Goal: Task Accomplishment & Management: Use online tool/utility

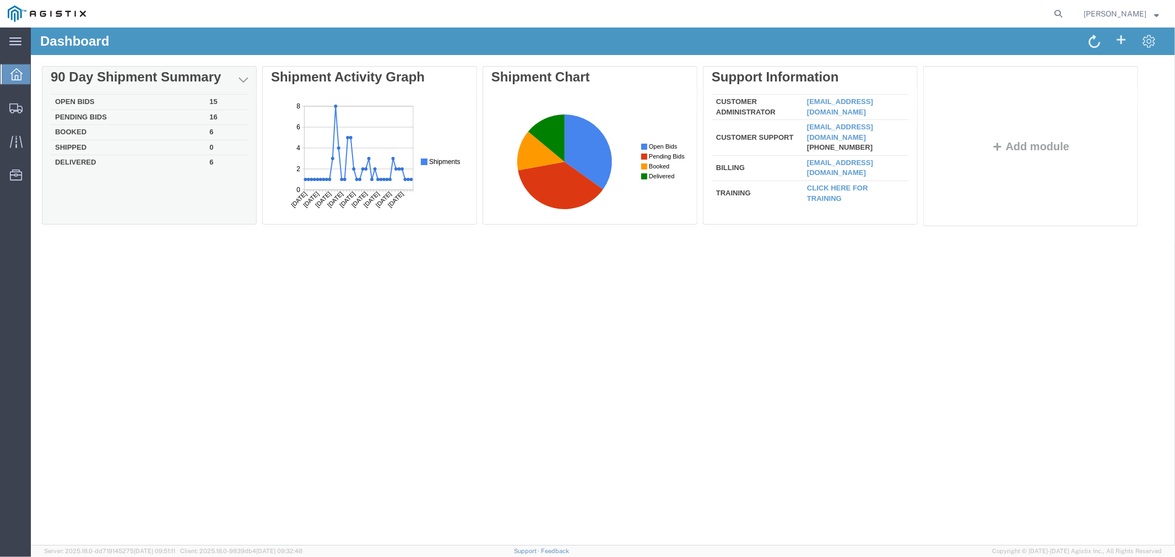
click at [80, 99] on td "Open Bids" at bounding box center [127, 101] width 154 height 15
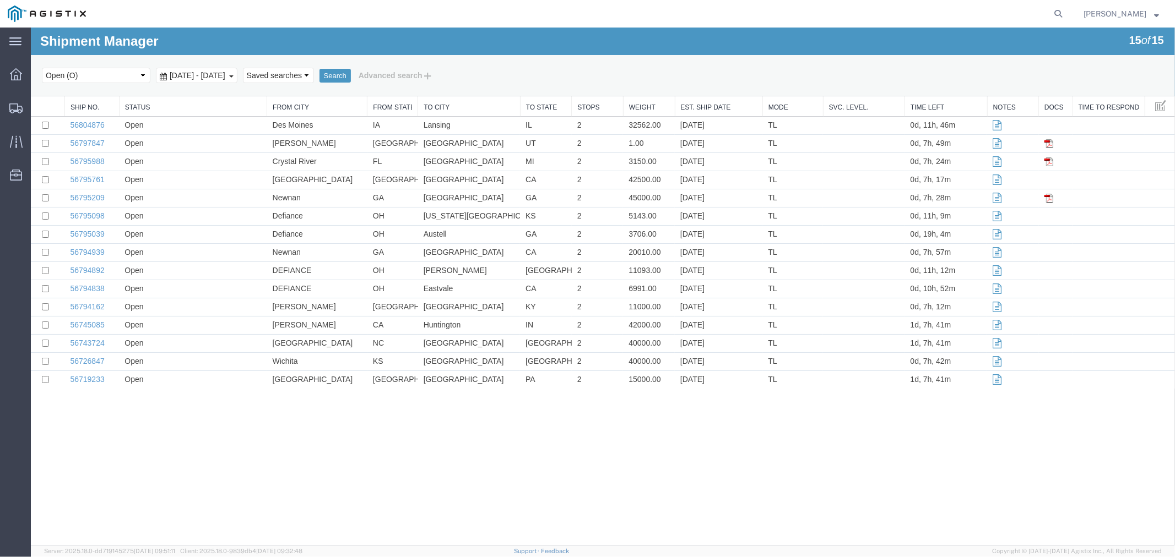
click at [449, 480] on div "Shipment Manager 15 of 15 Search Select status Active (AC, O, P) All Approved A…" at bounding box center [602, 286] width 1144 height 518
click at [642, 103] on link "Weight" at bounding box center [648, 106] width 40 height 9
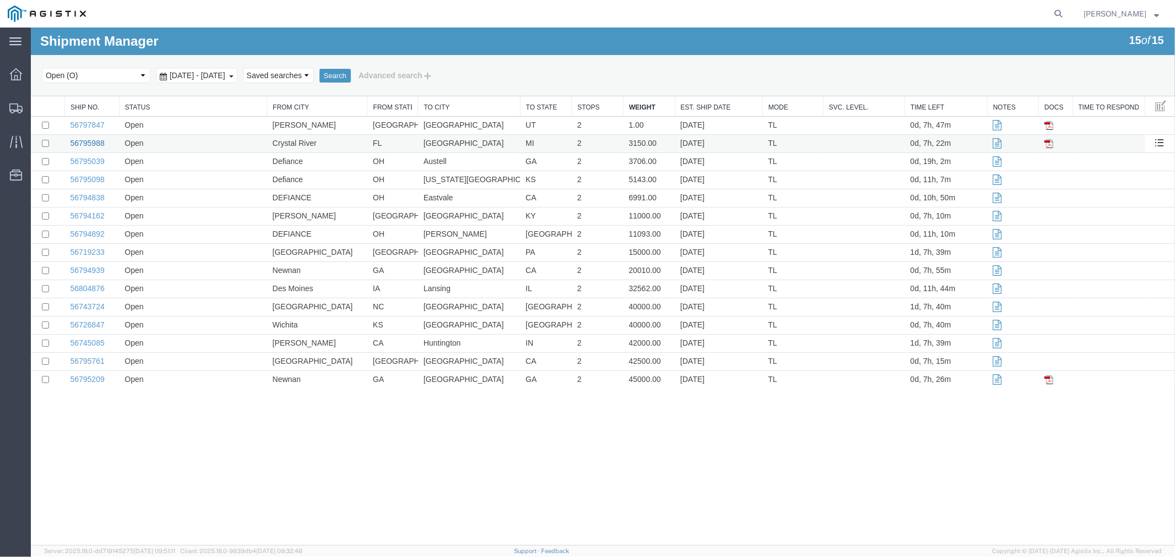
click at [82, 139] on link "56795988" at bounding box center [86, 142] width 34 height 9
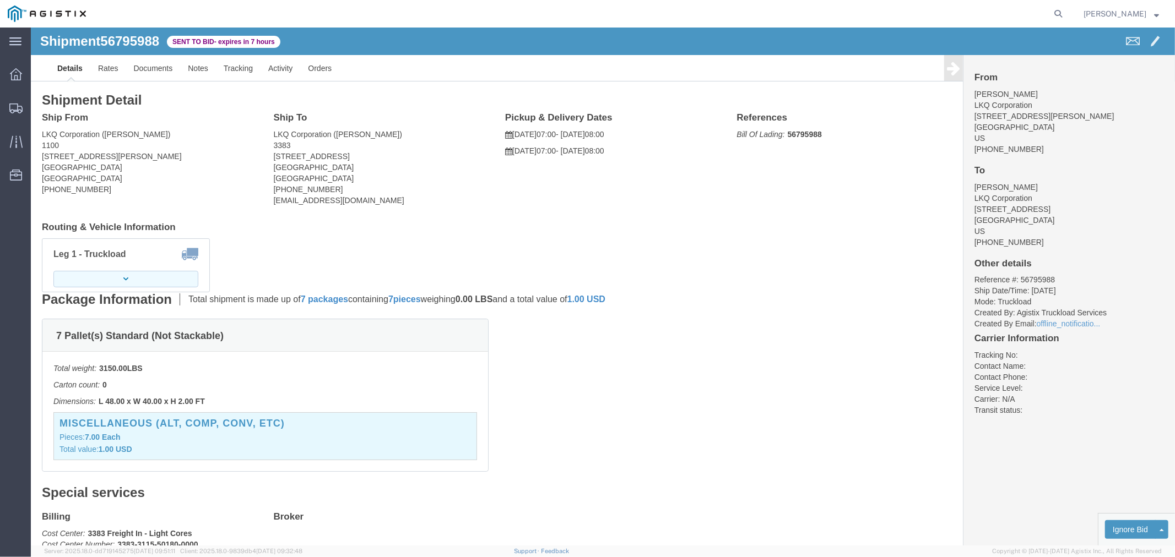
click button "button"
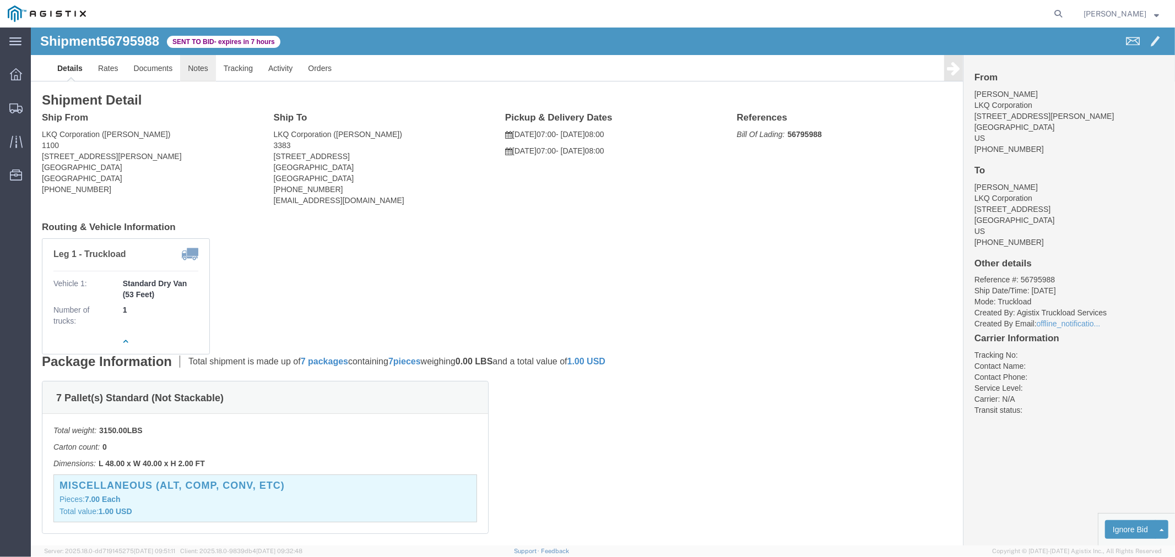
click link "Notes"
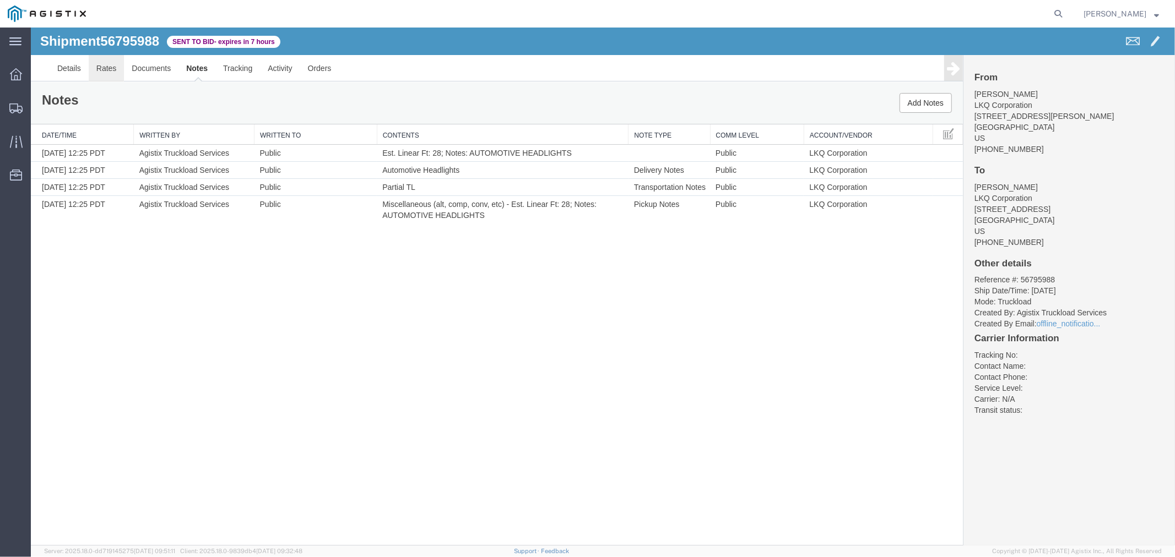
click at [106, 64] on link "Rates" at bounding box center [106, 68] width 36 height 26
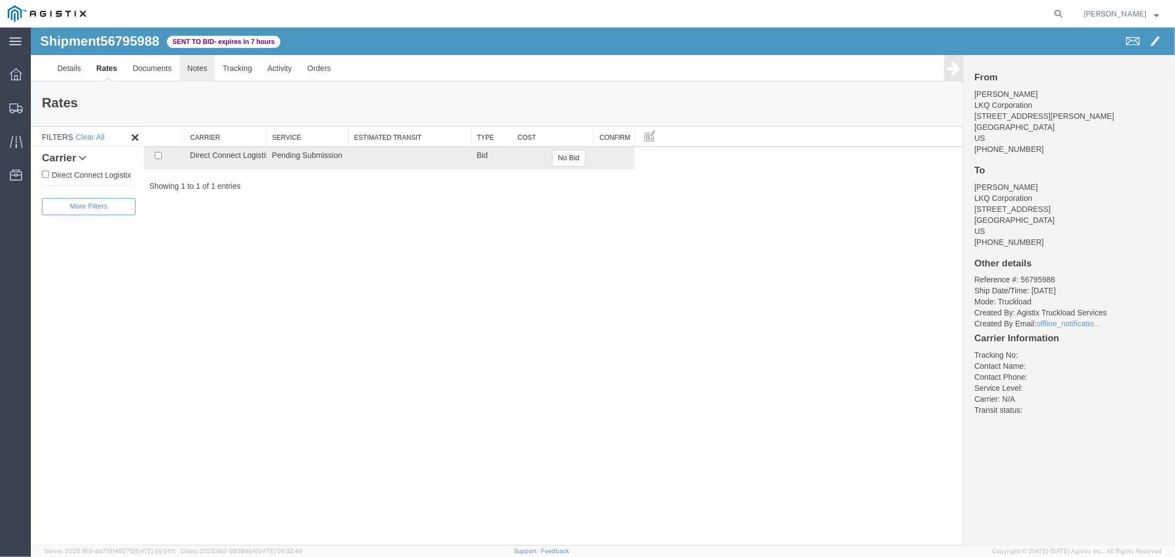
click at [190, 61] on link "Notes" at bounding box center [197, 68] width 36 height 26
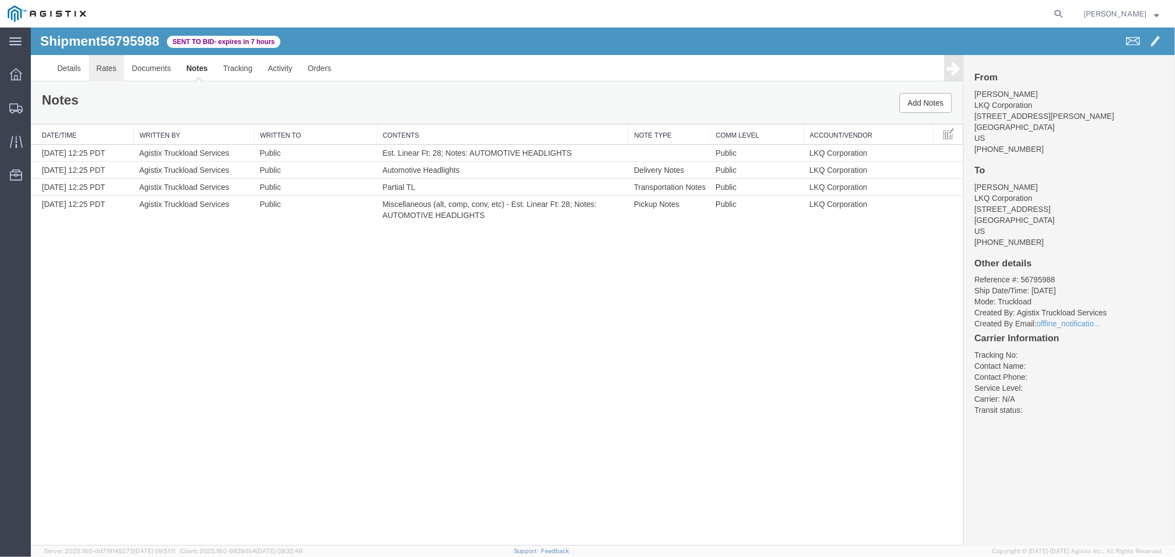
click at [112, 67] on link "Rates" at bounding box center [106, 68] width 36 height 26
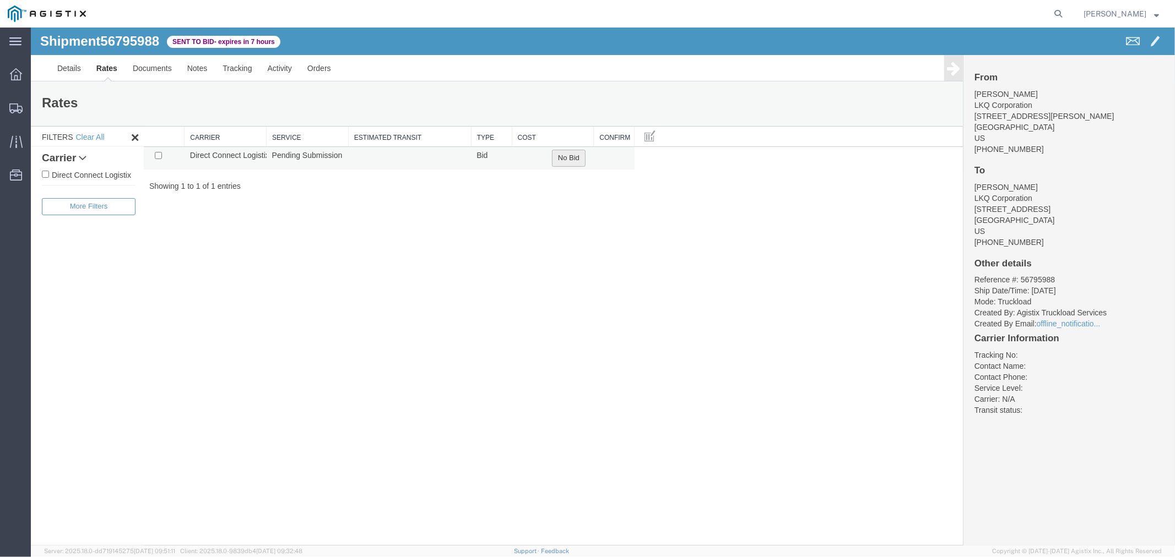
click at [563, 164] on button "No Bid" at bounding box center [568, 157] width 34 height 17
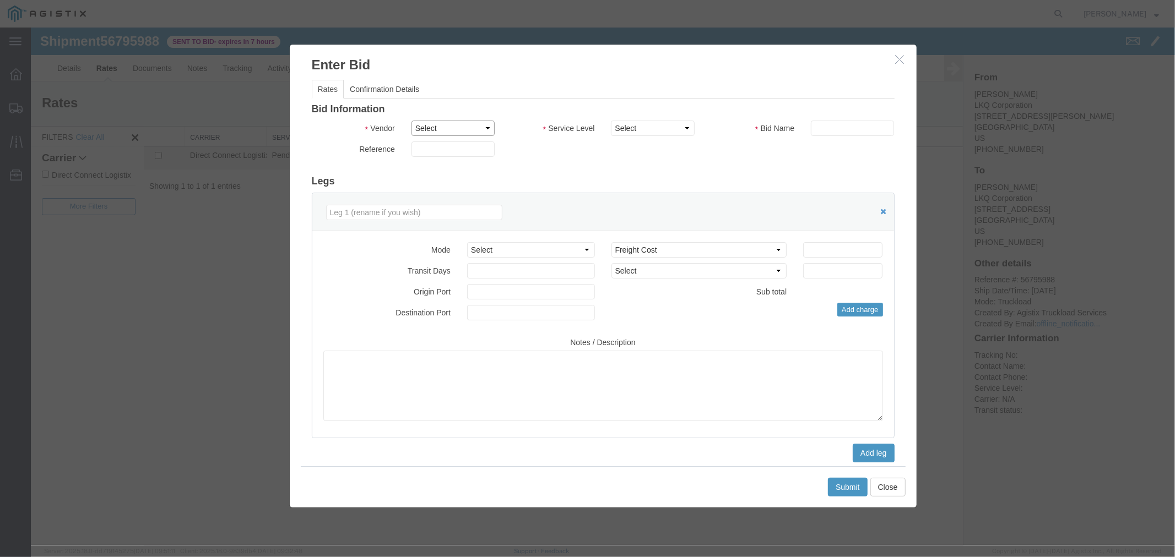
drag, startPoint x: 460, startPoint y: 125, endPoint x: 465, endPoint y: 132, distance: 8.6
click at [460, 125] on select "Select Direct Connect Logistix" at bounding box center [452, 127] width 83 height 15
select select "4506"
click at [411, 120] on select "Select Direct Connect Logistix" at bounding box center [452, 127] width 83 height 15
click at [633, 133] on select "Select 3 - 5 Day Rail TL Standard 3- 5 Day" at bounding box center [651, 127] width 83 height 15
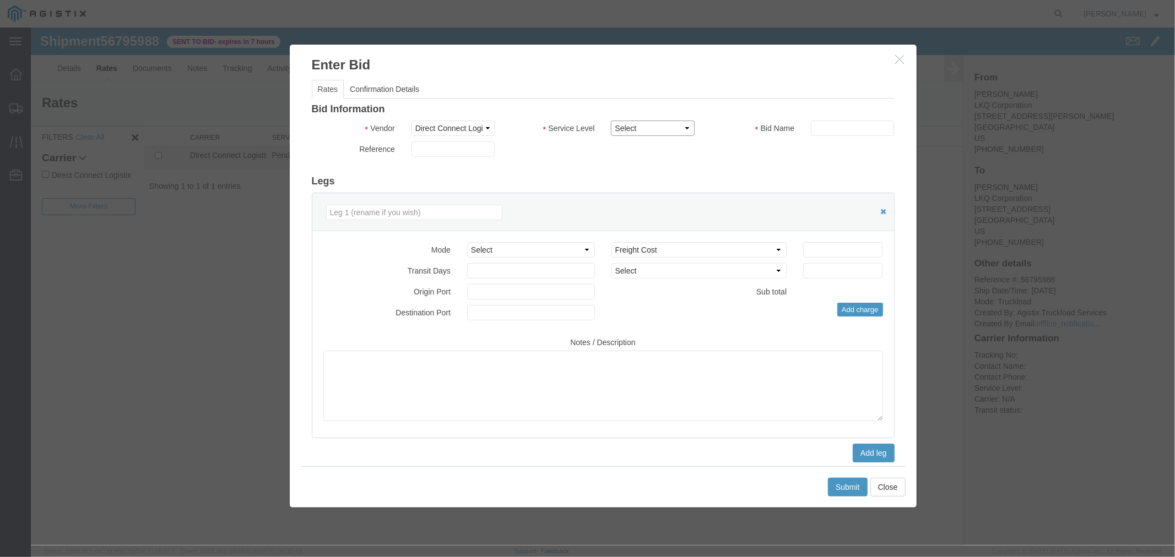
select select "15907"
click at [610, 120] on select "Select 3 - 5 Day Rail TL Standard 3- 5 Day" at bounding box center [651, 127] width 83 height 15
click at [810, 127] on input "text" at bounding box center [851, 127] width 83 height 15
type input "DCL"
click at [803, 255] on input "number" at bounding box center [841, 249] width 79 height 15
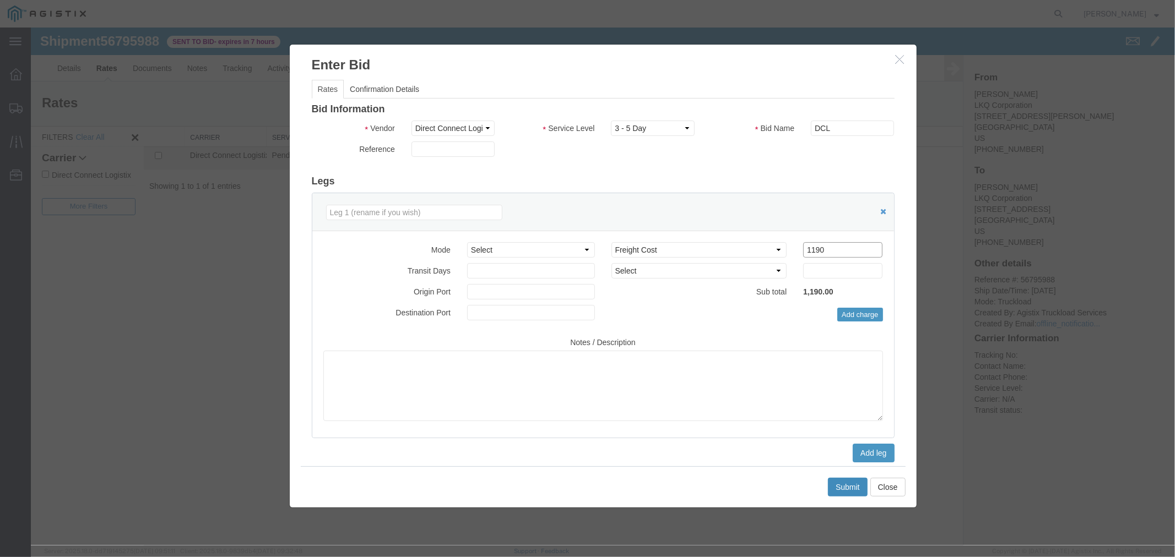
type input "1190"
click at [855, 486] on button "Submit" at bounding box center [847, 486] width 40 height 19
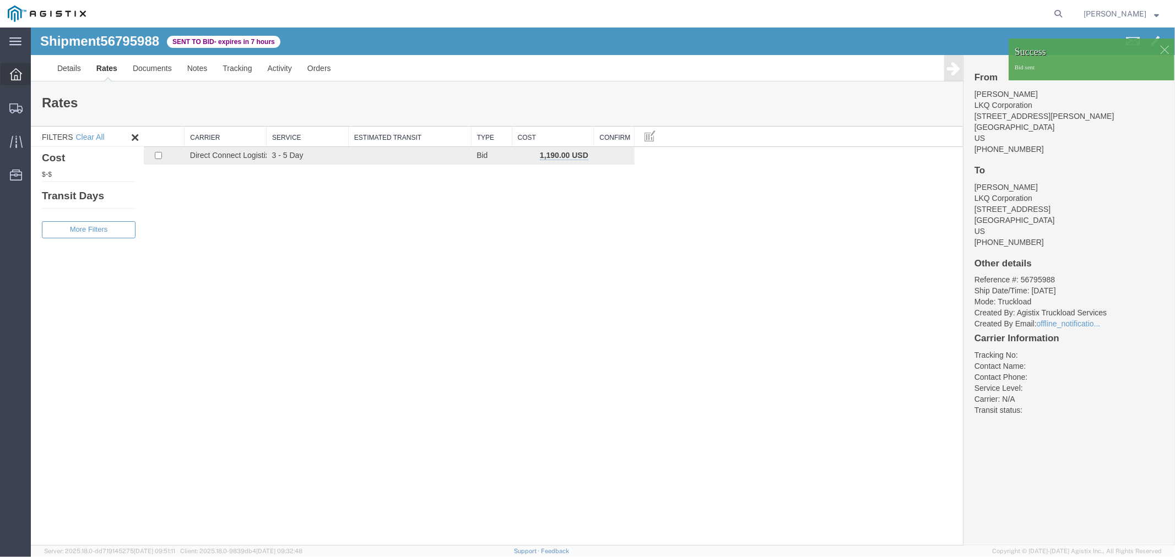
click at [17, 73] on icon at bounding box center [16, 74] width 12 height 12
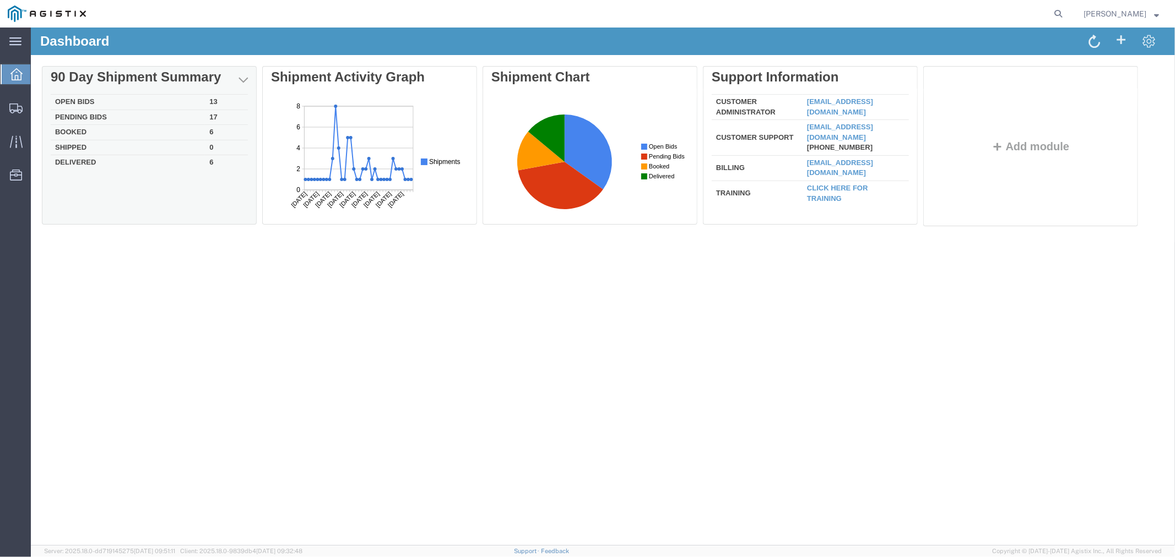
click at [96, 99] on td "Open Bids" at bounding box center [127, 101] width 154 height 15
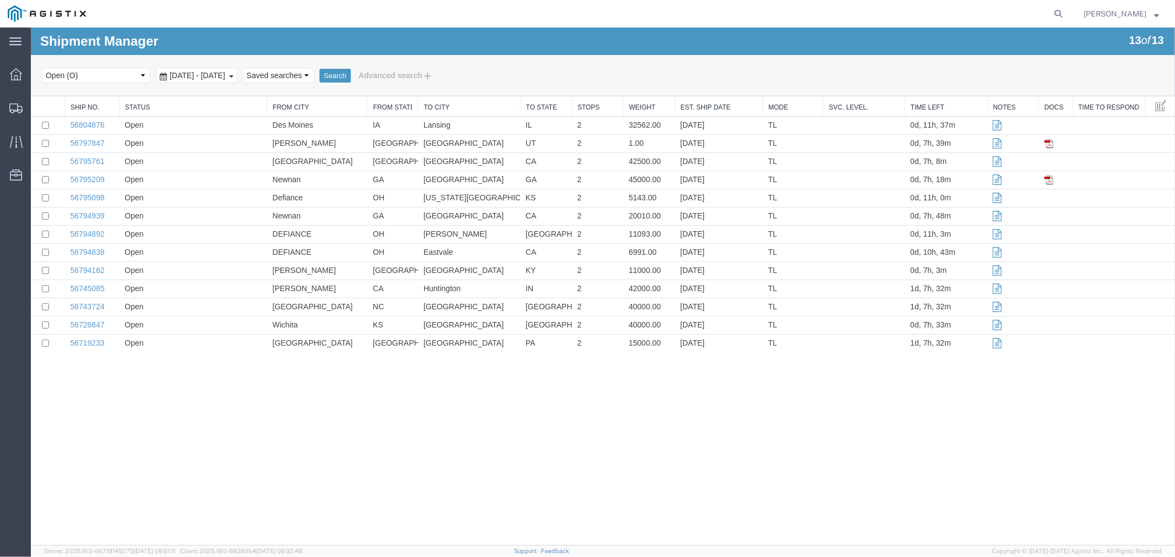
click at [645, 106] on link "Weight" at bounding box center [648, 106] width 40 height 9
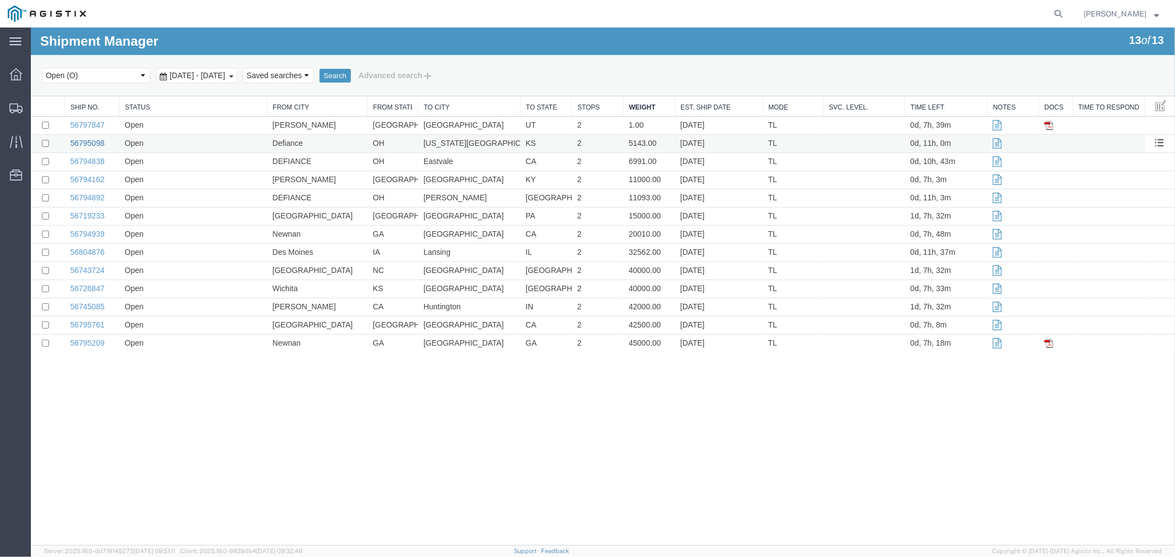
click at [95, 145] on link "56795098" at bounding box center [86, 142] width 34 height 9
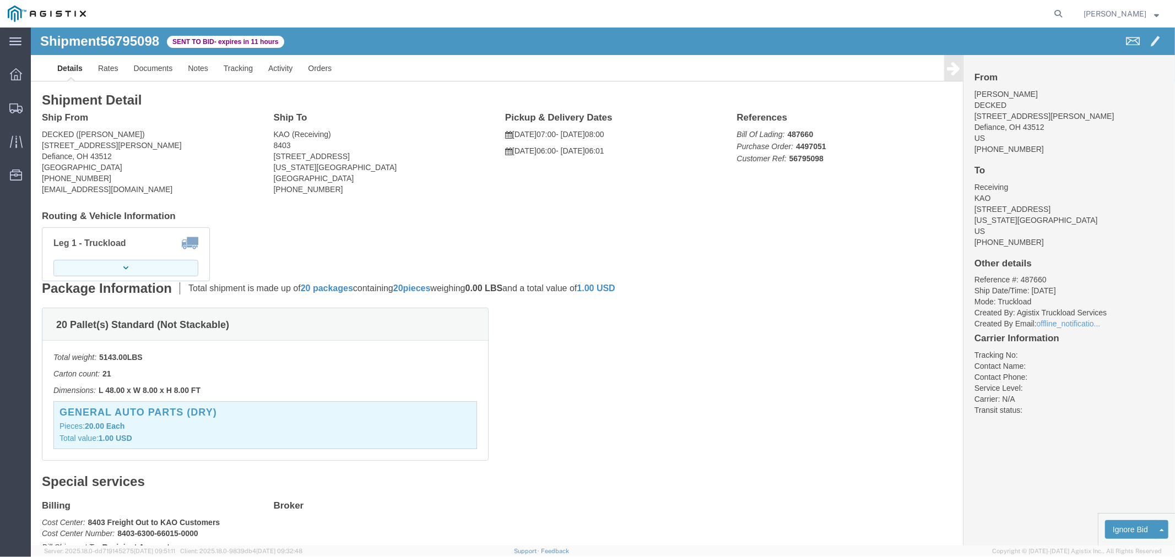
click button "button"
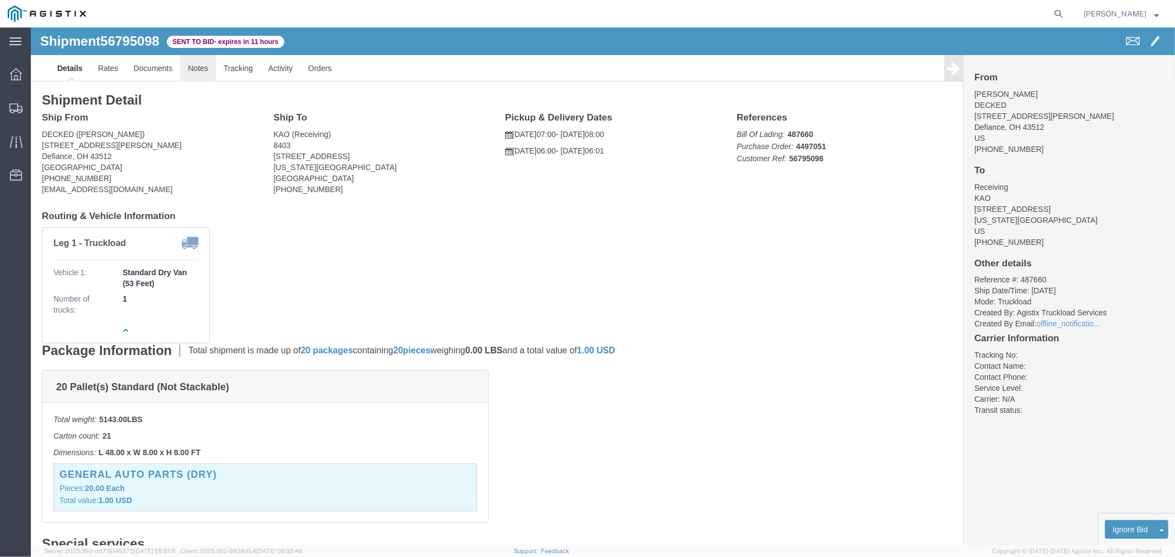
click link "Notes"
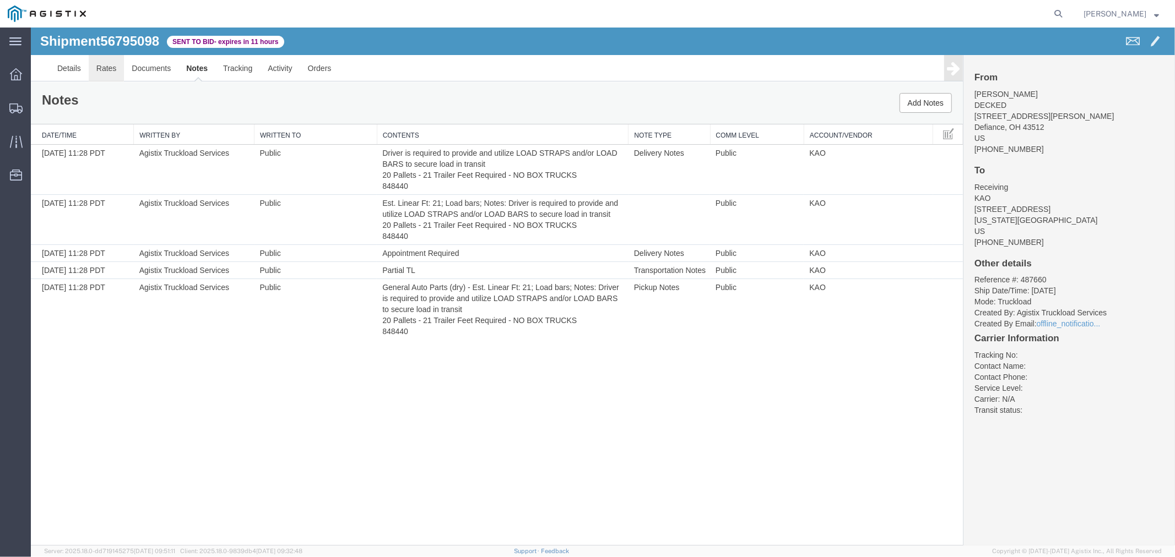
click at [106, 70] on link "Rates" at bounding box center [106, 68] width 36 height 26
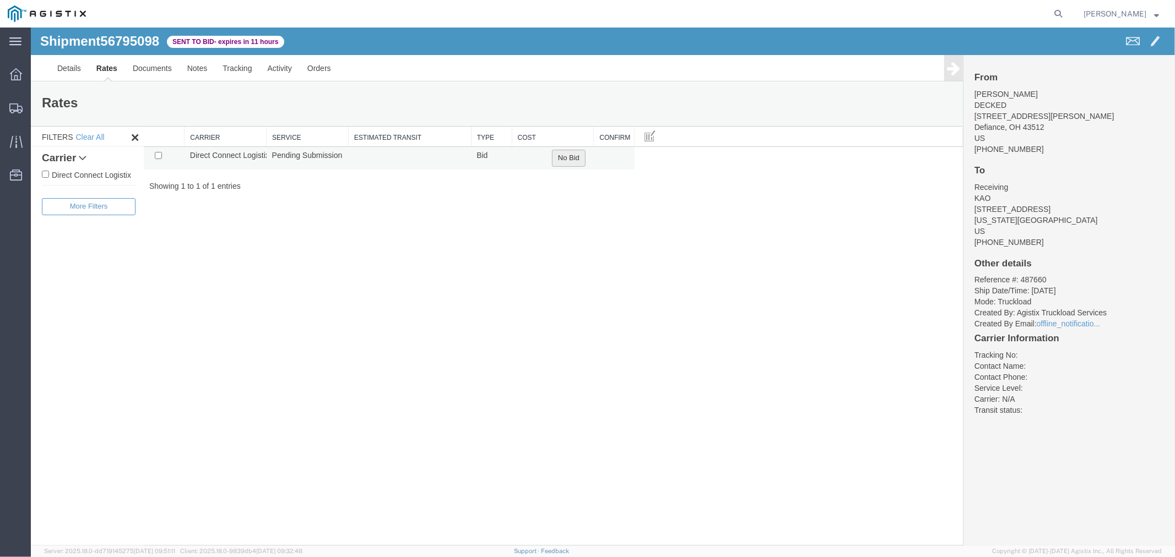
click at [572, 154] on button "No Bid" at bounding box center [568, 157] width 34 height 17
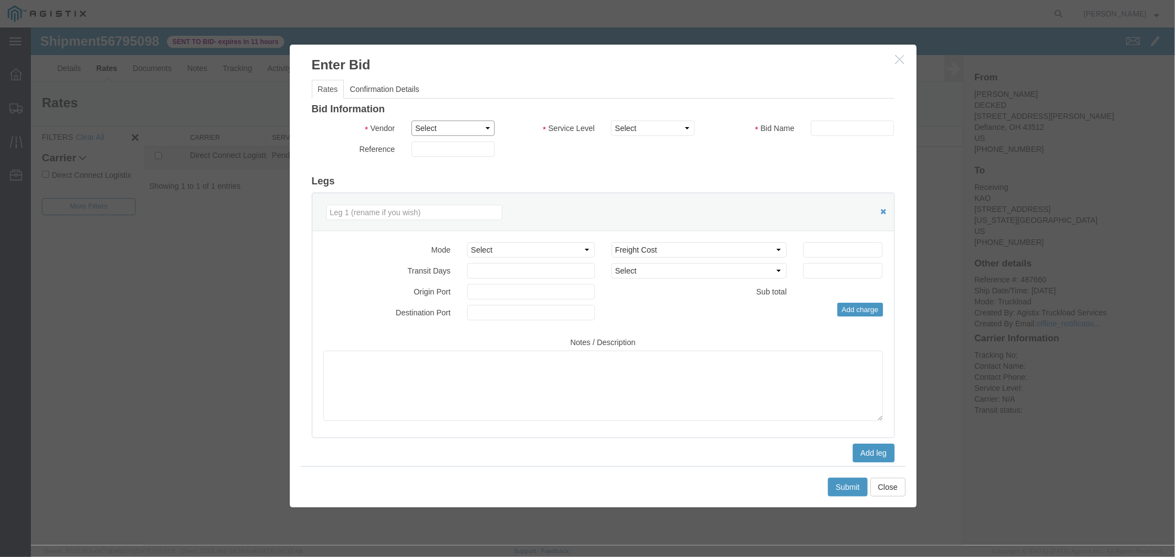
click at [486, 127] on select "Select Direct Connect Logistix" at bounding box center [452, 127] width 83 height 15
select select "4506"
click at [411, 120] on select "Select Direct Connect Logistix" at bounding box center [452, 127] width 83 height 15
click at [648, 133] on select "Select 3 - 5 Day Rail TL Standard 3- 5 Day" at bounding box center [651, 127] width 83 height 15
select select "15907"
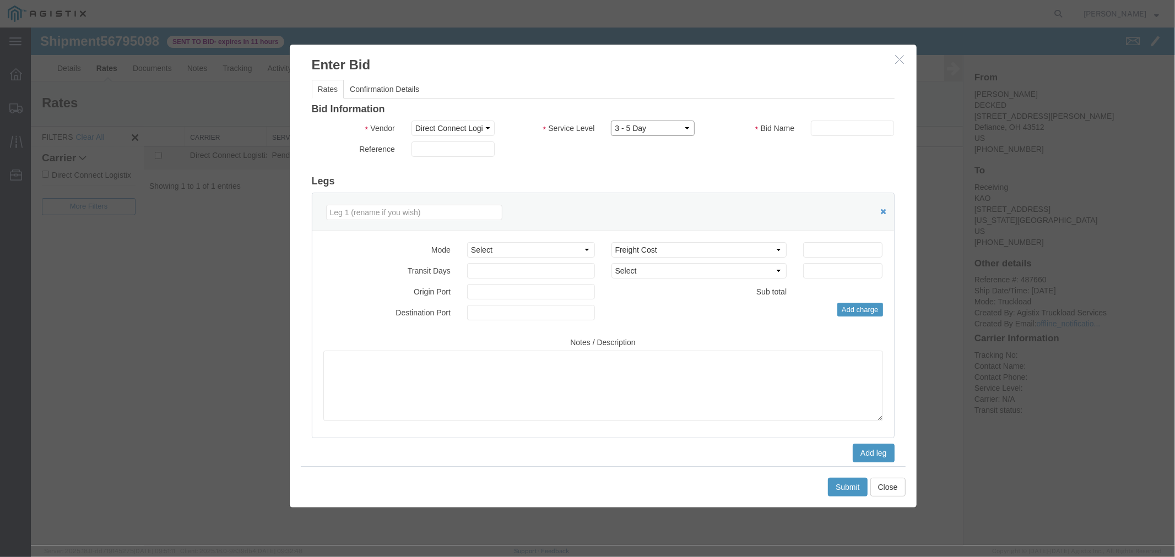
click at [610, 120] on select "Select 3 - 5 Day Rail TL Standard 3- 5 Day" at bounding box center [651, 127] width 83 height 15
click at [831, 128] on input "text" at bounding box center [851, 127] width 83 height 15
type input "DCL"
click at [845, 243] on input "number" at bounding box center [841, 249] width 79 height 15
click at [824, 240] on div "Mode Select Air Less than Truckload Multi-Leg Ocean Freight Rail Small Parcel T…" at bounding box center [603, 334] width 582 height 207
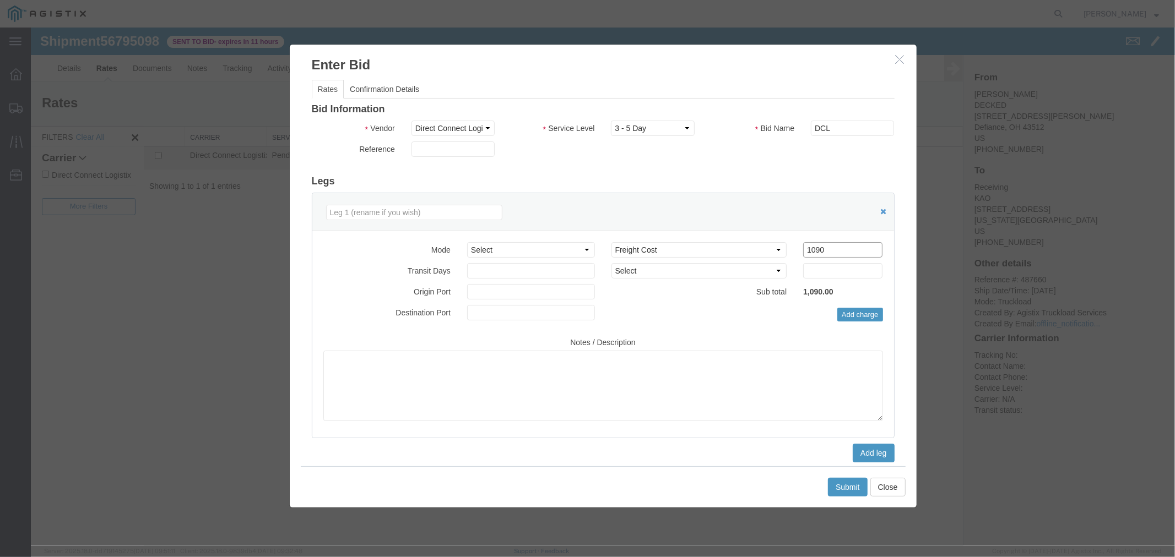
click at [824, 247] on input "1090" at bounding box center [841, 249] width 79 height 15
type input "1025"
click at [848, 482] on button "Submit" at bounding box center [847, 486] width 40 height 19
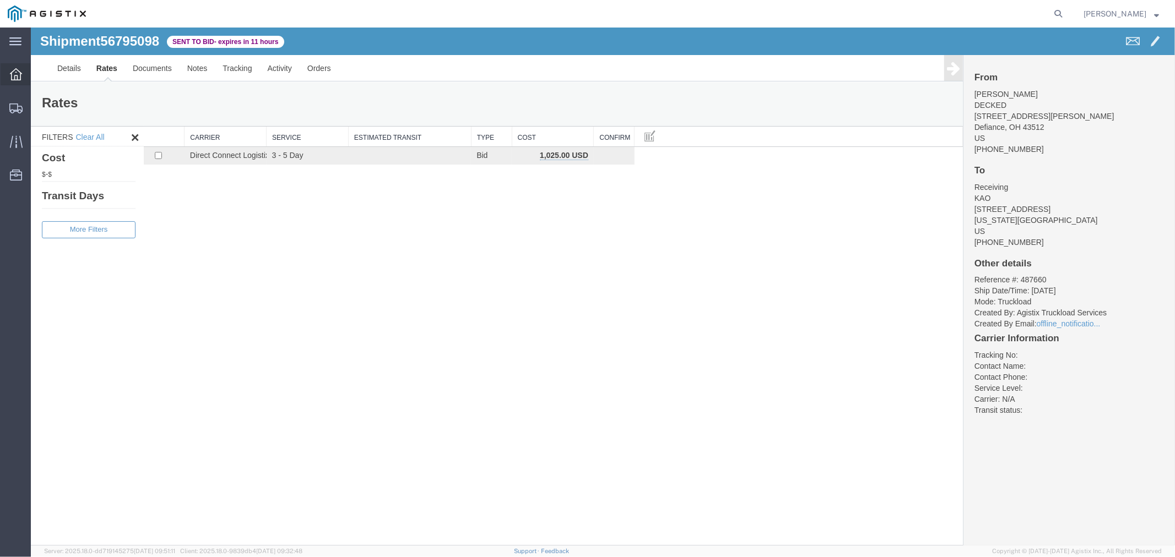
click at [15, 68] on icon at bounding box center [16, 74] width 12 height 12
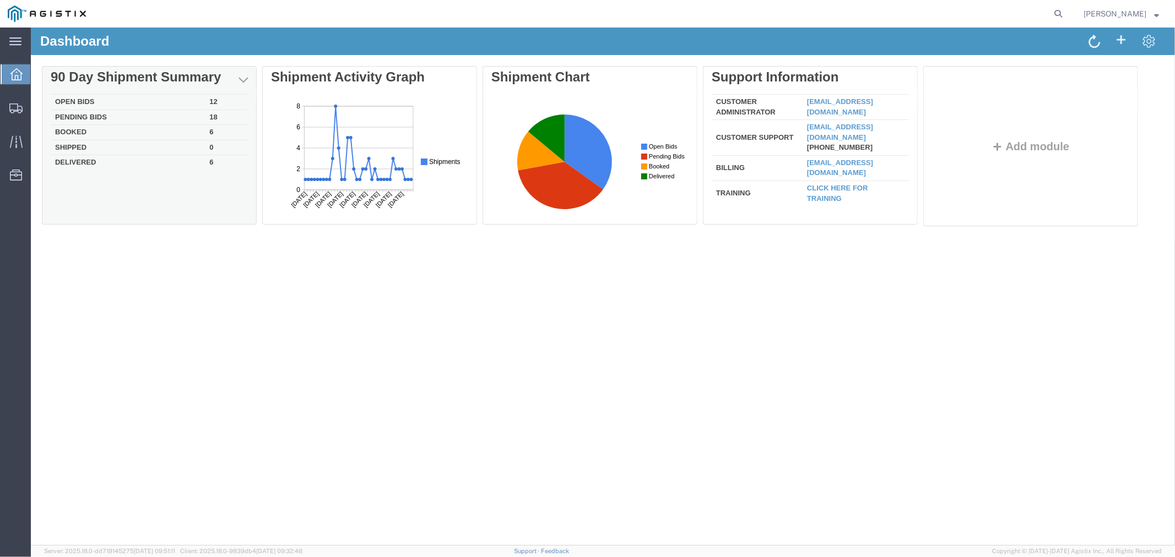
click at [91, 106] on td "Open Bids" at bounding box center [127, 101] width 154 height 15
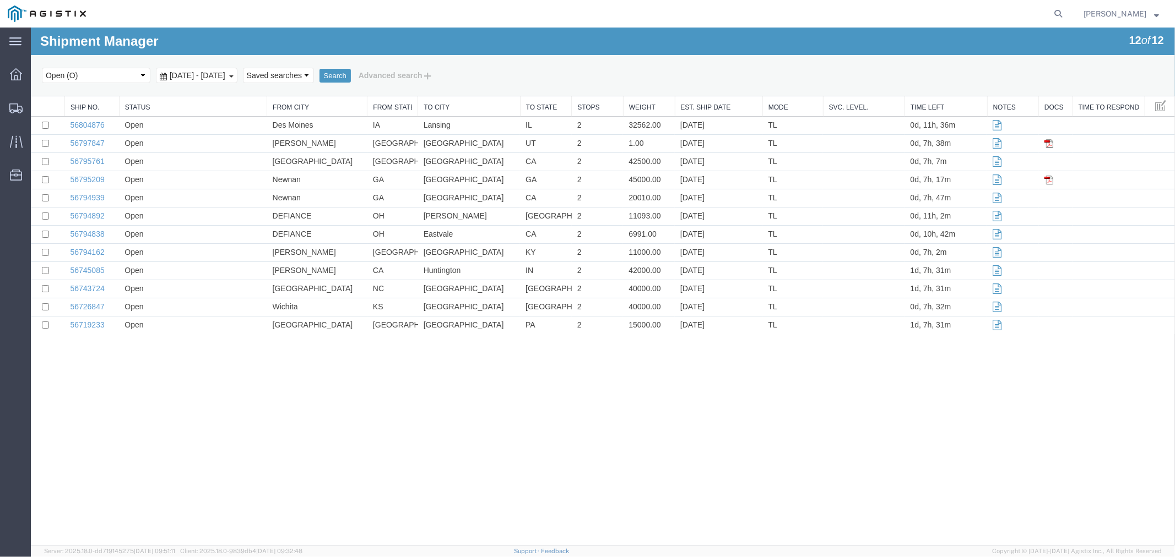
click at [648, 103] on link "Weight" at bounding box center [648, 106] width 40 height 9
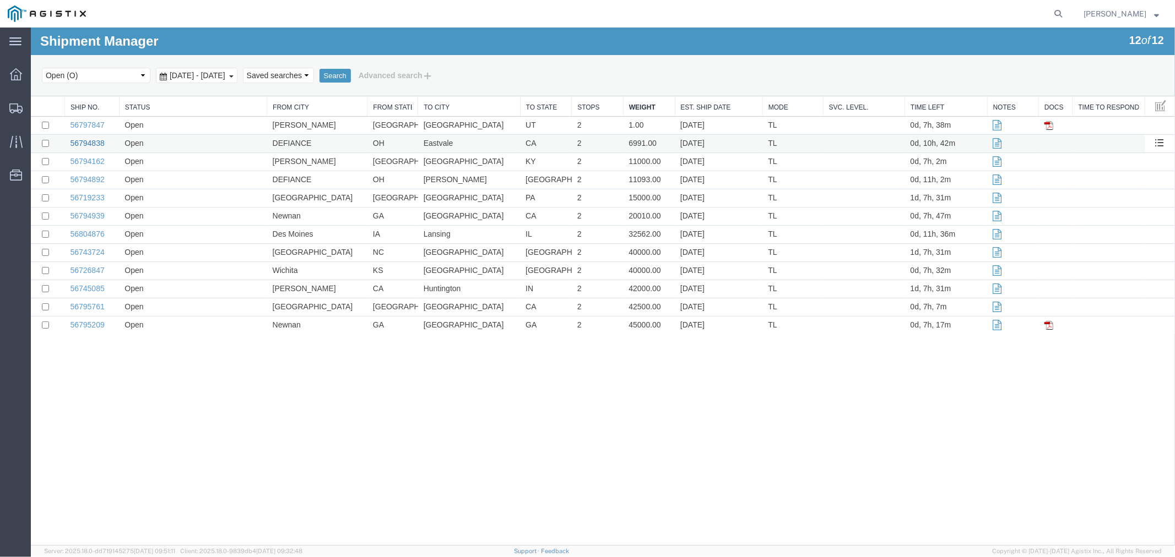
click at [85, 143] on link "56794838" at bounding box center [86, 142] width 34 height 9
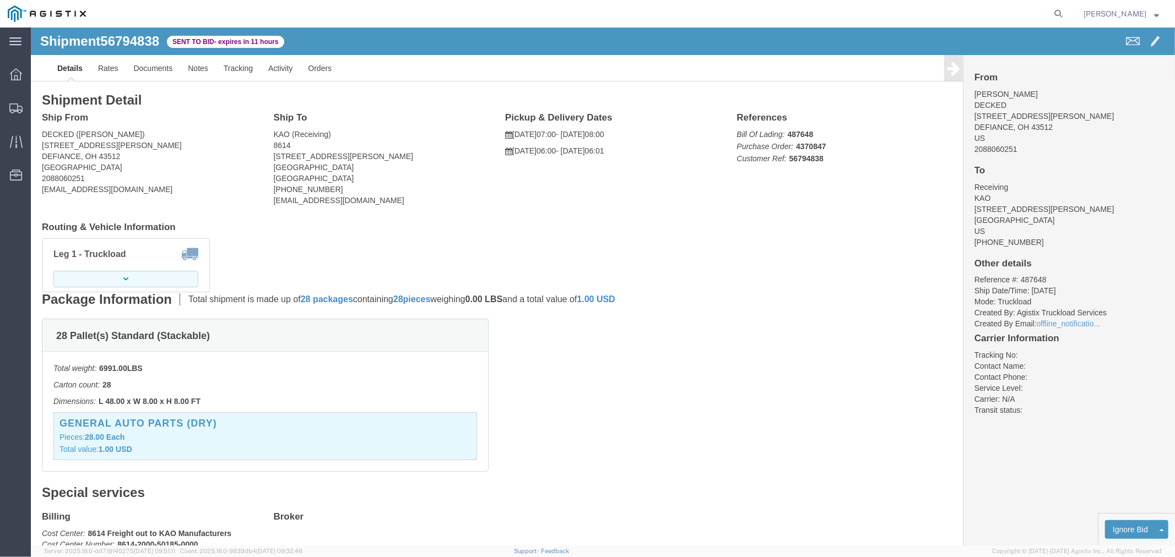
click icon "button"
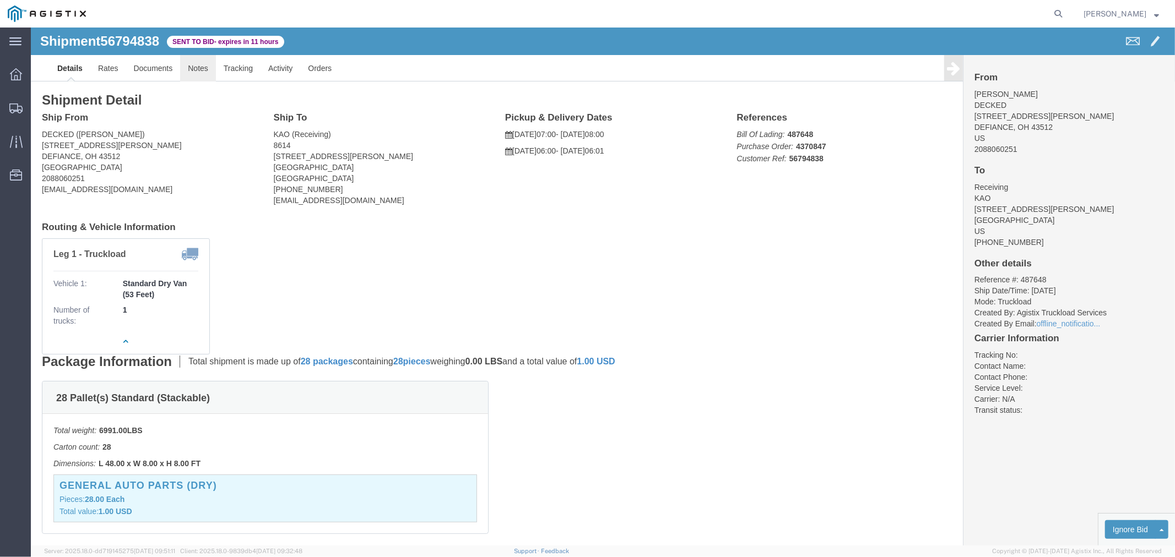
click link "Notes"
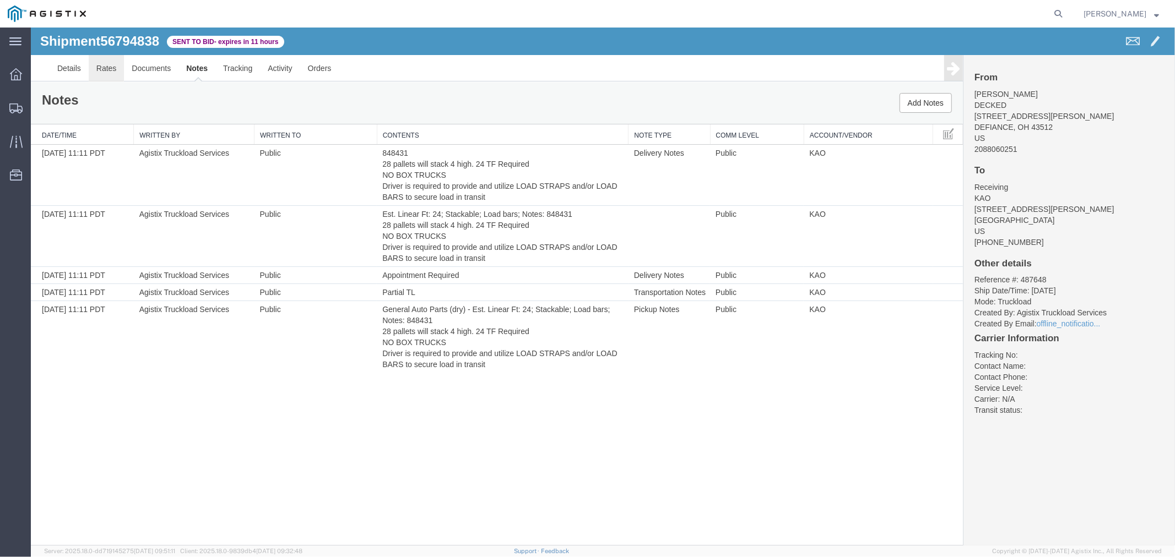
click at [113, 68] on link "Rates" at bounding box center [106, 68] width 36 height 26
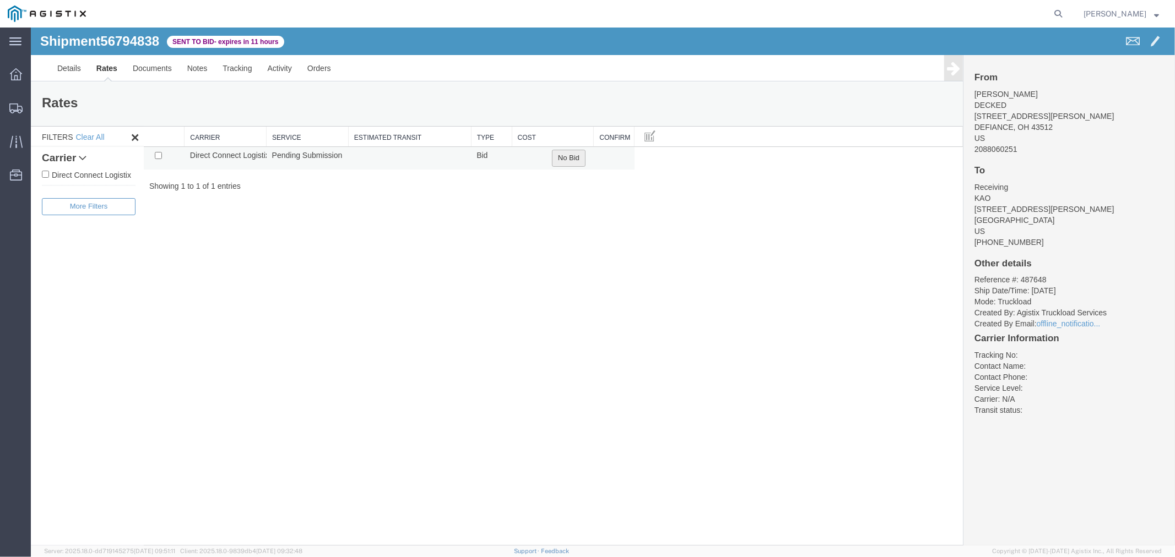
click at [569, 154] on button "No Bid" at bounding box center [568, 157] width 34 height 17
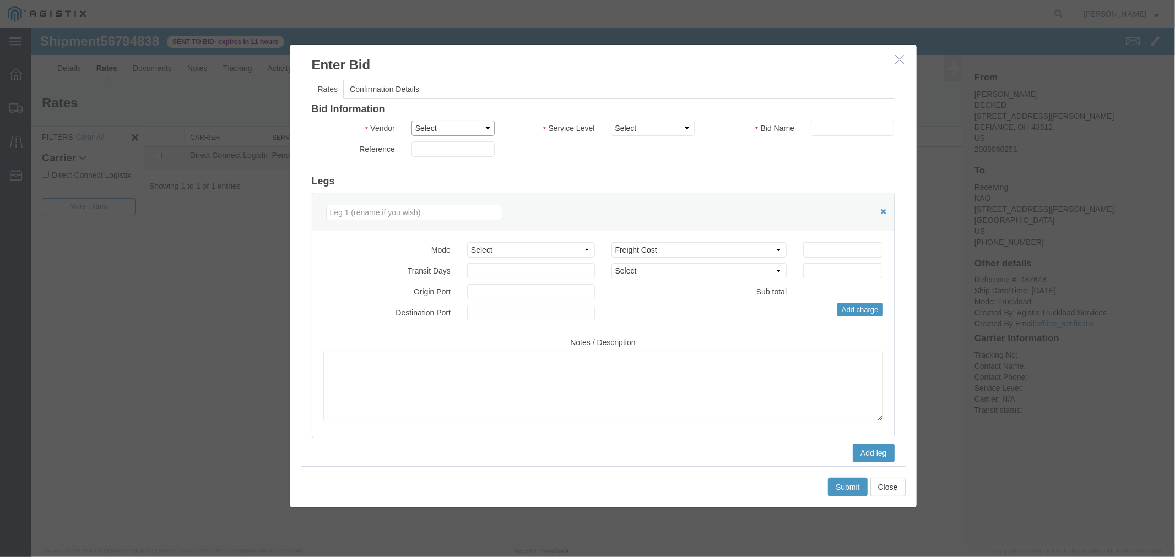
click at [448, 125] on select "Select Direct Connect Logistix" at bounding box center [452, 127] width 83 height 15
select select "4506"
click at [411, 120] on select "Select Direct Connect Logistix" at bounding box center [452, 127] width 83 height 15
click at [658, 134] on select "Select 3 - 5 Day Rail TL Standard 3- 5 Day" at bounding box center [651, 127] width 83 height 15
select select "15907"
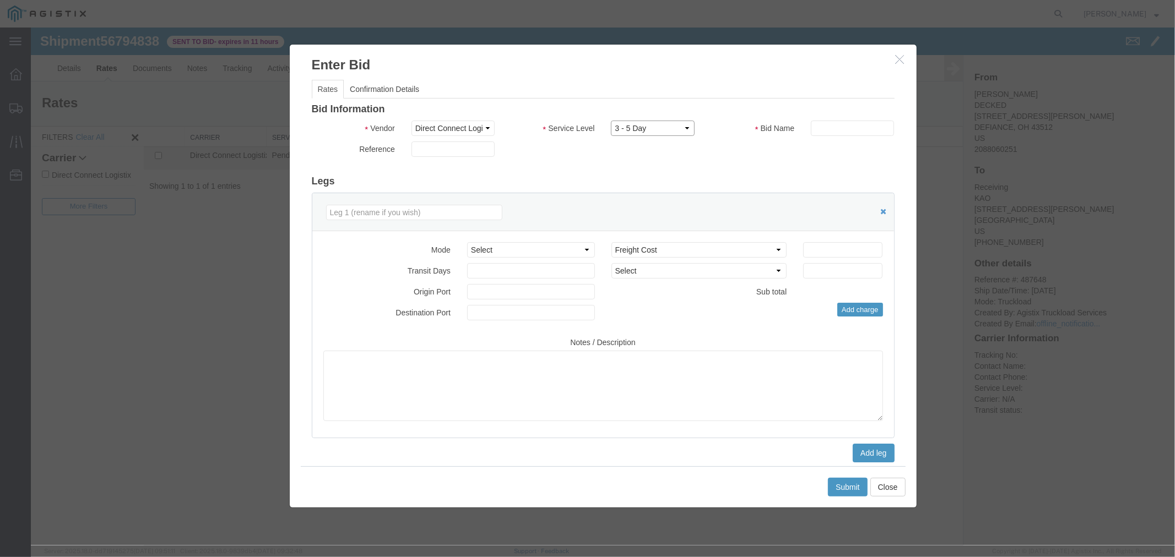
click at [610, 120] on select "Select 3 - 5 Day Rail TL Standard 3- 5 Day" at bounding box center [651, 127] width 83 height 15
drag, startPoint x: 803, startPoint y: 132, endPoint x: 833, endPoint y: 135, distance: 29.4
click at [804, 132] on div at bounding box center [852, 127] width 100 height 15
click at [834, 135] on div "Bid Name" at bounding box center [802, 130] width 200 height 21
click at [837, 132] on input "text" at bounding box center [851, 127] width 83 height 15
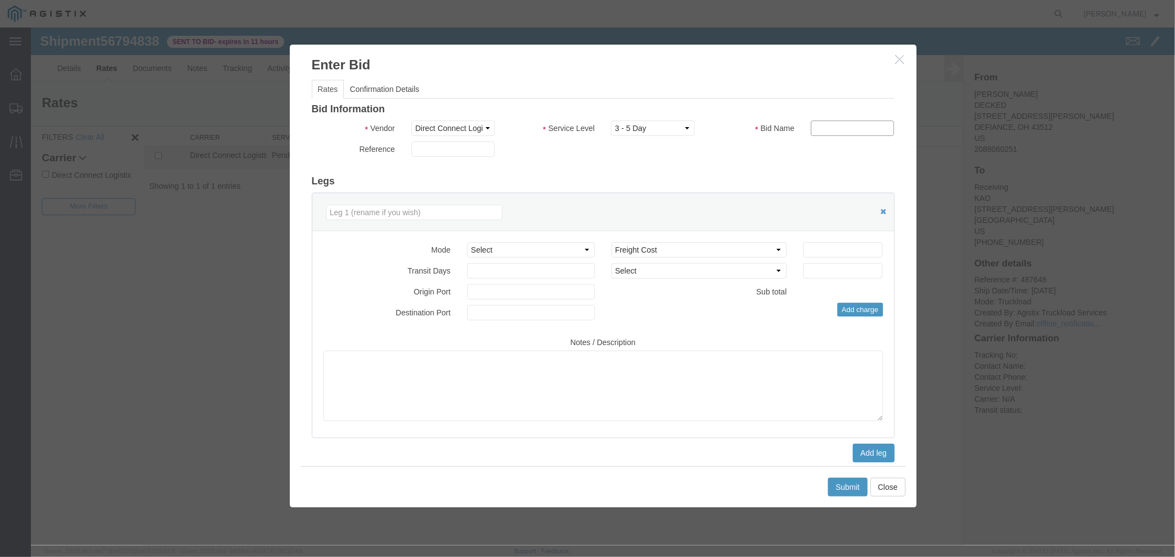
type input "DCL"
click at [813, 257] on div "Select 2 Day Service 3 Axle Winch Truck 3 to 5 Day Service 96L Domestic Flat Ra…" at bounding box center [746, 279] width 288 height 75
click at [819, 248] on input "number" at bounding box center [841, 249] width 79 height 15
type input "1850"
click at [830, 250] on input "1850" at bounding box center [841, 249] width 79 height 15
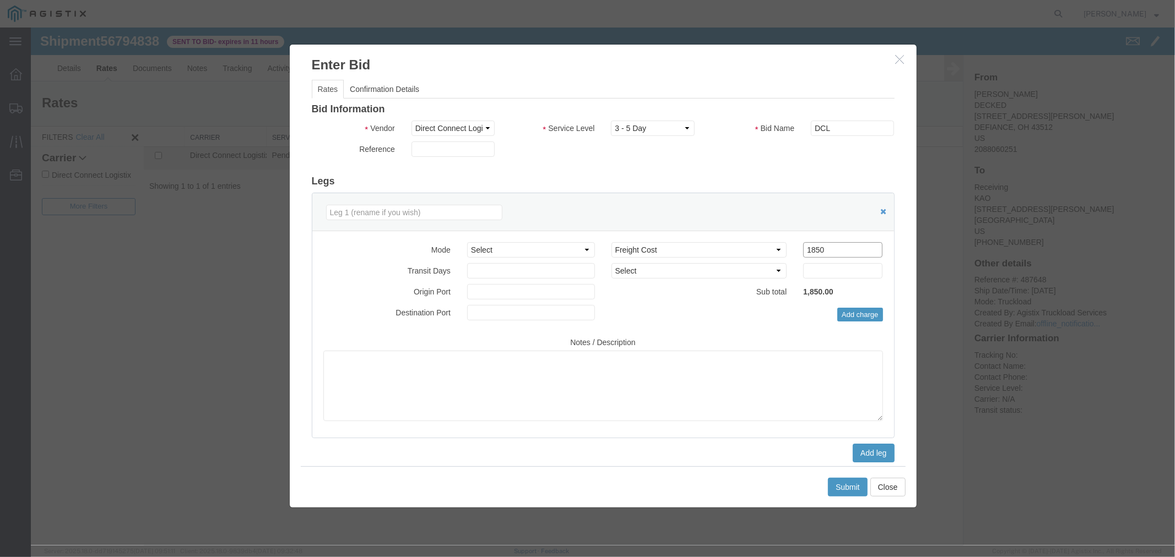
click at [830, 250] on input "1850" at bounding box center [841, 249] width 79 height 15
click at [835, 253] on input "1995" at bounding box center [841, 249] width 79 height 15
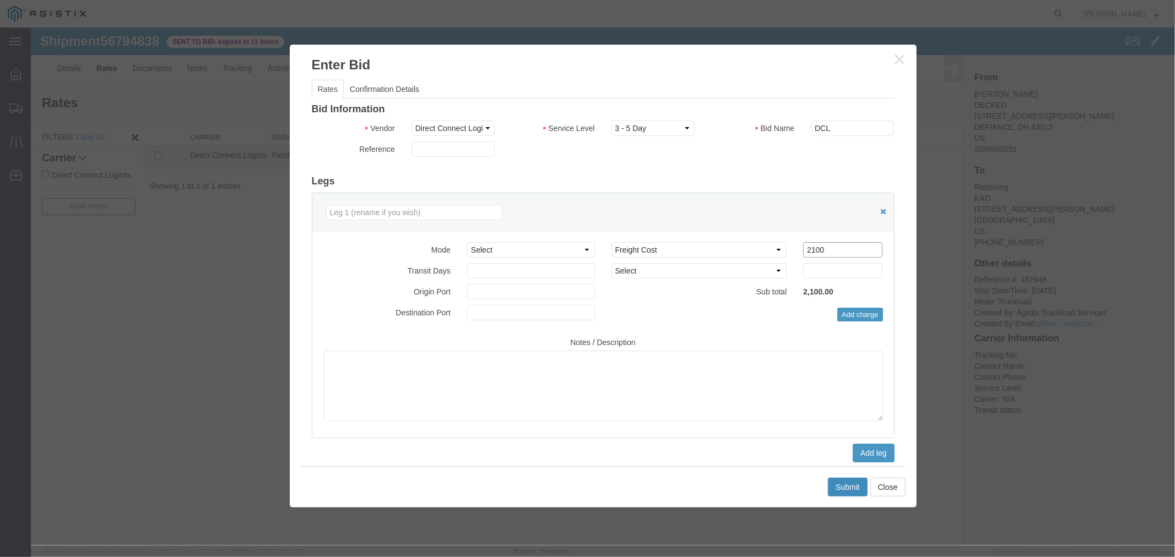
type input "2100"
click at [859, 487] on button "Submit" at bounding box center [847, 486] width 40 height 19
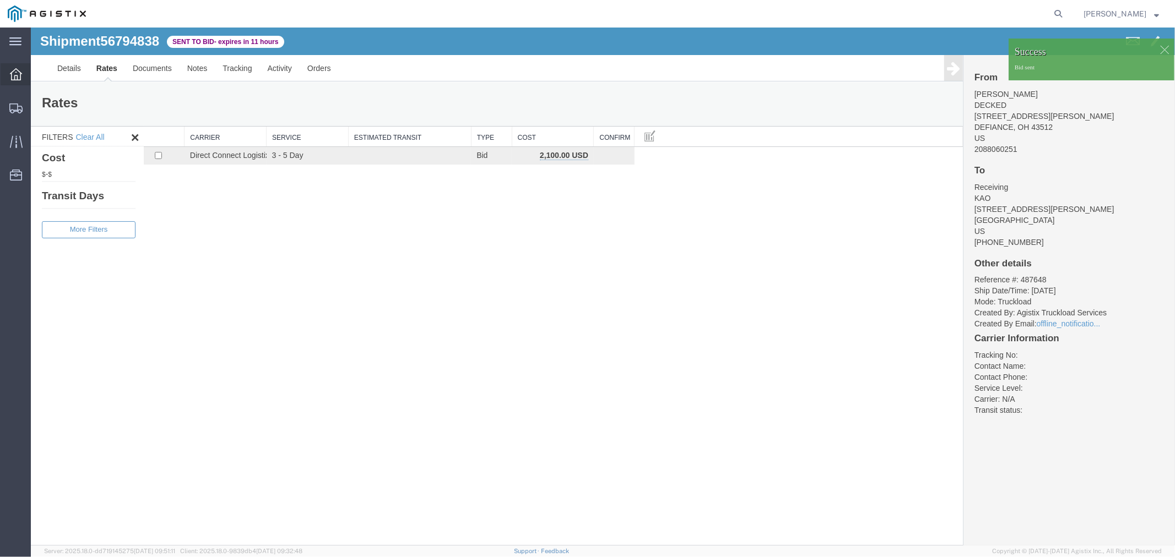
click at [24, 72] on div at bounding box center [16, 74] width 31 height 22
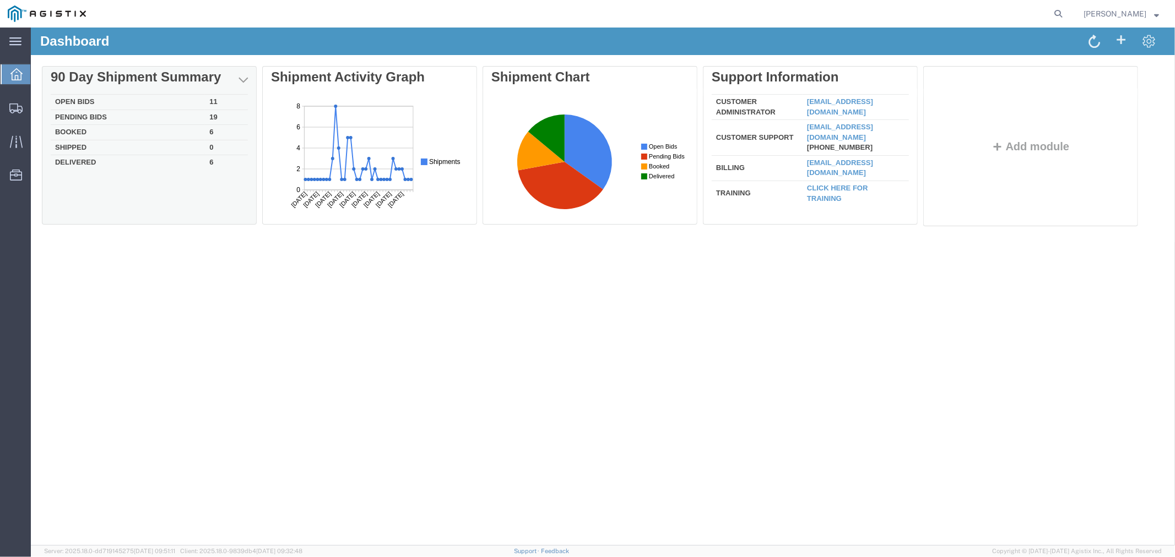
click at [93, 101] on td "Open Bids" at bounding box center [127, 101] width 154 height 15
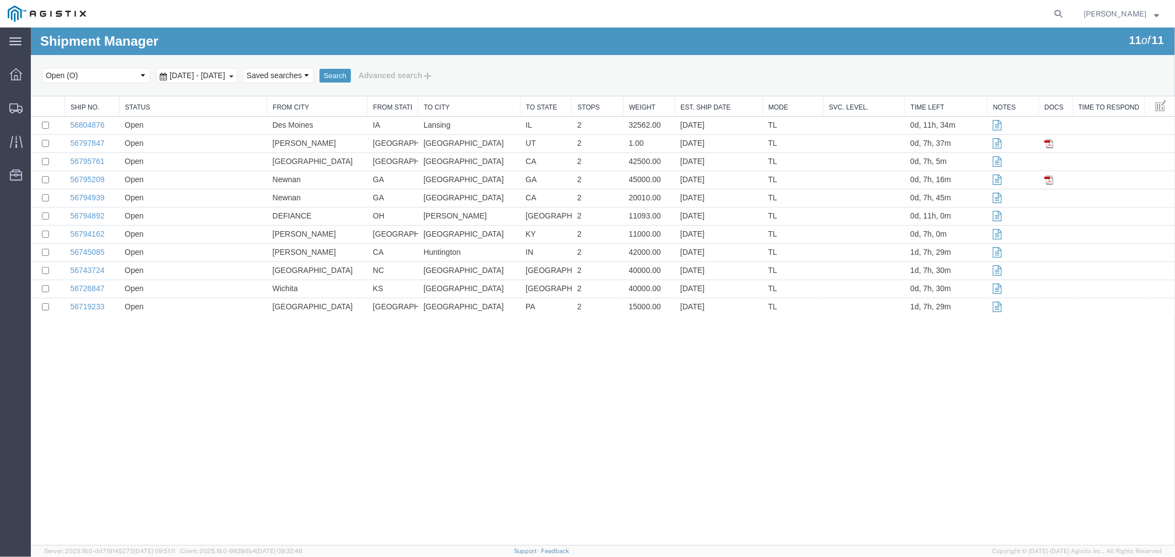
click at [643, 105] on link "Weight" at bounding box center [648, 106] width 40 height 9
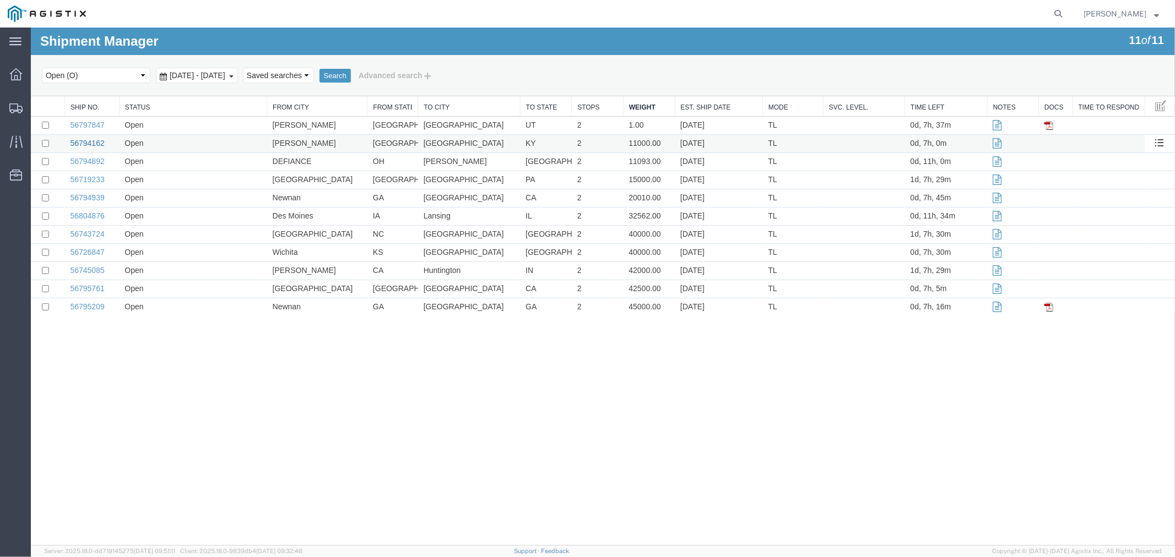
click at [89, 143] on link "56794162" at bounding box center [86, 142] width 34 height 9
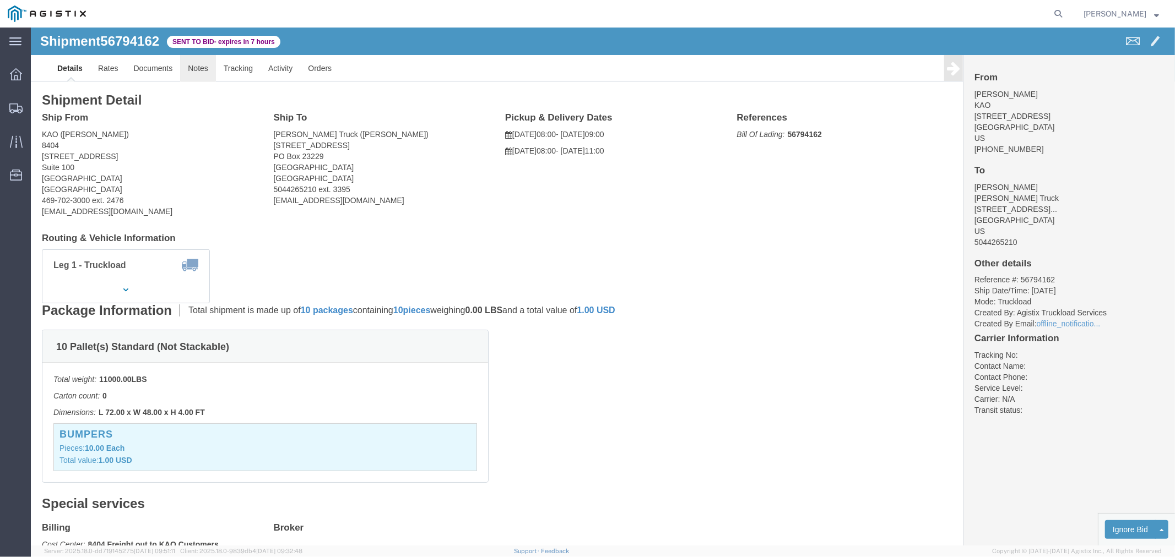
click link "Notes"
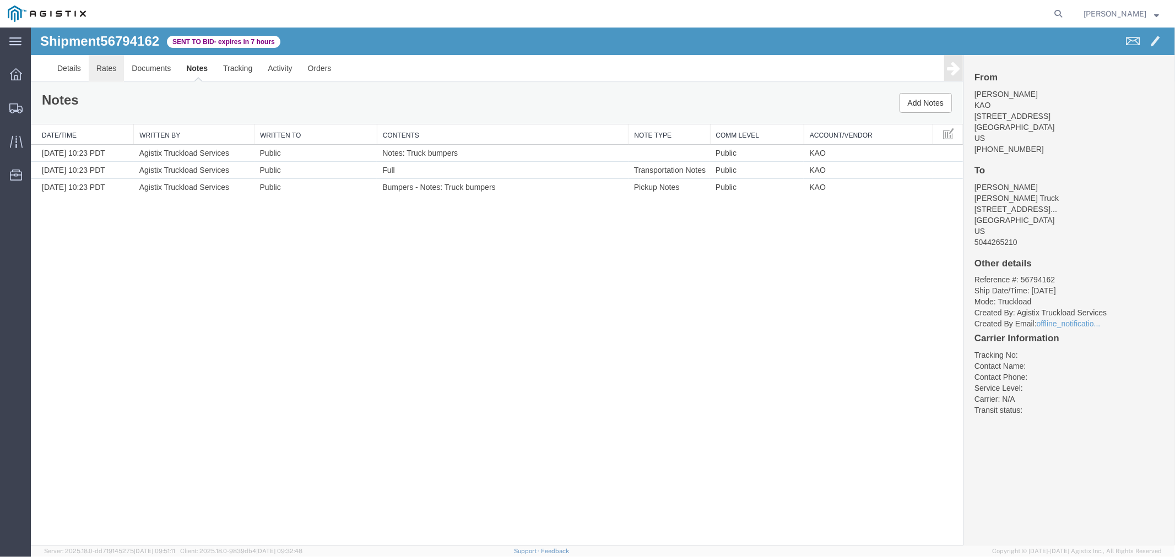
click at [107, 70] on link "Rates" at bounding box center [106, 68] width 36 height 26
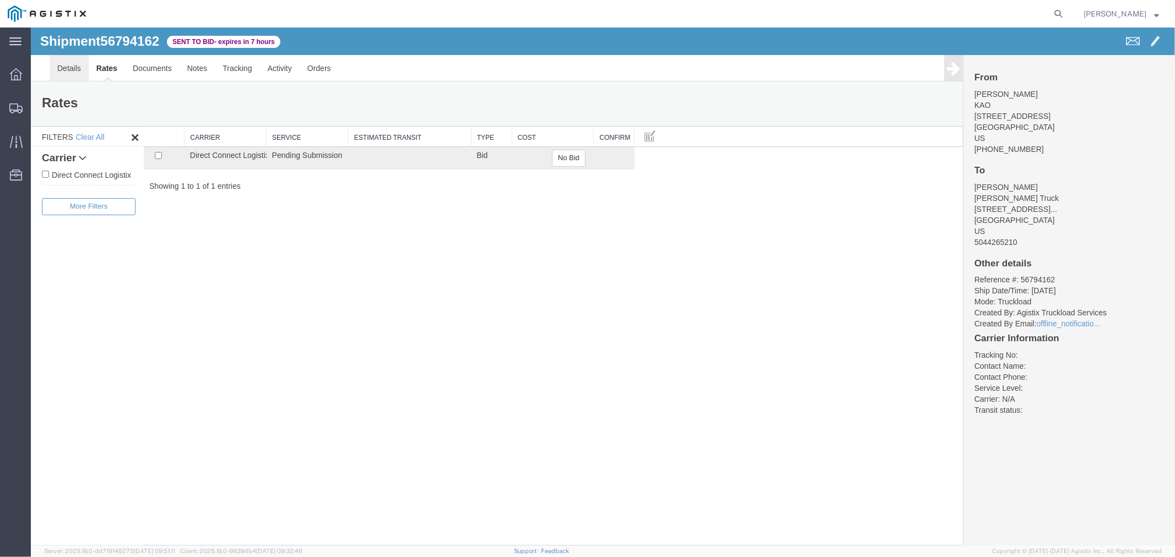
click at [75, 66] on link "Details" at bounding box center [68, 68] width 39 height 26
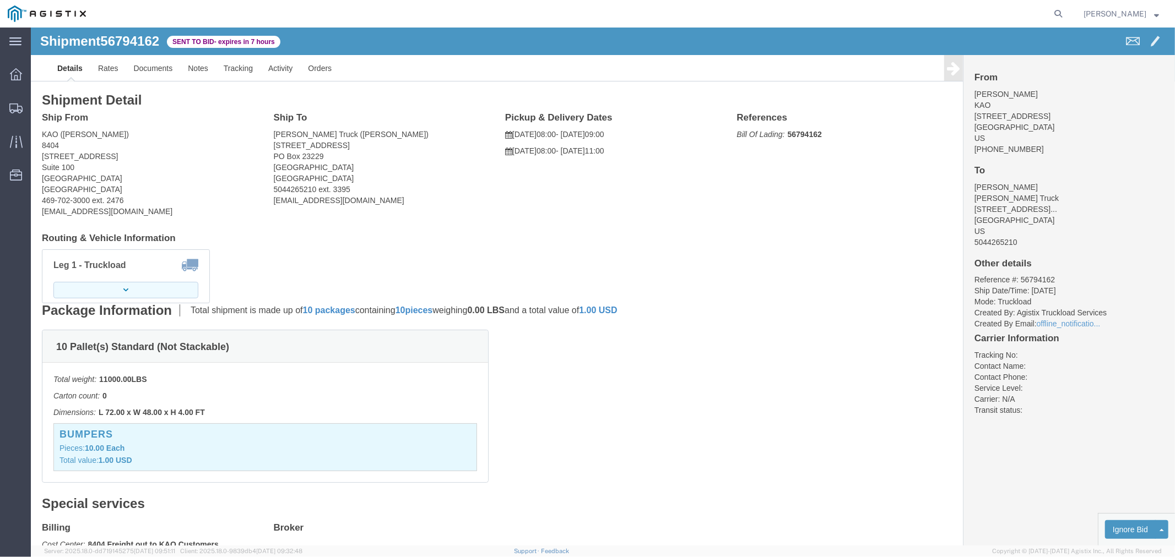
click button "button"
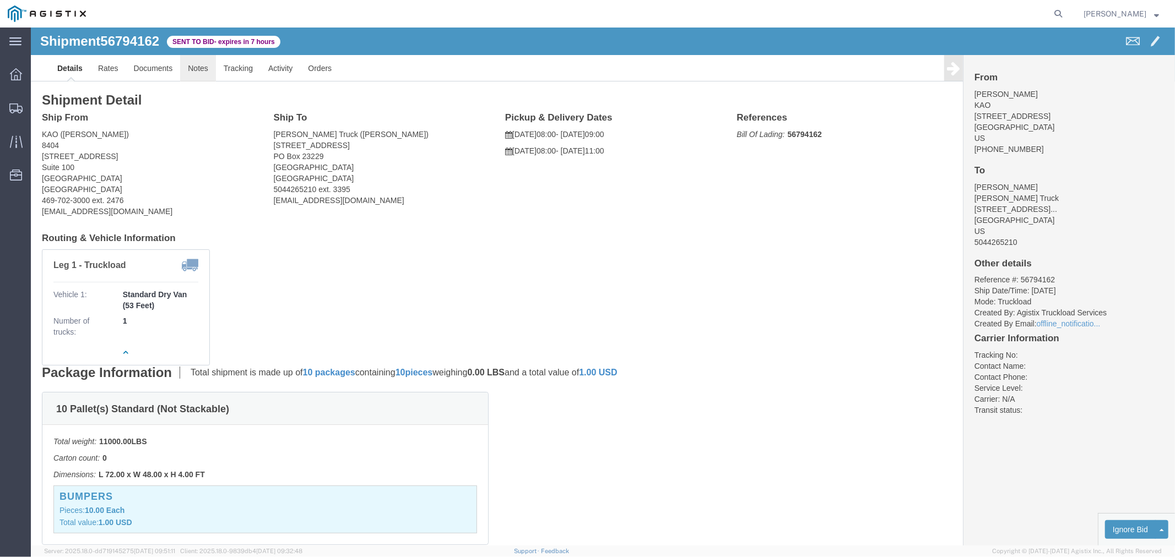
click link "Notes"
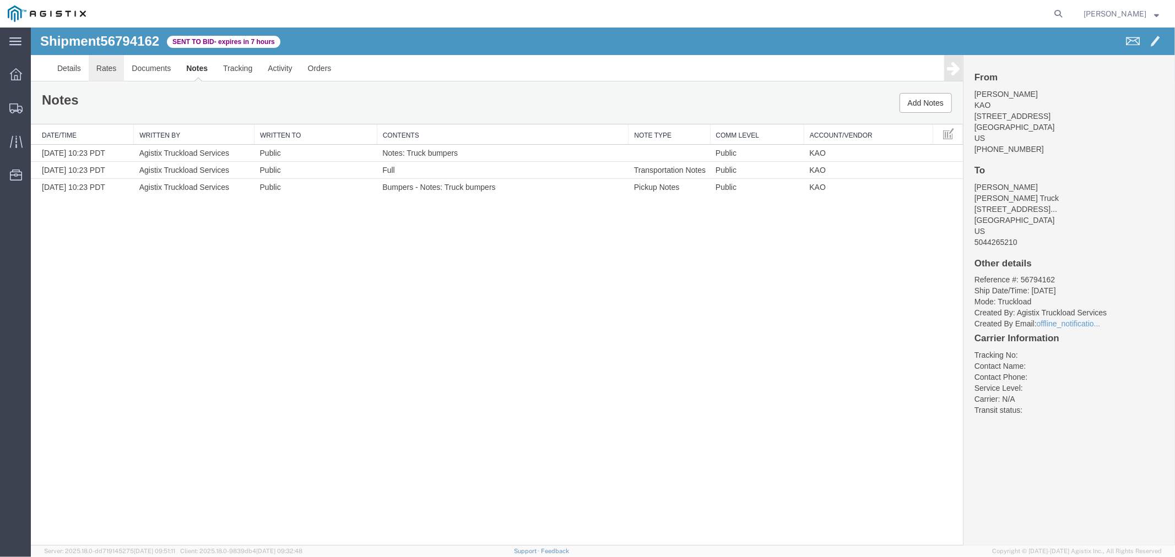
click at [113, 67] on link "Rates" at bounding box center [106, 68] width 36 height 26
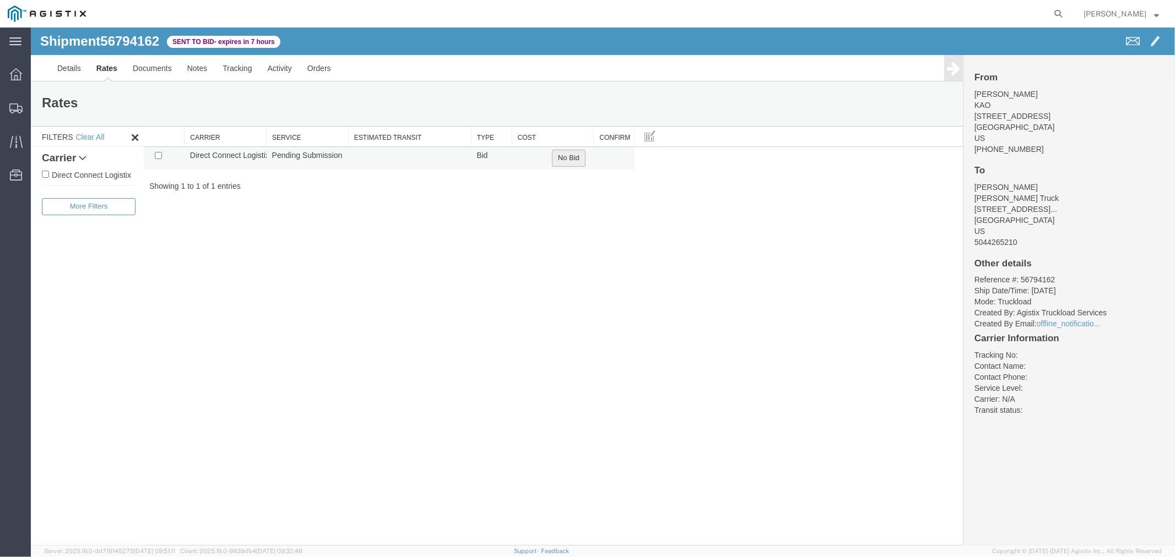
click at [558, 156] on button "No Bid" at bounding box center [568, 157] width 34 height 17
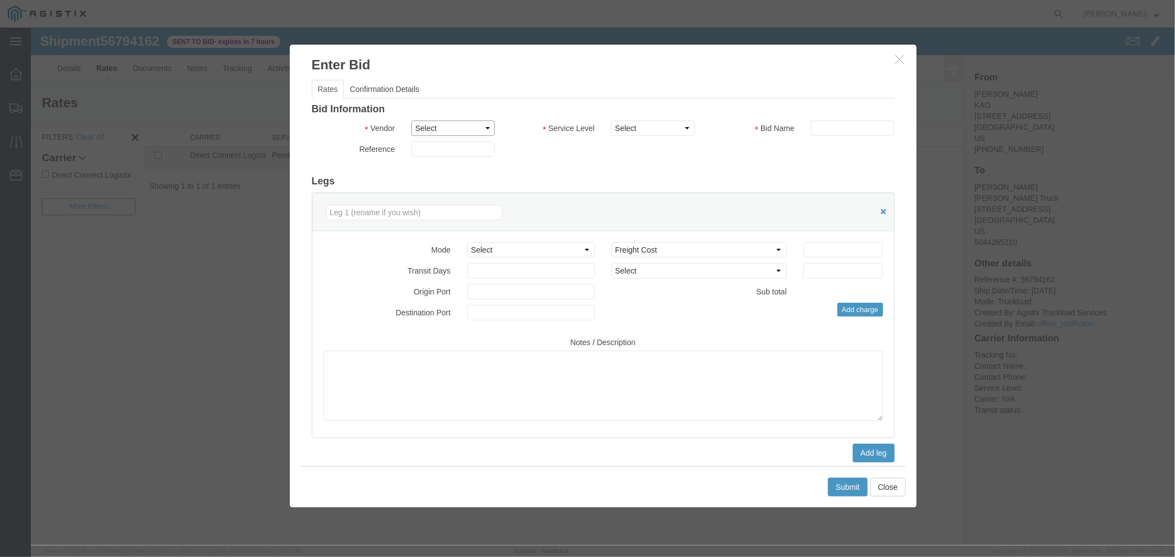
drag, startPoint x: 486, startPoint y: 128, endPoint x: 486, endPoint y: 135, distance: 6.6
click at [486, 128] on select "Select Direct Connect Logistix" at bounding box center [452, 127] width 83 height 15
click at [411, 120] on select "Select Direct Connect Logistix" at bounding box center [452, 127] width 83 height 15
drag, startPoint x: 480, startPoint y: 127, endPoint x: 480, endPoint y: 134, distance: 7.2
click at [480, 127] on select "Select Direct Connect Logistix" at bounding box center [452, 127] width 83 height 15
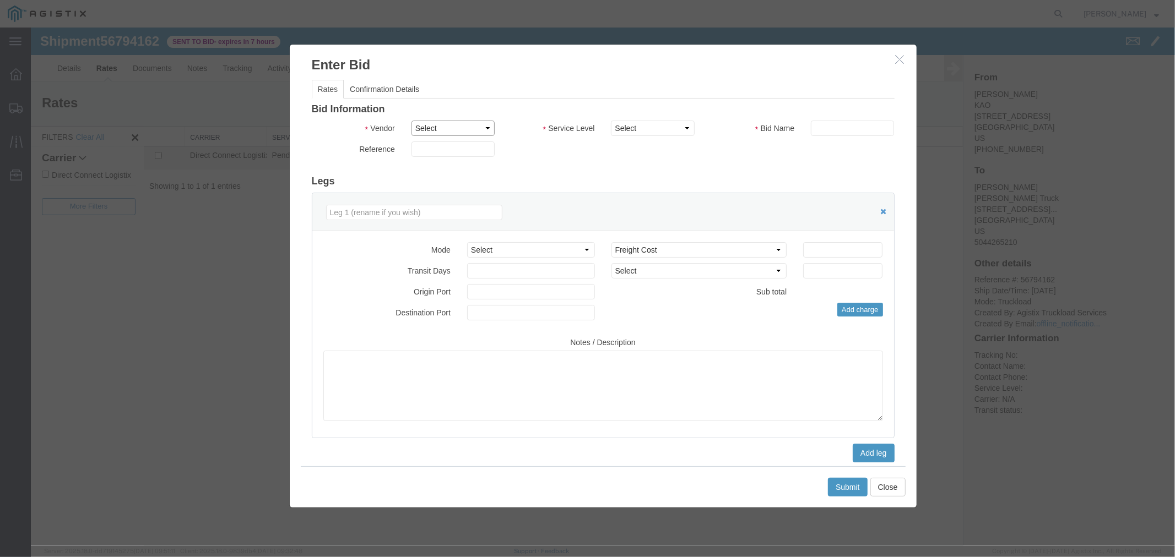
select select "4506"
click at [411, 120] on select "Select Direct Connect Logistix" at bounding box center [452, 127] width 83 height 15
click at [643, 127] on select "Select 3 - 5 Day Rail TL Standard 3- 5 Day" at bounding box center [651, 127] width 83 height 15
select select "15907"
click at [610, 120] on select "Select 3 - 5 Day Rail TL Standard 3- 5 Day" at bounding box center [651, 127] width 83 height 15
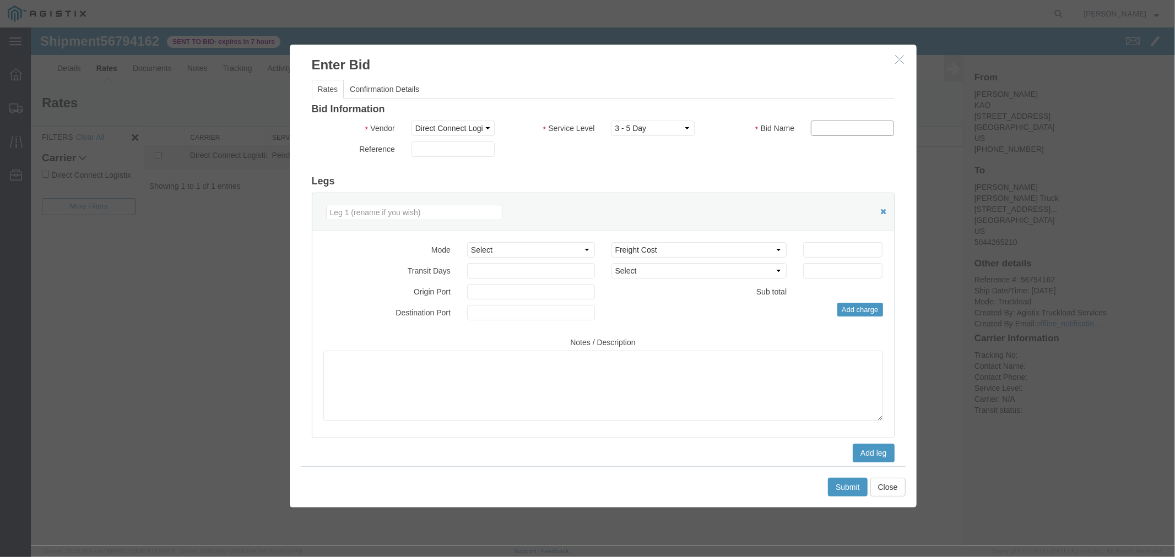
click at [822, 130] on input "text" at bounding box center [851, 127] width 83 height 15
type input "DCL"
click at [825, 252] on input "number" at bounding box center [841, 249] width 79 height 15
type input "1690"
click at [855, 486] on button "Submit" at bounding box center [847, 486] width 40 height 19
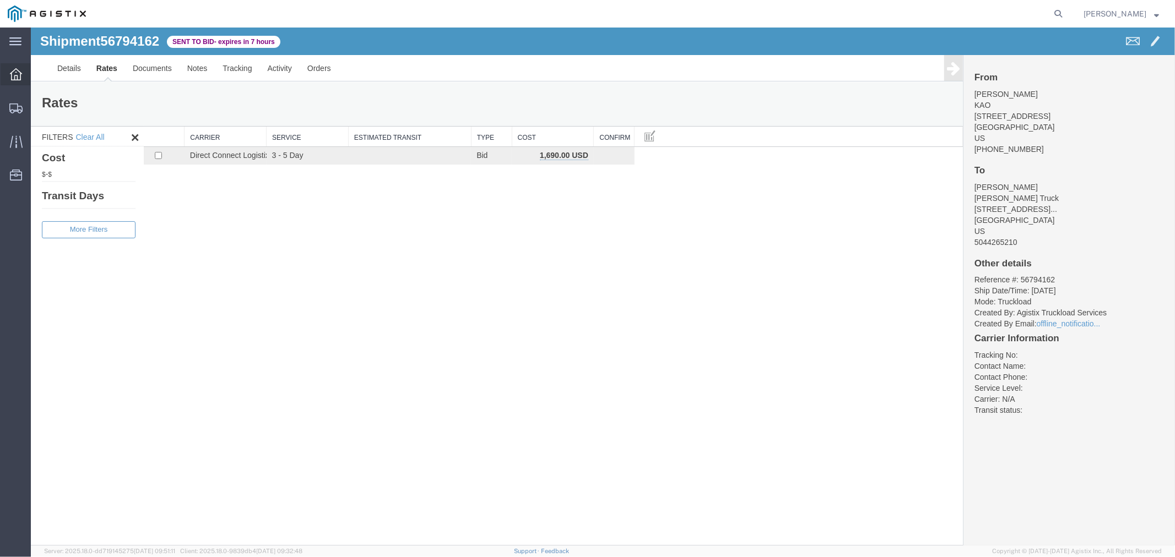
click at [11, 72] on icon at bounding box center [16, 74] width 12 height 12
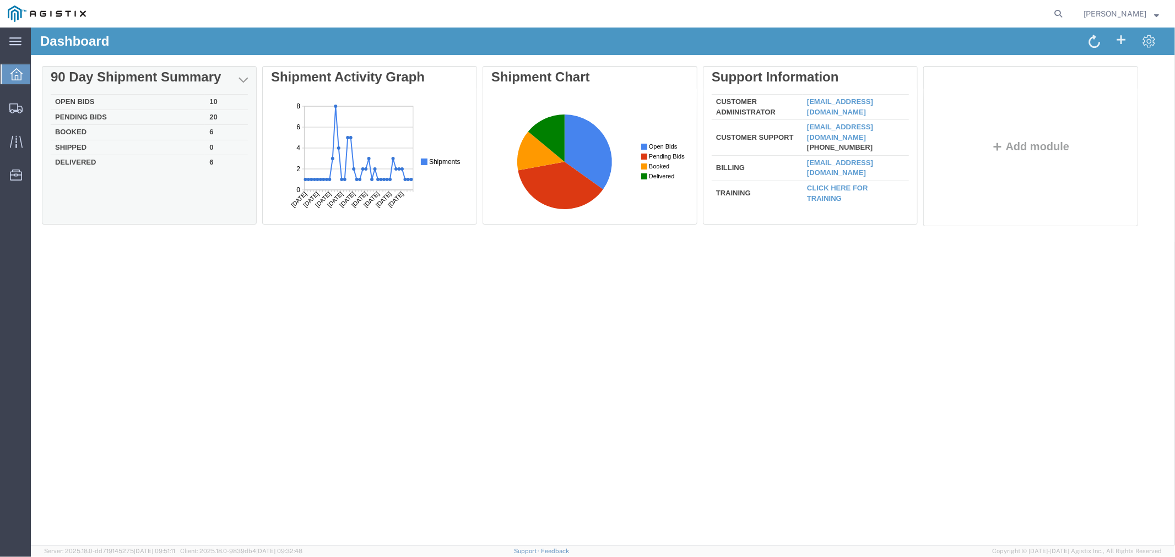
click at [86, 100] on td "Open Bids" at bounding box center [127, 101] width 154 height 15
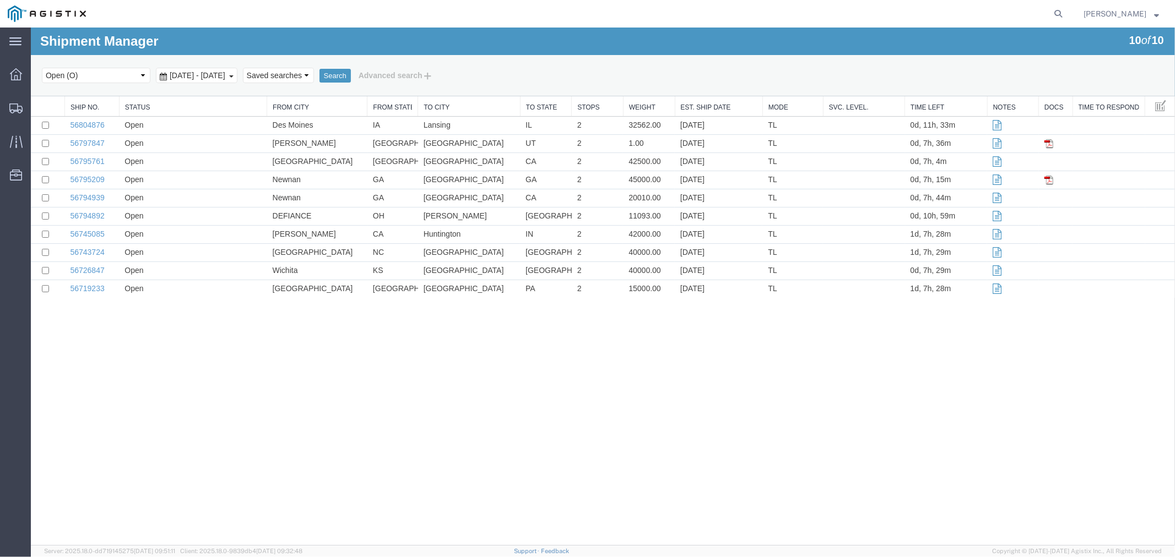
click at [651, 107] on link "Weight" at bounding box center [648, 106] width 40 height 9
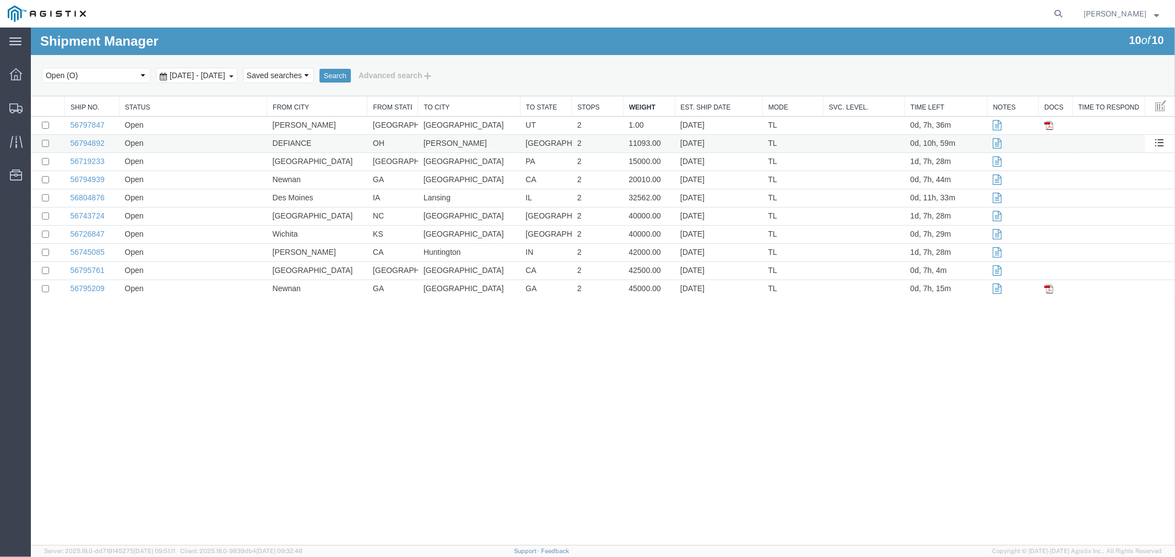
click at [79, 147] on td "56794892" at bounding box center [91, 143] width 55 height 18
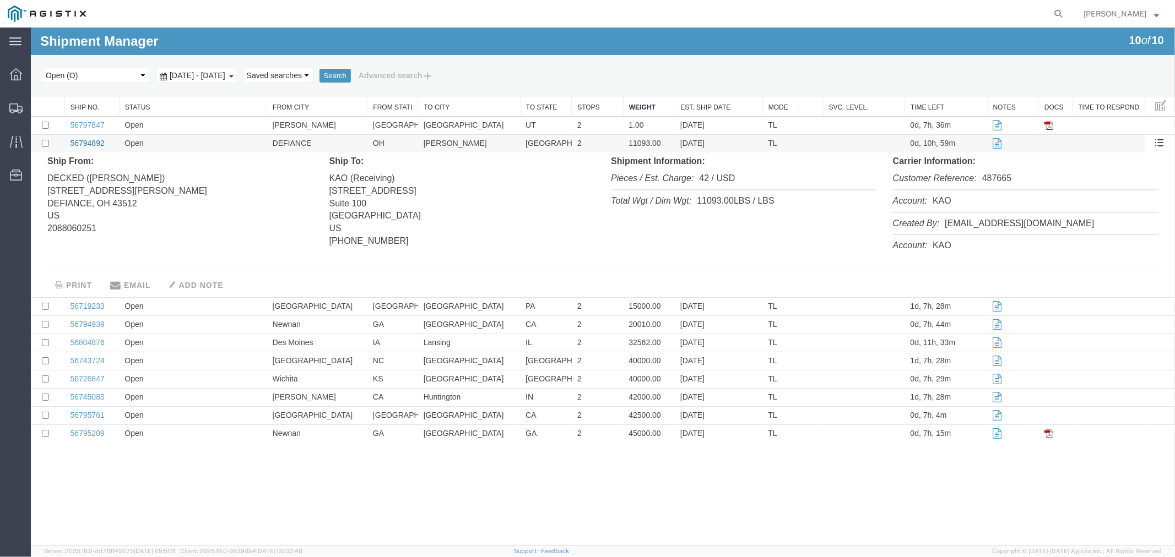
click at [89, 141] on link "56794892" at bounding box center [86, 142] width 34 height 9
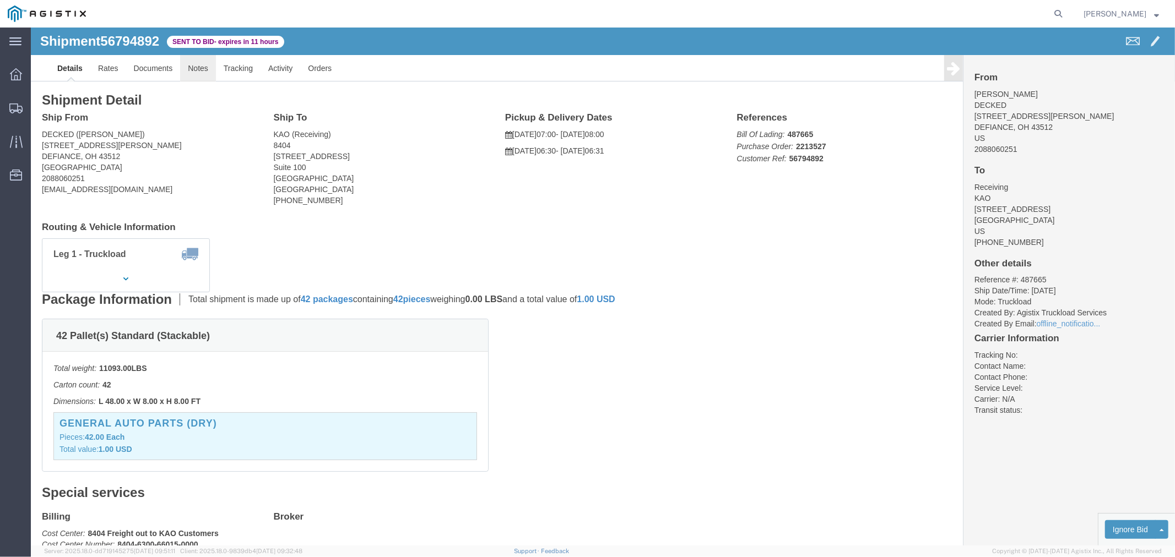
click link "Notes"
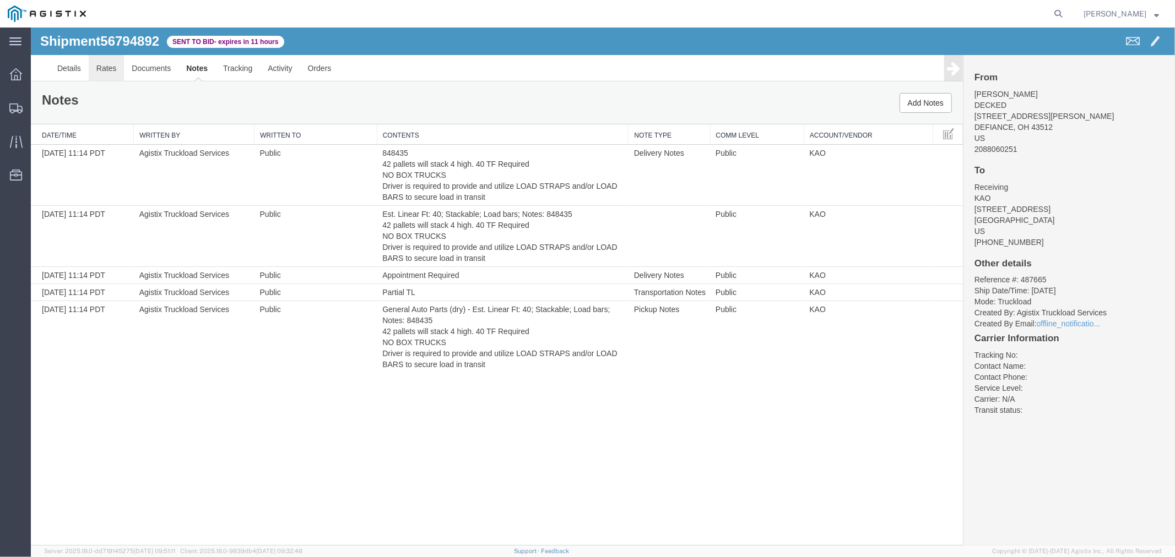
click at [110, 68] on link "Rates" at bounding box center [106, 68] width 36 height 26
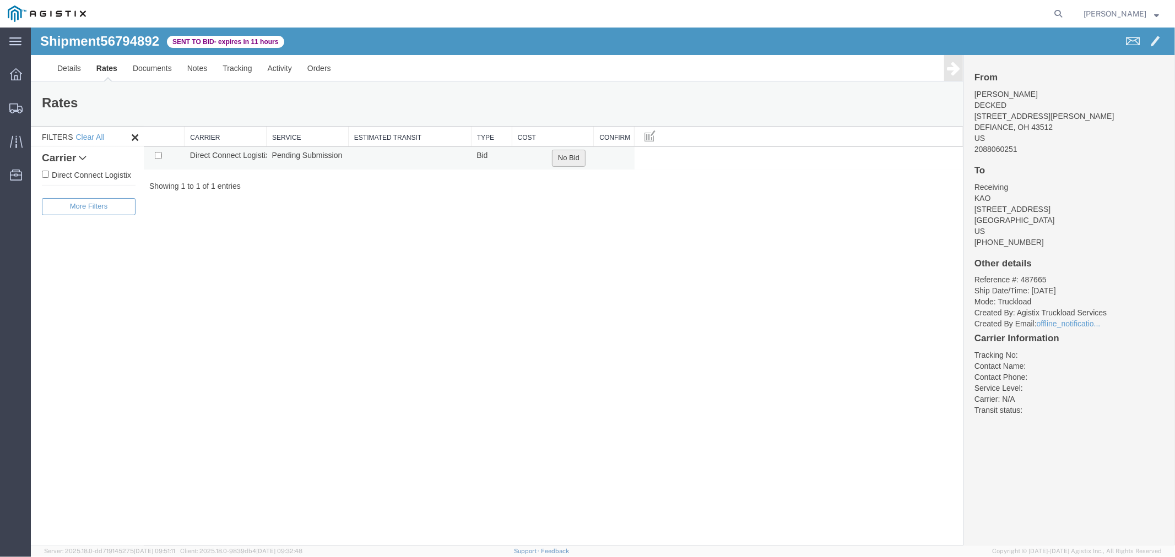
click at [573, 153] on button "No Bid" at bounding box center [568, 157] width 34 height 17
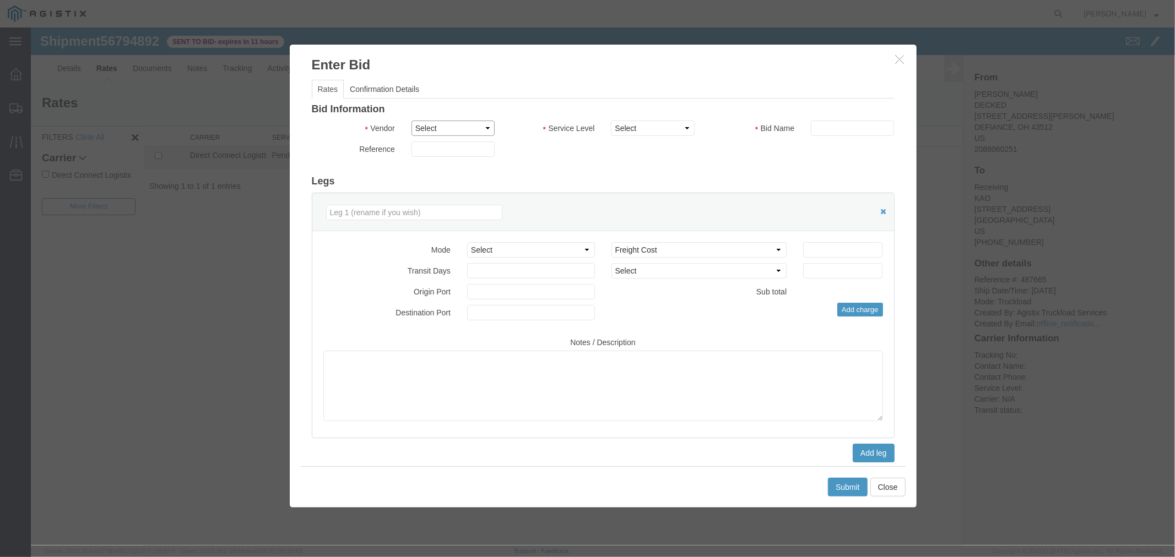
click at [460, 130] on select "Select Direct Connect Logistix" at bounding box center [452, 127] width 83 height 15
select select "4506"
click at [411, 120] on select "Select Direct Connect Logistix" at bounding box center [452, 127] width 83 height 15
click at [660, 133] on select "Select 3 - 5 Day Rail TL Standard 3- 5 Day" at bounding box center [651, 127] width 83 height 15
select select "15907"
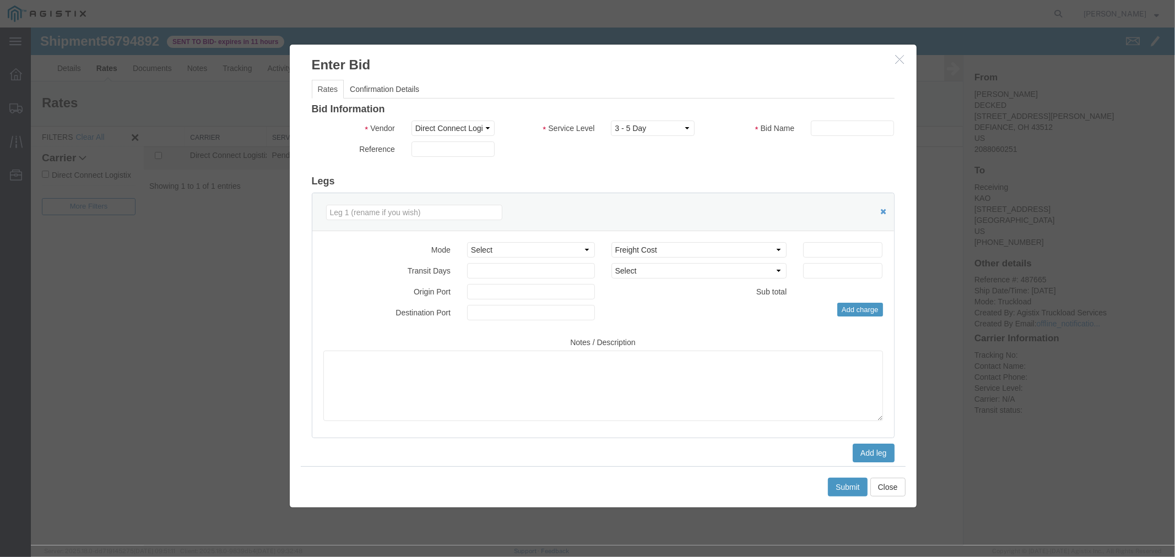
click at [610, 120] on select "Select 3 - 5 Day Rail TL Standard 3- 5 Day" at bounding box center [651, 127] width 83 height 15
drag, startPoint x: 823, startPoint y: 123, endPoint x: 832, endPoint y: 127, distance: 9.9
click at [823, 123] on input "text" at bounding box center [851, 127] width 83 height 15
type input "DCL"
click at [838, 252] on input "number" at bounding box center [841, 249] width 79 height 15
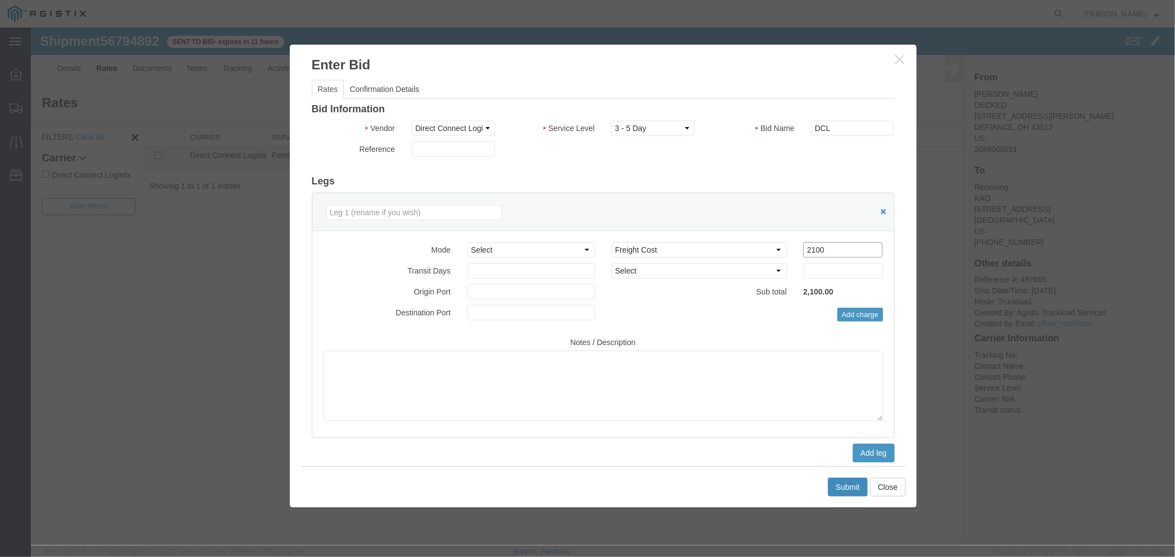
type input "2100"
click at [853, 487] on button "Submit" at bounding box center [847, 486] width 40 height 19
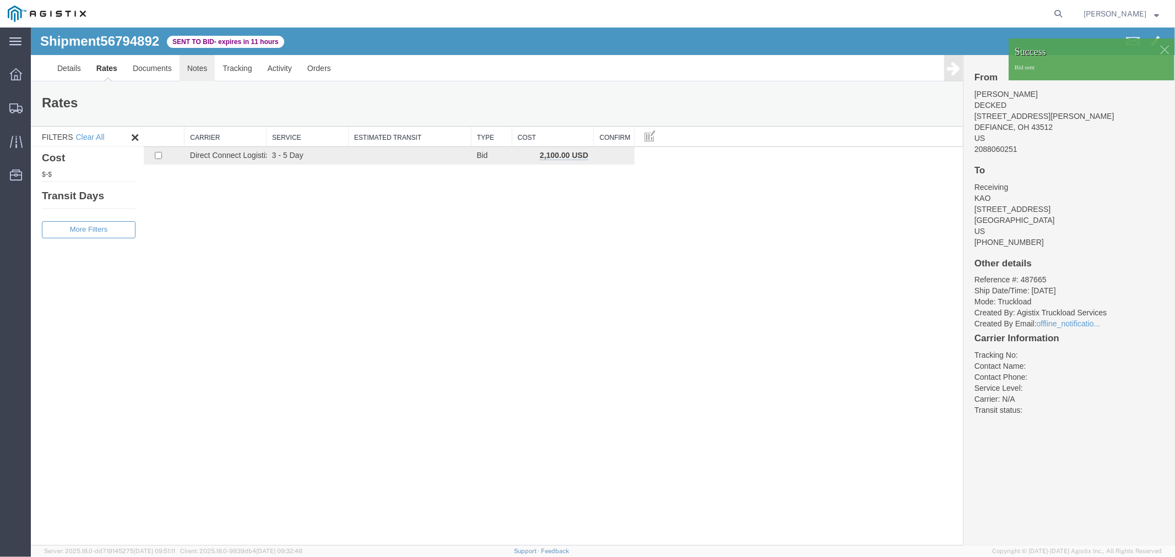
click at [196, 70] on link "Notes" at bounding box center [197, 68] width 36 height 26
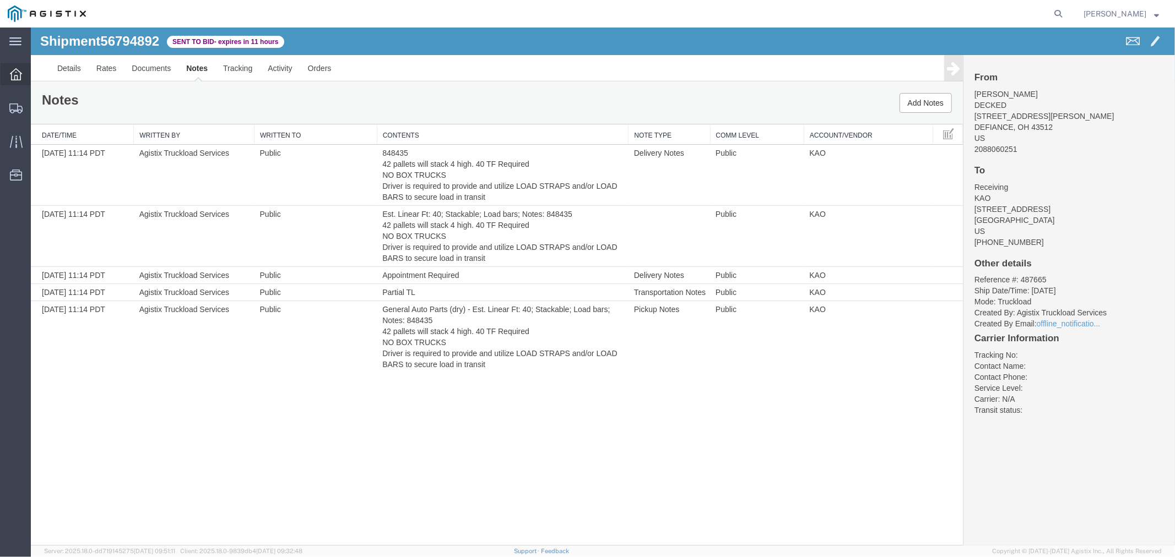
click at [21, 73] on icon at bounding box center [16, 74] width 12 height 12
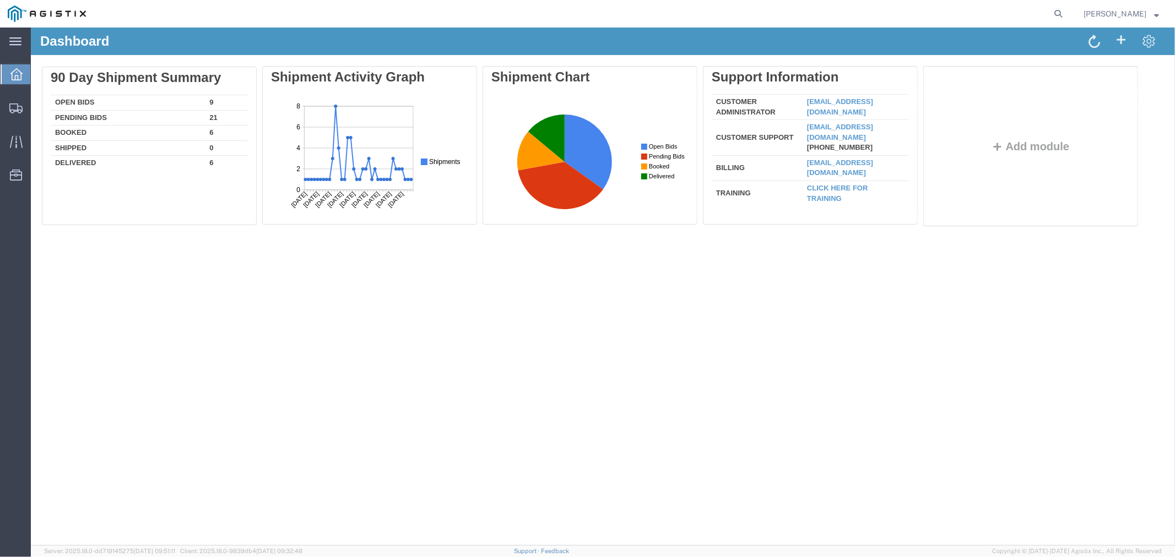
click at [66, 99] on div "Delete 90 Day Shipment Summary Open Bids 9 Pending Bids 21 Booked 6 Shipped 0 D…" at bounding box center [602, 148] width 1122 height 165
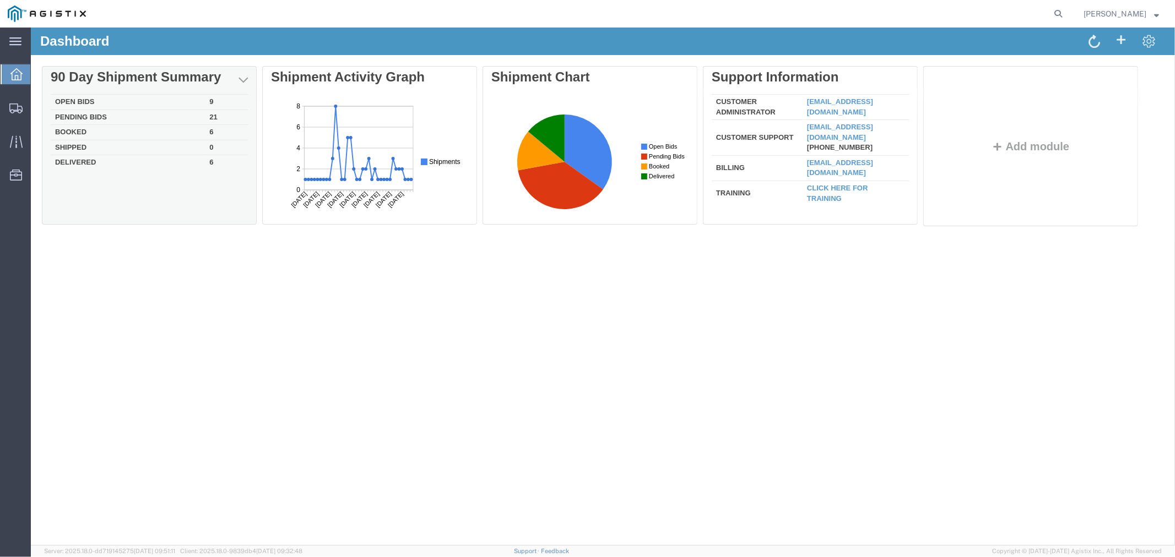
click at [78, 100] on td "Open Bids" at bounding box center [127, 101] width 154 height 15
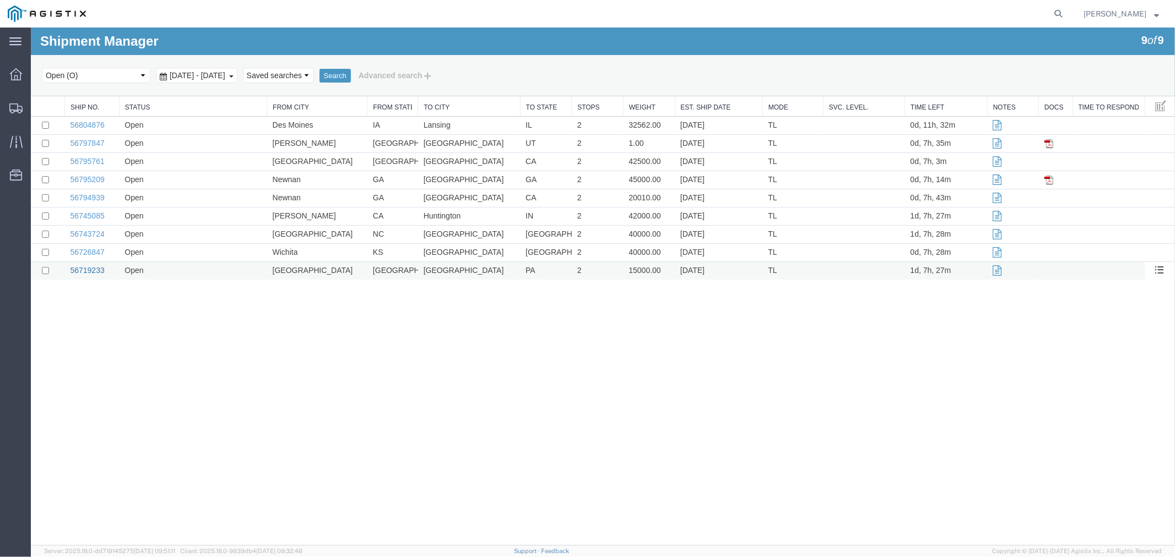
click at [80, 274] on link "56719233" at bounding box center [86, 269] width 34 height 9
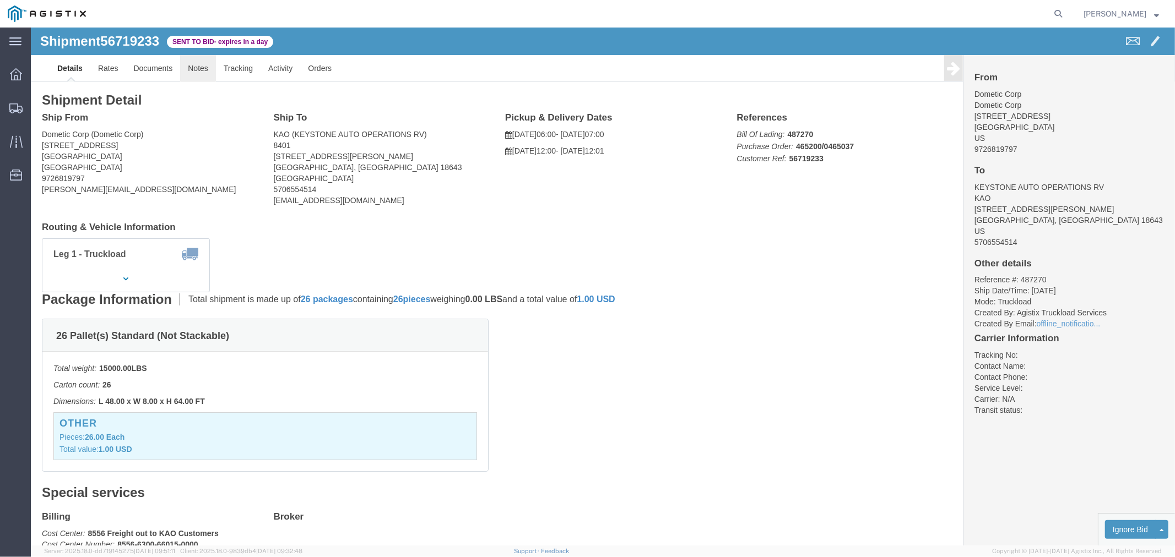
click link "Notes"
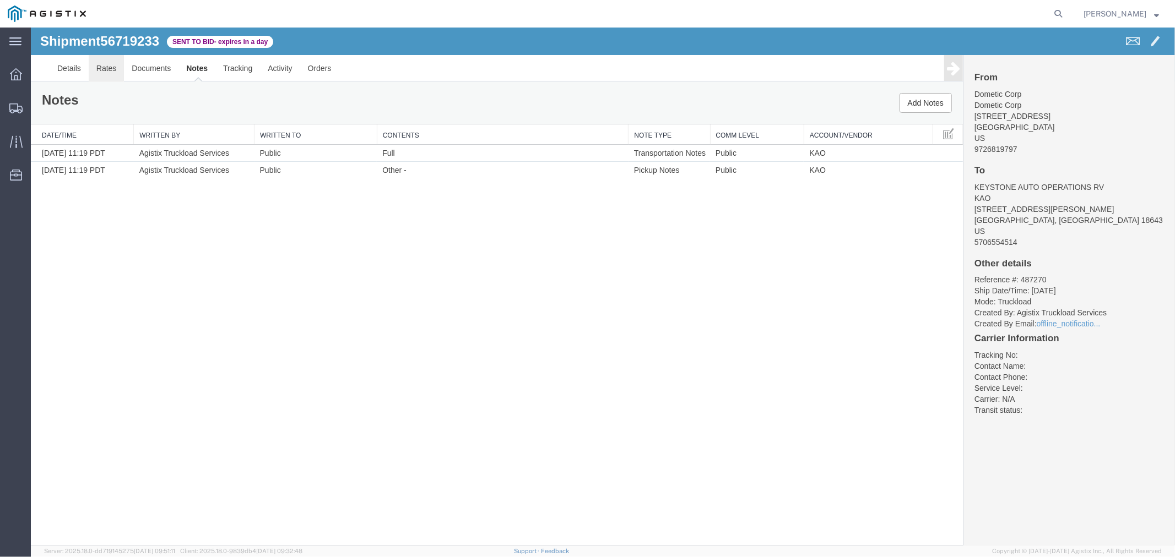
click at [117, 72] on link "Rates" at bounding box center [106, 68] width 36 height 26
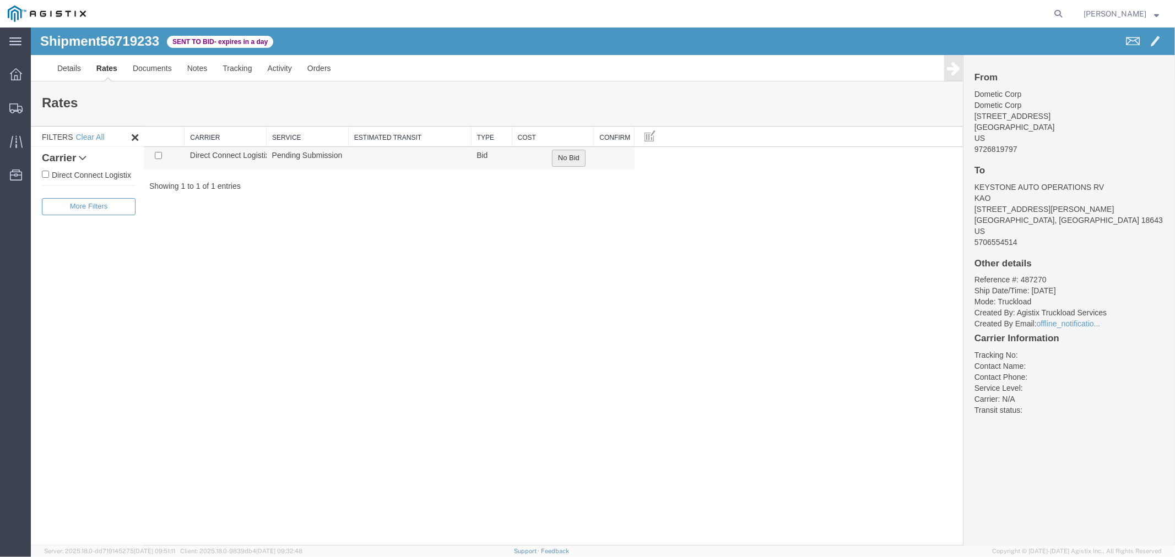
click at [563, 157] on button "No Bid" at bounding box center [568, 157] width 34 height 17
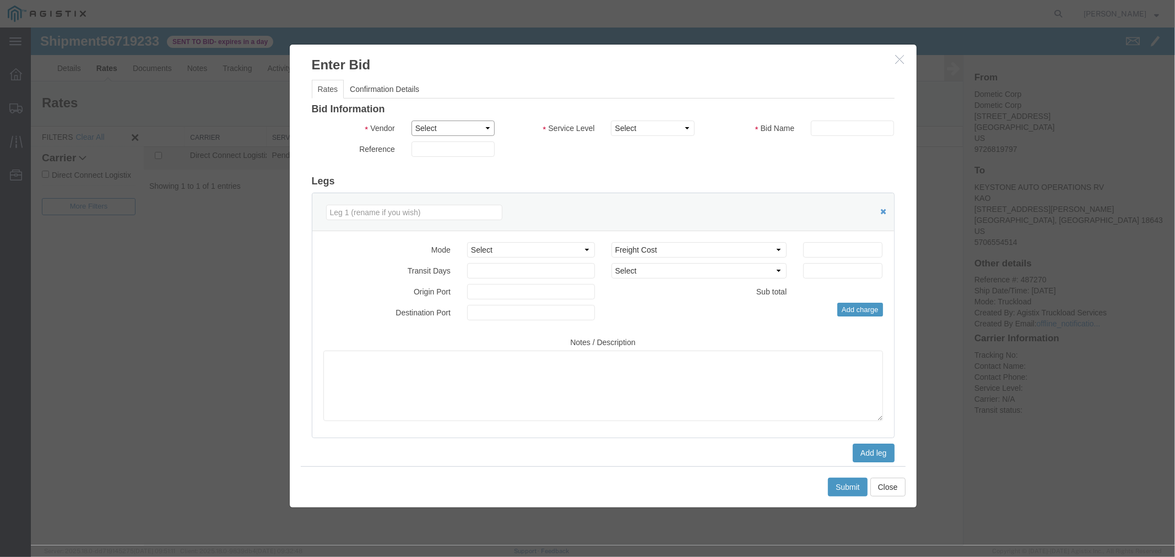
click at [460, 129] on select "Select Direct Connect Logistix" at bounding box center [452, 127] width 83 height 15
select select "4506"
click at [411, 120] on select "Select Direct Connect Logistix" at bounding box center [452, 127] width 83 height 15
drag, startPoint x: 602, startPoint y: 133, endPoint x: 635, endPoint y: 135, distance: 33.1
click at [628, 130] on select "Select 3 - 5 Day Rail TL Standard 3- 5 Day" at bounding box center [651, 127] width 83 height 15
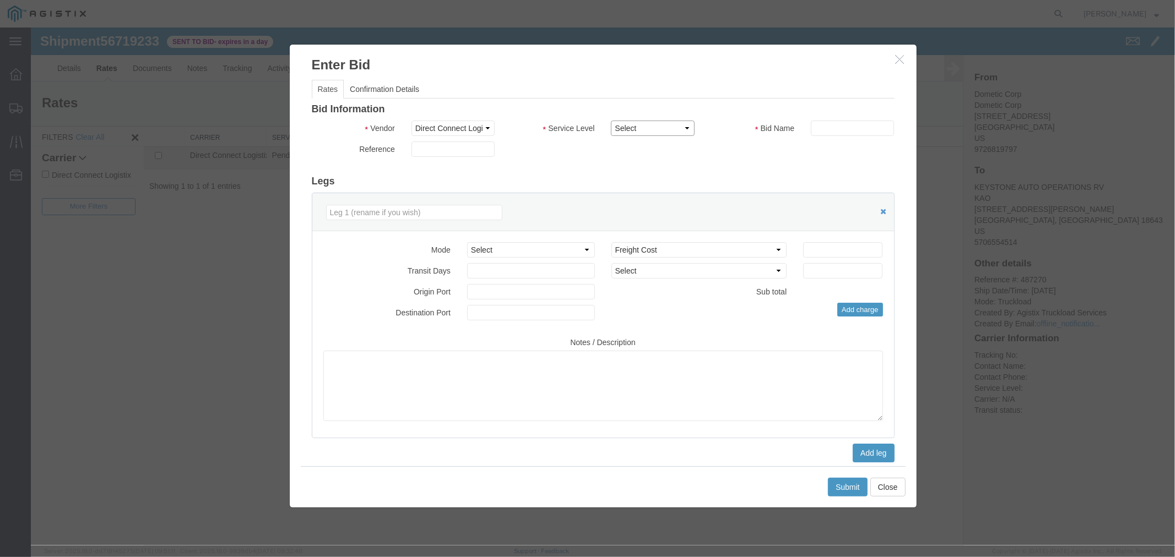
select select "15907"
click at [610, 120] on select "Select 3 - 5 Day Rail TL Standard 3- 5 Day" at bounding box center [651, 127] width 83 height 15
click at [851, 132] on input "text" at bounding box center [851, 127] width 83 height 15
type input "DCL"
click at [832, 254] on input "number" at bounding box center [841, 249] width 79 height 15
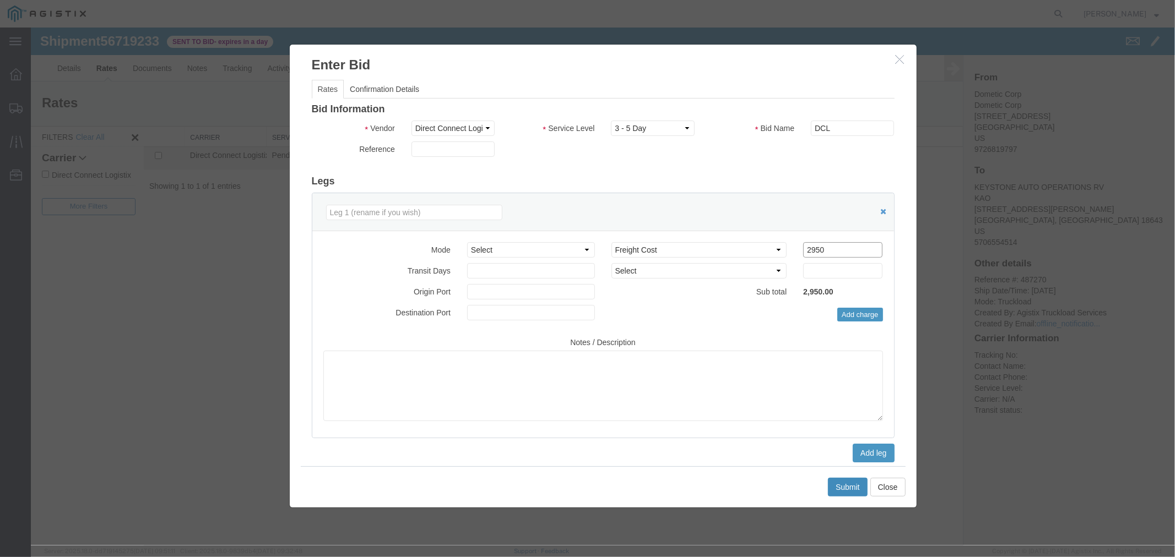
type input "2950"
click at [854, 490] on button "Submit" at bounding box center [847, 486] width 40 height 19
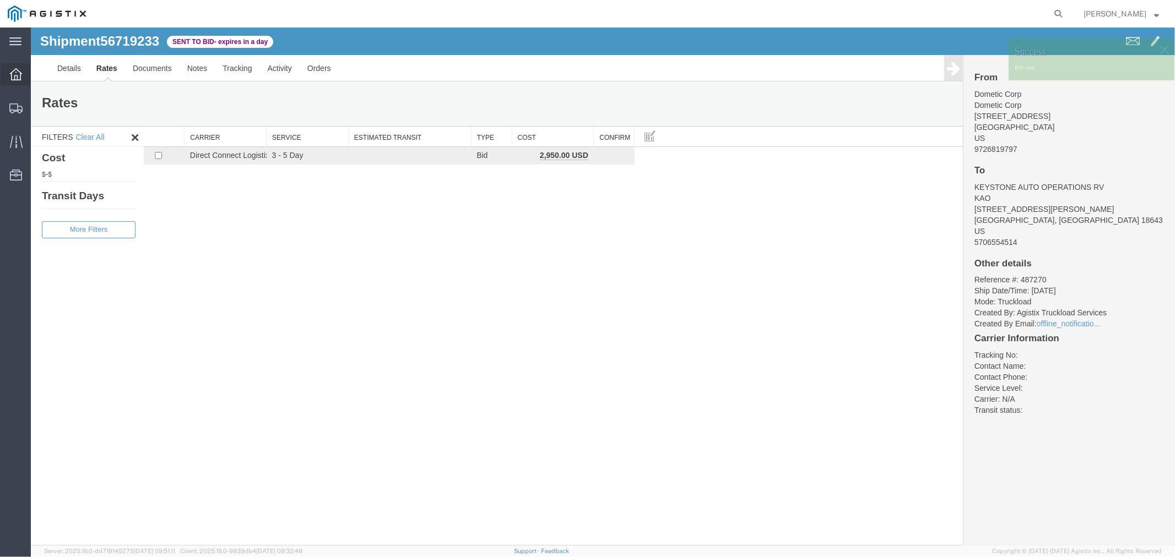
click at [20, 70] on icon at bounding box center [16, 74] width 12 height 12
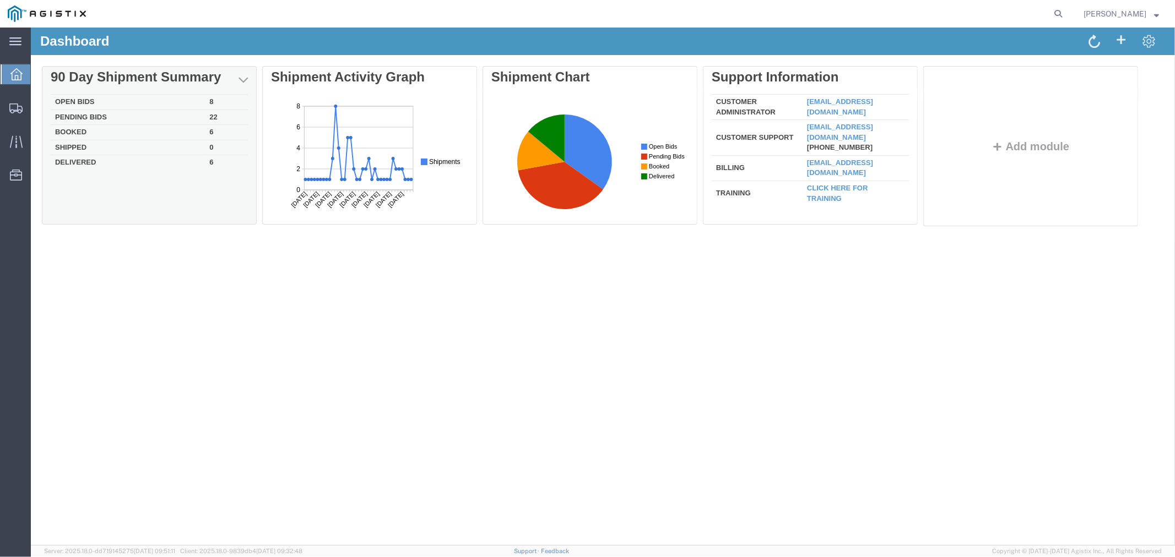
click at [95, 102] on td "Open Bids" at bounding box center [127, 101] width 154 height 15
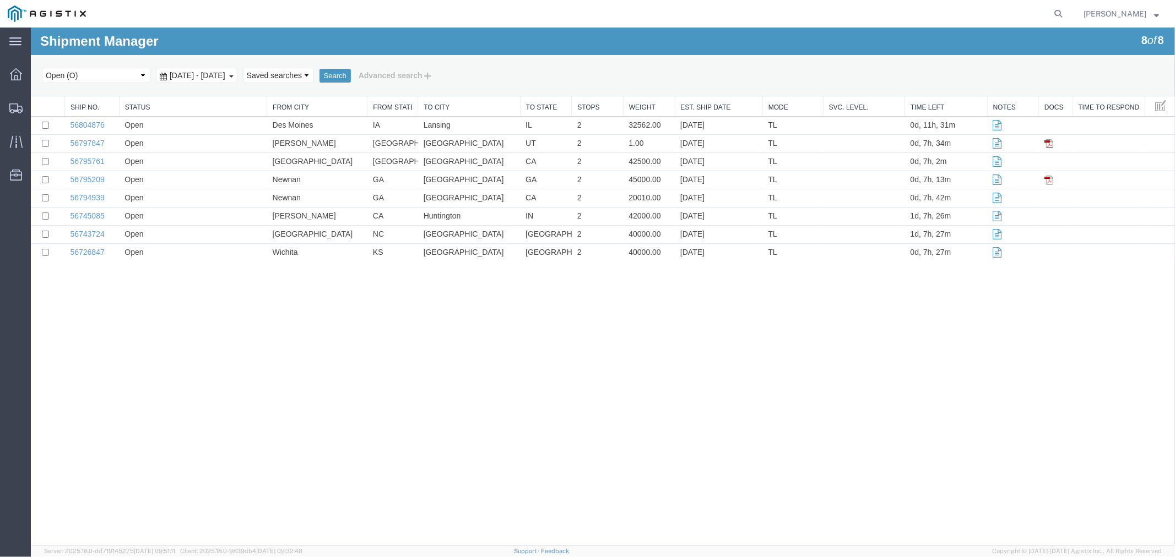
click at [642, 108] on link "Weight" at bounding box center [648, 106] width 40 height 9
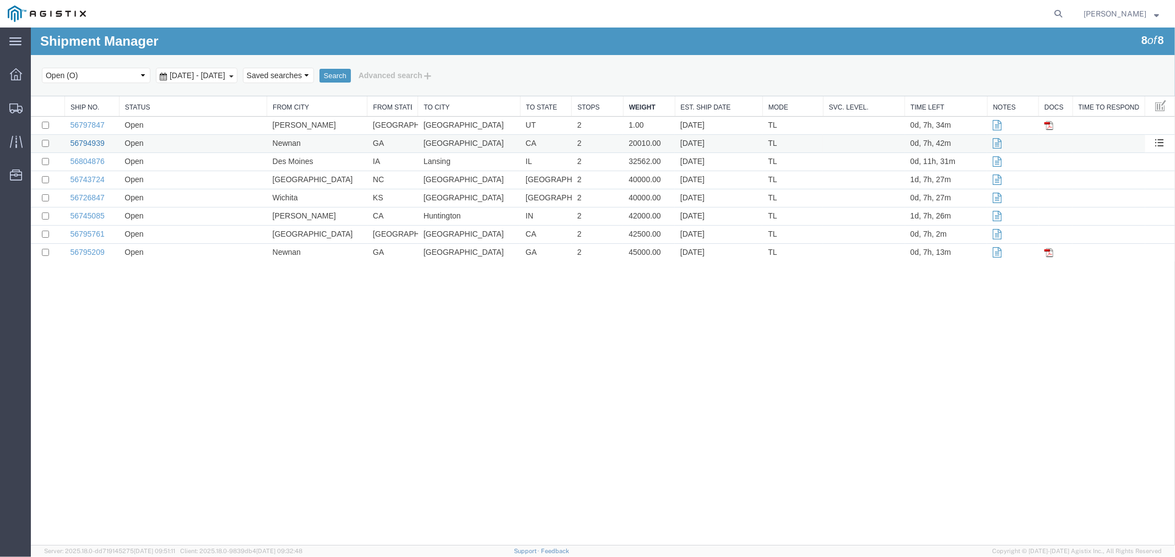
click at [85, 145] on link "56794939" at bounding box center [86, 142] width 34 height 9
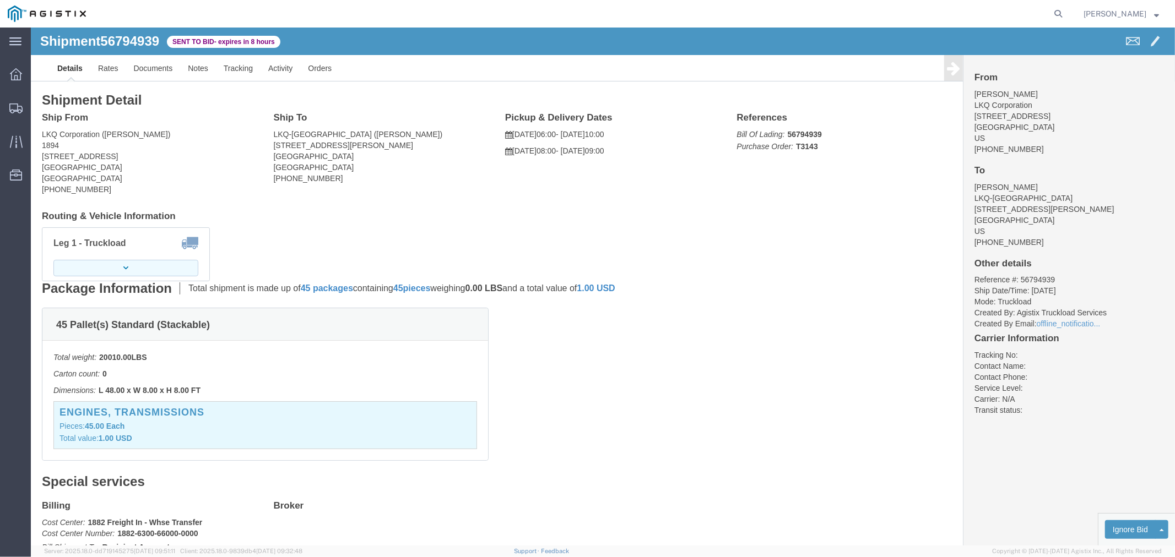
click button "button"
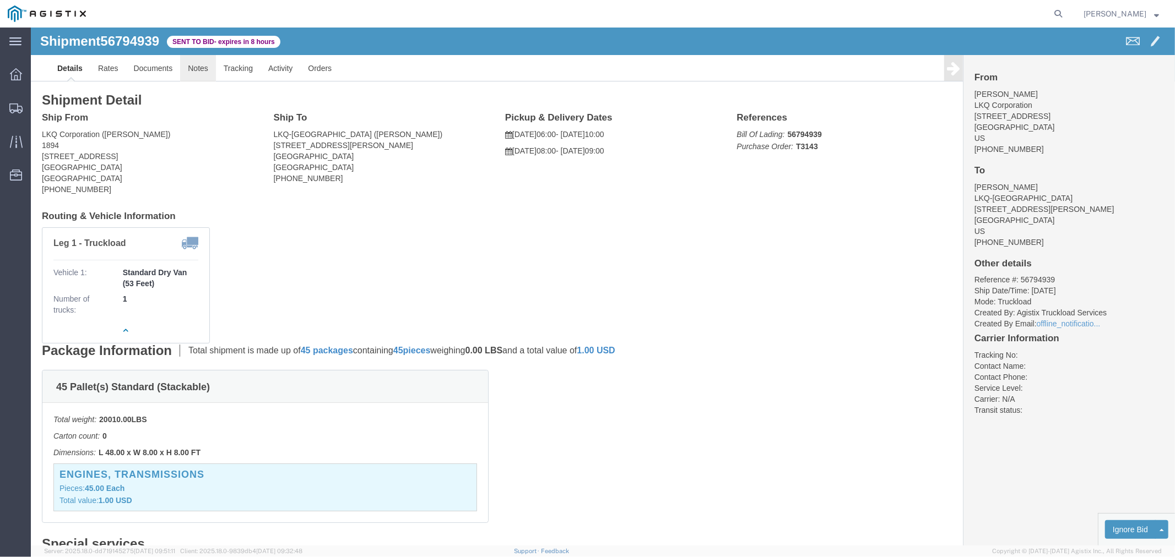
click link "Notes"
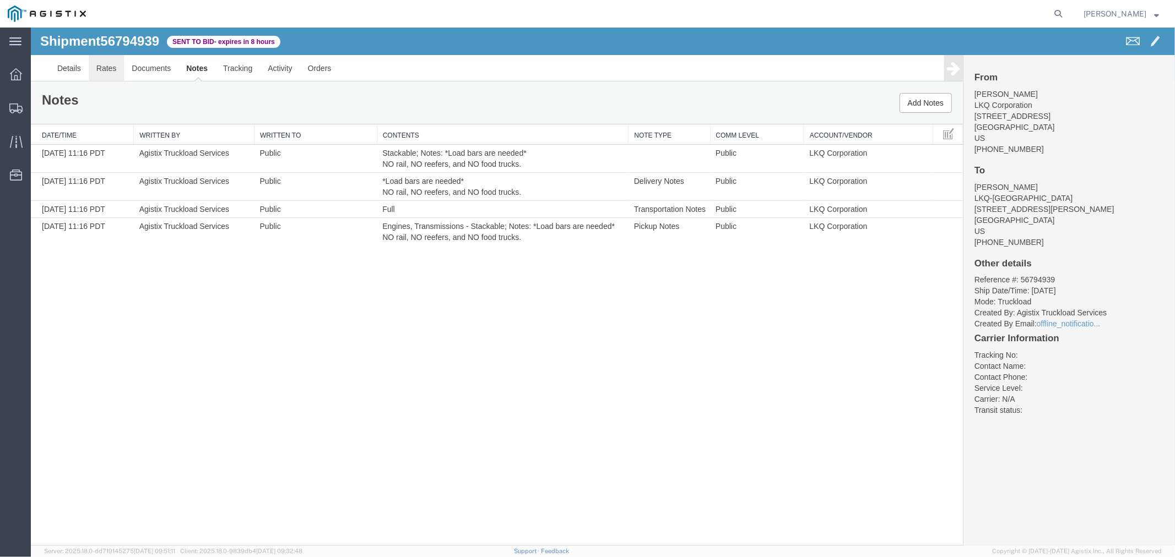
click at [106, 72] on link "Rates" at bounding box center [106, 68] width 36 height 26
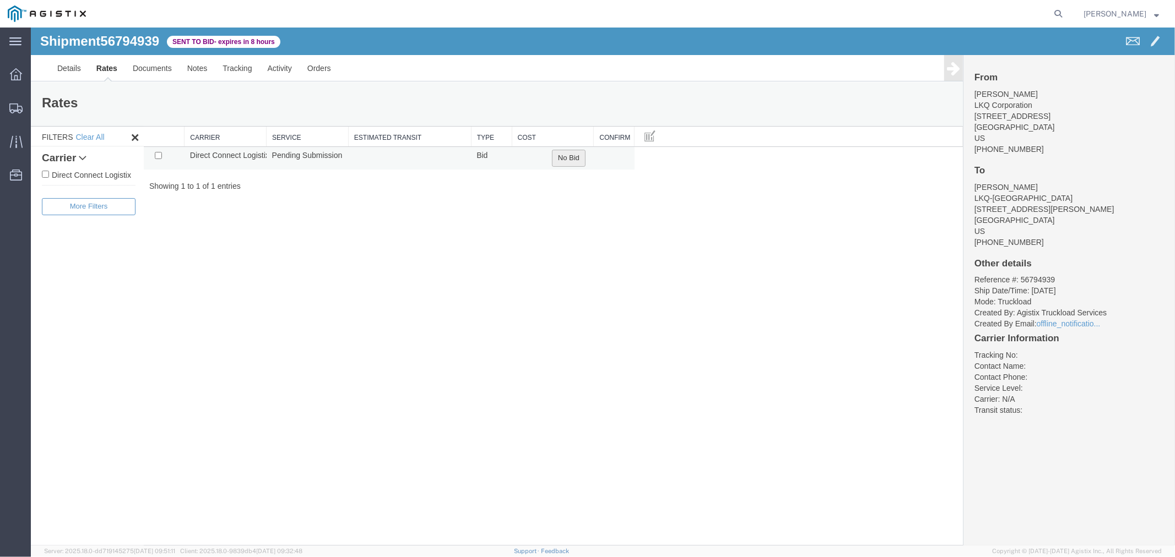
click at [579, 159] on button "No Bid" at bounding box center [568, 157] width 34 height 17
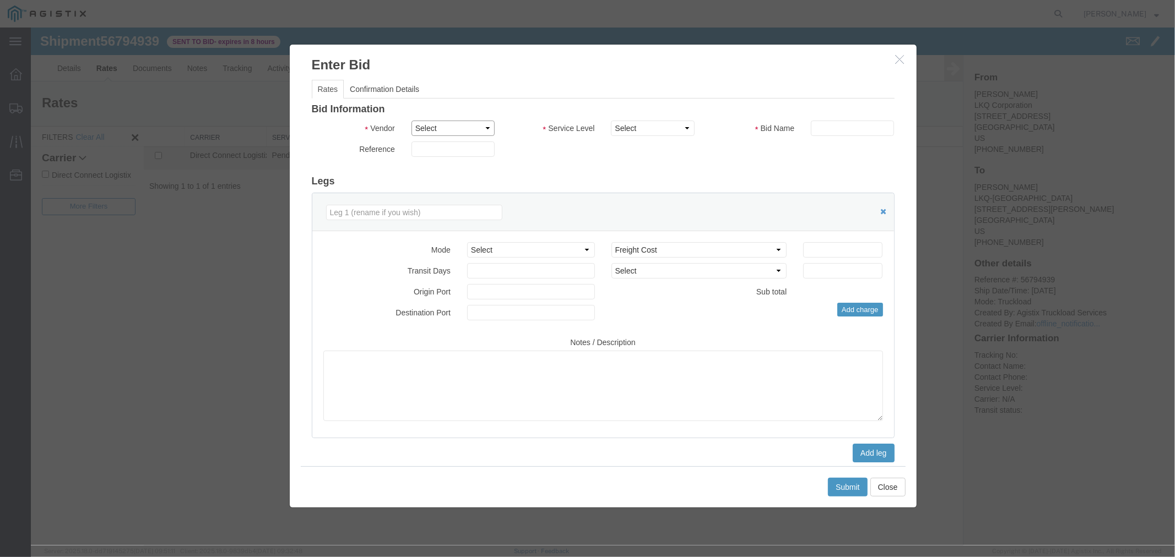
click at [450, 127] on select "Select Direct Connect Logistix" at bounding box center [452, 127] width 83 height 15
select select "4506"
click at [411, 120] on select "Select Direct Connect Logistix" at bounding box center [452, 127] width 83 height 15
click at [644, 133] on select "Select 3 - 5 Day Rail TL Standard 3- 5 Day" at bounding box center [651, 127] width 83 height 15
select select "15907"
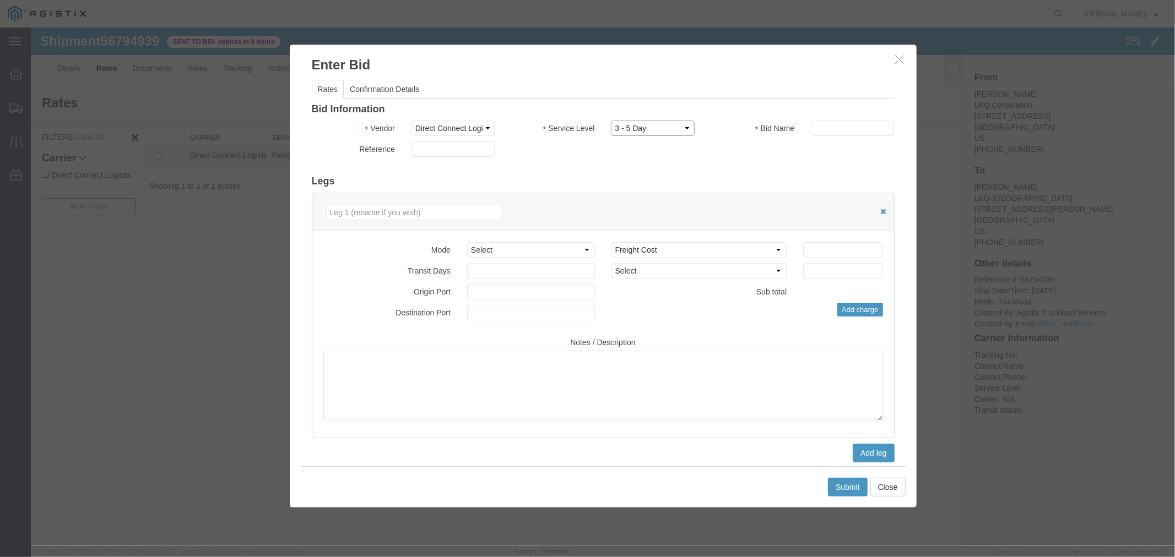
click at [610, 120] on select "Select 3 - 5 Day Rail TL Standard 3- 5 Day" at bounding box center [651, 127] width 83 height 15
click at [821, 124] on input "text" at bounding box center [851, 127] width 83 height 15
type input "DCL"
click at [807, 256] on input "number" at bounding box center [841, 249] width 79 height 15
type input "4250"
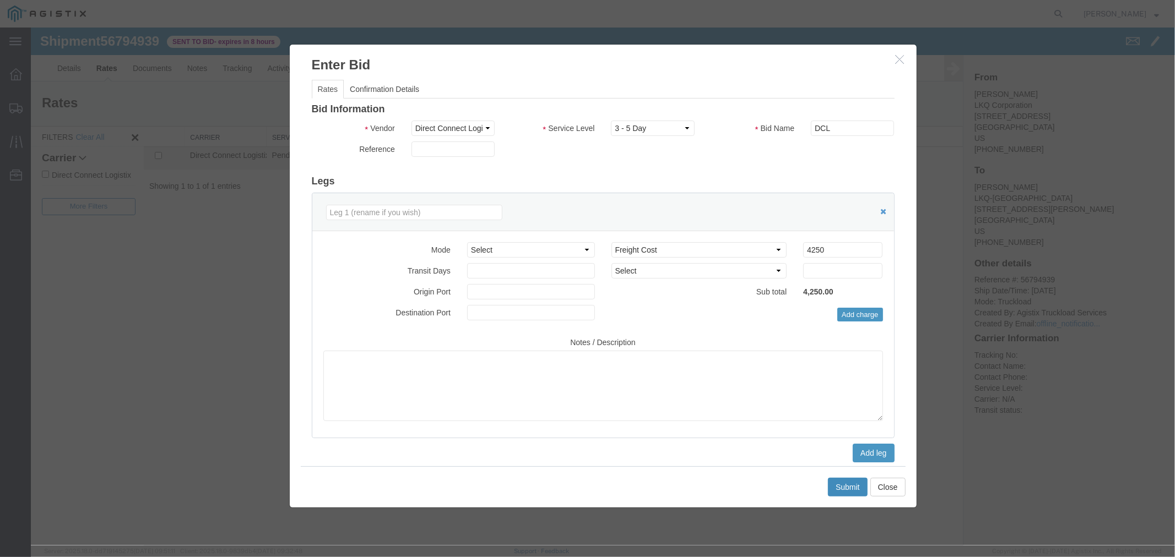
click at [834, 487] on button "Submit" at bounding box center [847, 486] width 40 height 19
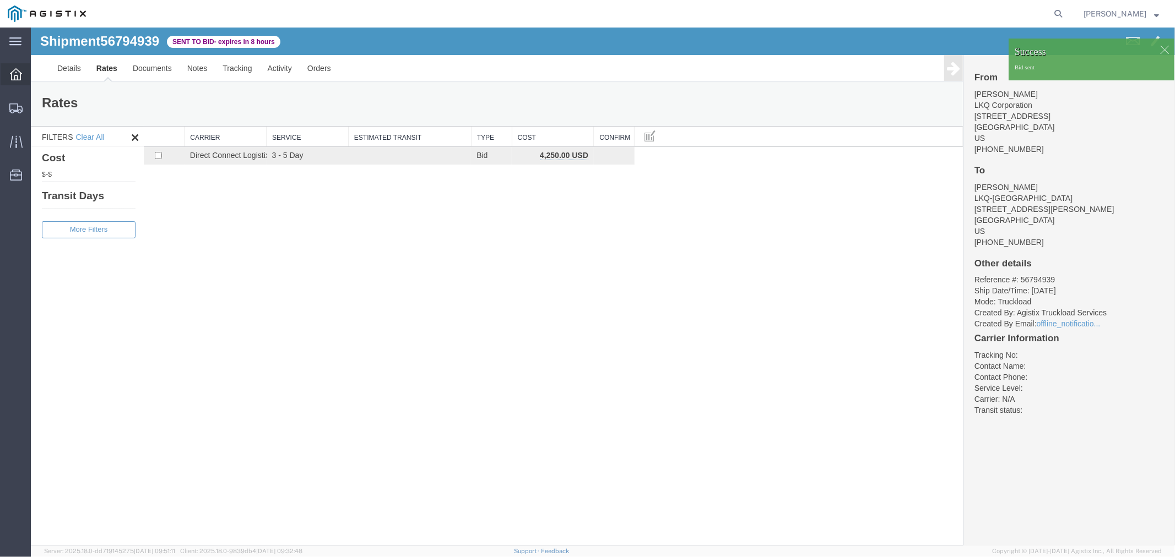
click at [14, 78] on icon at bounding box center [16, 74] width 12 height 12
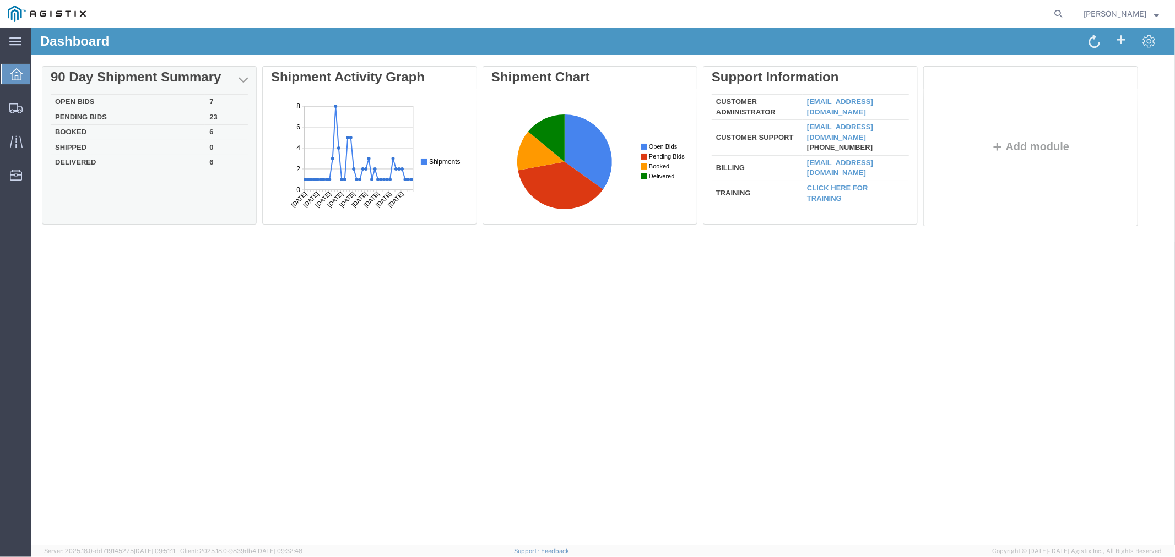
click at [112, 95] on td "Open Bids" at bounding box center [127, 101] width 154 height 15
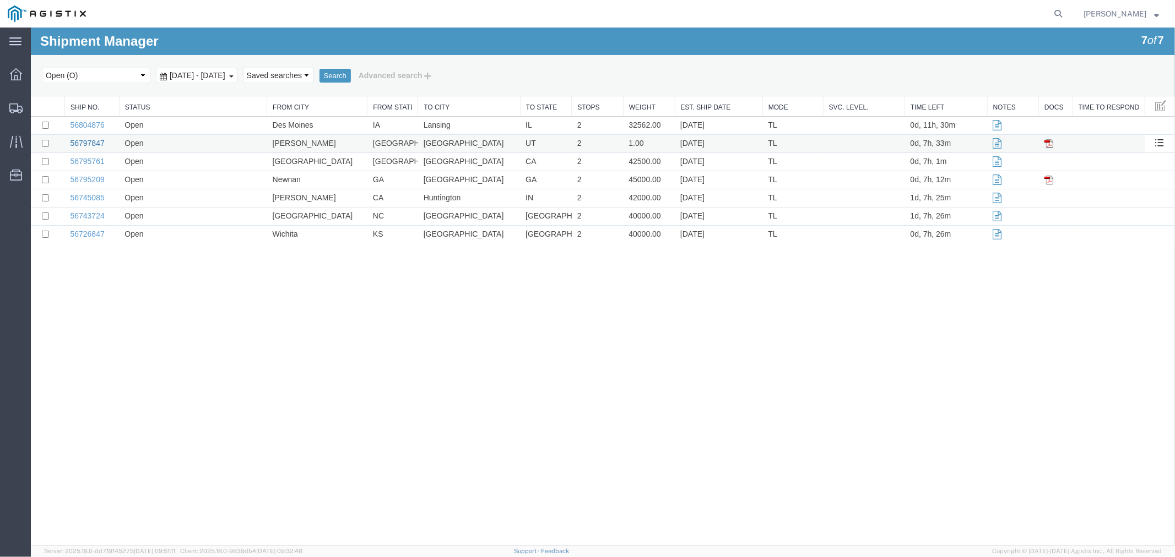
click at [97, 139] on link "56797847" at bounding box center [86, 142] width 34 height 9
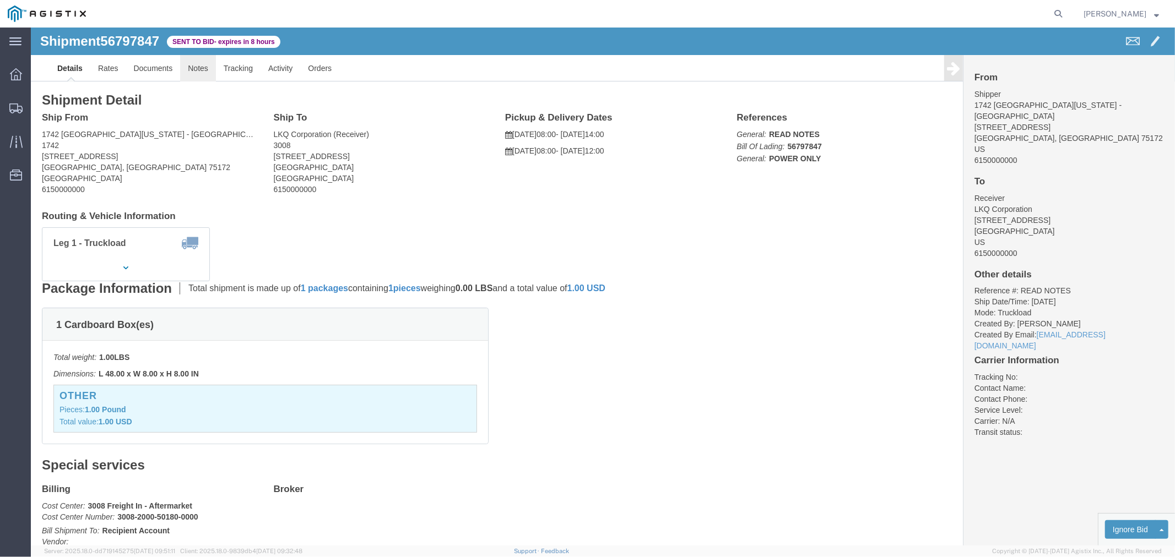
click link "Notes"
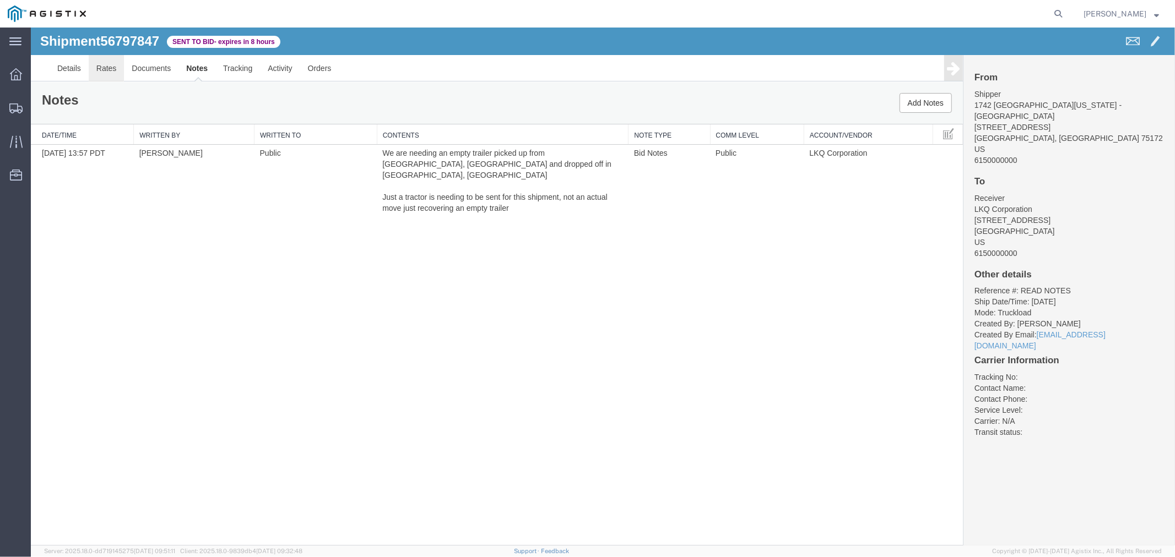
click at [112, 72] on link "Rates" at bounding box center [106, 68] width 36 height 26
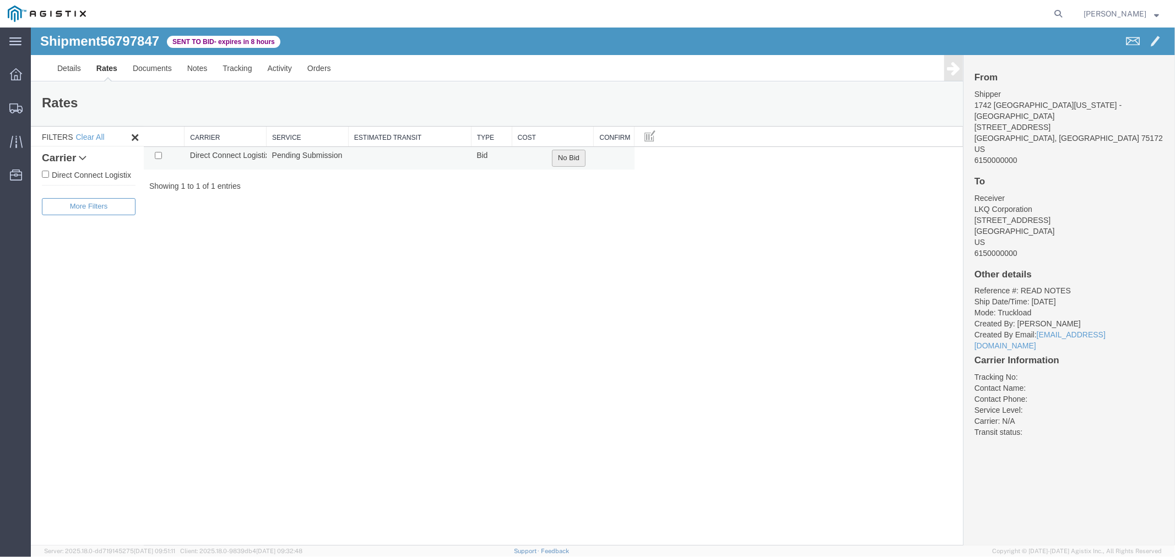
click at [569, 156] on button "No Bid" at bounding box center [568, 157] width 34 height 17
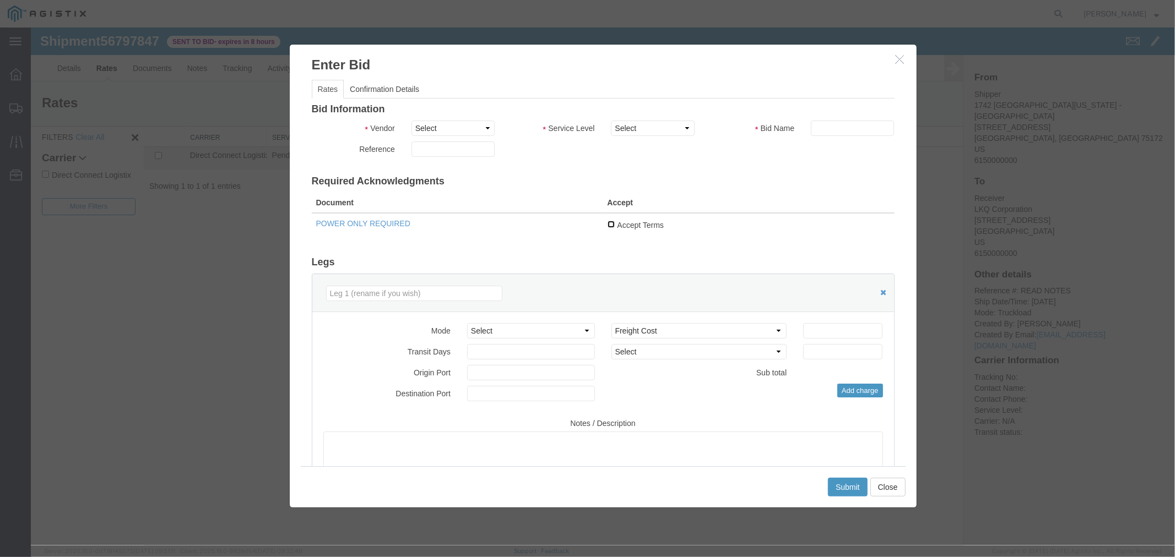
click at [607, 221] on input "Accept Terms" at bounding box center [610, 223] width 7 height 7
checkbox input "true"
click at [462, 130] on select "Select Direct Connect Logistix" at bounding box center [452, 127] width 83 height 15
select select "4506"
click at [411, 120] on select "Select Direct Connect Logistix" at bounding box center [452, 127] width 83 height 15
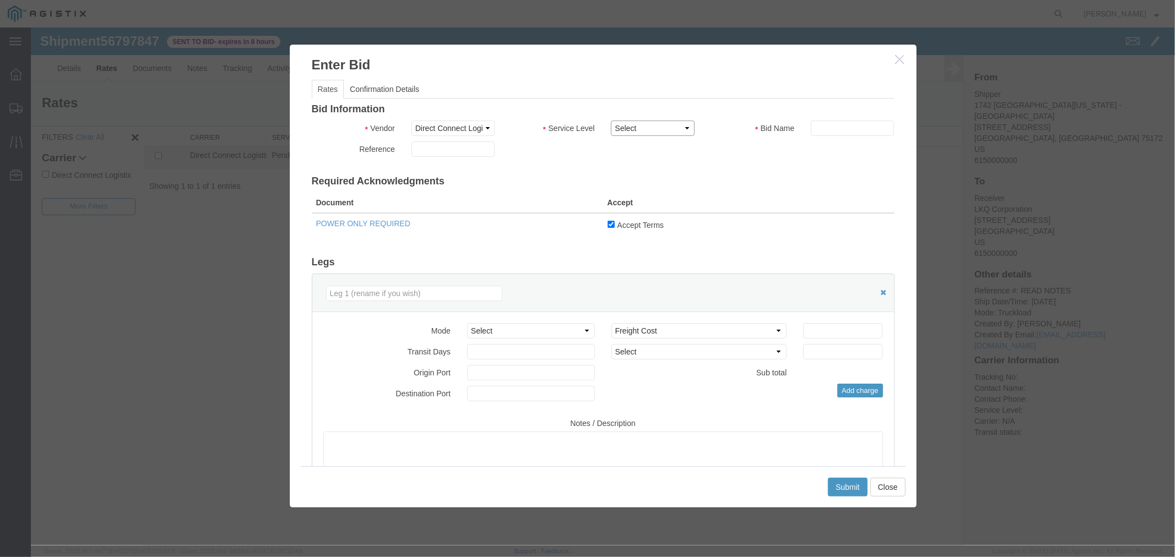
click at [648, 123] on select "Select 3 - 5 Day Rail TL Standard 3- 5 Day" at bounding box center [651, 127] width 83 height 15
select select "15907"
click at [610, 120] on select "Select 3 - 5 Day Rail TL Standard 3- 5 Day" at bounding box center [651, 127] width 83 height 15
click at [832, 128] on input "text" at bounding box center [851, 127] width 83 height 15
type input "DCL"
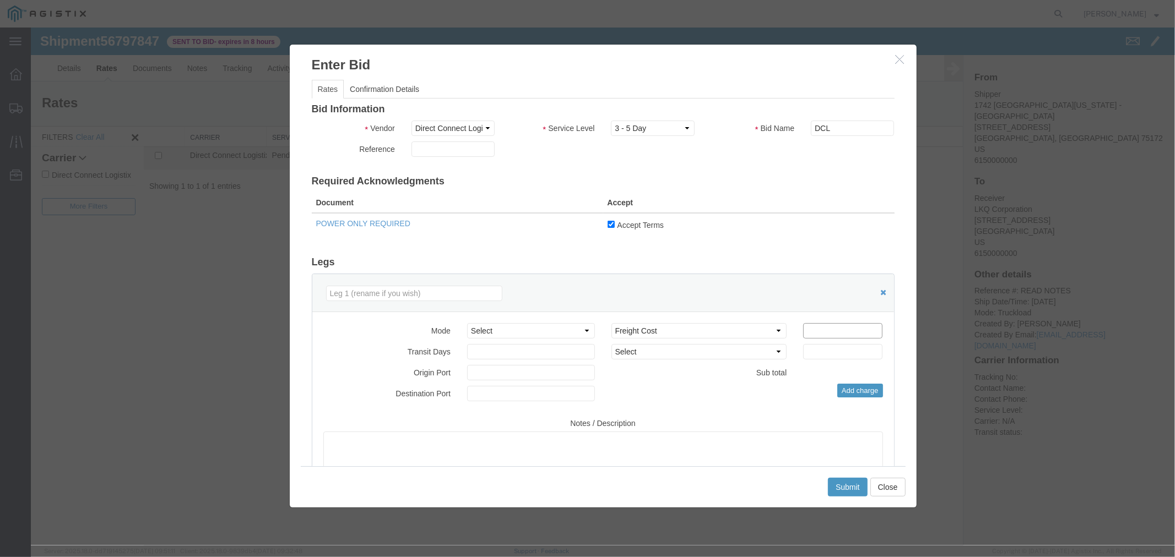
click at [811, 325] on input "number" at bounding box center [841, 330] width 79 height 15
click at [811, 332] on input "number" at bounding box center [841, 330] width 79 height 15
type input "2850"
click at [792, 457] on textarea at bounding box center [602, 466] width 559 height 70
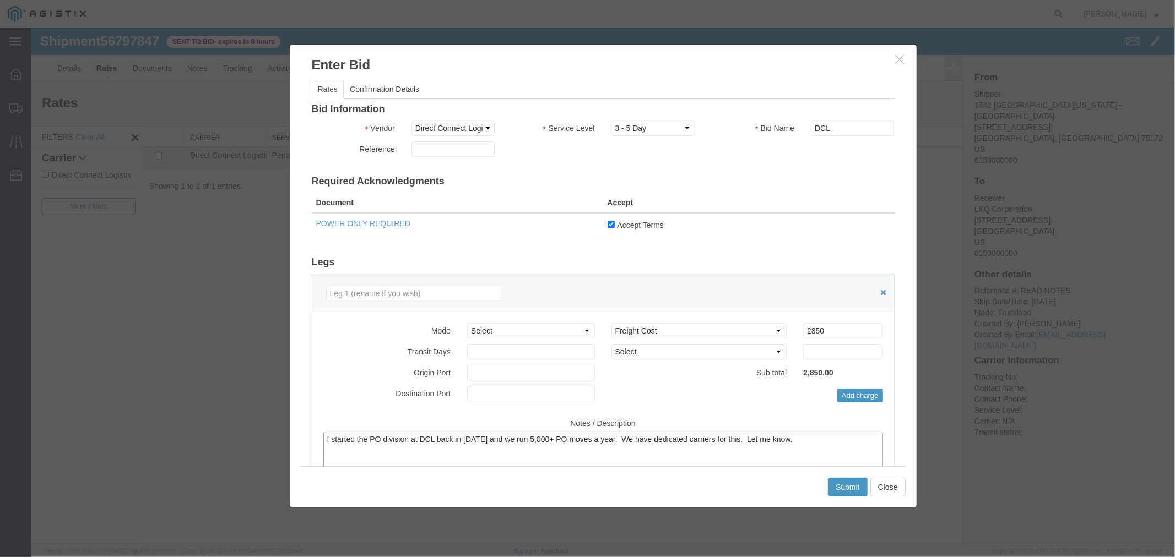
type textarea "I started the PO division at DCL back in [DATE] and we run 5,000+ PO moves a ye…"
click at [821, 330] on input "2850" at bounding box center [841, 330] width 79 height 15
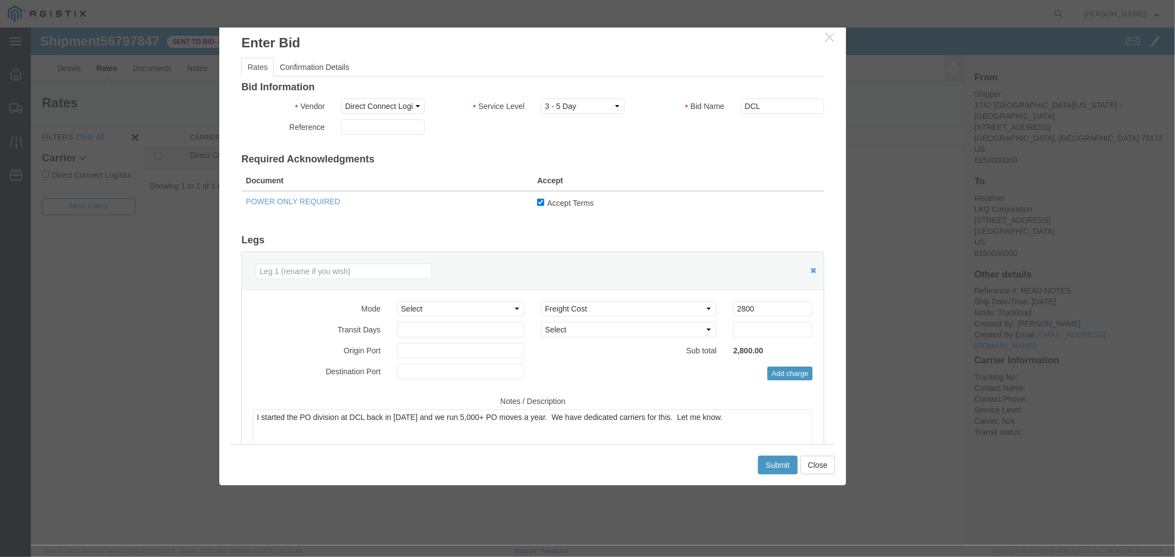
drag, startPoint x: 548, startPoint y: 53, endPoint x: 477, endPoint y: 31, distance: 73.8
click at [477, 31] on h3 "Enter Bid" at bounding box center [532, 37] width 627 height 30
click at [763, 310] on input "2800" at bounding box center [771, 308] width 79 height 15
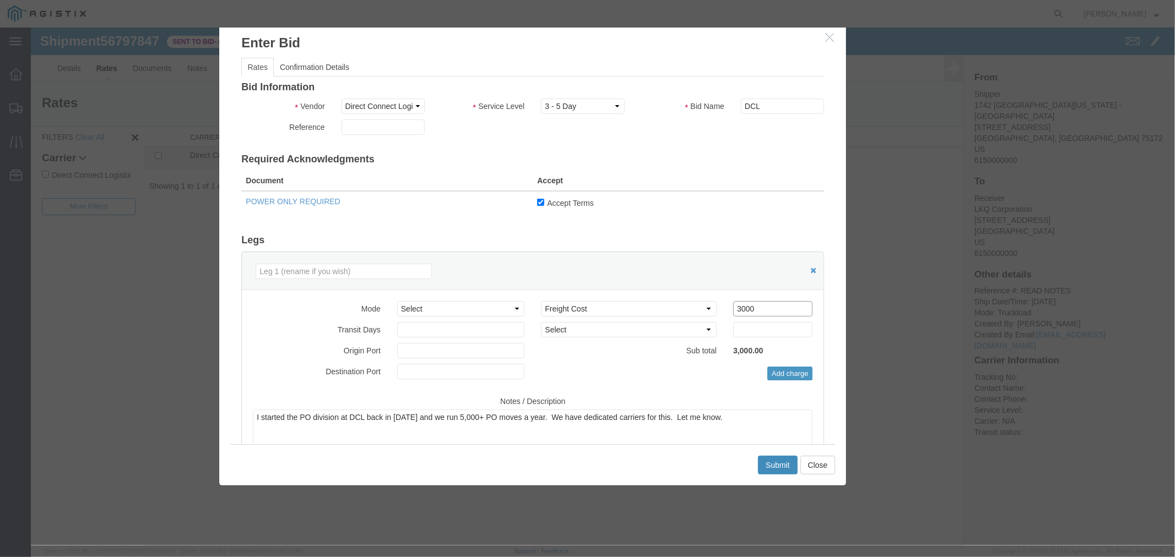
type input "3000"
click at [780, 470] on button "Submit" at bounding box center [777, 464] width 40 height 19
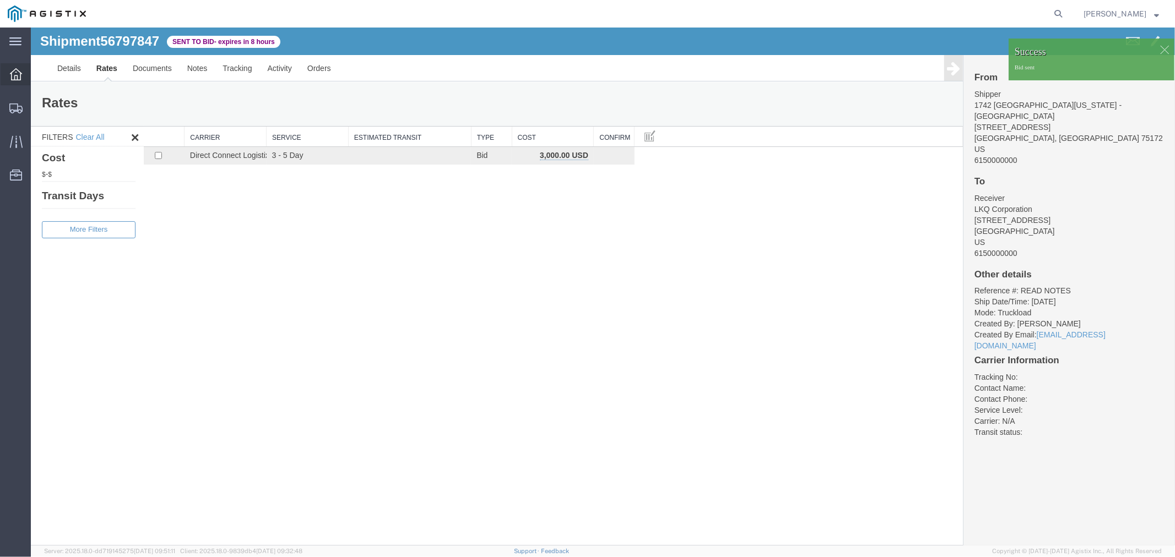
click at [11, 79] on div at bounding box center [16, 74] width 31 height 22
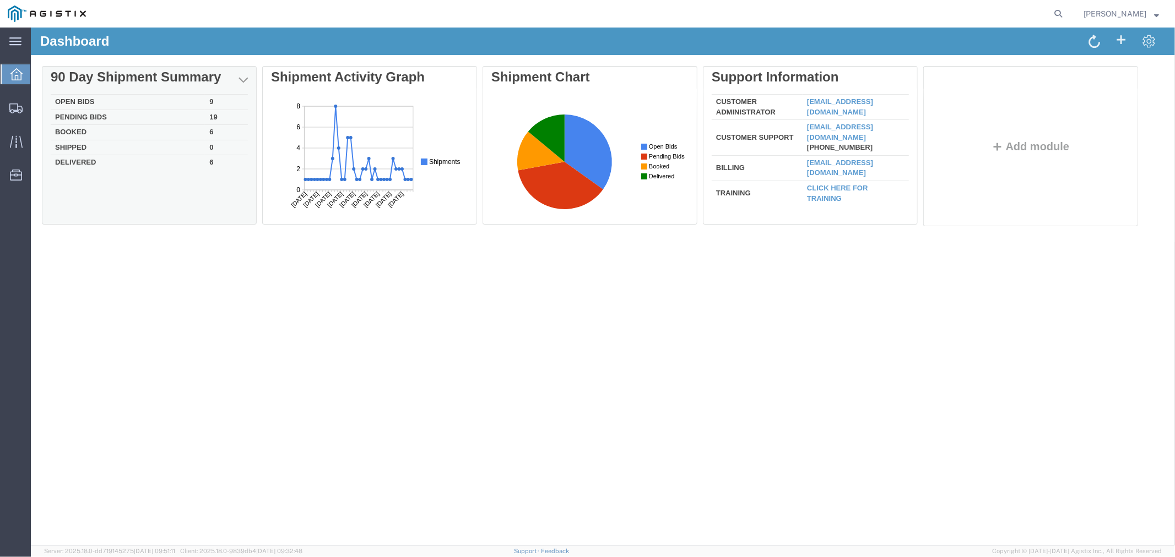
click at [82, 101] on td "Open Bids" at bounding box center [127, 101] width 154 height 15
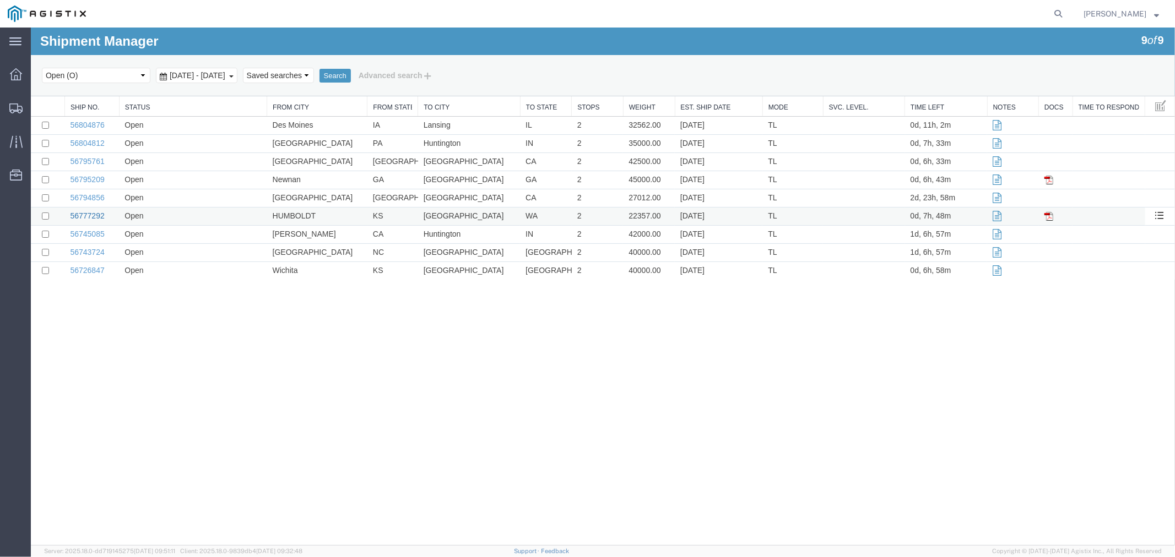
click at [86, 220] on link "56777292" at bounding box center [86, 215] width 34 height 9
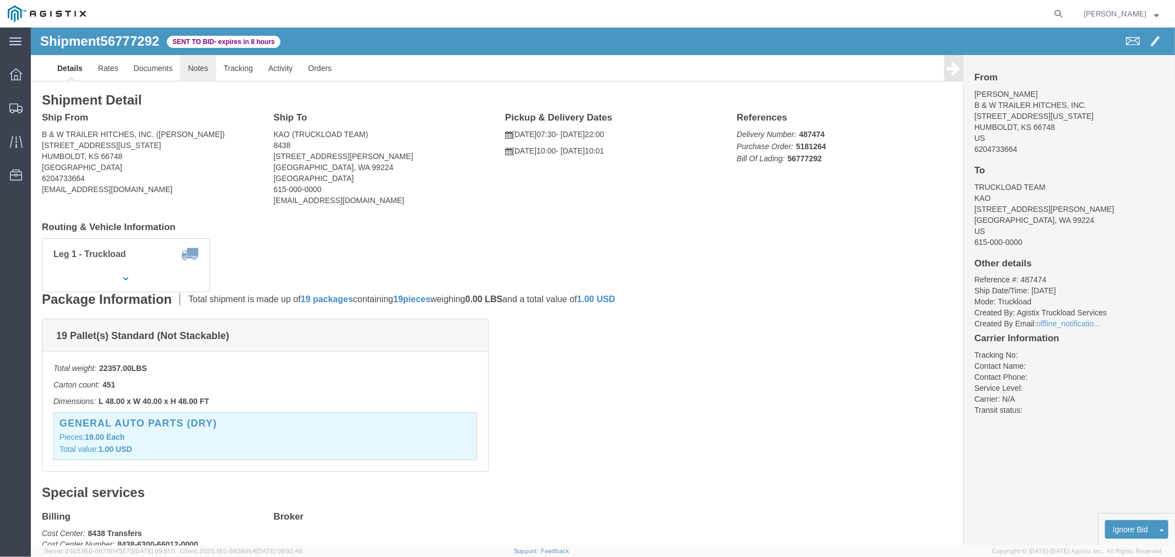
click link "Notes"
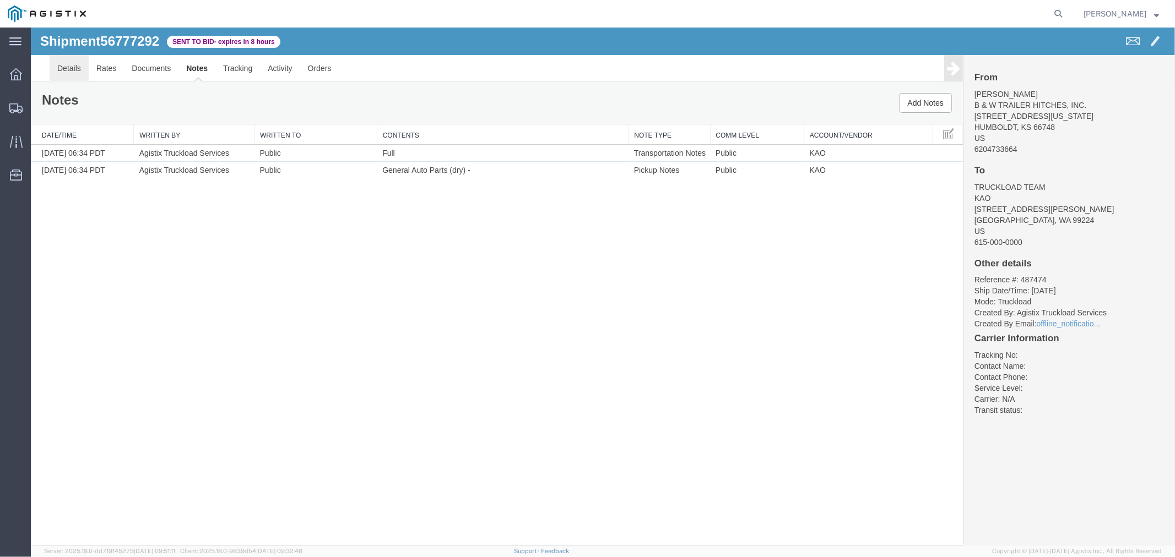
drag, startPoint x: 78, startPoint y: 67, endPoint x: 110, endPoint y: 135, distance: 75.6
click at [78, 67] on link "Details" at bounding box center [68, 68] width 39 height 26
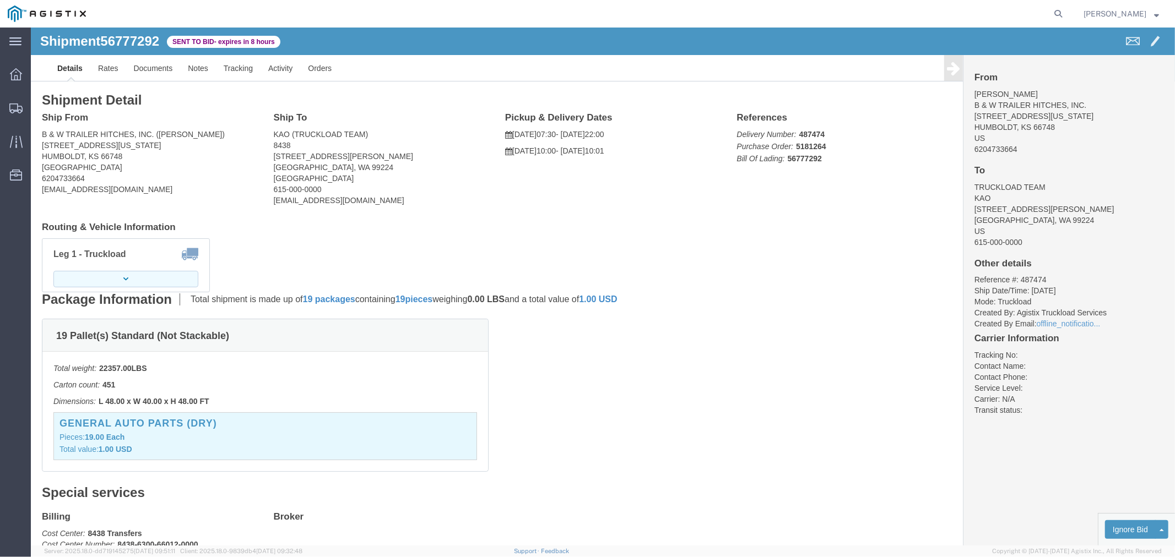
click button "button"
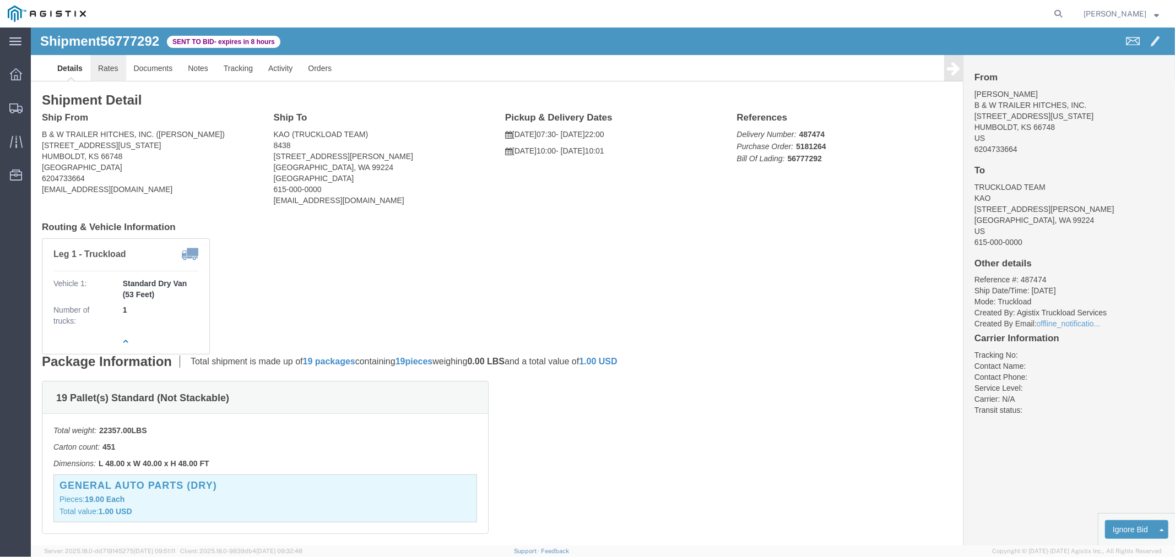
click link "Rates"
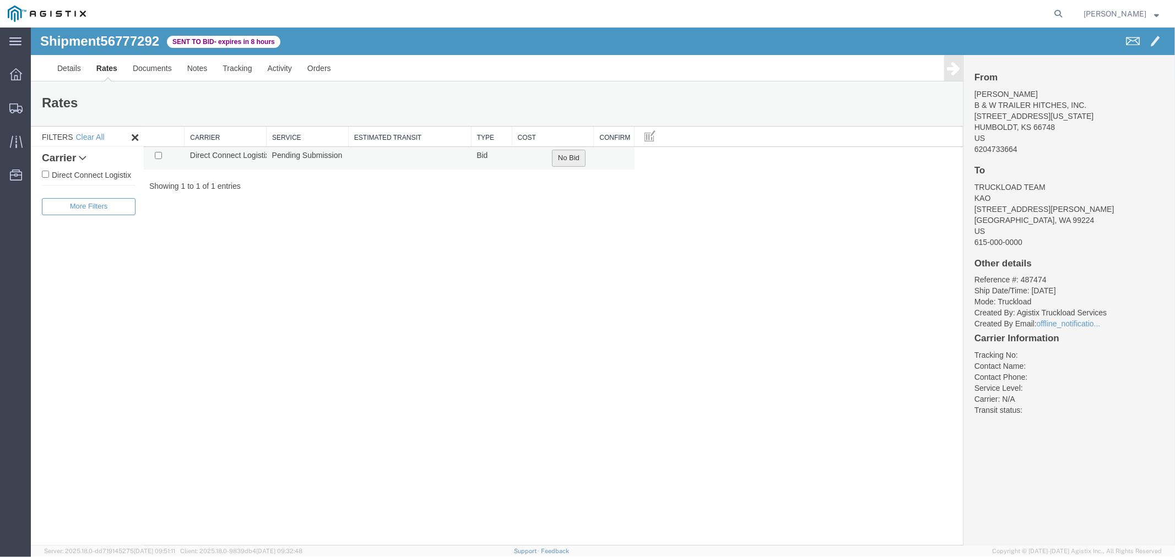
click at [569, 155] on button "No Bid" at bounding box center [568, 157] width 34 height 17
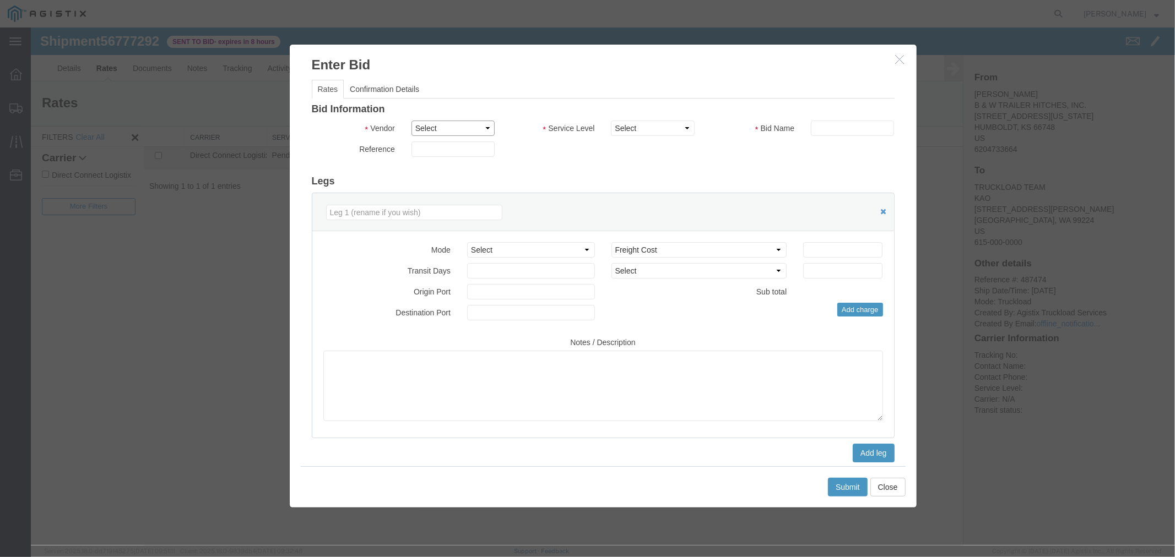
click at [465, 131] on select "Select Direct Connect Logistix" at bounding box center [452, 127] width 83 height 15
select select "4506"
click at [411, 120] on select "Select Direct Connect Logistix" at bounding box center [452, 127] width 83 height 15
drag, startPoint x: 612, startPoint y: 138, endPoint x: 648, endPoint y: 135, distance: 35.9
click at [640, 132] on select "Select 3 - 5 Day Rail TL Standard 3- 5 Day" at bounding box center [651, 127] width 83 height 15
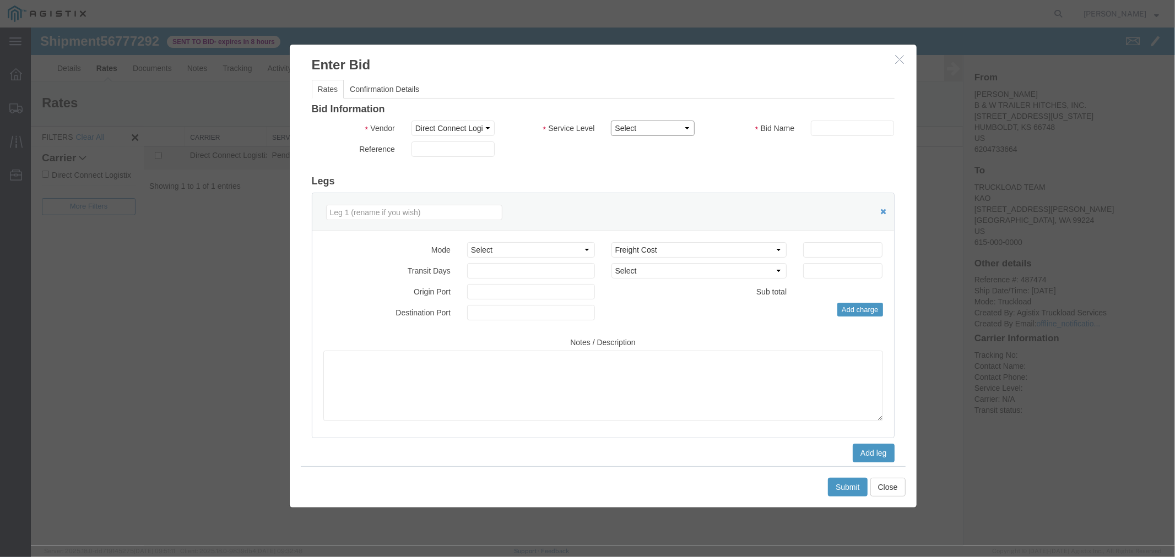
select select "15907"
click at [610, 120] on select "Select 3 - 5 Day Rail TL Standard 3- 5 Day" at bounding box center [651, 127] width 83 height 15
click at [816, 126] on input "text" at bounding box center [851, 127] width 83 height 15
type input "DCL"
click at [835, 257] on div "Select 2 Day Service 3 Axle Winch Truck 3 to 5 Day Service 96L Domestic Flat Ra…" at bounding box center [746, 279] width 288 height 75
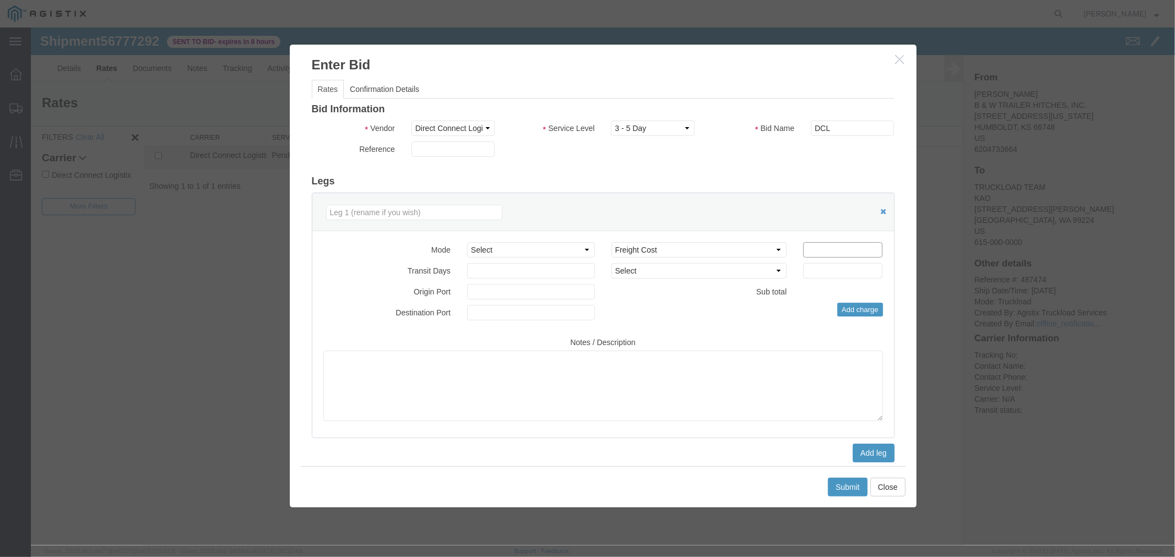
click at [824, 245] on input "number" at bounding box center [841, 249] width 79 height 15
click at [828, 254] on input "3850" at bounding box center [841, 249] width 79 height 15
type input "3925"
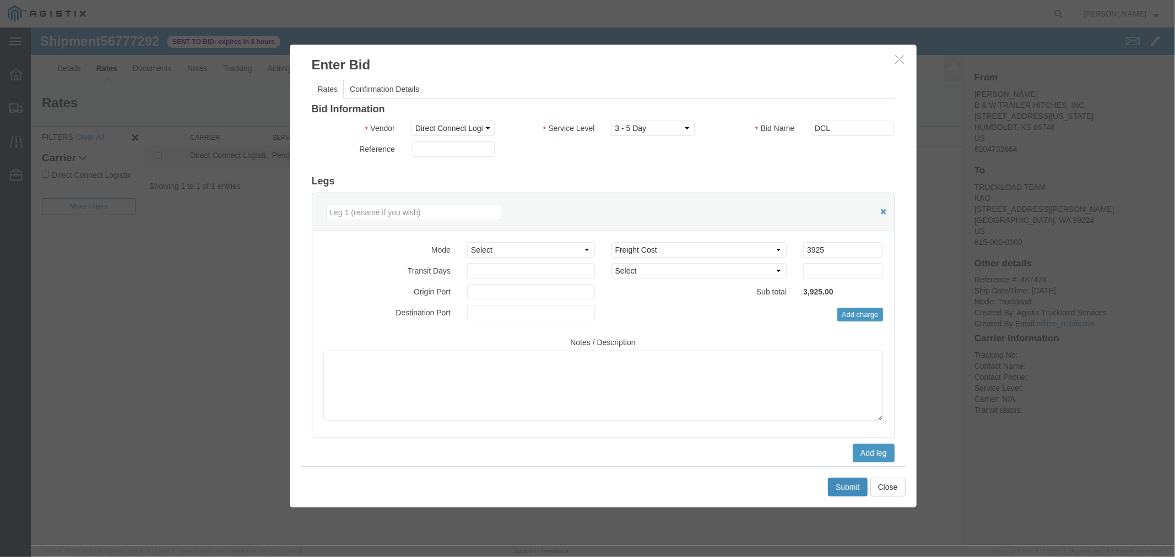
click at [851, 486] on button "Submit" at bounding box center [847, 486] width 40 height 19
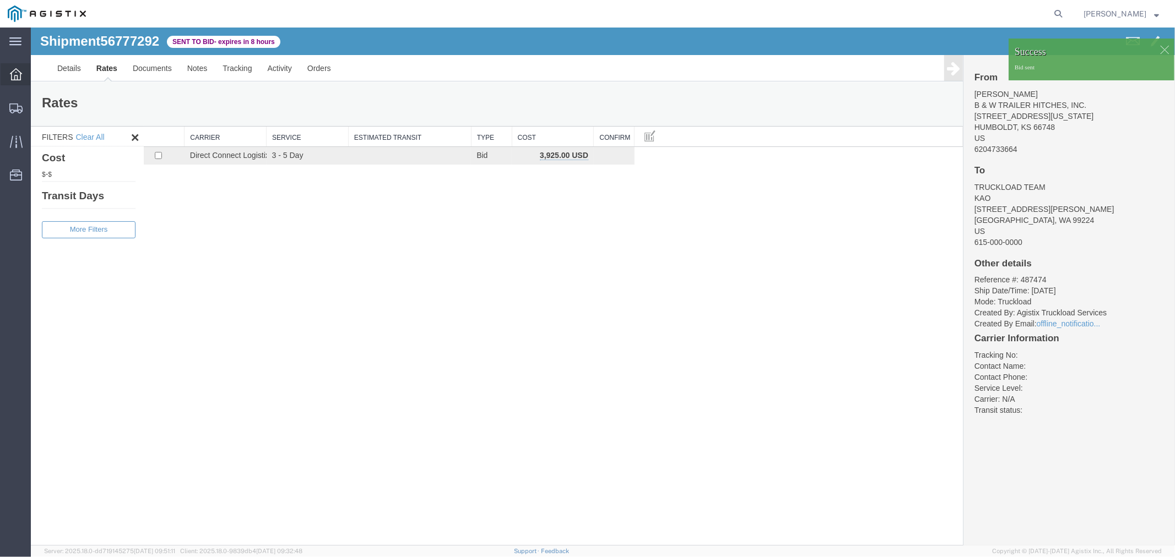
click at [21, 68] on icon at bounding box center [16, 74] width 12 height 12
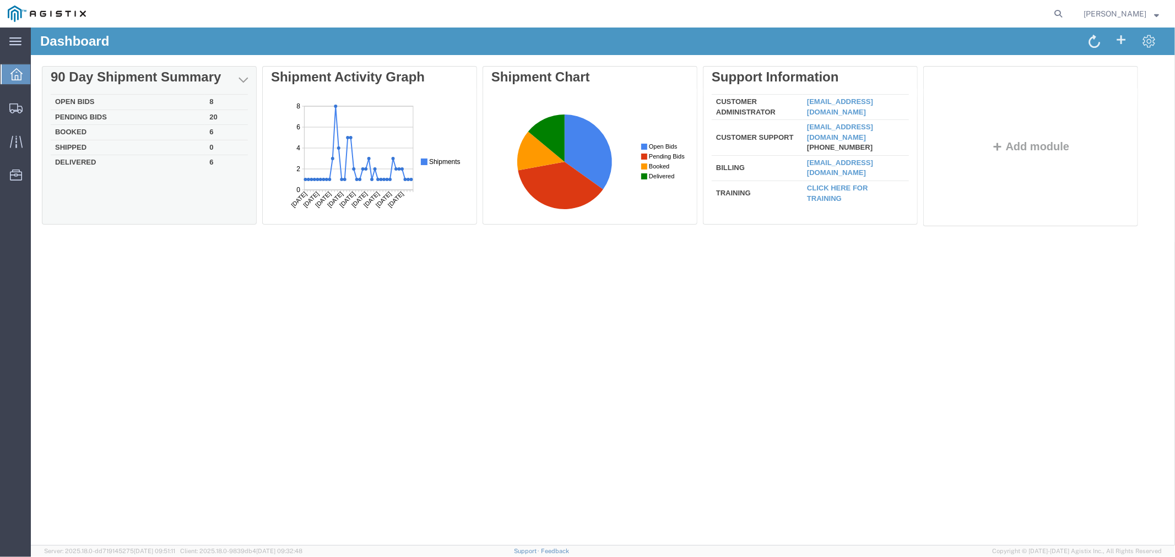
click at [85, 101] on td "Open Bids" at bounding box center [127, 101] width 154 height 15
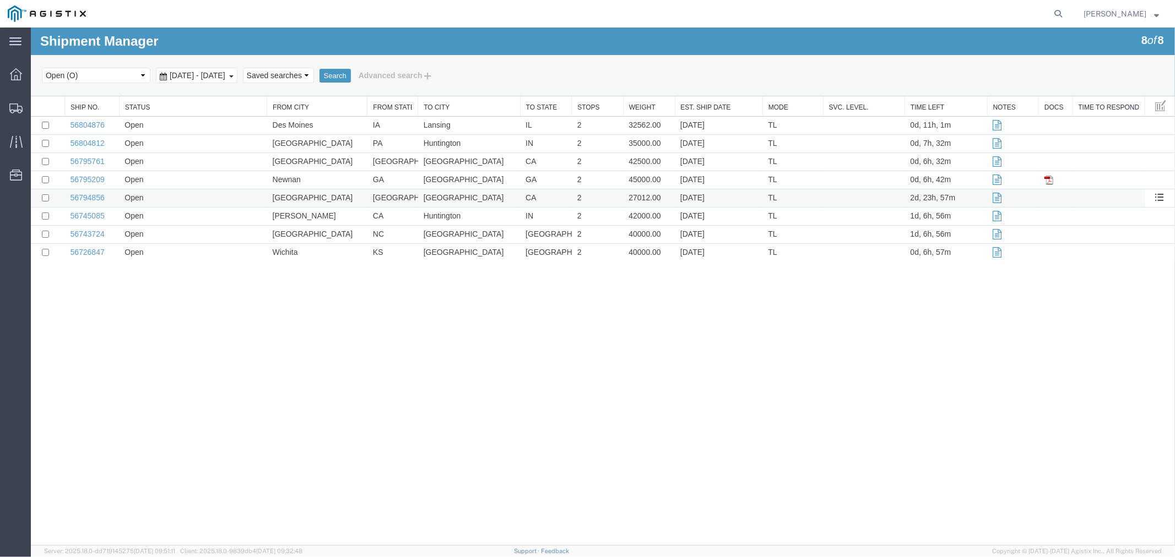
click at [94, 205] on td "56794856" at bounding box center [91, 198] width 55 height 18
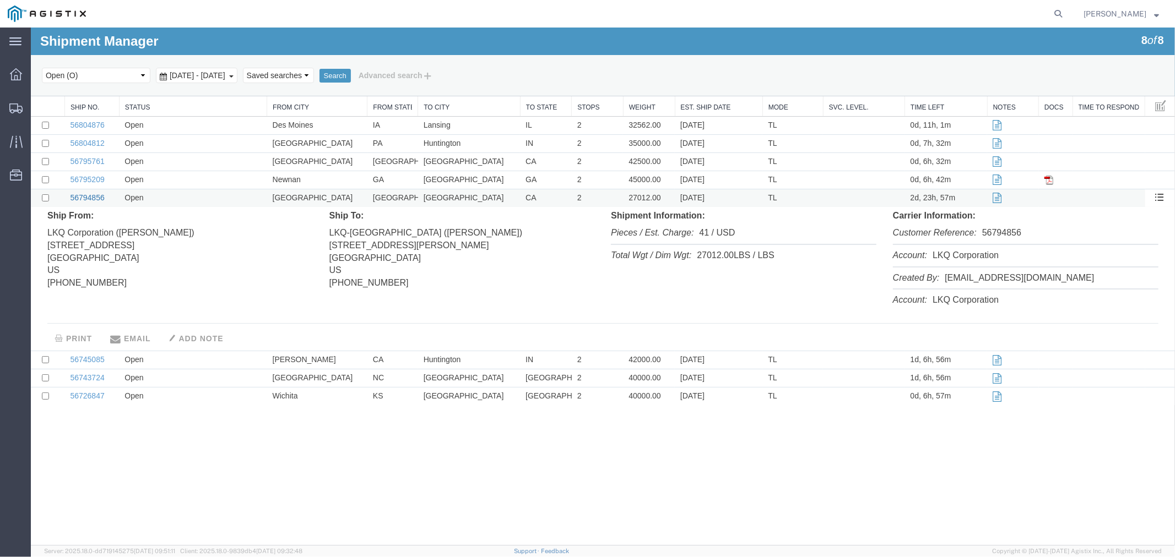
click at [90, 199] on link "56794856" at bounding box center [86, 197] width 34 height 9
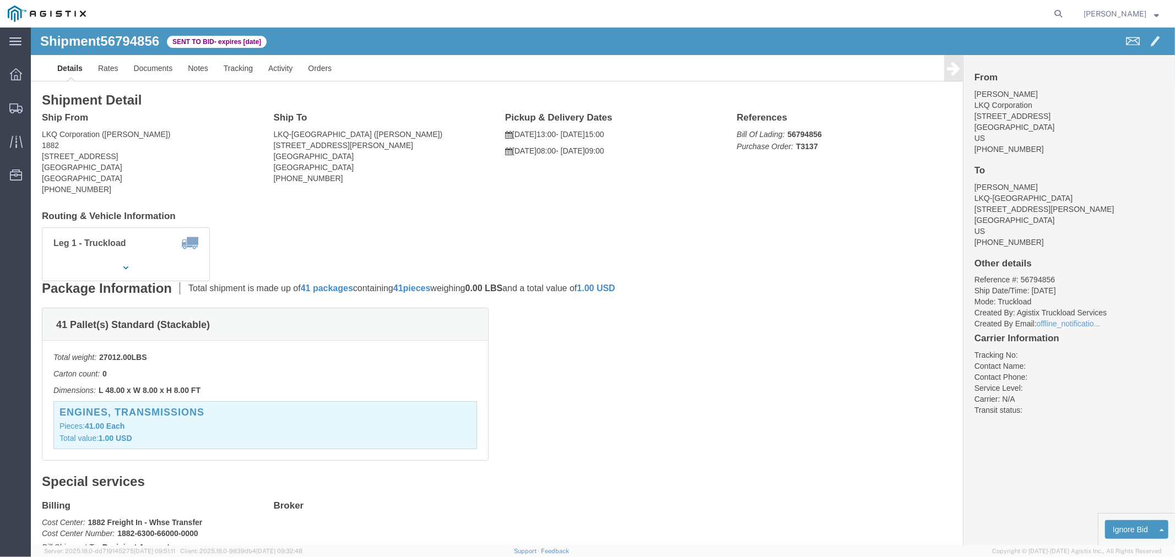
drag, startPoint x: 96, startPoint y: 239, endPoint x: 104, endPoint y: 230, distance: 12.1
click icon "button"
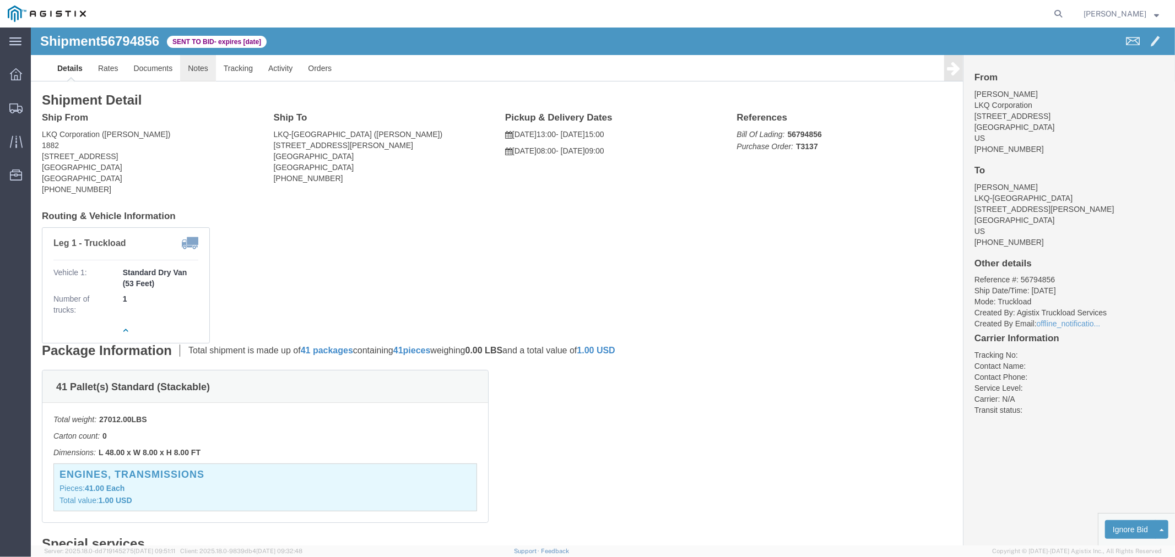
click link "Notes"
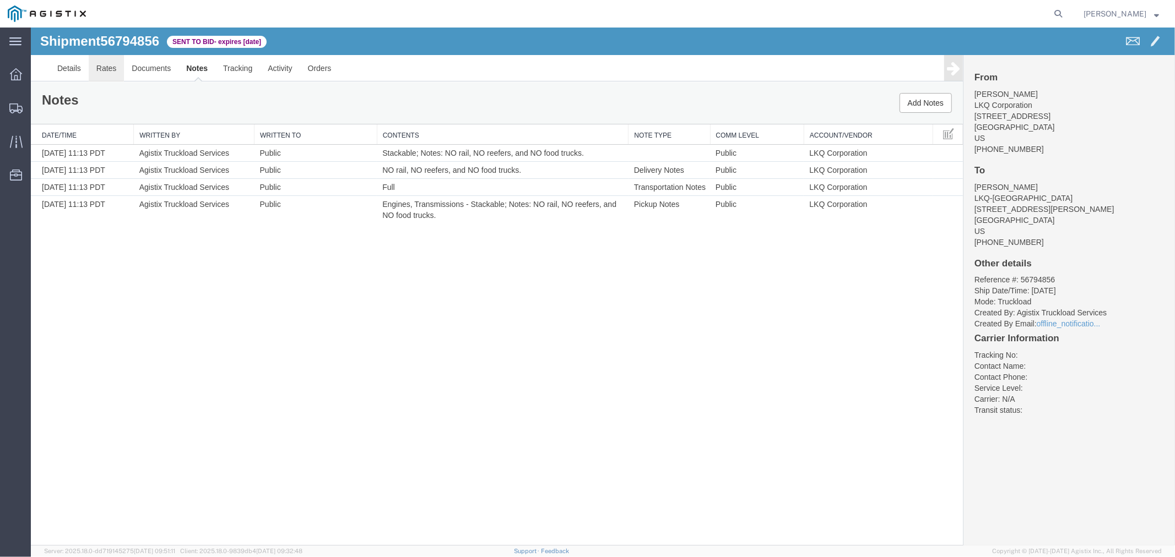
click at [110, 66] on link "Rates" at bounding box center [106, 68] width 36 height 26
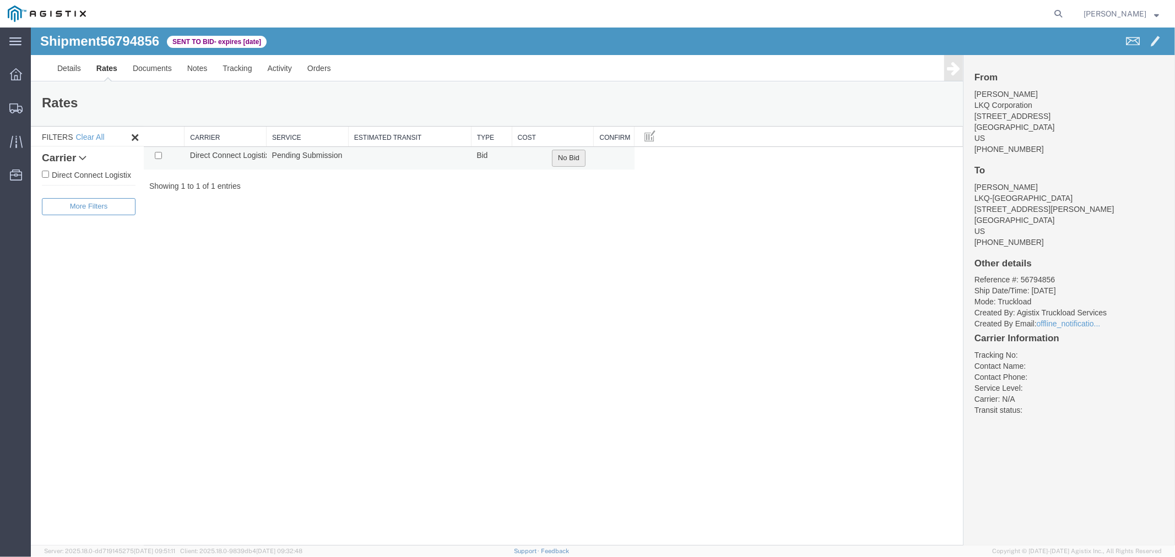
click at [582, 156] on button "No Bid" at bounding box center [568, 157] width 34 height 17
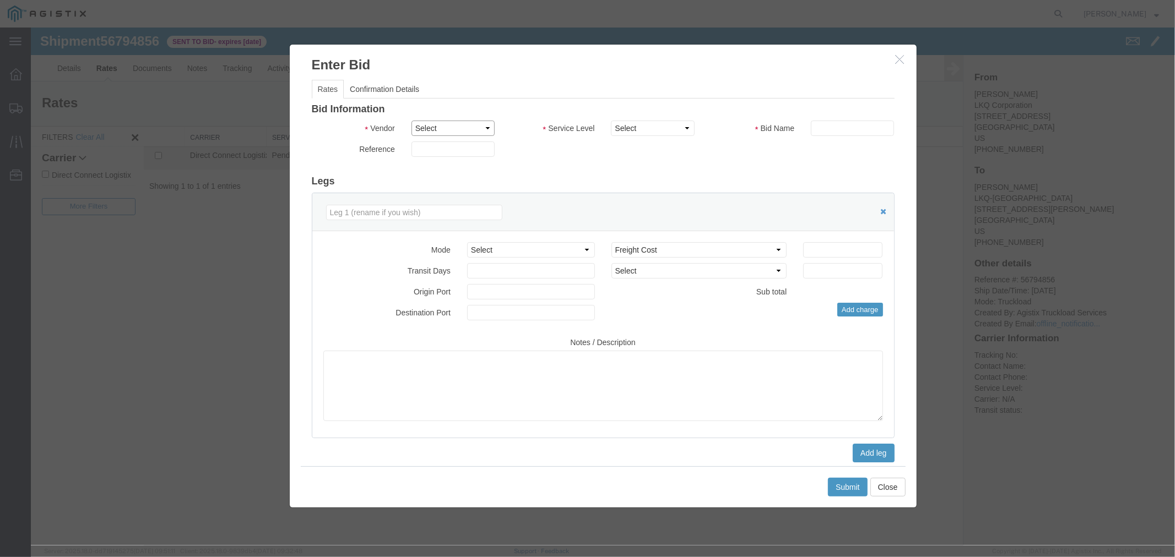
click at [465, 130] on select "Select Direct Connect Logistix" at bounding box center [452, 127] width 83 height 15
select select "4506"
click at [411, 120] on select "Select Direct Connect Logistix" at bounding box center [452, 127] width 83 height 15
drag, startPoint x: 651, startPoint y: 118, endPoint x: 655, endPoint y: 134, distance: 16.4
click at [653, 129] on select "Select 3 - 5 Day Rail TL Standard 3- 5 Day" at bounding box center [651, 127] width 83 height 15
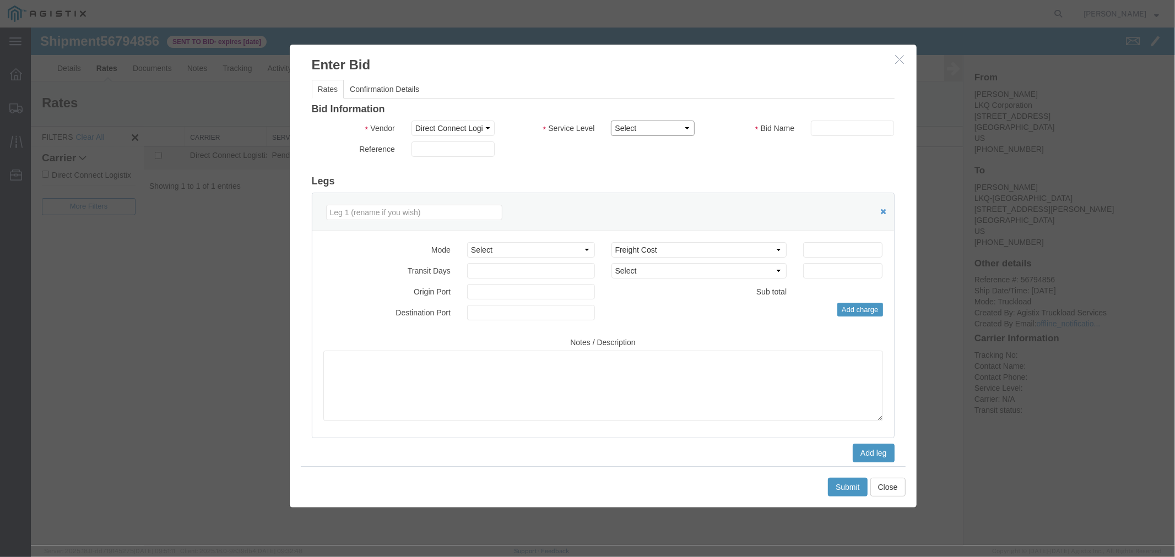
select select "15907"
click at [610, 120] on select "Select 3 - 5 Day Rail TL Standard 3- 5 Day" at bounding box center [651, 127] width 83 height 15
click at [866, 120] on input "text" at bounding box center [851, 127] width 83 height 15
type input "DCL"
click at [823, 246] on input "number" at bounding box center [841, 249] width 79 height 15
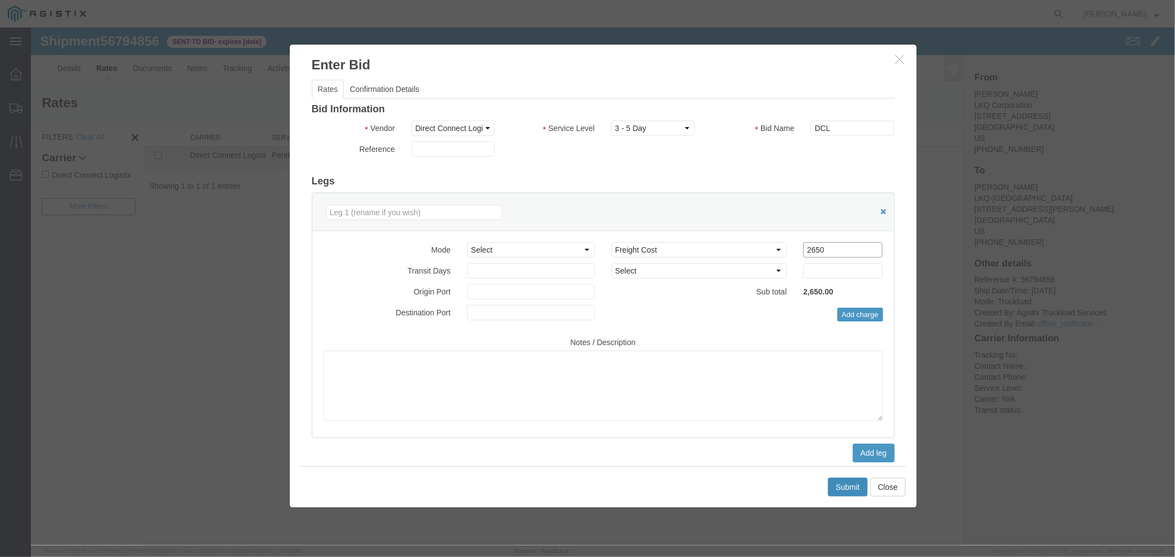
type input "2650"
click at [834, 492] on button "Submit" at bounding box center [847, 486] width 40 height 19
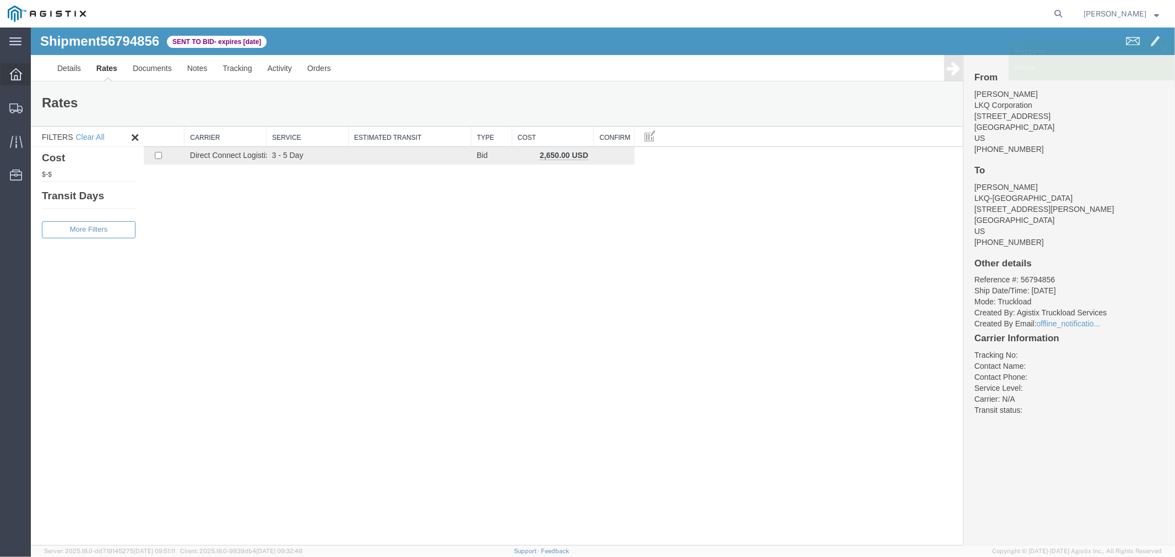
click at [14, 63] on div at bounding box center [16, 74] width 31 height 22
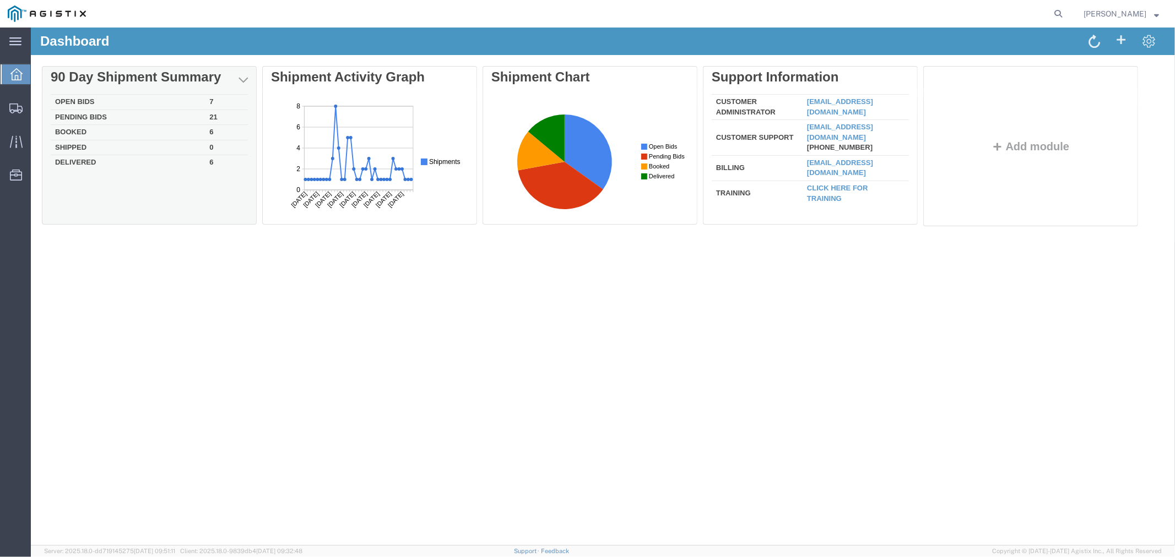
click at [88, 99] on td "Open Bids" at bounding box center [127, 101] width 154 height 15
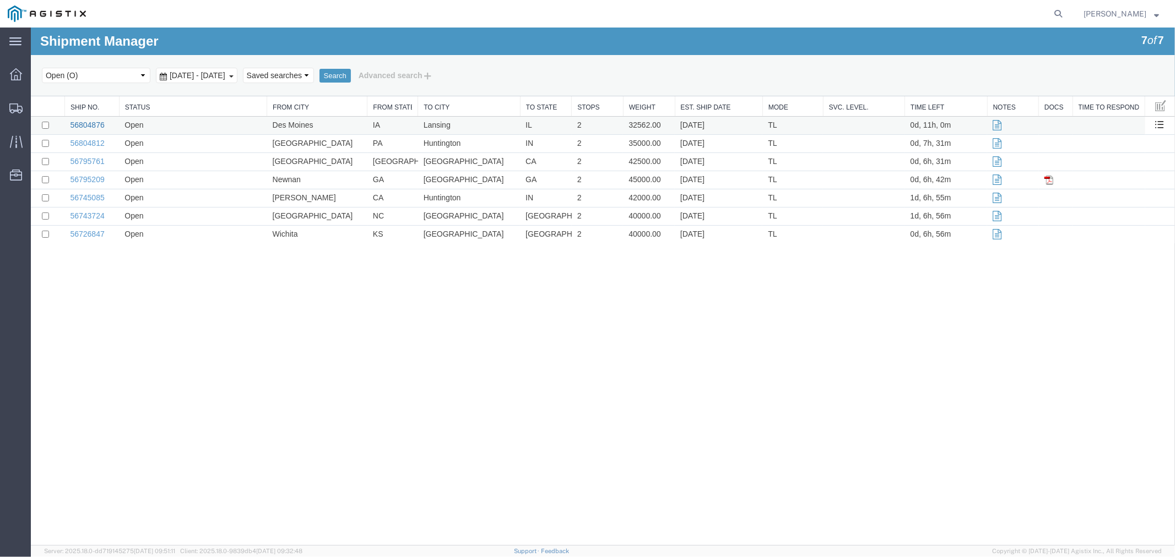
click at [84, 121] on link "56804876" at bounding box center [86, 124] width 34 height 9
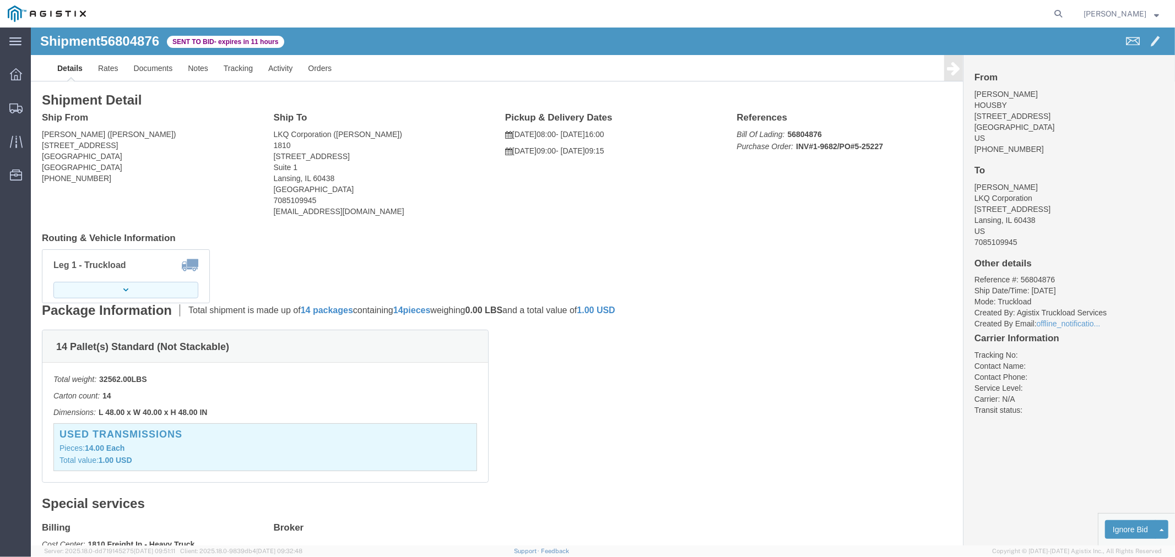
click button "button"
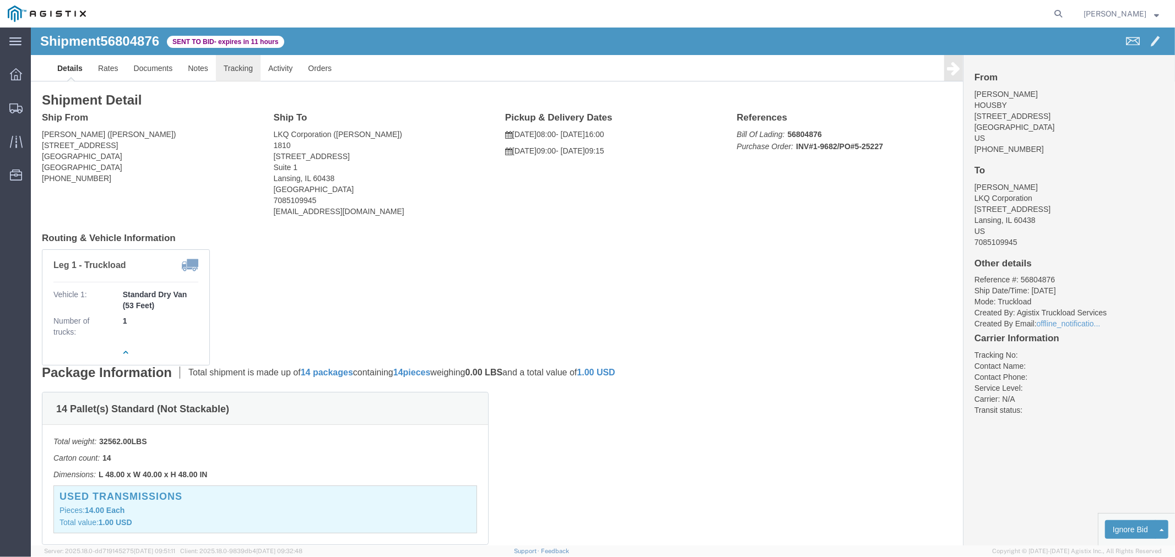
click link "Tracking"
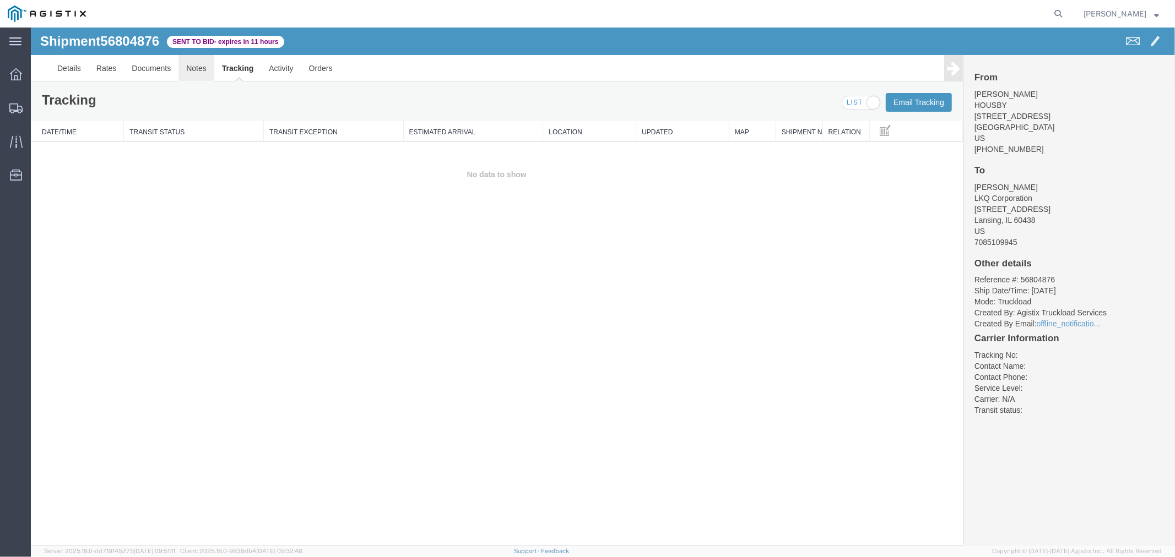
click at [196, 73] on link "Notes" at bounding box center [196, 68] width 36 height 26
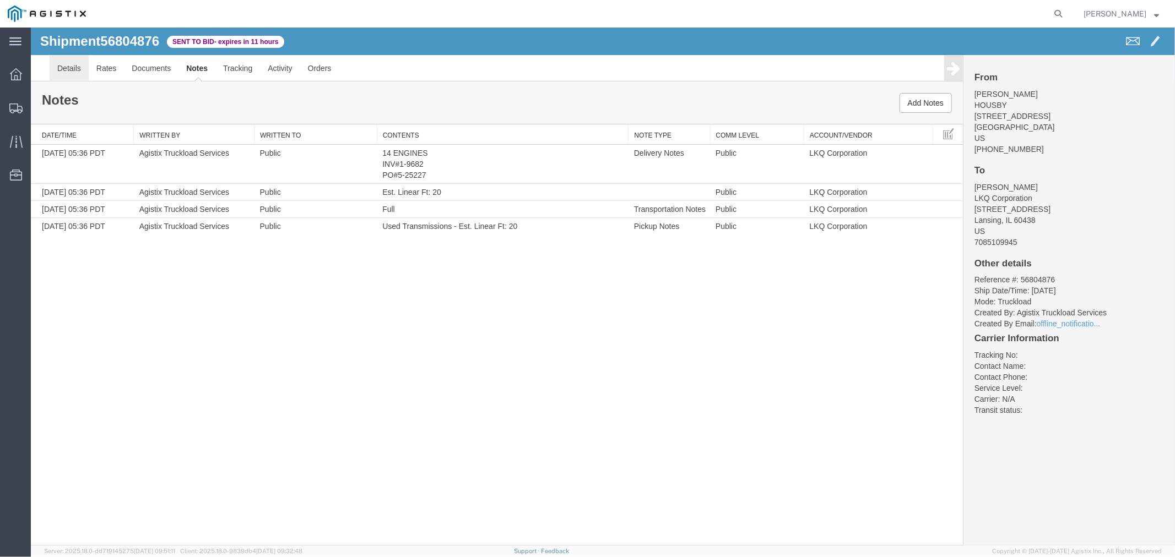
click at [74, 69] on link "Details" at bounding box center [68, 68] width 39 height 26
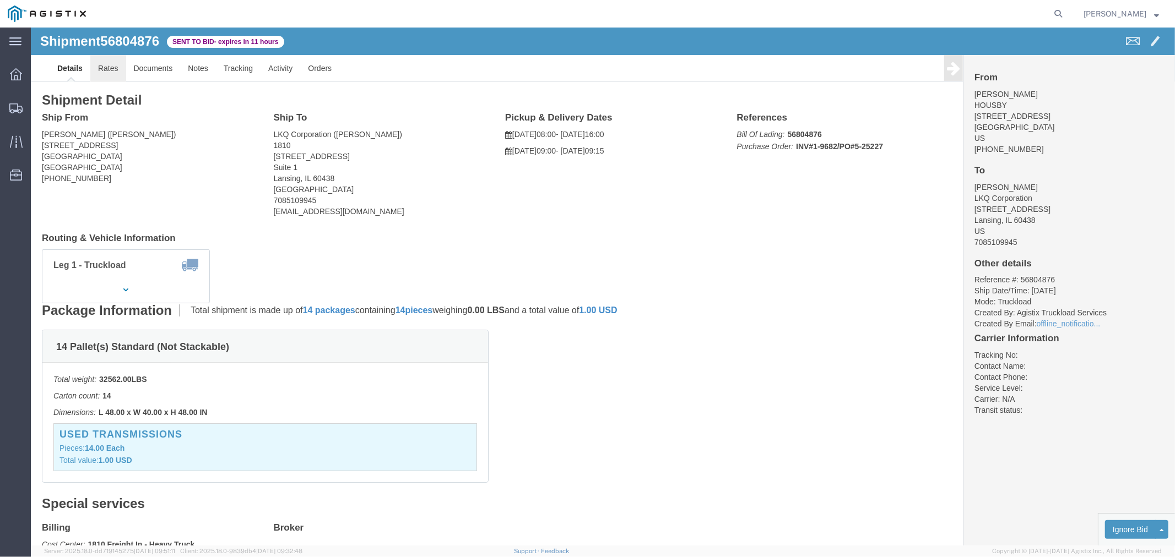
click link "Rates"
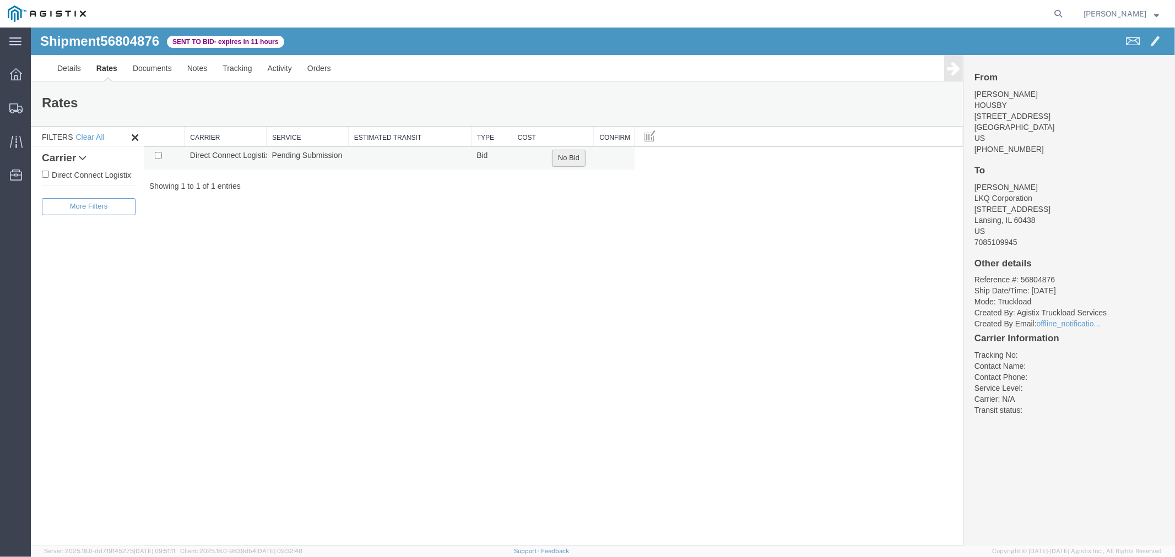
click at [557, 156] on button "No Bid" at bounding box center [568, 157] width 34 height 17
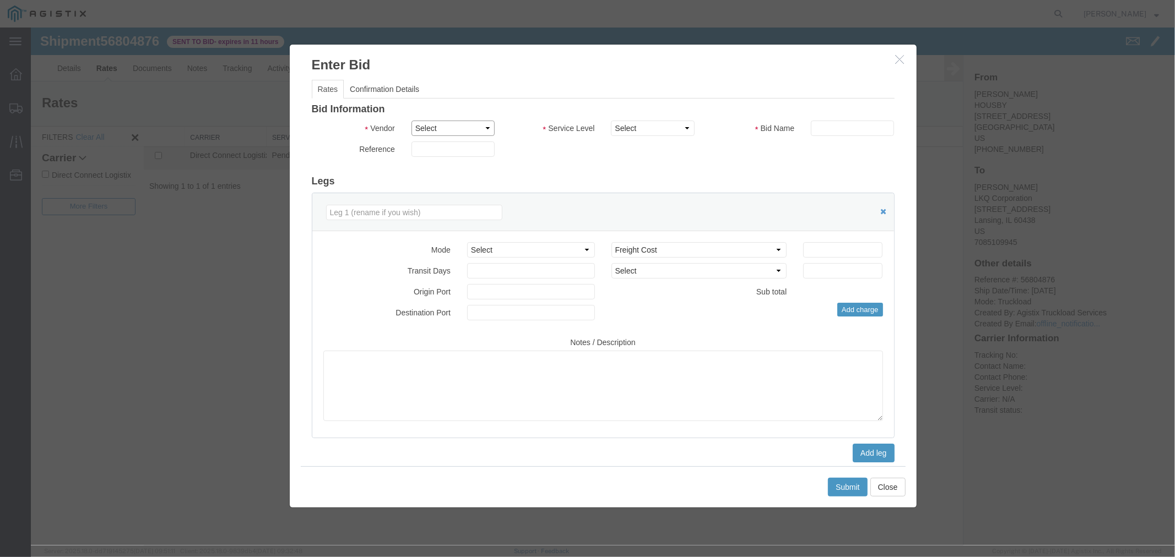
click at [474, 129] on select "Select Direct Connect Logistix" at bounding box center [452, 127] width 83 height 15
select select "4506"
click at [411, 120] on select "Select Direct Connect Logistix" at bounding box center [452, 127] width 83 height 15
select select "15907"
click at [610, 120] on select "Select 3 - 5 Day Rail TL Standard 3- 5 Day" at bounding box center [651, 127] width 83 height 15
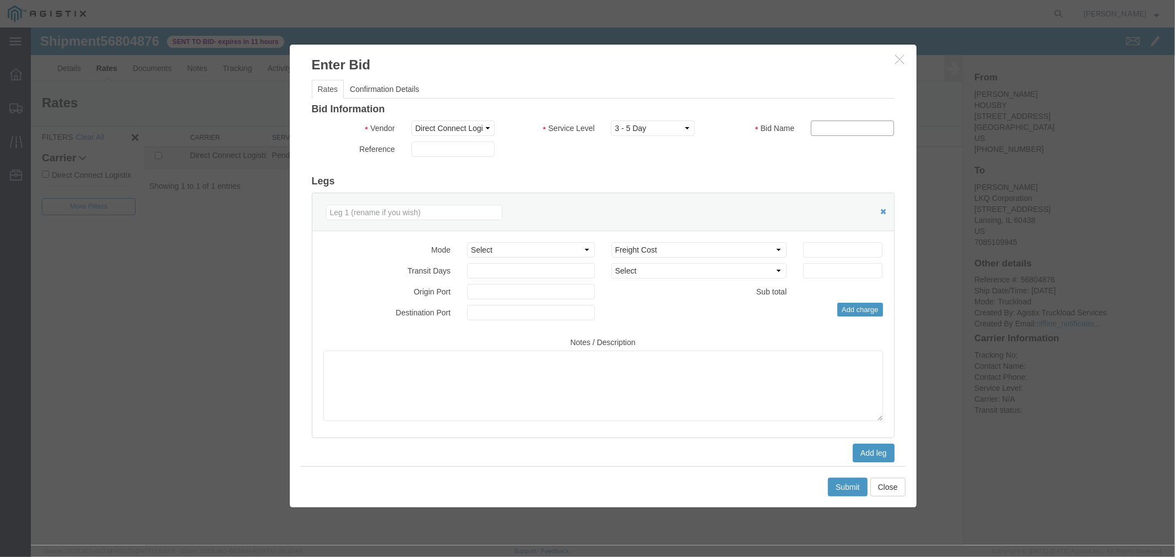
click at [817, 123] on input "text" at bounding box center [851, 127] width 83 height 15
type input "DCL"
click at [824, 251] on input "number" at bounding box center [841, 249] width 79 height 15
type input "700"
click at [837, 485] on button "Submit" at bounding box center [847, 486] width 40 height 19
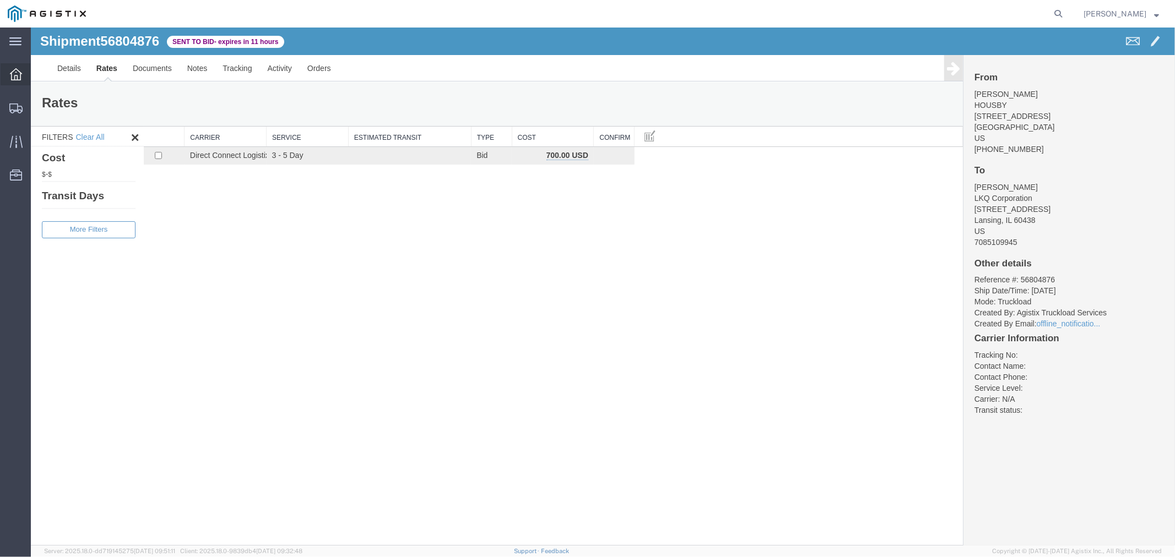
click at [19, 73] on icon at bounding box center [16, 74] width 12 height 12
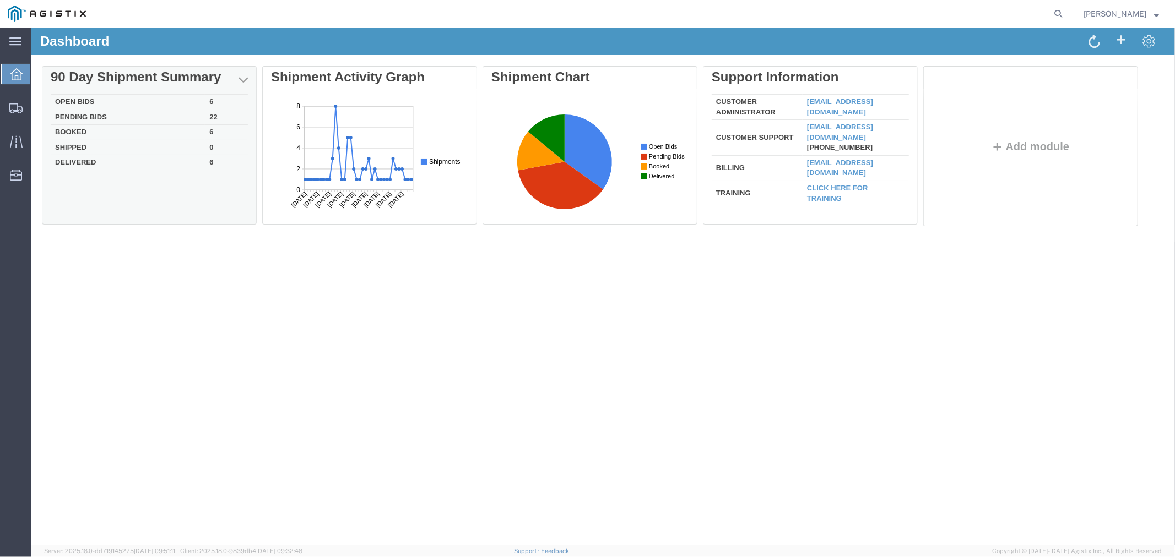
click at [89, 96] on td "Open Bids" at bounding box center [127, 101] width 154 height 15
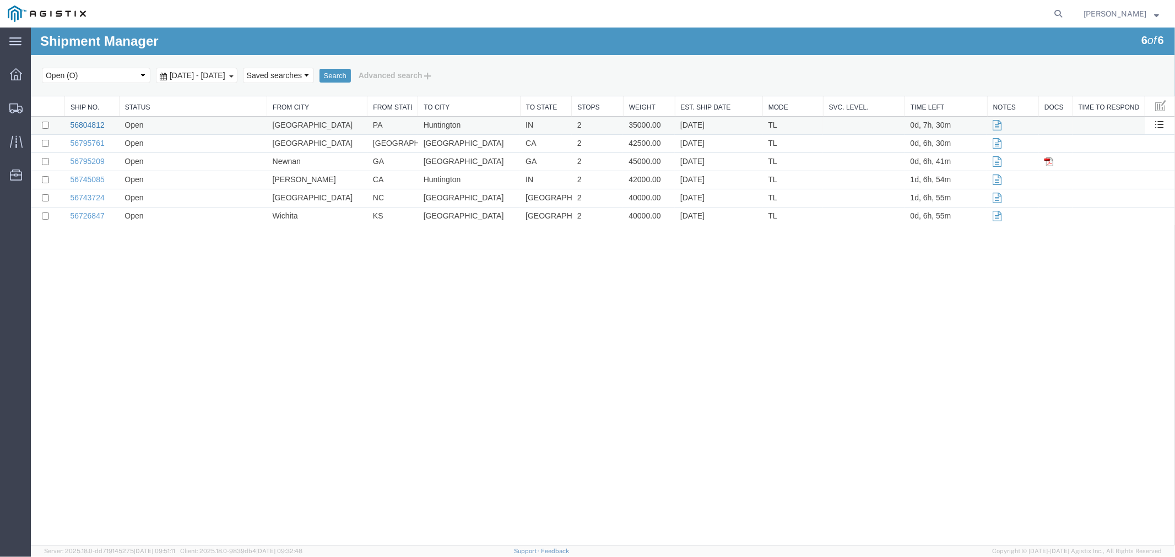
click at [84, 121] on link "56804812" at bounding box center [86, 124] width 34 height 9
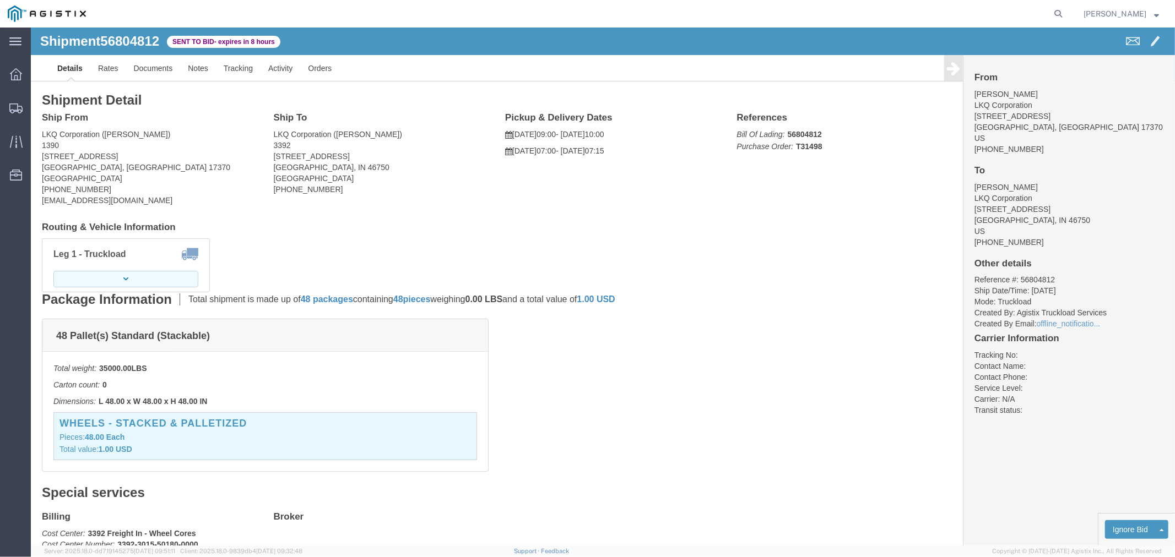
click button "button"
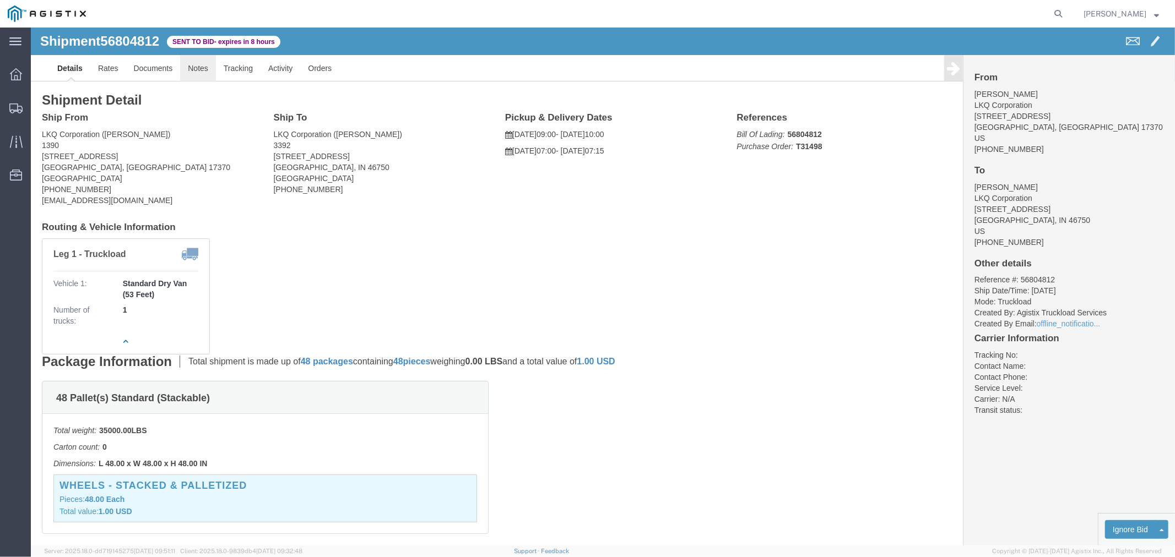
click link "Notes"
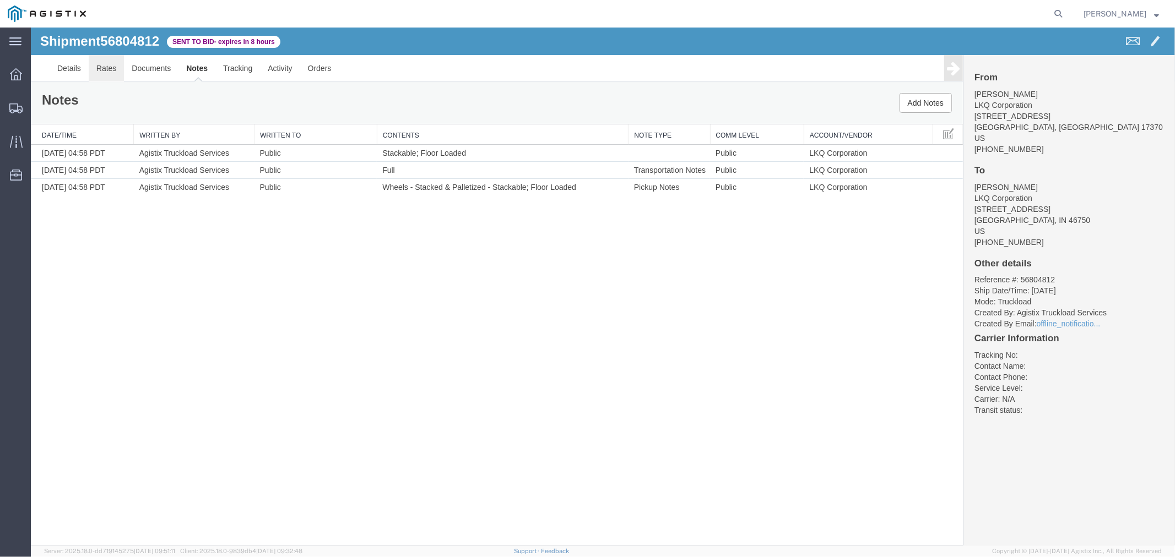
click at [107, 73] on link "Rates" at bounding box center [106, 68] width 36 height 26
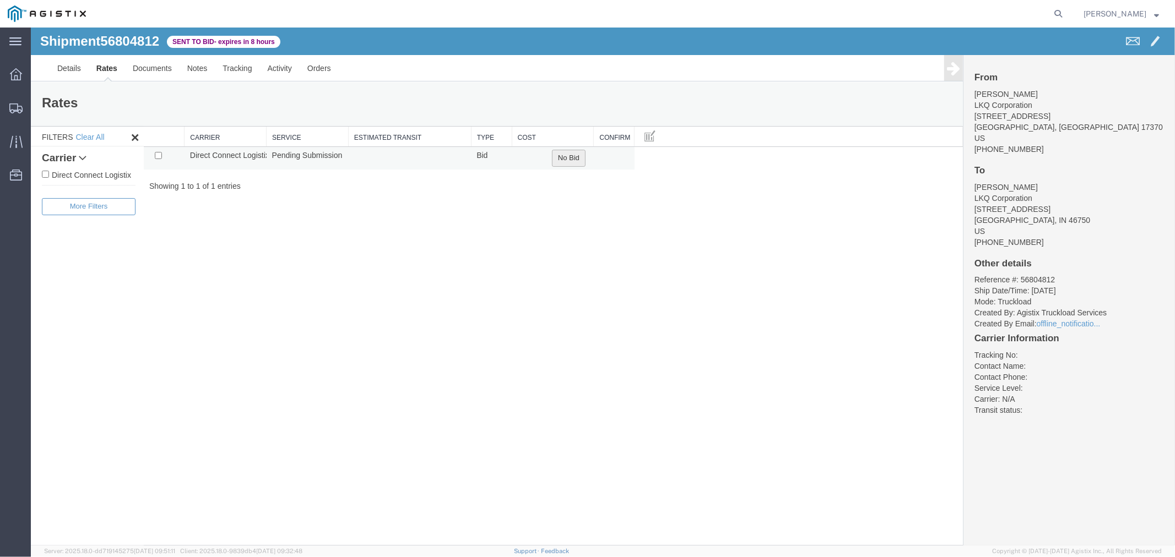
click at [567, 150] on button "No Bid" at bounding box center [568, 157] width 34 height 17
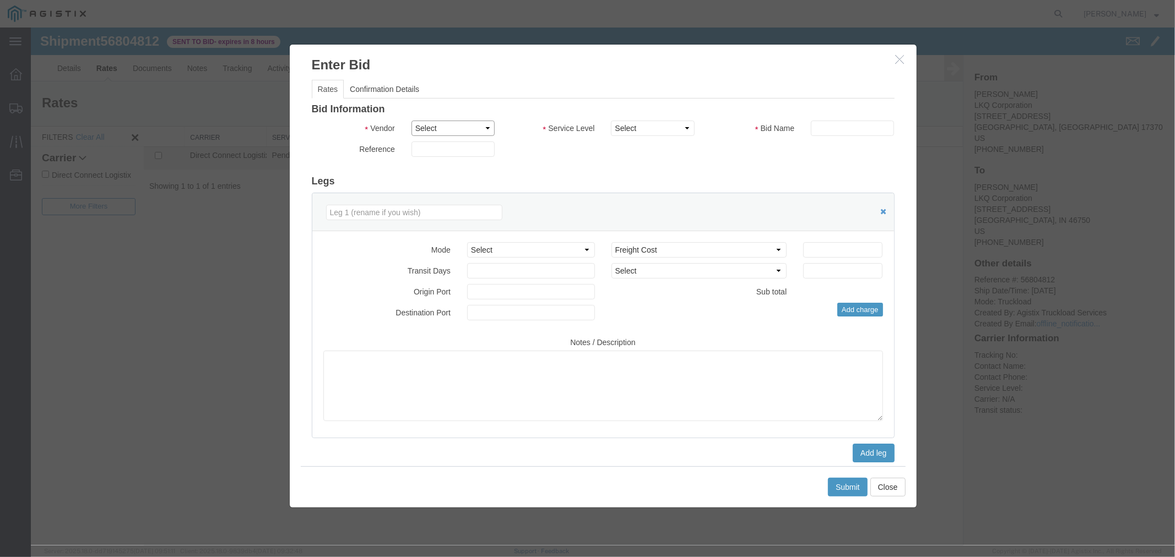
click at [463, 129] on select "Select Direct Connect Logistix" at bounding box center [452, 127] width 83 height 15
select select "4506"
click at [411, 120] on select "Select Direct Connect Logistix" at bounding box center [452, 127] width 83 height 15
click at [658, 129] on select "Select 3 - 5 Day Rail TL Standard 3- 5 Day" at bounding box center [651, 127] width 83 height 15
select select "15907"
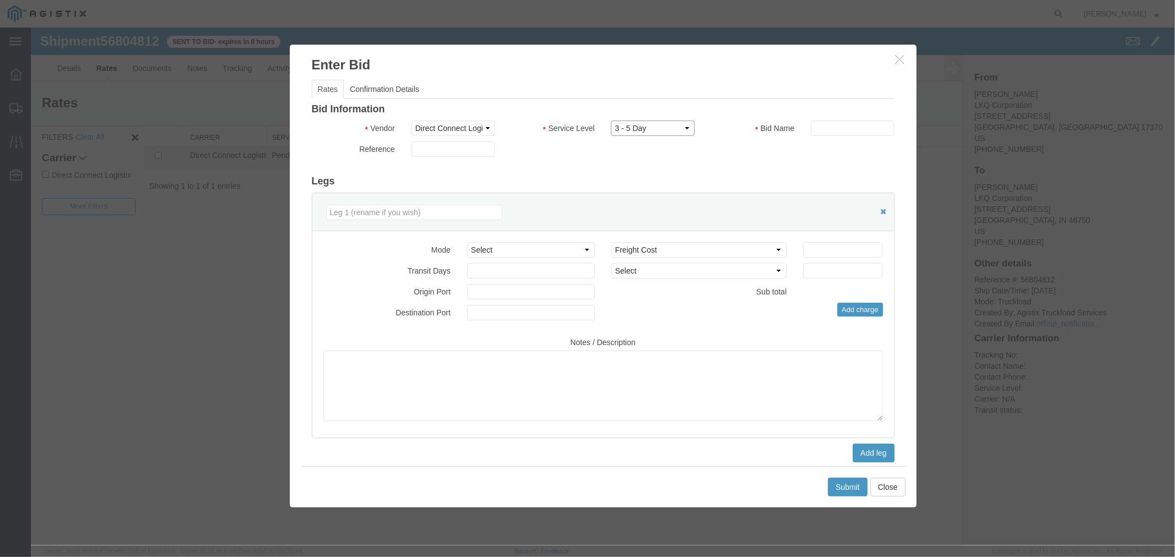
click at [610, 120] on select "Select 3 - 5 Day Rail TL Standard 3- 5 Day" at bounding box center [651, 127] width 83 height 15
drag, startPoint x: 829, startPoint y: 130, endPoint x: 834, endPoint y: 132, distance: 5.7
click at [829, 130] on input "text" at bounding box center [851, 127] width 83 height 15
type input "DCL"
click at [815, 248] on input "number" at bounding box center [841, 249] width 79 height 15
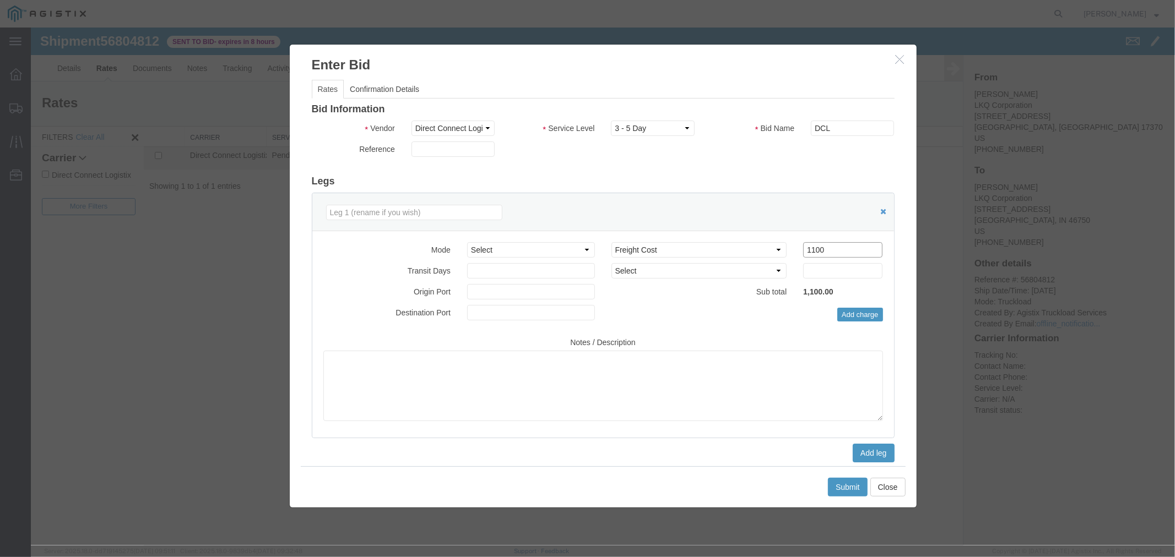
click at [835, 247] on input "1100" at bounding box center [841, 249] width 79 height 15
type input "1150"
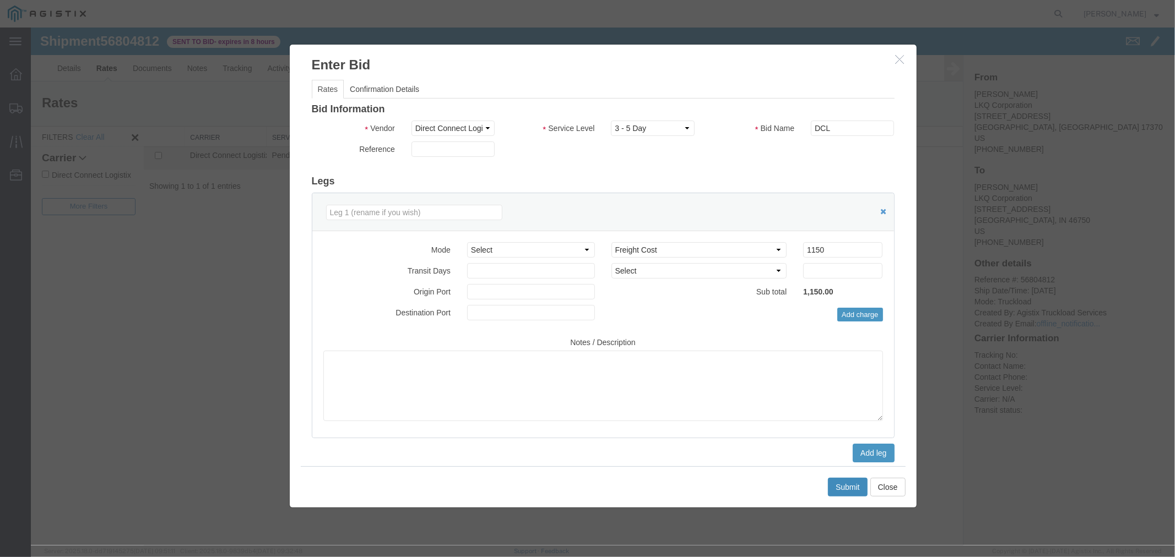
click at [842, 479] on button "Submit" at bounding box center [847, 486] width 40 height 19
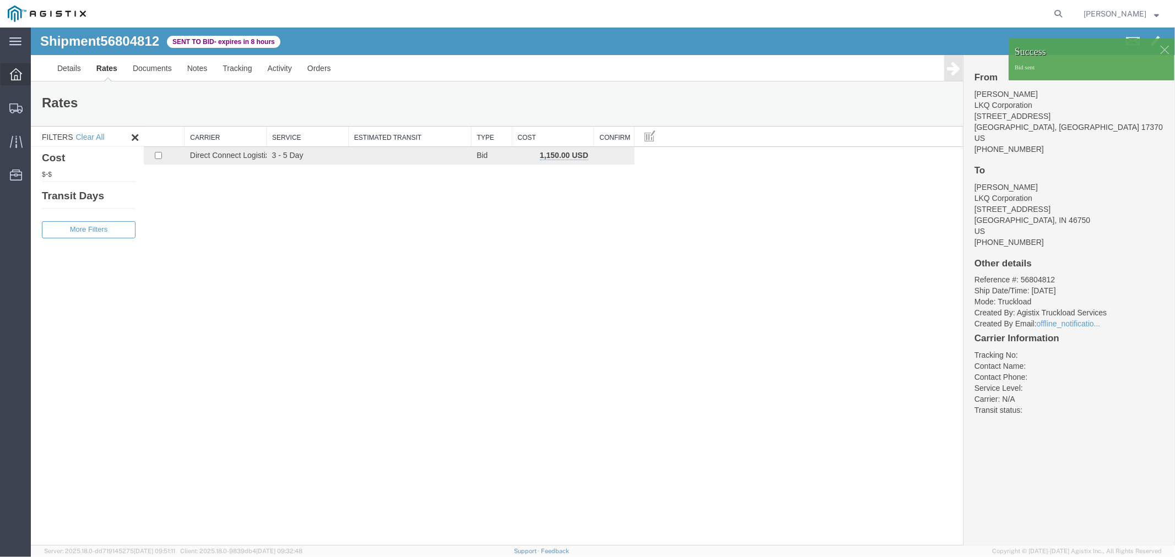
click at [22, 75] on div at bounding box center [16, 74] width 31 height 22
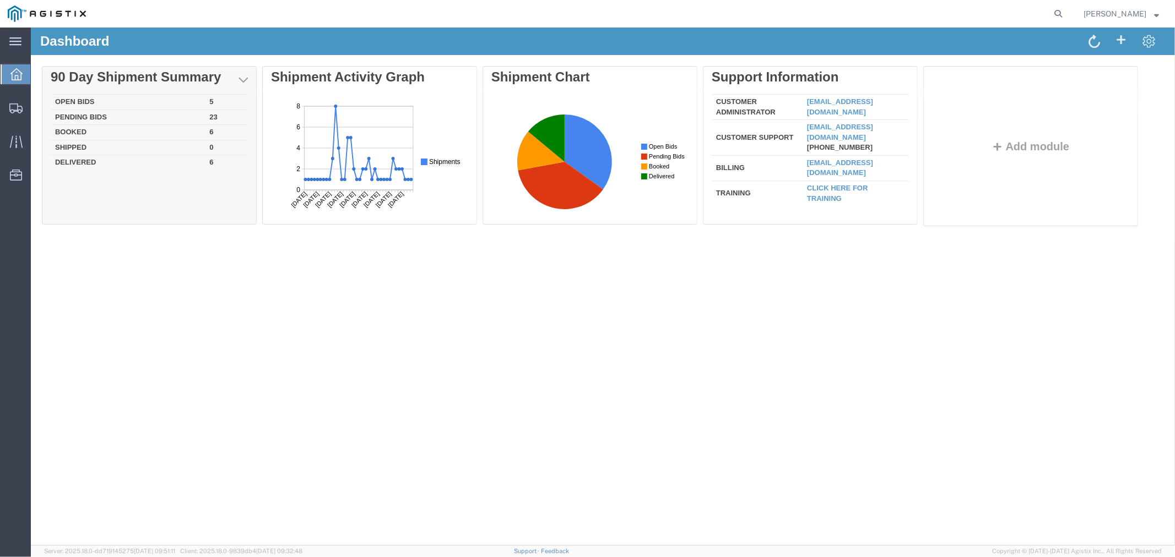
click at [82, 97] on td "Open Bids" at bounding box center [127, 101] width 154 height 15
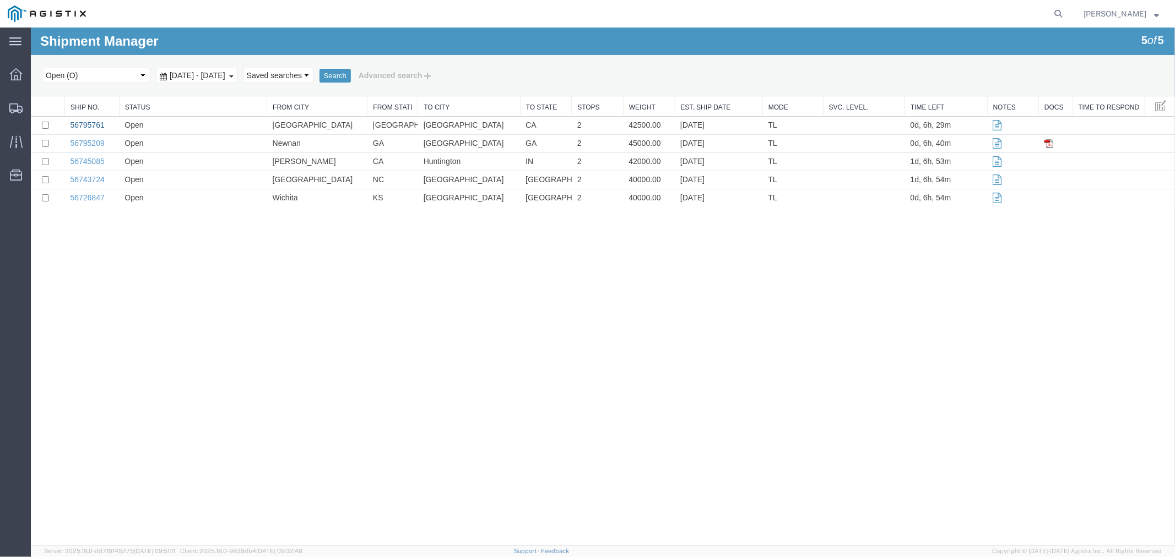
click at [77, 123] on link "56795761" at bounding box center [86, 124] width 34 height 9
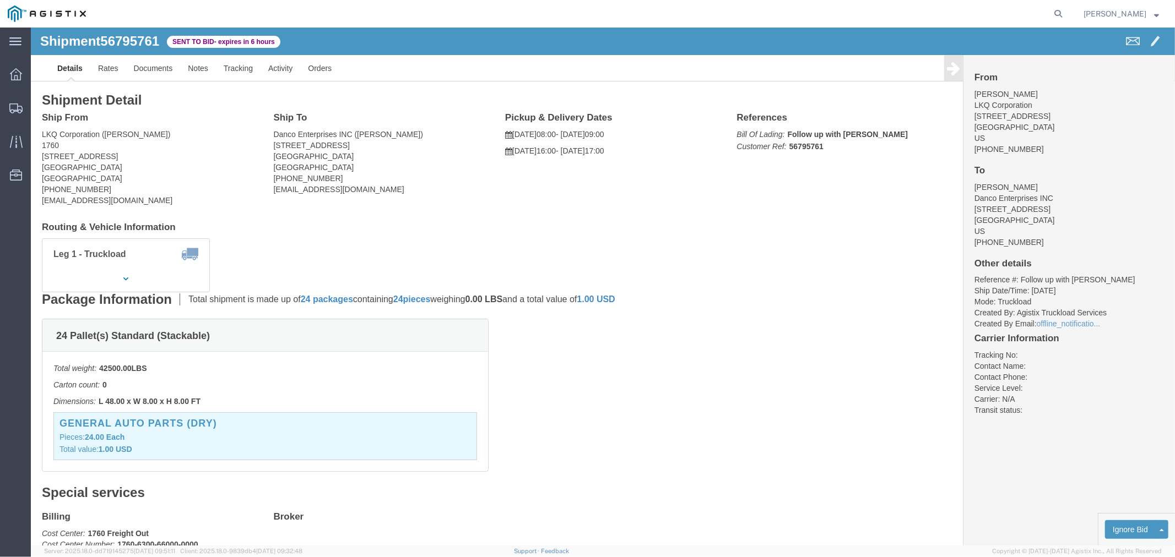
drag, startPoint x: 74, startPoint y: 249, endPoint x: 82, endPoint y: 247, distance: 7.5
click button "button"
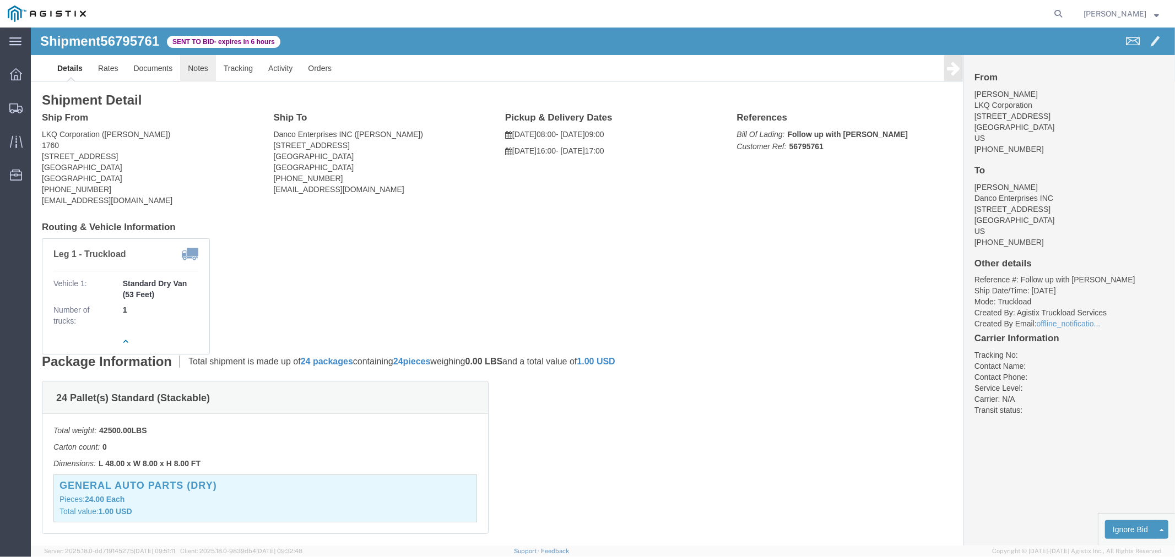
click link "Notes"
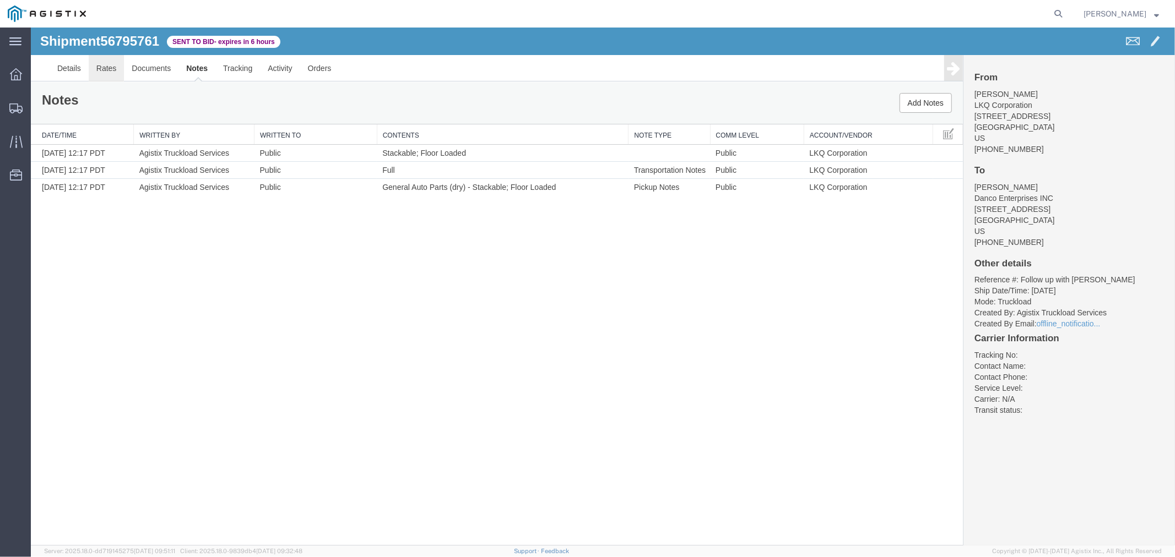
click at [116, 62] on link "Rates" at bounding box center [106, 68] width 36 height 26
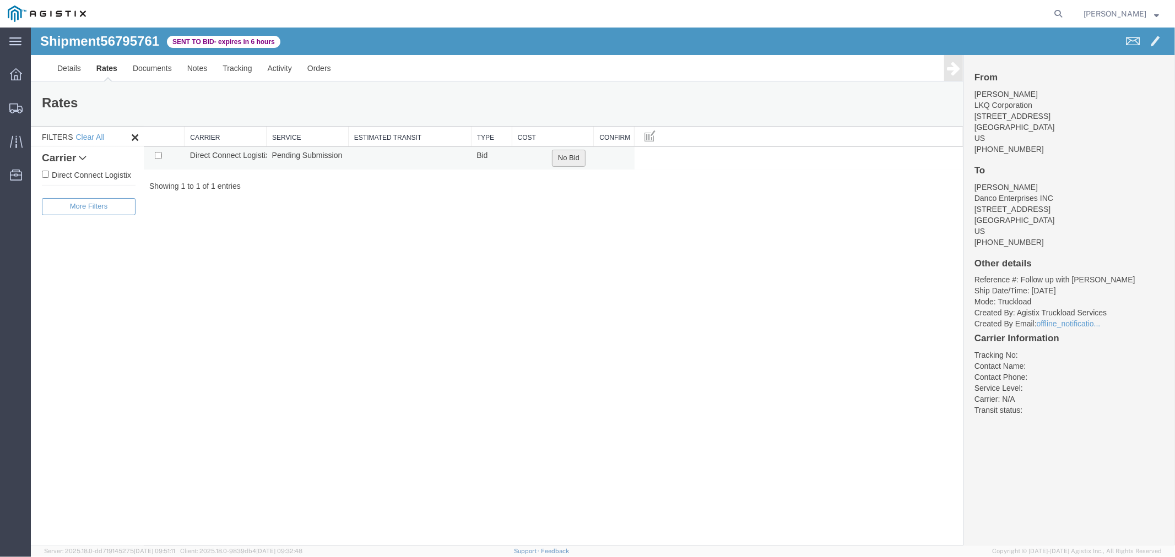
click at [574, 160] on button "No Bid" at bounding box center [568, 157] width 34 height 17
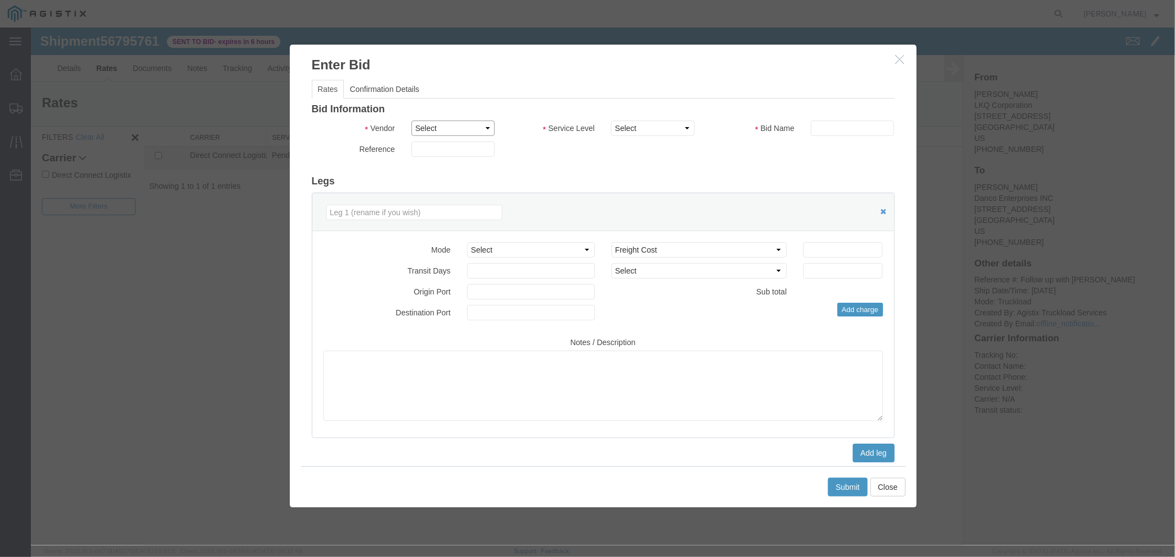
click at [442, 132] on select "Select Direct Connect Logistix" at bounding box center [452, 127] width 83 height 15
select select "4506"
click at [411, 120] on select "Select Direct Connect Logistix" at bounding box center [452, 127] width 83 height 15
click at [631, 128] on select "Select 3 - 5 Day Rail TL Standard 3- 5 Day" at bounding box center [651, 127] width 83 height 15
select select "15907"
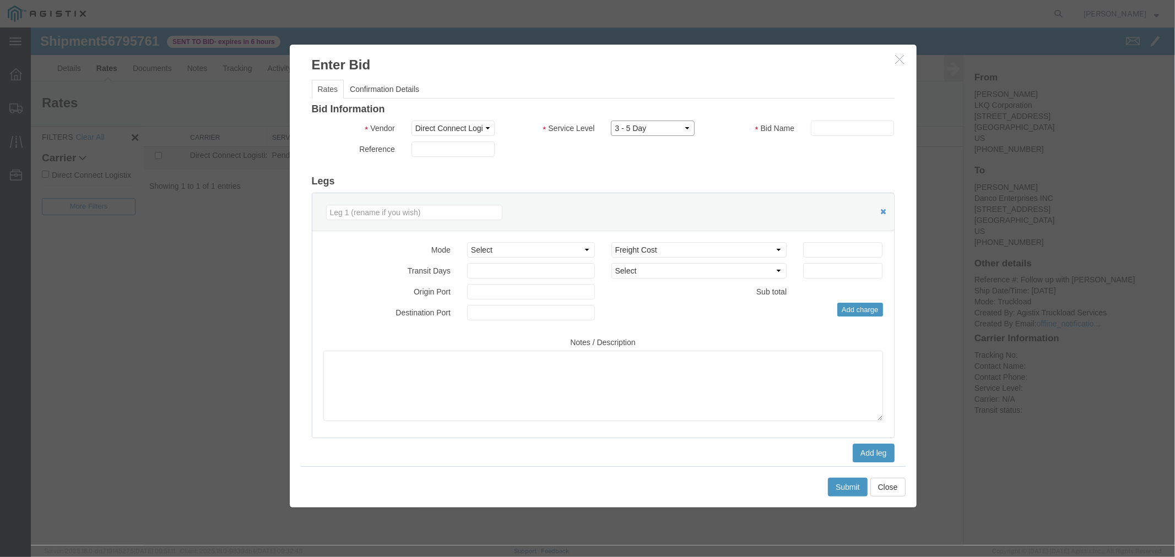
click at [610, 120] on select "Select 3 - 5 Day Rail TL Standard 3- 5 Day" at bounding box center [651, 127] width 83 height 15
click at [844, 132] on input "text" at bounding box center [851, 127] width 83 height 15
type input "DCL"
click at [832, 246] on input "number" at bounding box center [841, 249] width 79 height 15
type input "2000"
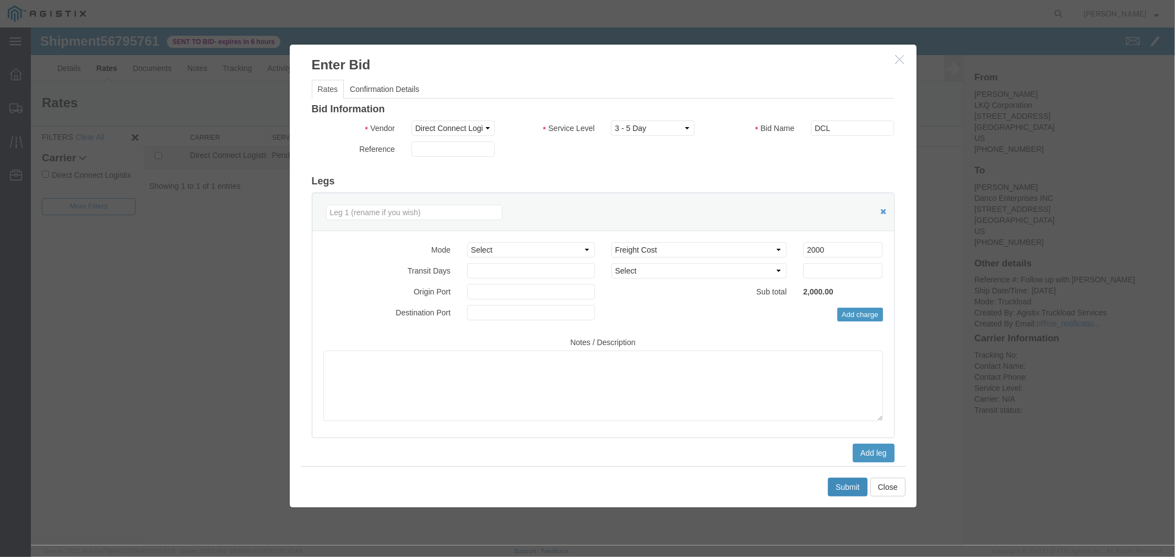
click at [843, 477] on button "Submit" at bounding box center [847, 486] width 40 height 19
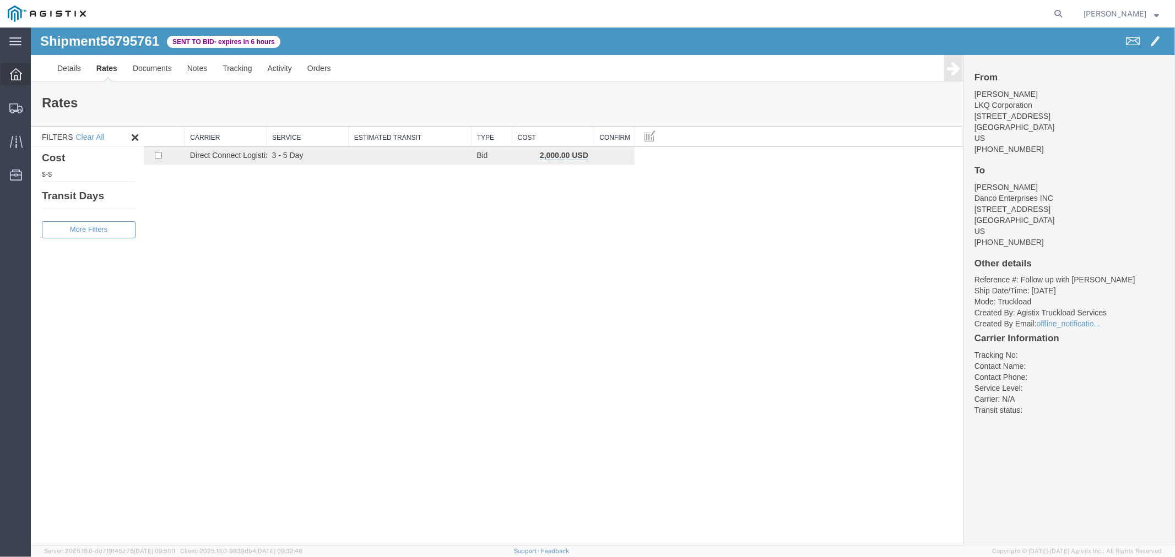
click at [15, 81] on div at bounding box center [16, 74] width 31 height 22
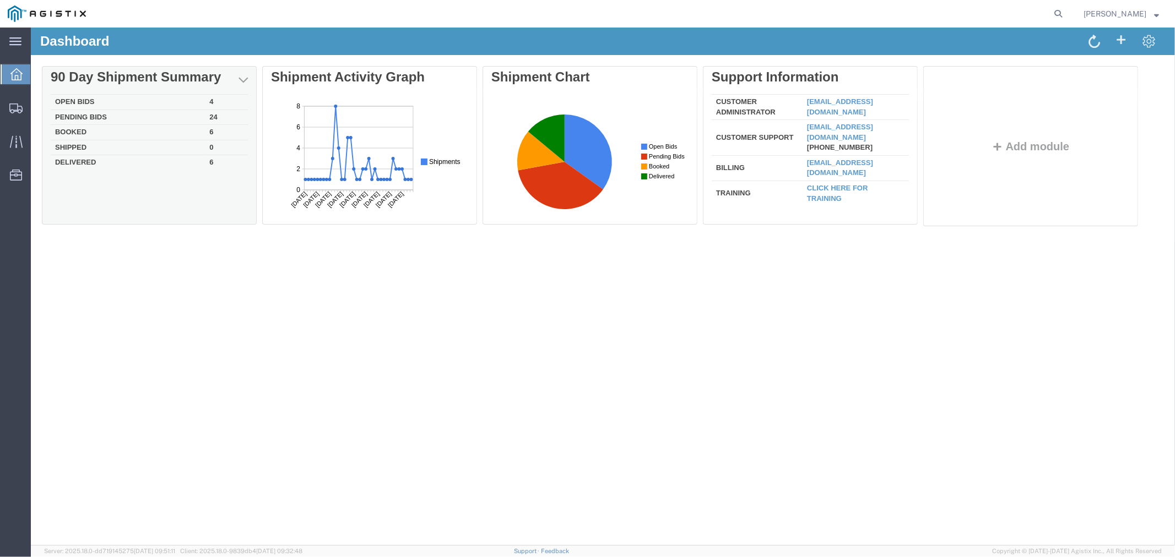
click at [77, 101] on td "Open Bids" at bounding box center [127, 101] width 154 height 15
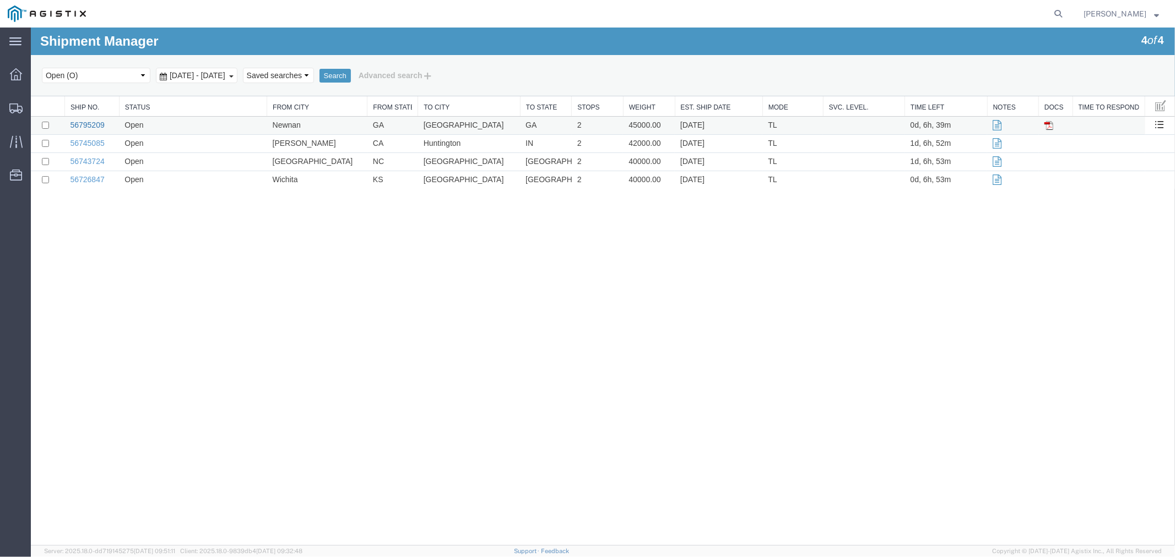
click at [101, 122] on link "56795209" at bounding box center [86, 124] width 34 height 9
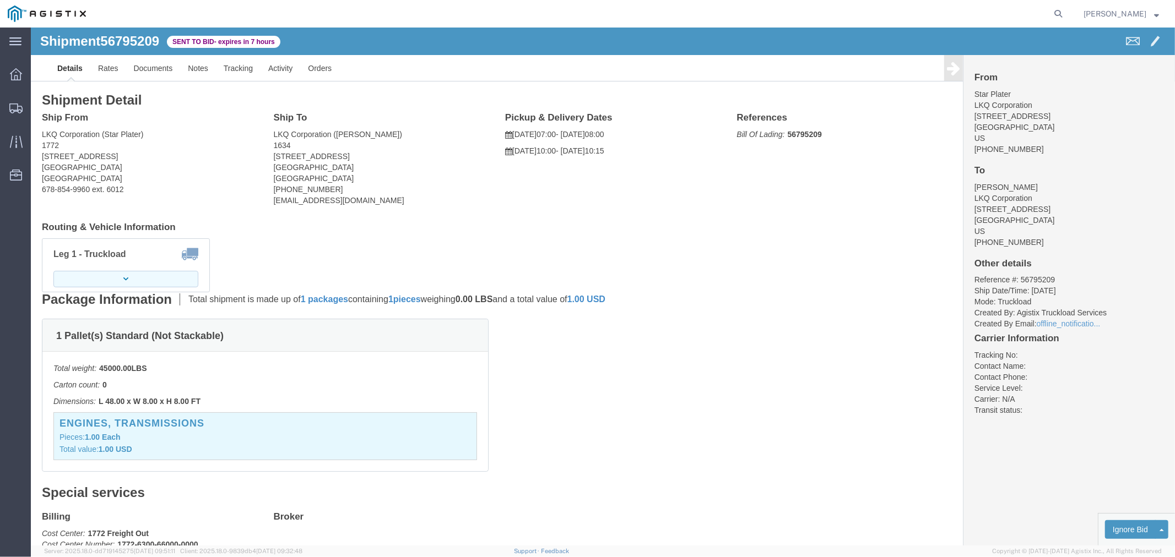
click button "button"
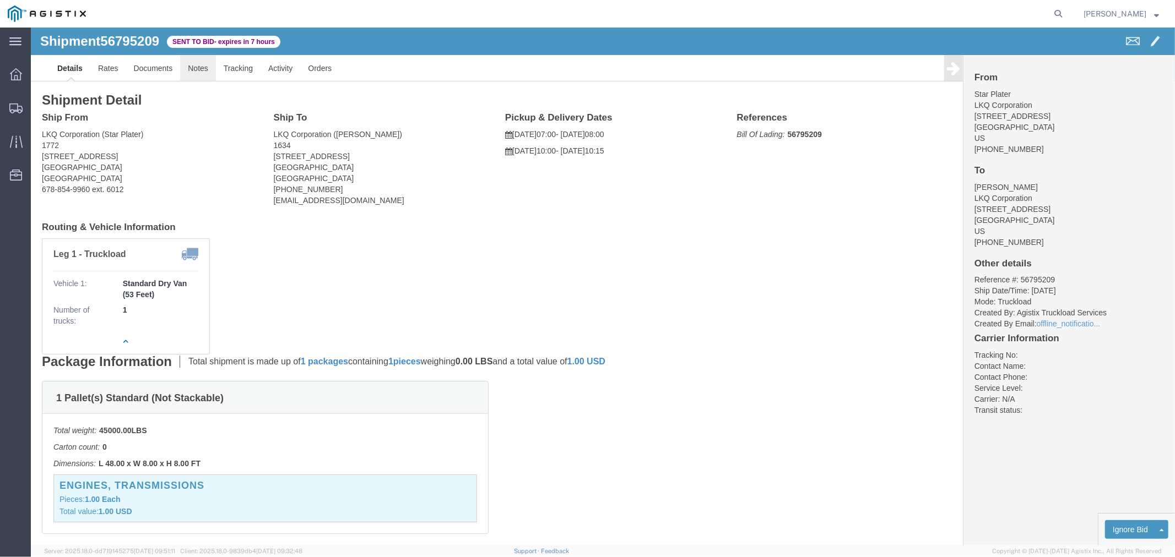
click link "Notes"
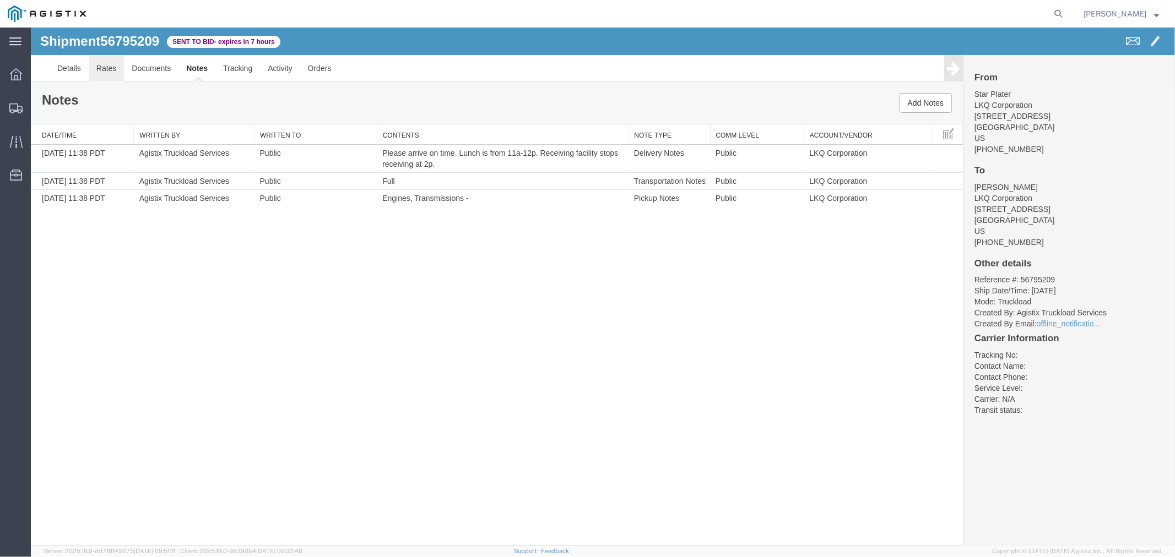
click at [92, 72] on link "Rates" at bounding box center [106, 68] width 36 height 26
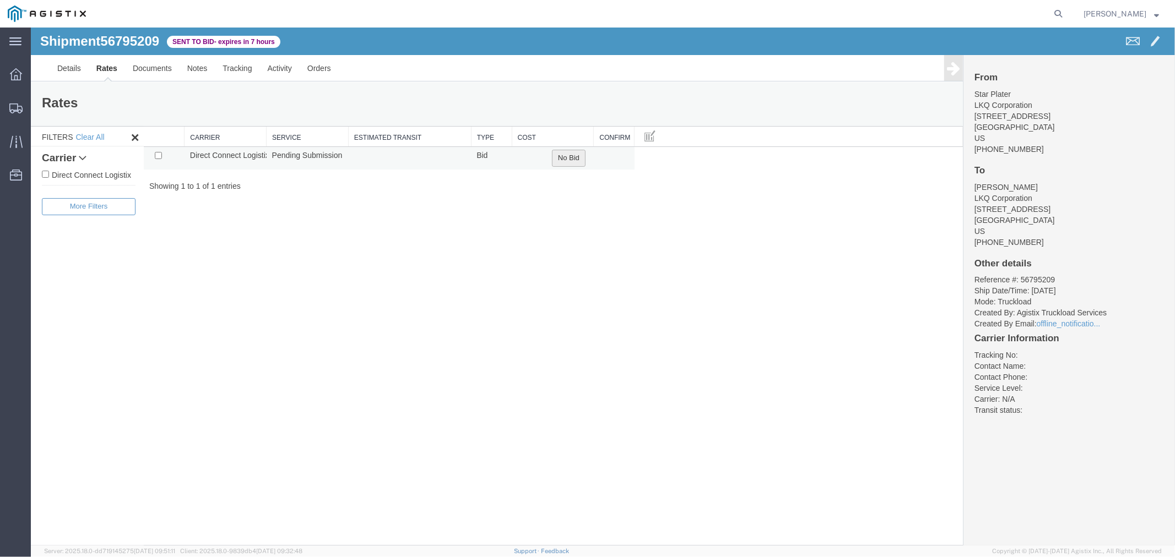
click at [575, 156] on button "No Bid" at bounding box center [568, 157] width 34 height 17
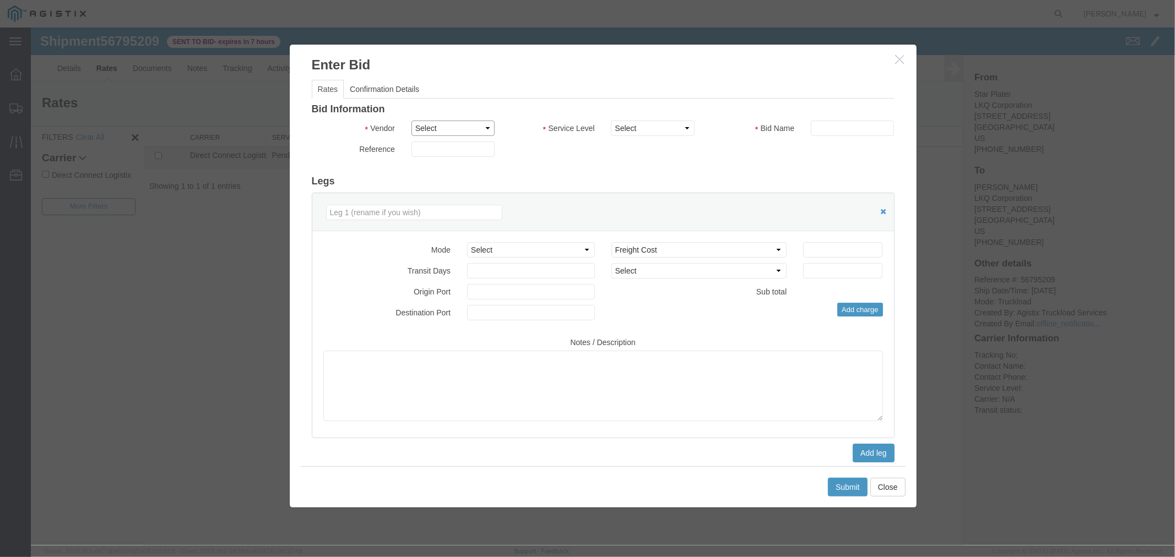
click at [460, 129] on select "Select Direct Connect Logistix" at bounding box center [452, 127] width 83 height 15
select select "4506"
click at [411, 120] on select "Select Direct Connect Logistix" at bounding box center [452, 127] width 83 height 15
click at [895, 61] on icon "button" at bounding box center [899, 58] width 9 height 9
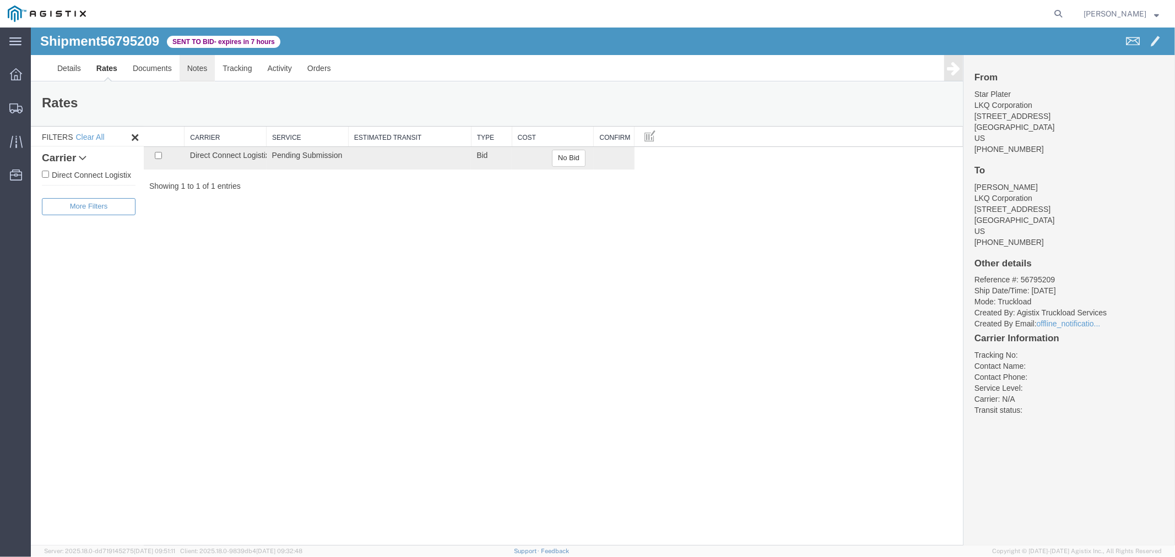
click at [194, 72] on link "Notes" at bounding box center [197, 68] width 36 height 26
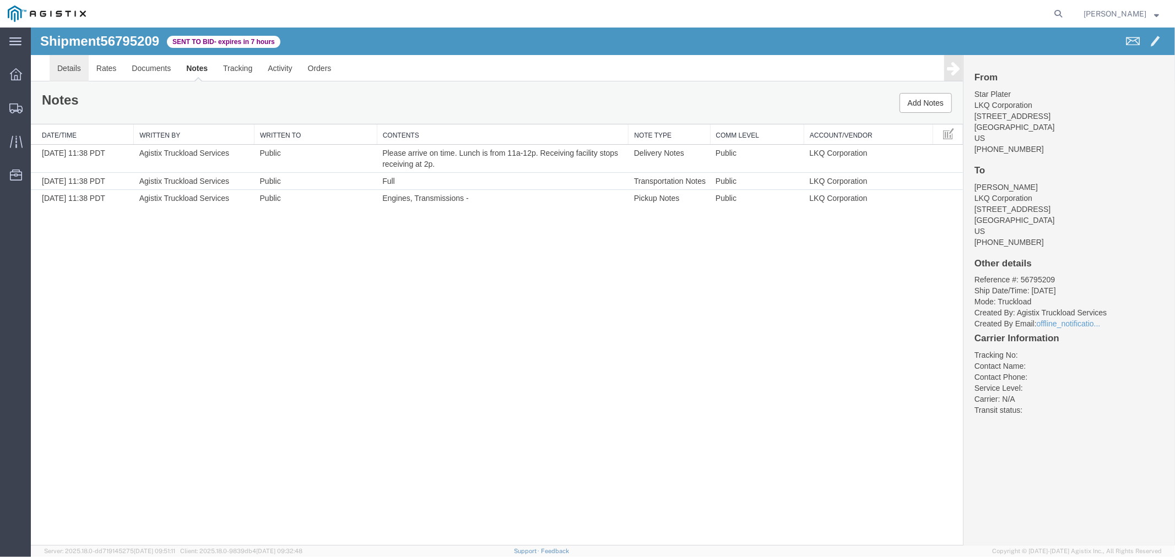
click at [66, 64] on link "Details" at bounding box center [68, 68] width 39 height 26
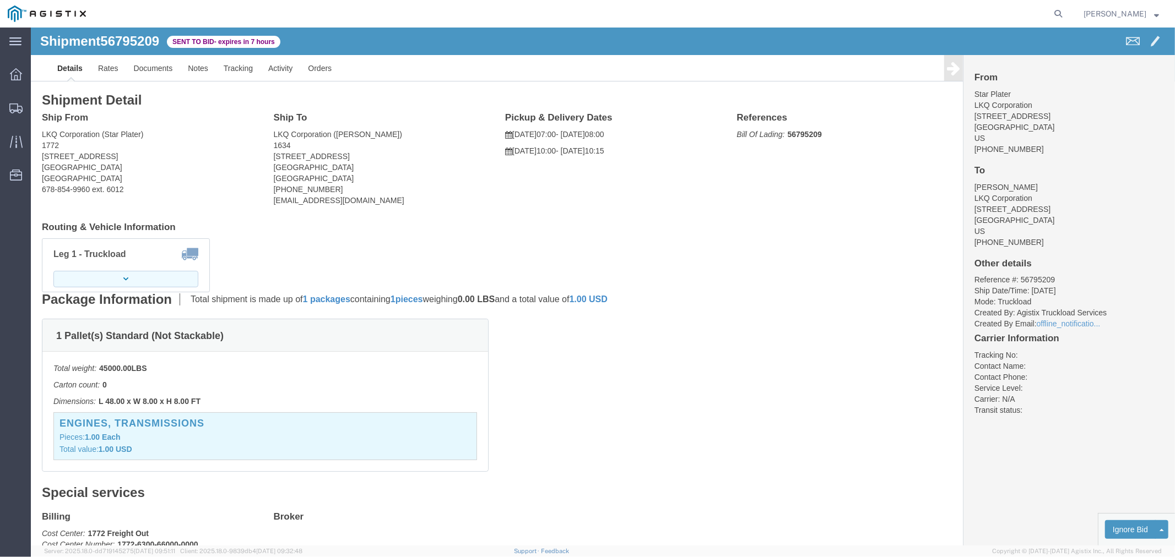
click button "button"
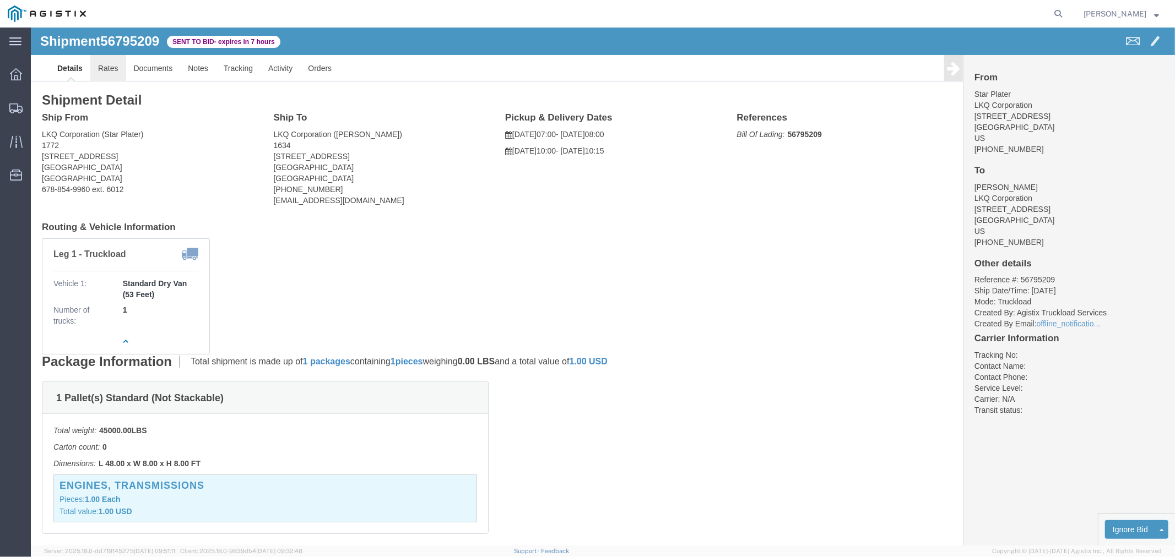
click link "Rates"
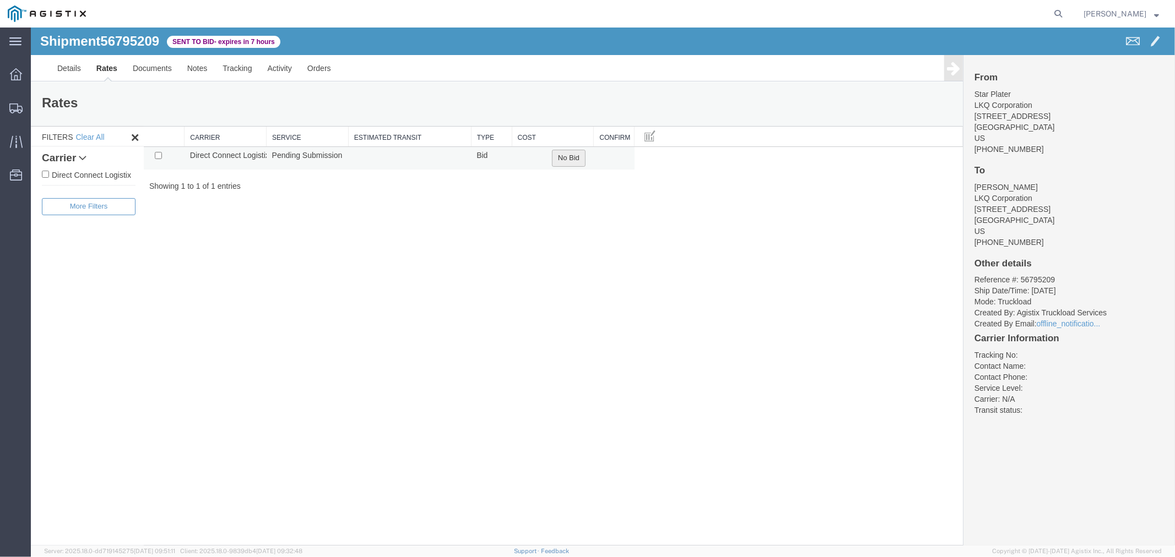
click at [571, 160] on button "No Bid" at bounding box center [568, 157] width 34 height 17
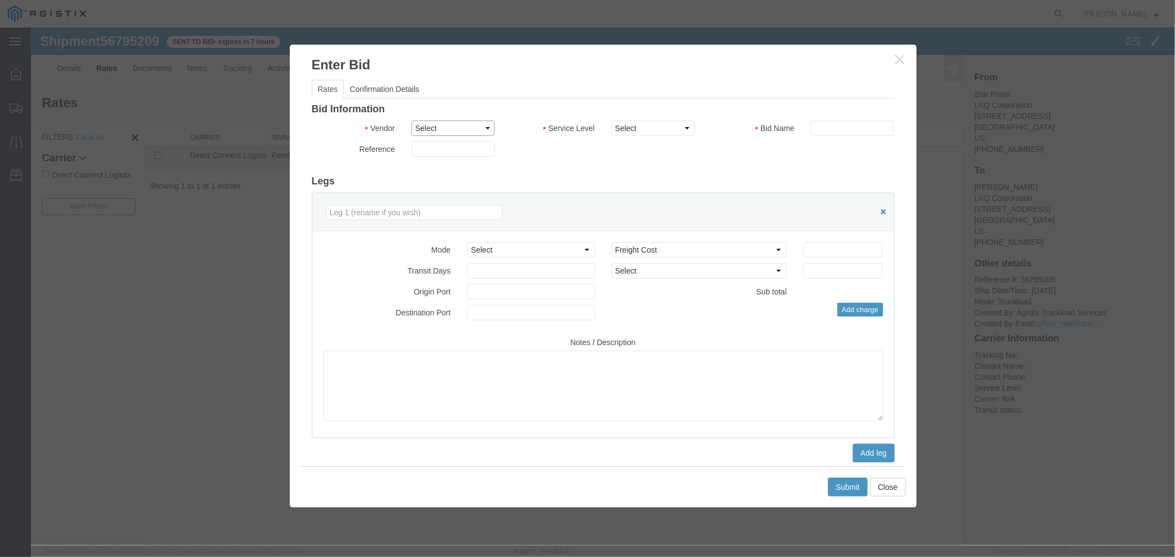
click at [433, 131] on select "Select Direct Connect Logistix" at bounding box center [452, 127] width 83 height 15
select select "4506"
click at [411, 120] on select "Select Direct Connect Logistix" at bounding box center [452, 127] width 83 height 15
click at [630, 128] on select "Select 3 - 5 Day Rail TL Standard 3- 5 Day" at bounding box center [651, 127] width 83 height 15
select select "15907"
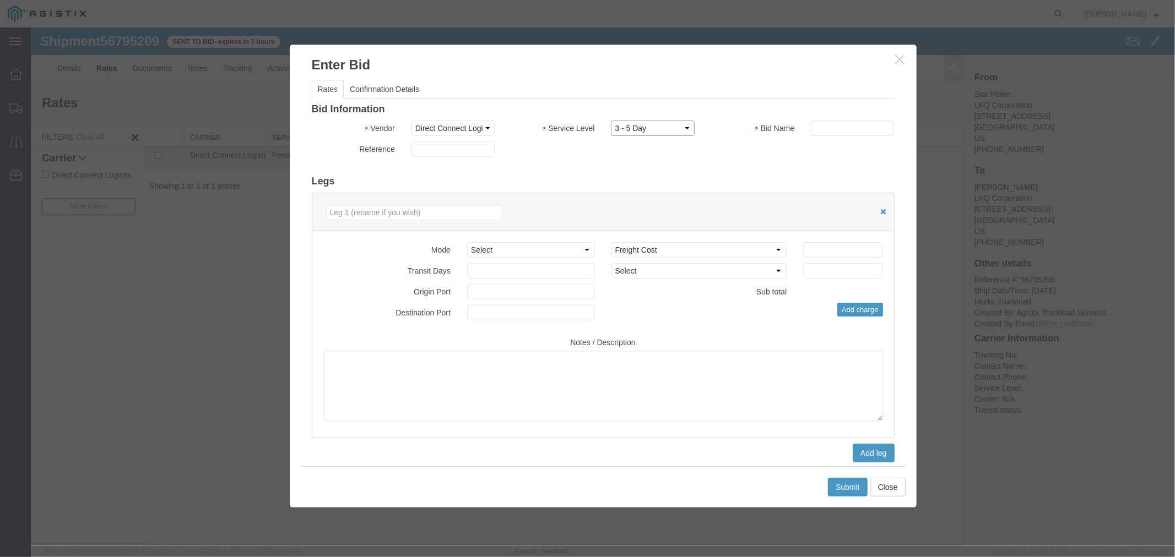
click at [610, 120] on select "Select 3 - 5 Day Rail TL Standard 3- 5 Day" at bounding box center [651, 127] width 83 height 15
click at [811, 131] on input "text" at bounding box center [851, 127] width 83 height 15
type input "DCL"
click at [821, 251] on input "number" at bounding box center [841, 249] width 79 height 15
type input "500"
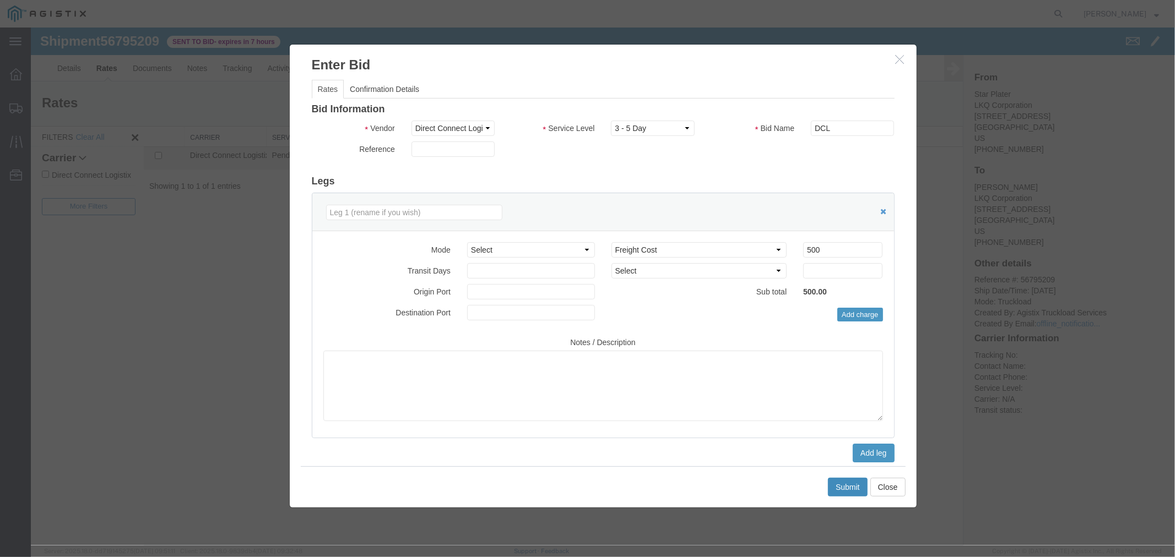
click at [851, 483] on button "Submit" at bounding box center [847, 486] width 40 height 19
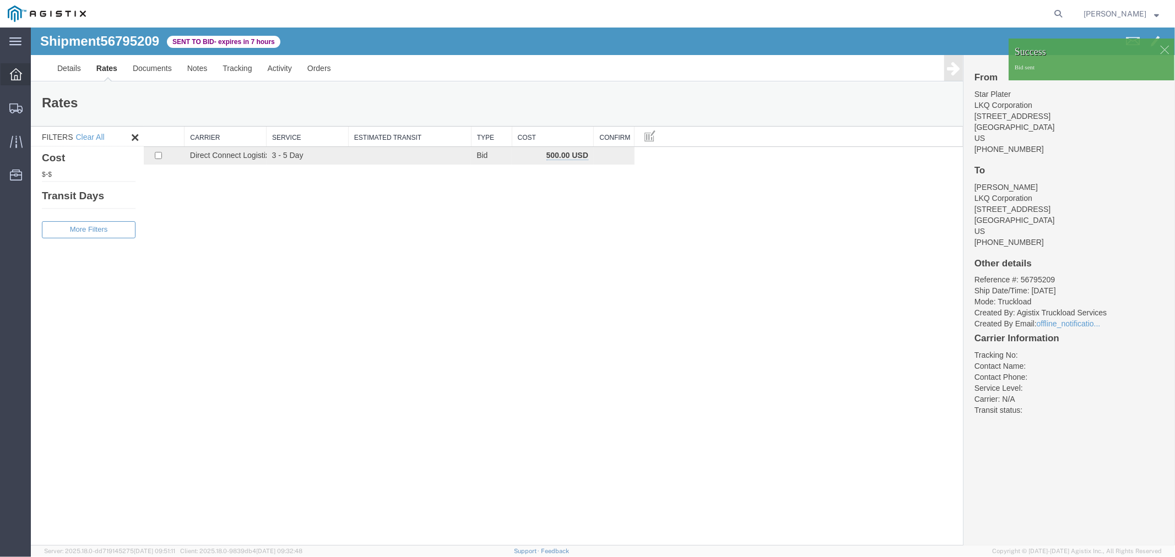
click at [12, 82] on div at bounding box center [16, 74] width 31 height 22
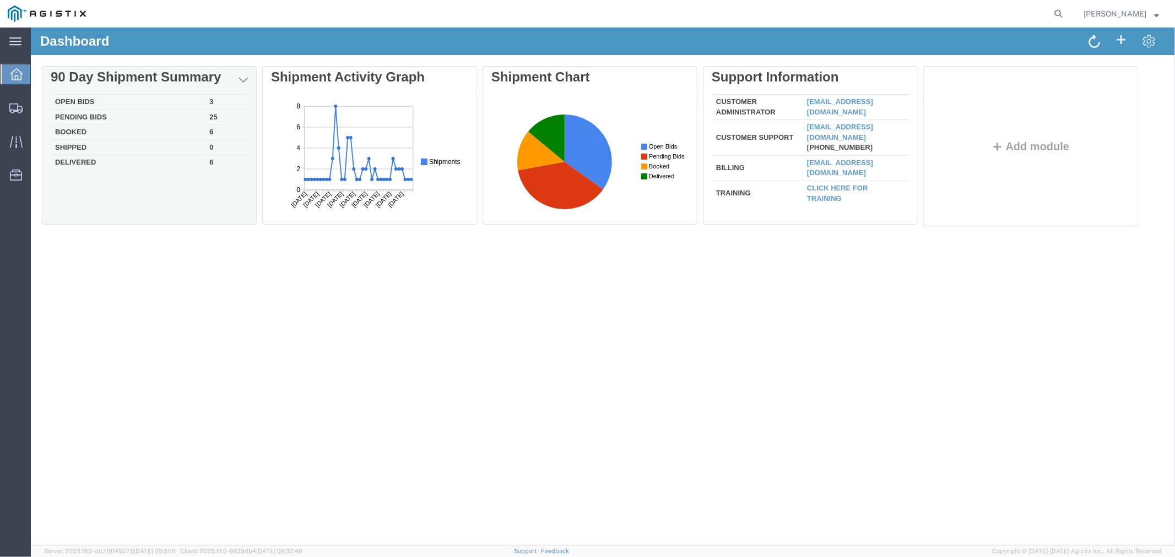
click at [94, 100] on div "Delete 90 Day Shipment Summary Open Bids 3 Pending Bids 25 Booked 6 Shipped 0 D…" at bounding box center [602, 148] width 1122 height 165
click at [91, 100] on td "Open Bids" at bounding box center [127, 101] width 154 height 15
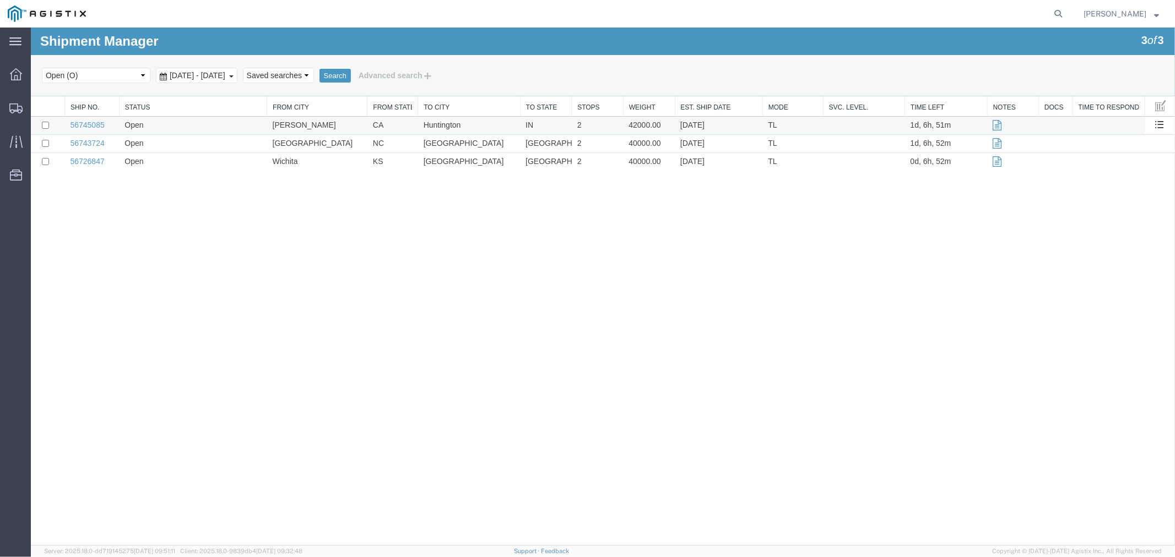
click at [88, 117] on td "56745085" at bounding box center [91, 125] width 55 height 18
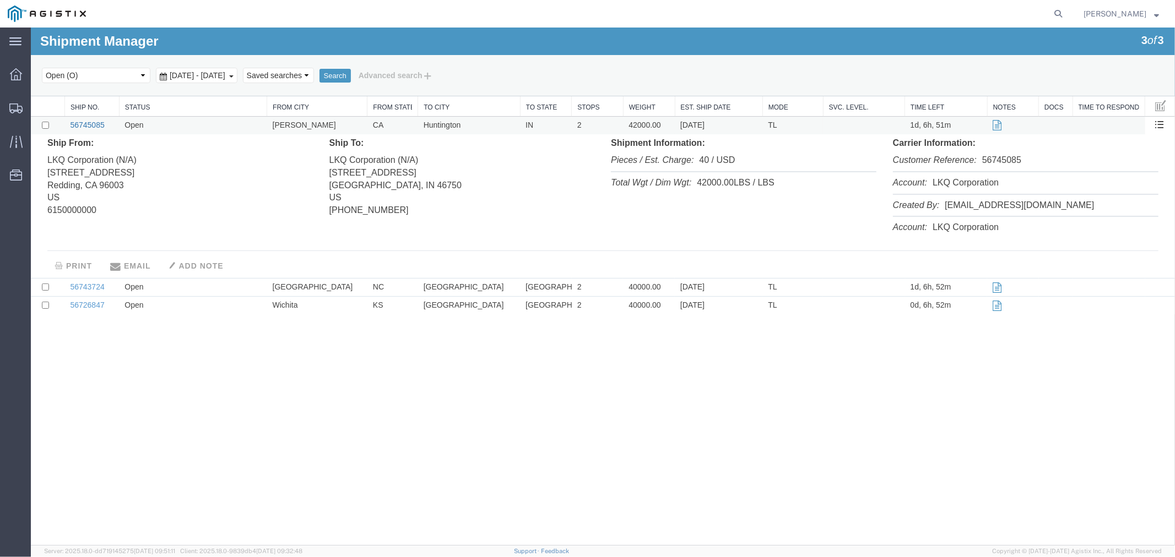
click at [92, 124] on link "56745085" at bounding box center [86, 124] width 34 height 9
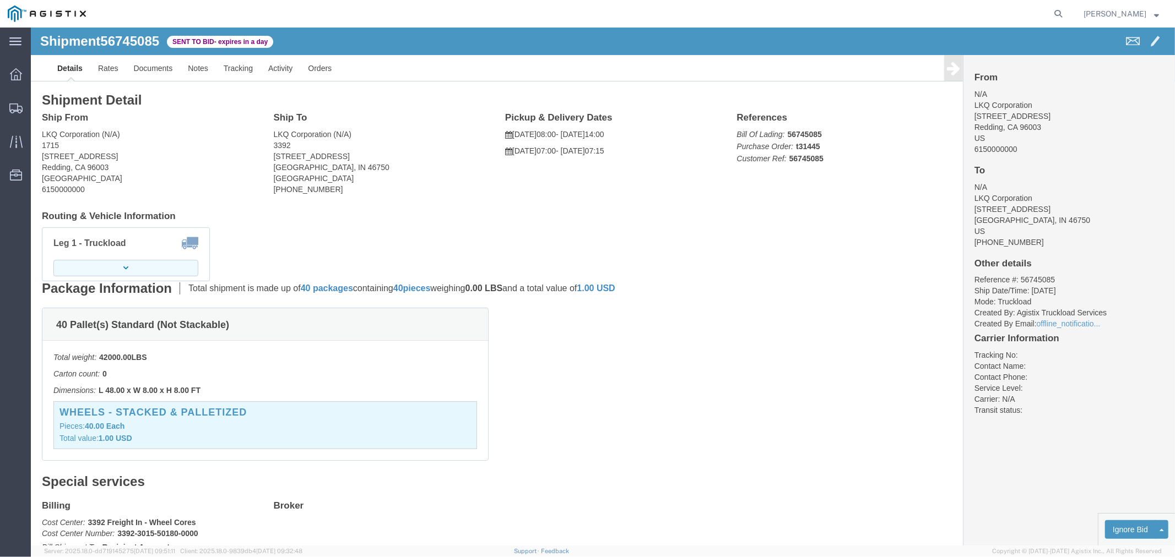
click button "button"
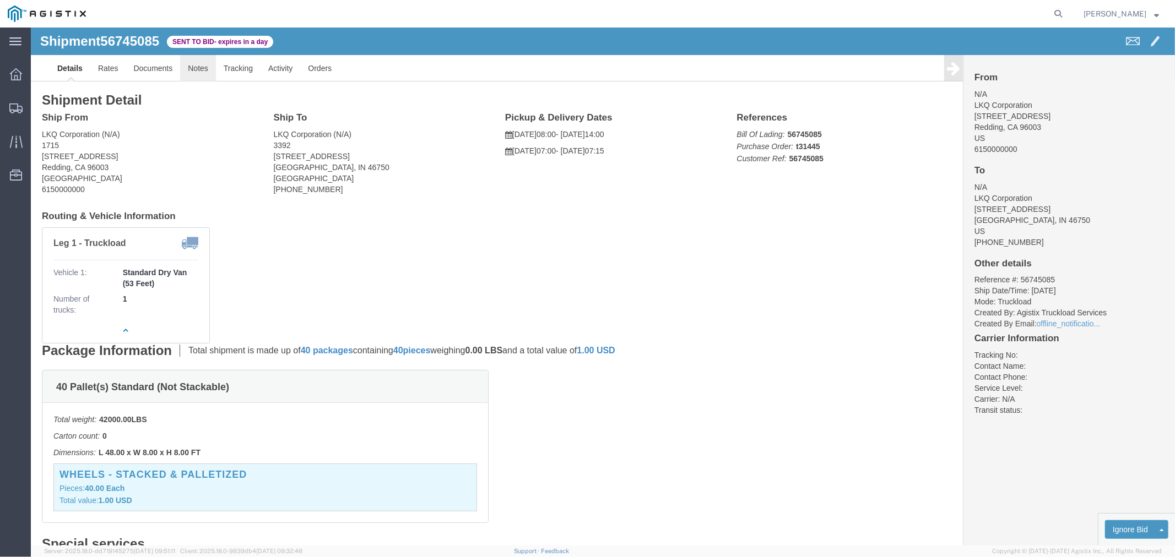
click link "Notes"
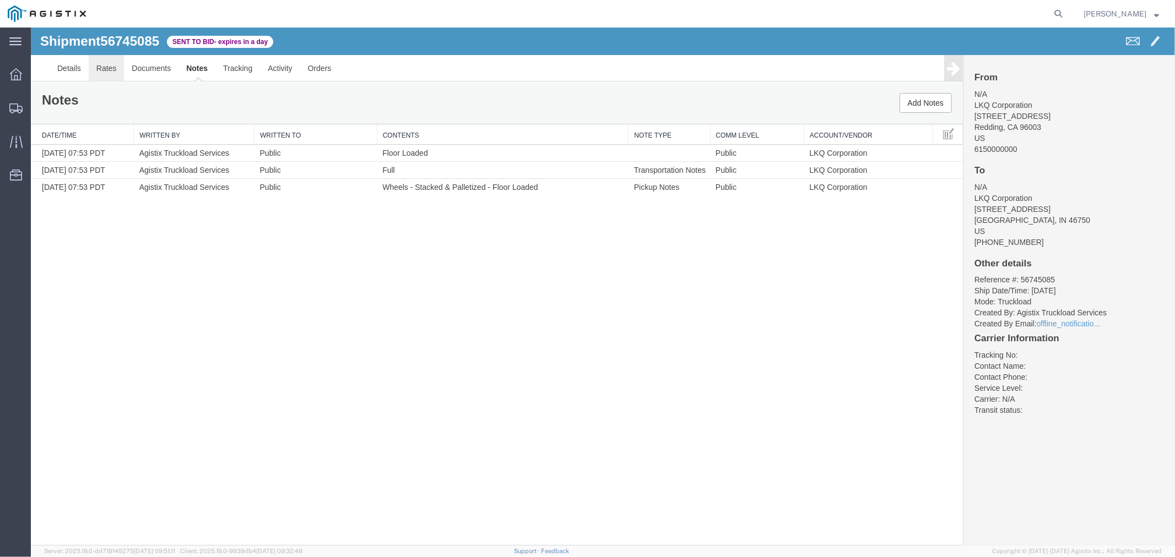
click at [113, 69] on link "Rates" at bounding box center [106, 68] width 36 height 26
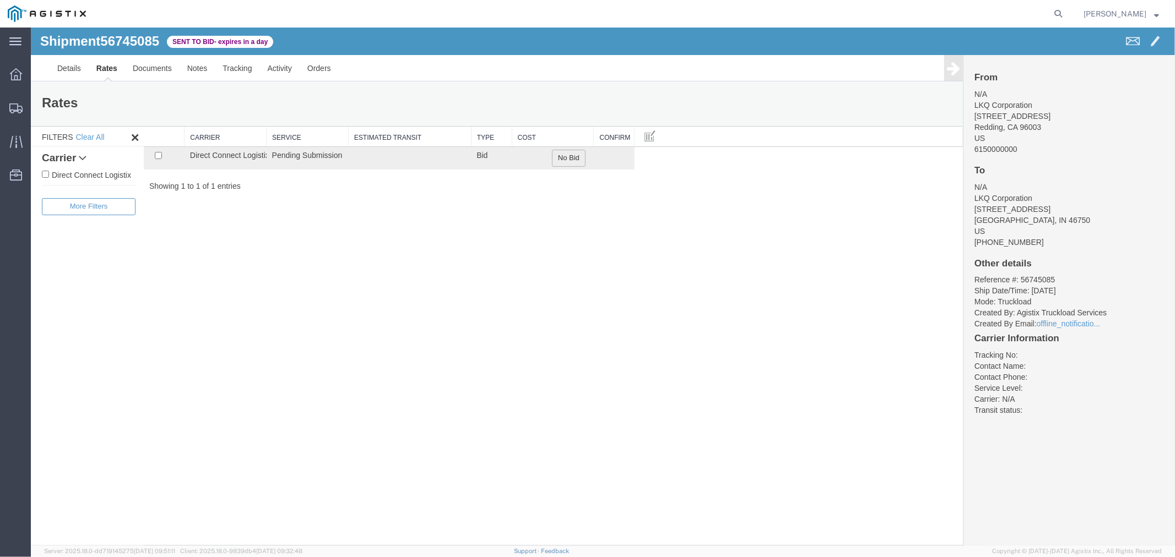
click at [558, 162] on button "No Bid" at bounding box center [568, 157] width 34 height 17
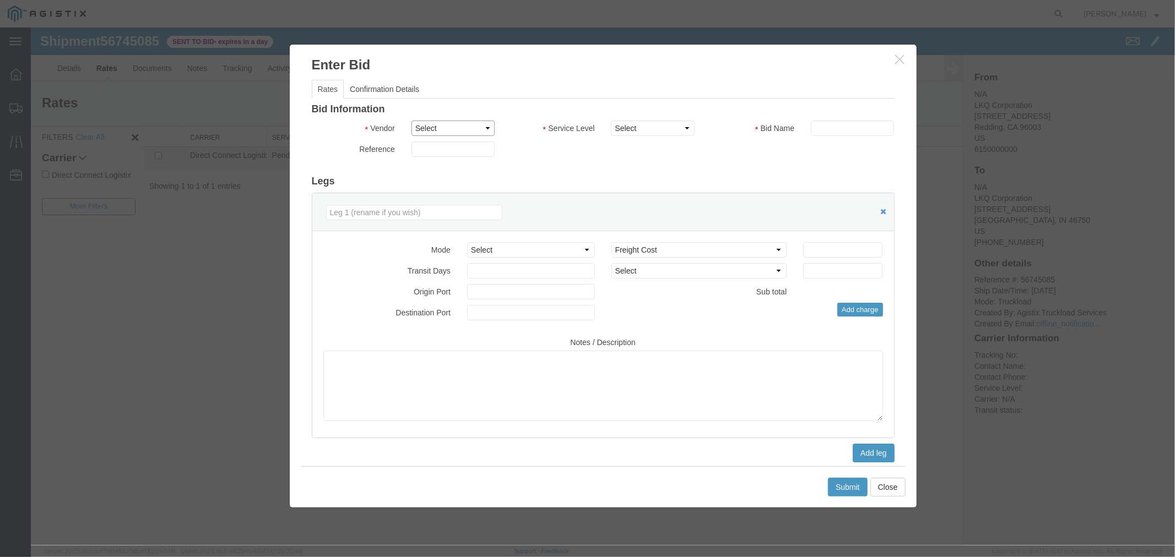
click at [436, 127] on select "Select Direct Connect Logistix" at bounding box center [452, 127] width 83 height 15
select select "4506"
click at [411, 120] on select "Select Direct Connect Logistix" at bounding box center [452, 127] width 83 height 15
click at [633, 132] on select "Select 3 - 5 Day Rail TL Standard 3- 5 Day" at bounding box center [651, 127] width 83 height 15
select select "15907"
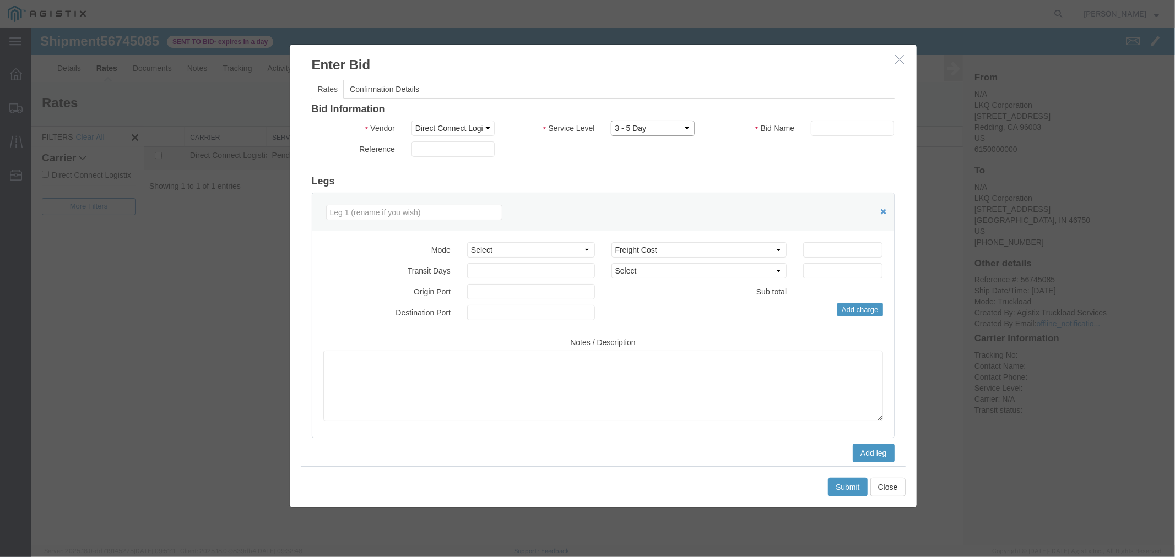
click at [610, 120] on select "Select 3 - 5 Day Rail TL Standard 3- 5 Day" at bounding box center [651, 127] width 83 height 15
click at [844, 125] on input "text" at bounding box center [851, 127] width 83 height 15
type input "DCL"
click at [817, 242] on input "number" at bounding box center [841, 249] width 79 height 15
click at [861, 249] on input "3800" at bounding box center [841, 249] width 79 height 15
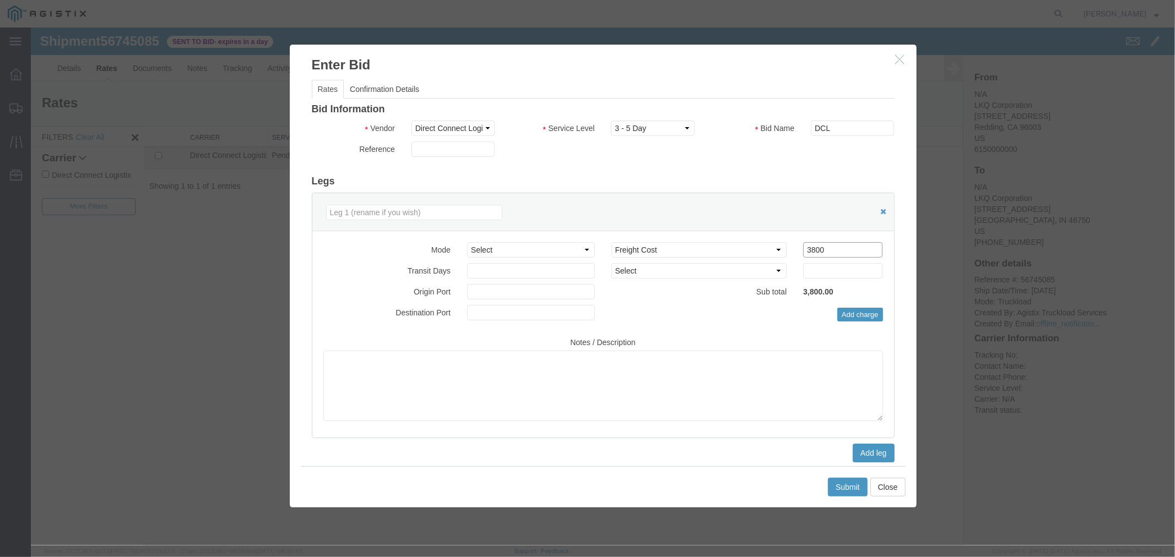
click at [861, 248] on input "3800" at bounding box center [841, 249] width 79 height 15
click at [861, 247] on input "3800" at bounding box center [841, 249] width 79 height 15
click at [839, 254] on input "3800" at bounding box center [841, 249] width 79 height 15
click at [840, 249] on input "3800" at bounding box center [841, 249] width 79 height 15
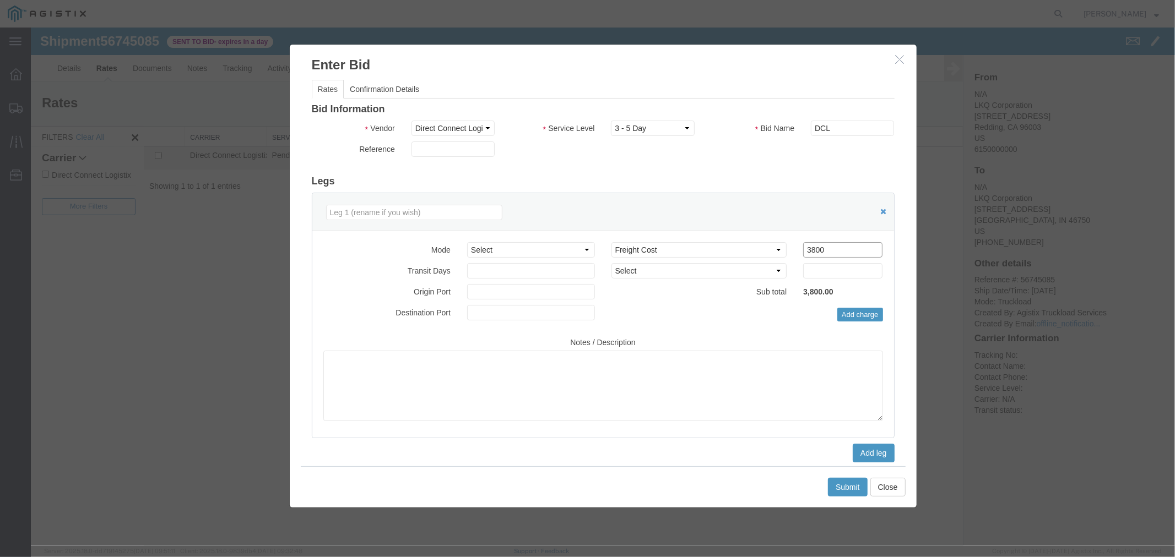
click at [840, 249] on input "3800" at bounding box center [841, 249] width 79 height 15
click at [828, 254] on input "3800" at bounding box center [841, 249] width 79 height 15
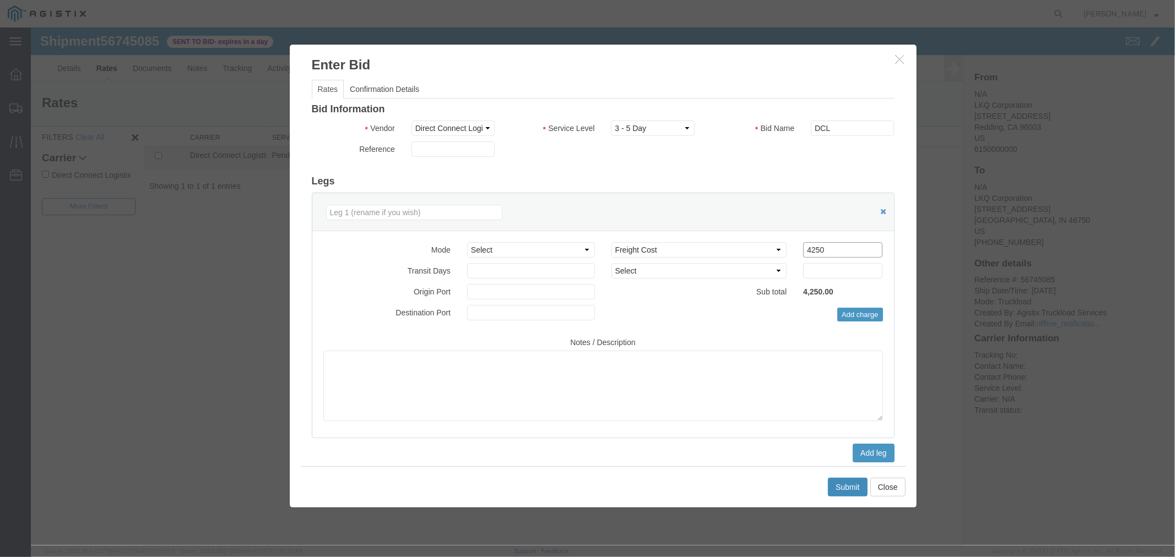
type input "4250"
click at [839, 480] on button "Submit" at bounding box center [847, 486] width 40 height 19
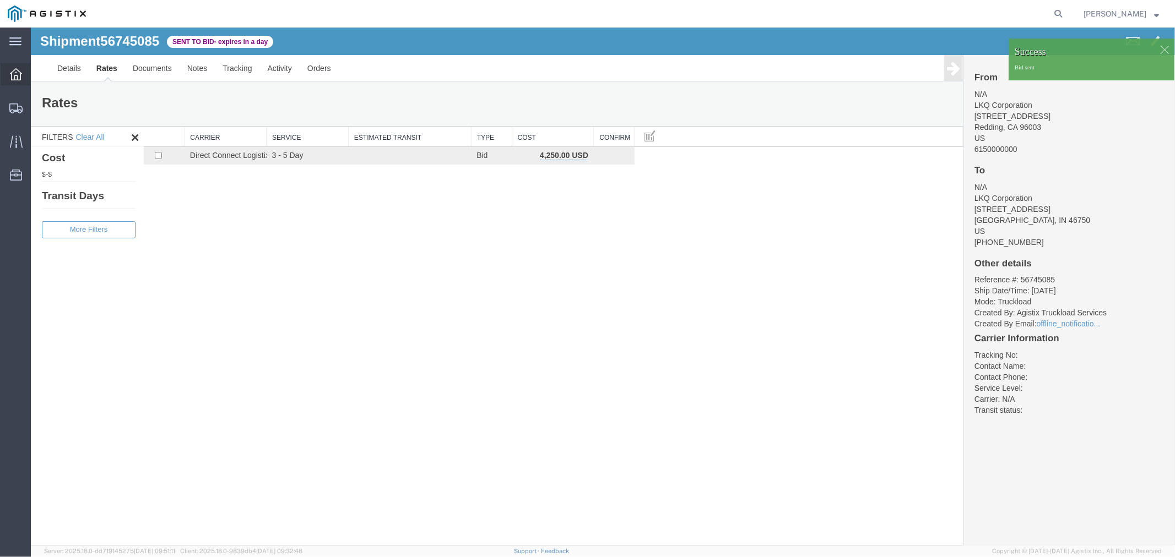
click at [20, 75] on icon at bounding box center [16, 74] width 12 height 12
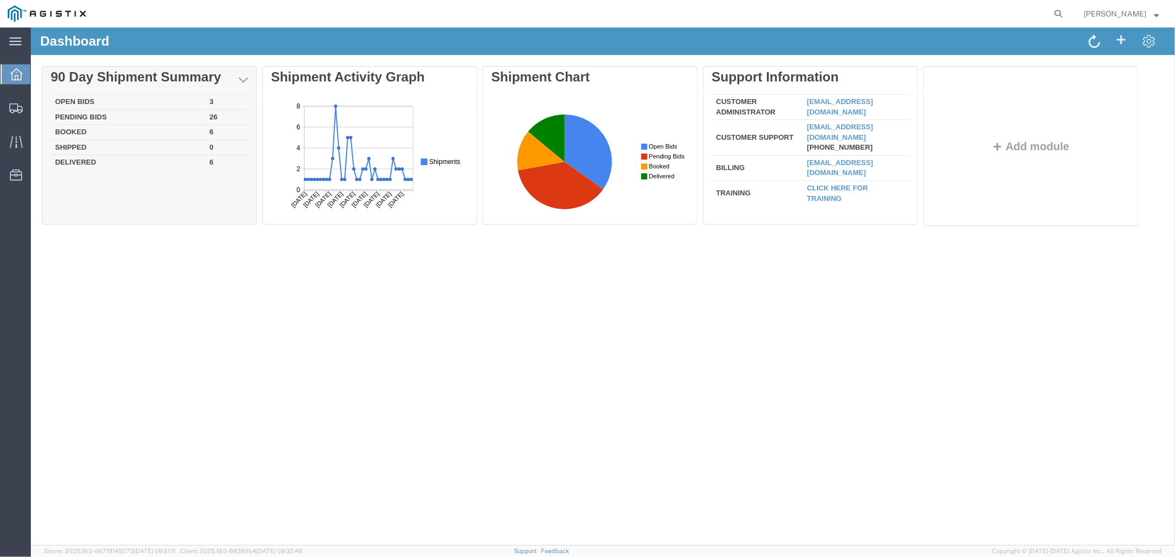
click at [93, 97] on td "Open Bids" at bounding box center [127, 101] width 154 height 15
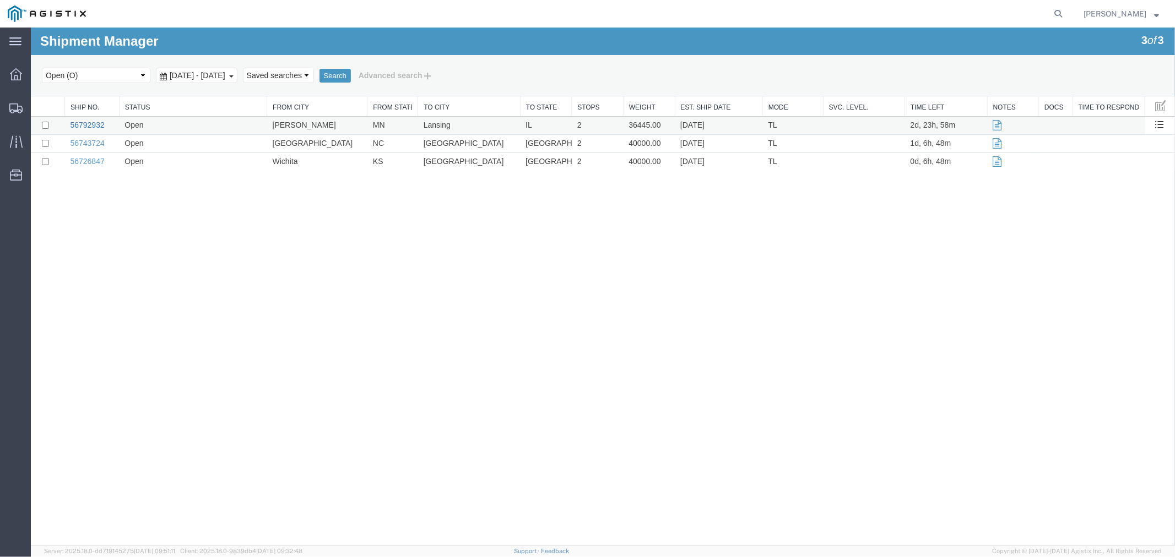
click at [91, 124] on link "56792932" at bounding box center [86, 124] width 34 height 9
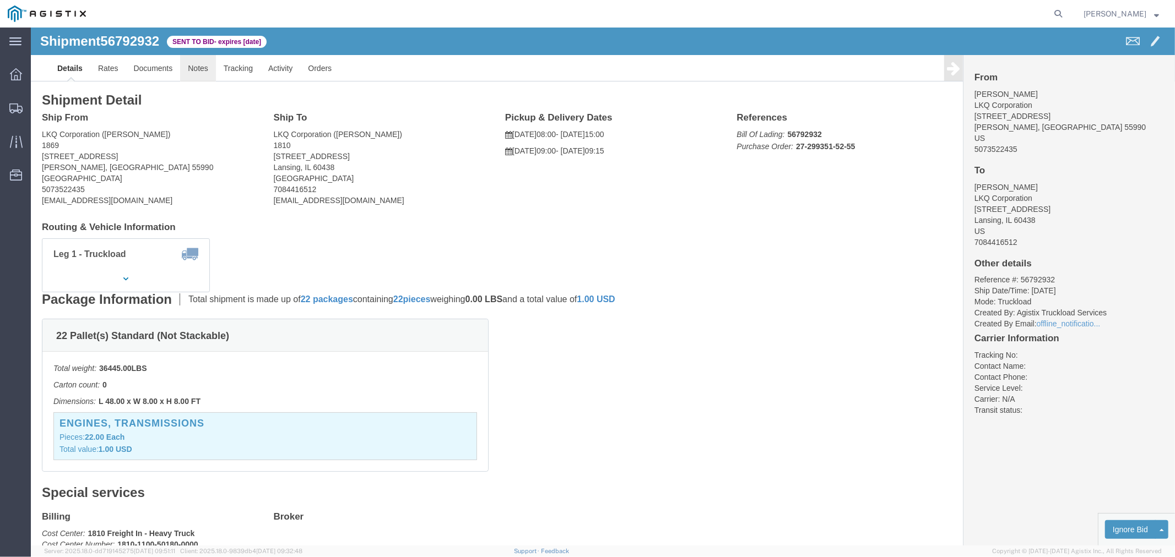
click link "Notes"
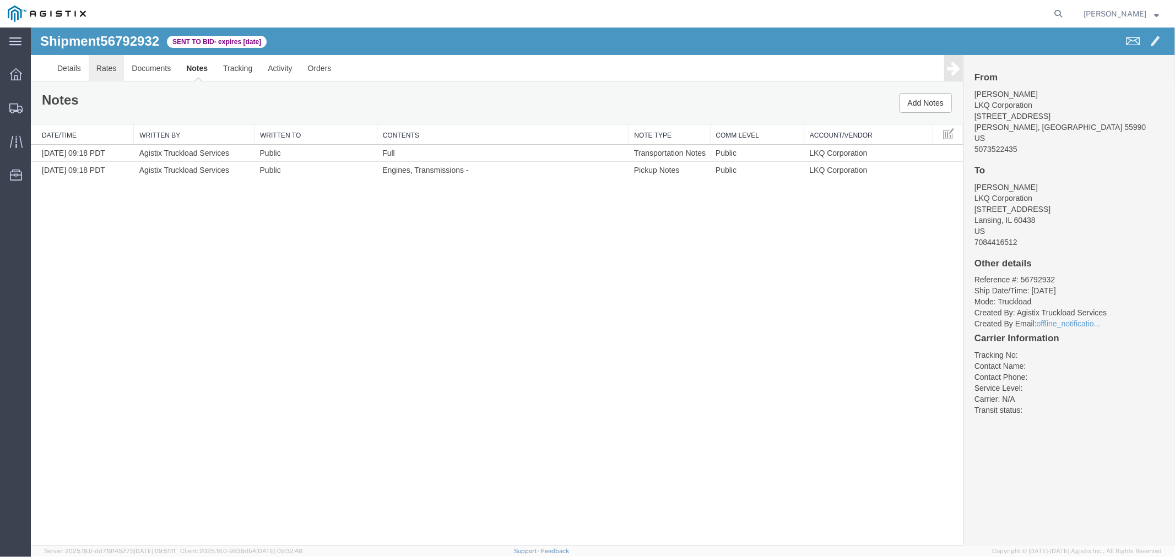
click at [106, 70] on link "Rates" at bounding box center [106, 68] width 36 height 26
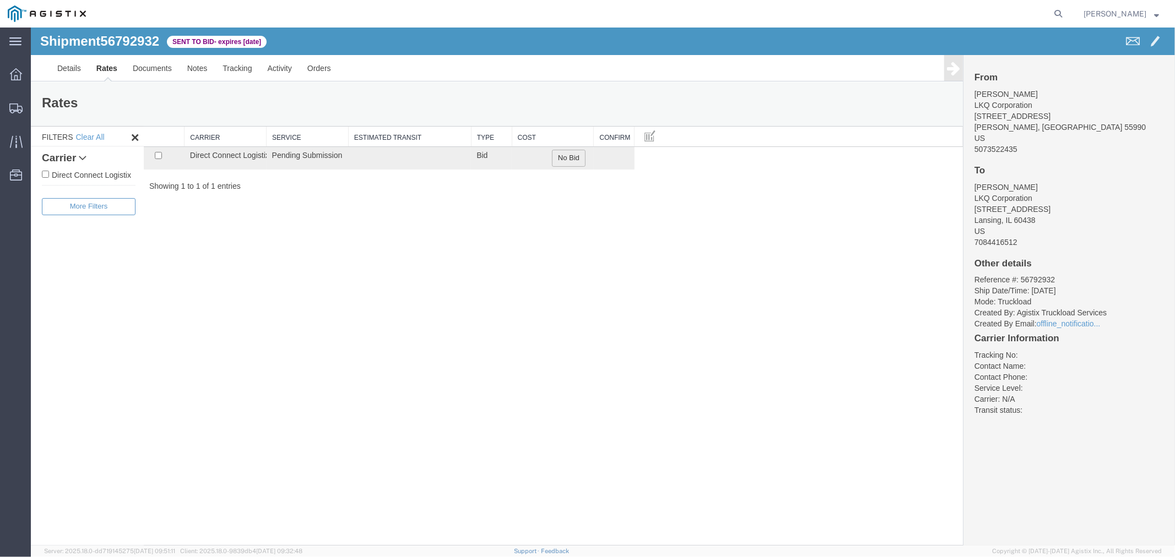
click at [565, 161] on button "No Bid" at bounding box center [568, 157] width 34 height 17
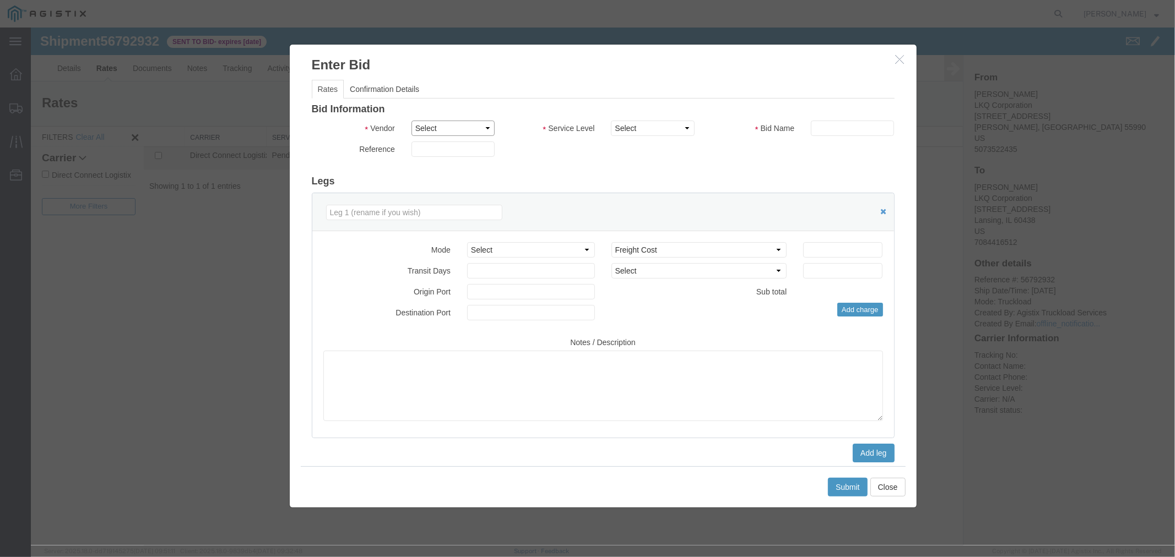
click at [457, 132] on select "Select Direct Connect Logistix" at bounding box center [452, 127] width 83 height 15
select select "4506"
click at [411, 120] on select "Select Direct Connect Logistix" at bounding box center [452, 127] width 83 height 15
click at [640, 131] on select "Select 3 - 5 Day Rail TL Standard 3- 5 Day" at bounding box center [651, 127] width 83 height 15
select select "15907"
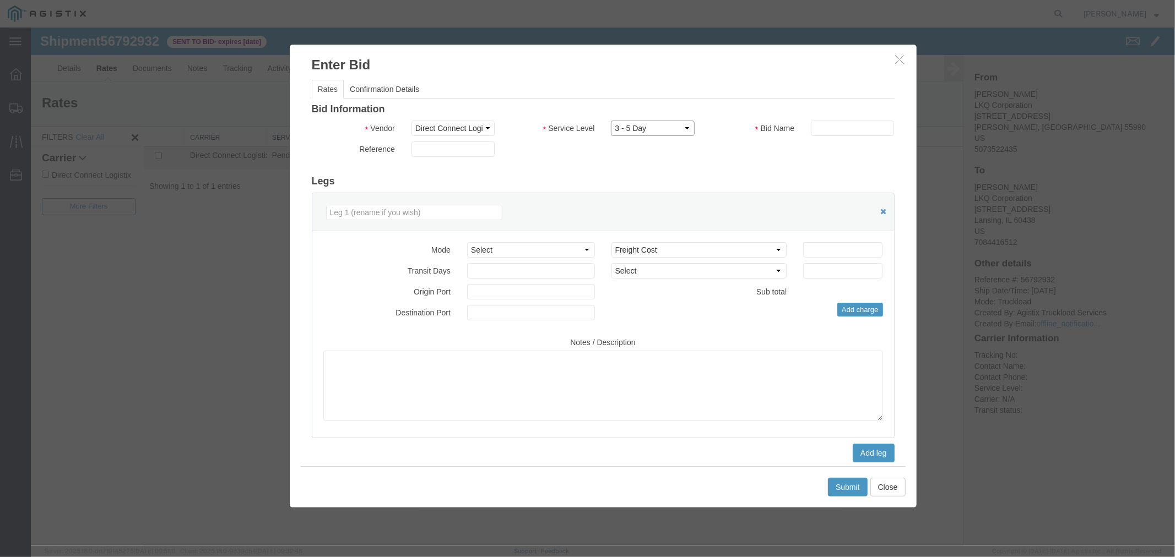
click at [610, 120] on select "Select 3 - 5 Day Rail TL Standard 3- 5 Day" at bounding box center [651, 127] width 83 height 15
click at [823, 132] on input "text" at bounding box center [851, 127] width 83 height 15
type input "DCL"
click at [827, 248] on input "number" at bounding box center [841, 249] width 79 height 15
type input "950"
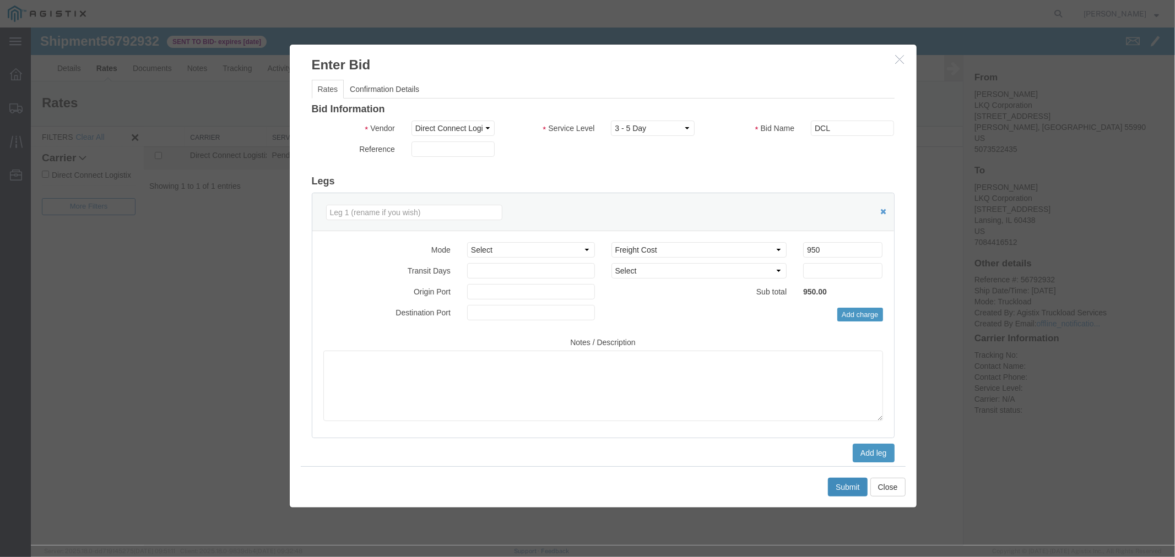
click at [855, 481] on button "Submit" at bounding box center [847, 486] width 40 height 19
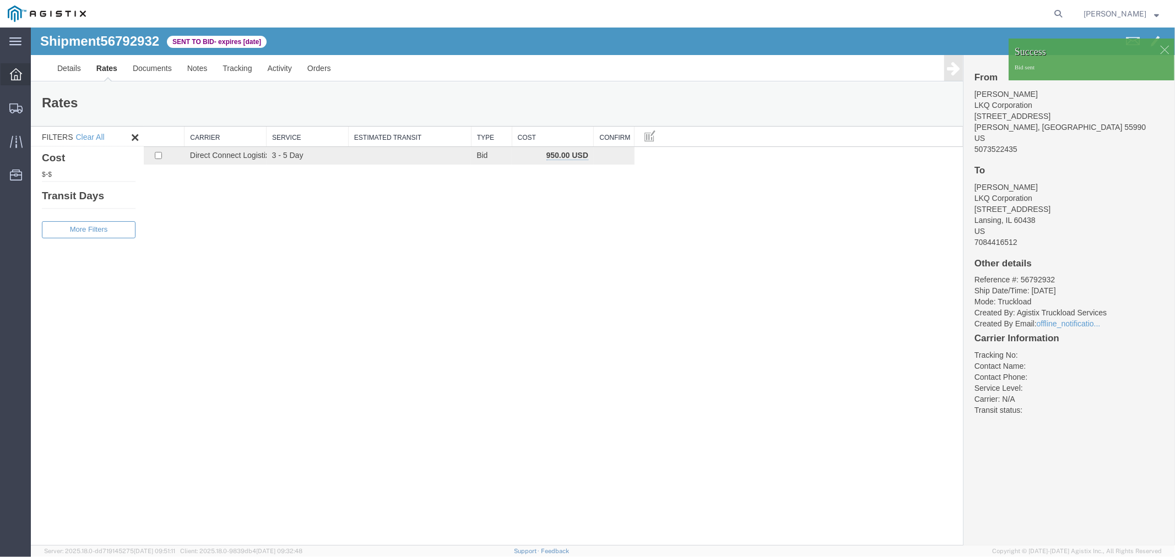
click at [12, 83] on div at bounding box center [16, 74] width 31 height 22
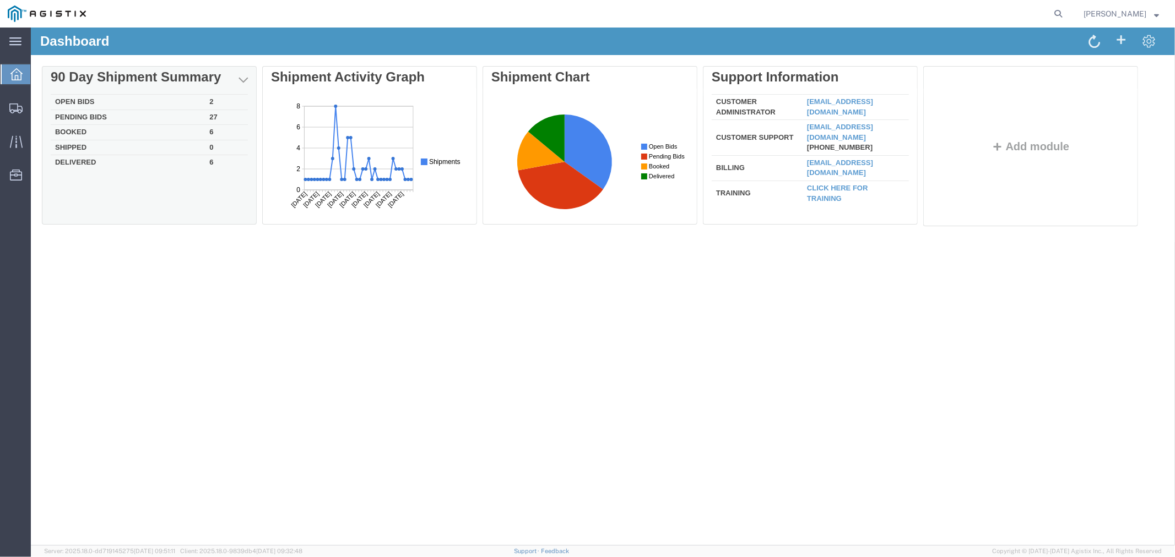
click at [73, 96] on div "Delete 90 Day Shipment Summary Open Bids 2 Pending Bids 27 Booked 6 Shipped 0 D…" at bounding box center [602, 148] width 1122 height 165
click at [78, 100] on td "Open Bids" at bounding box center [127, 101] width 154 height 15
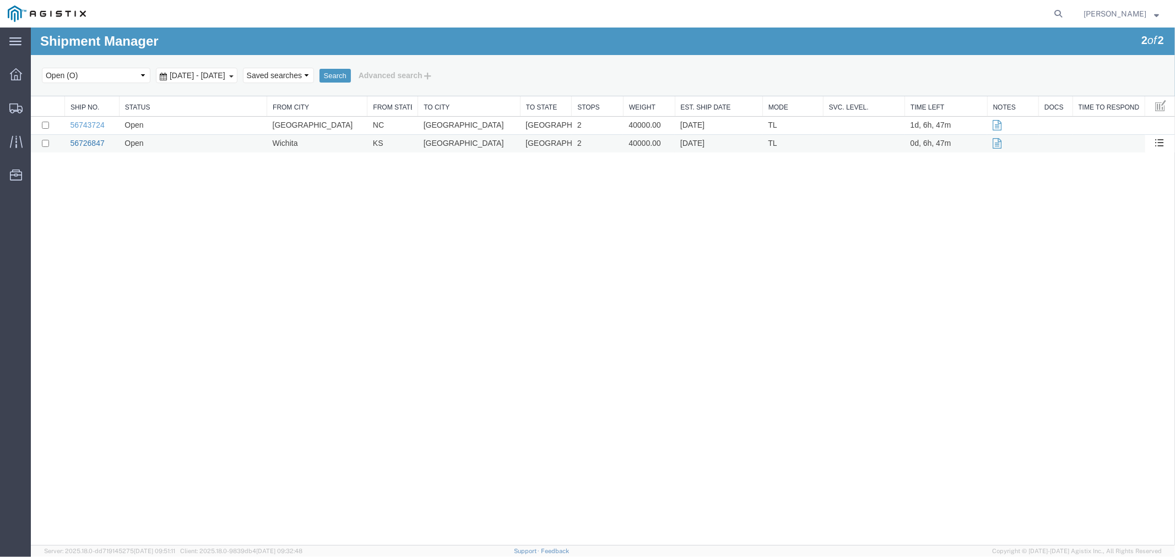
click at [94, 140] on link "56726847" at bounding box center [86, 142] width 34 height 9
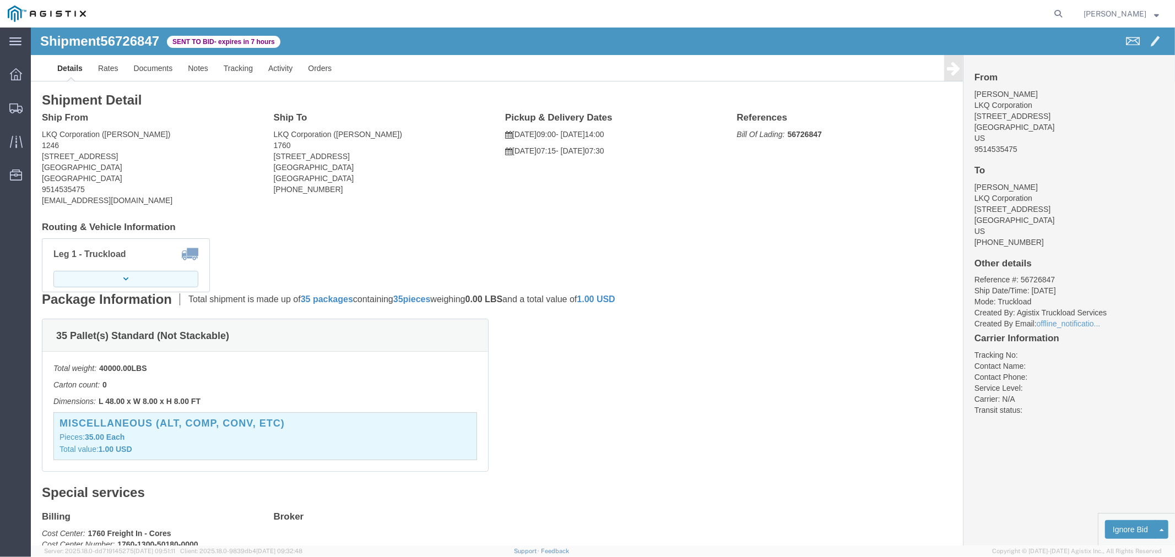
click button "button"
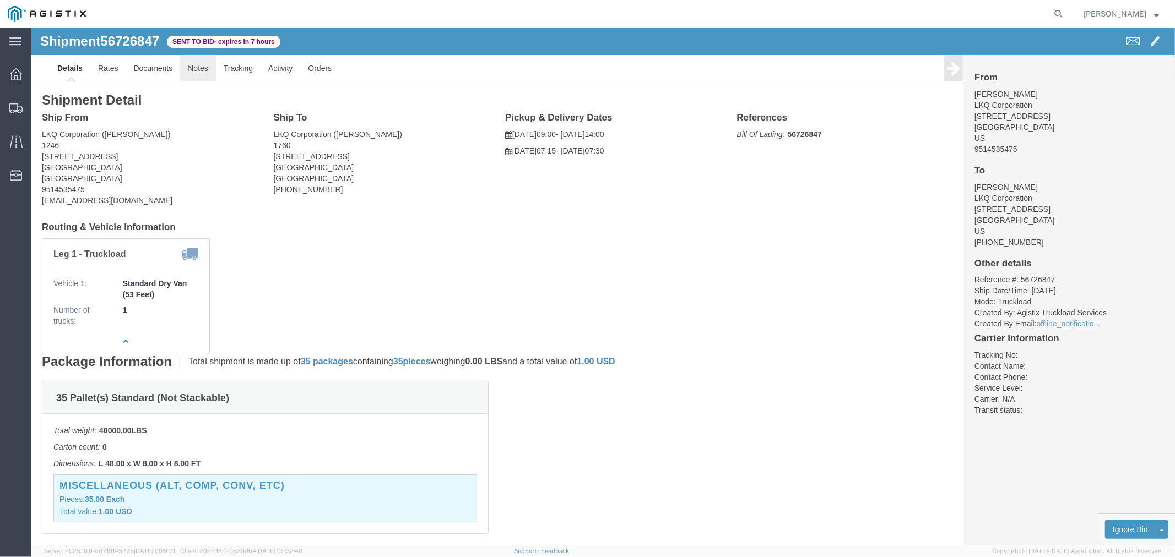
click link "Notes"
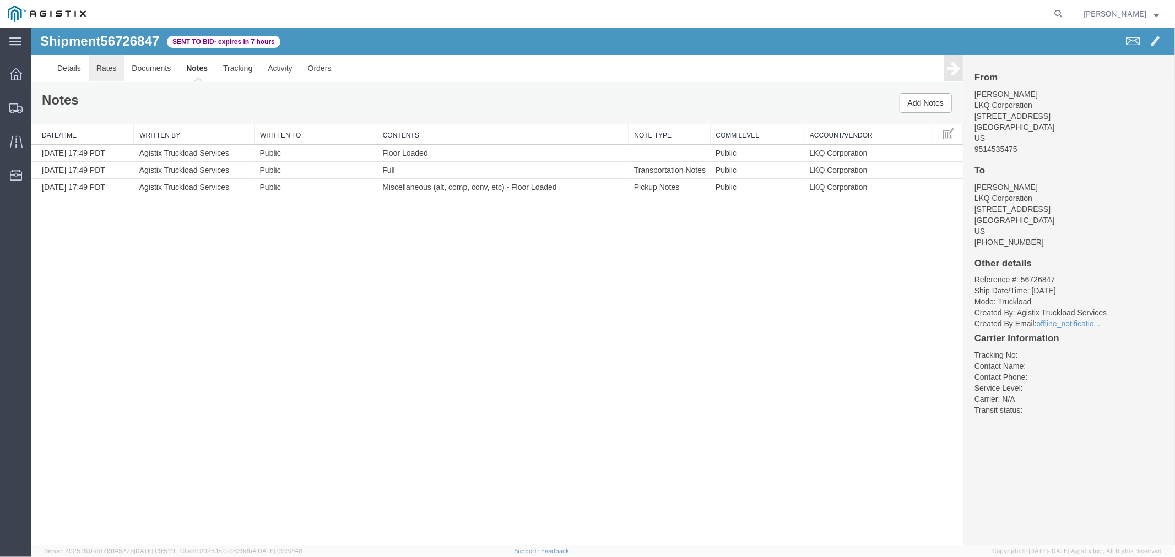
click at [112, 71] on link "Rates" at bounding box center [106, 68] width 36 height 26
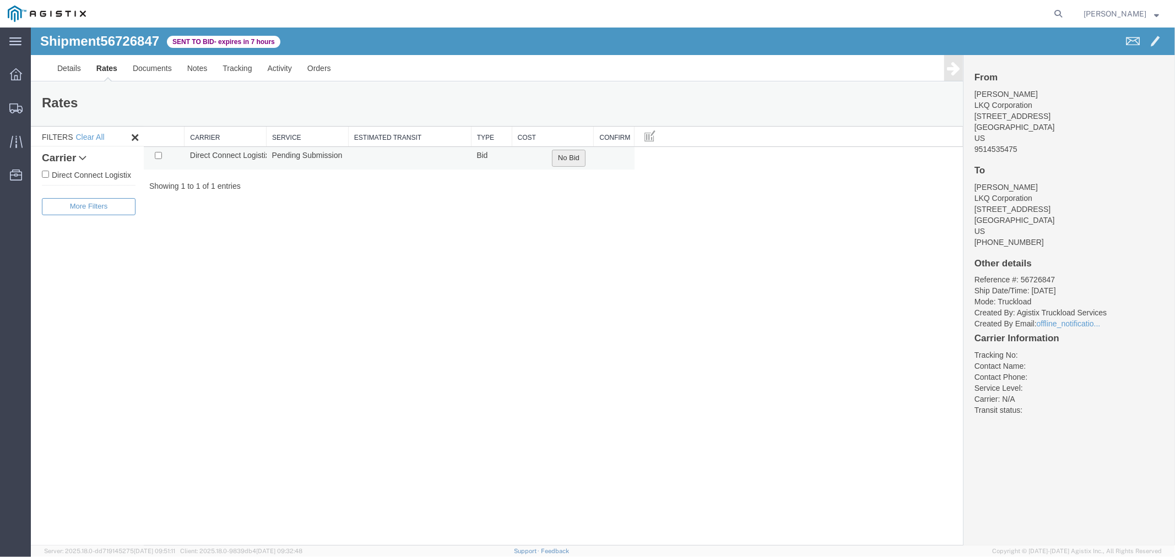
click at [575, 159] on button "No Bid" at bounding box center [568, 157] width 34 height 17
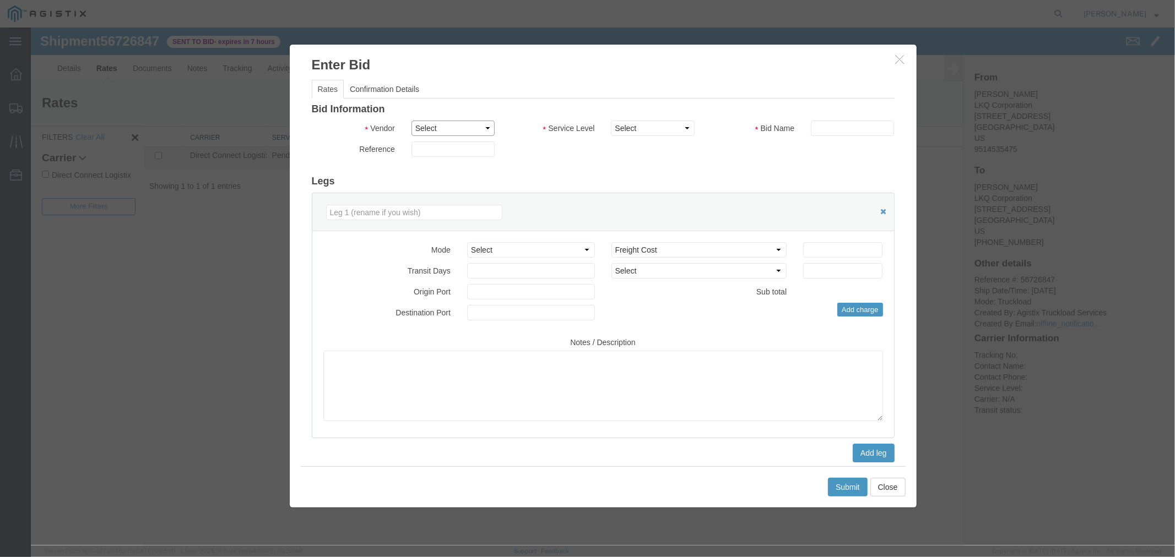
click at [471, 133] on select "Select Direct Connect Logistix" at bounding box center [452, 127] width 83 height 15
select select "4506"
click at [411, 120] on select "Select Direct Connect Logistix" at bounding box center [452, 127] width 83 height 15
click at [640, 128] on select "Select 3 - 5 Day Rail TL Standard 3- 5 Day" at bounding box center [651, 127] width 83 height 15
select select "15907"
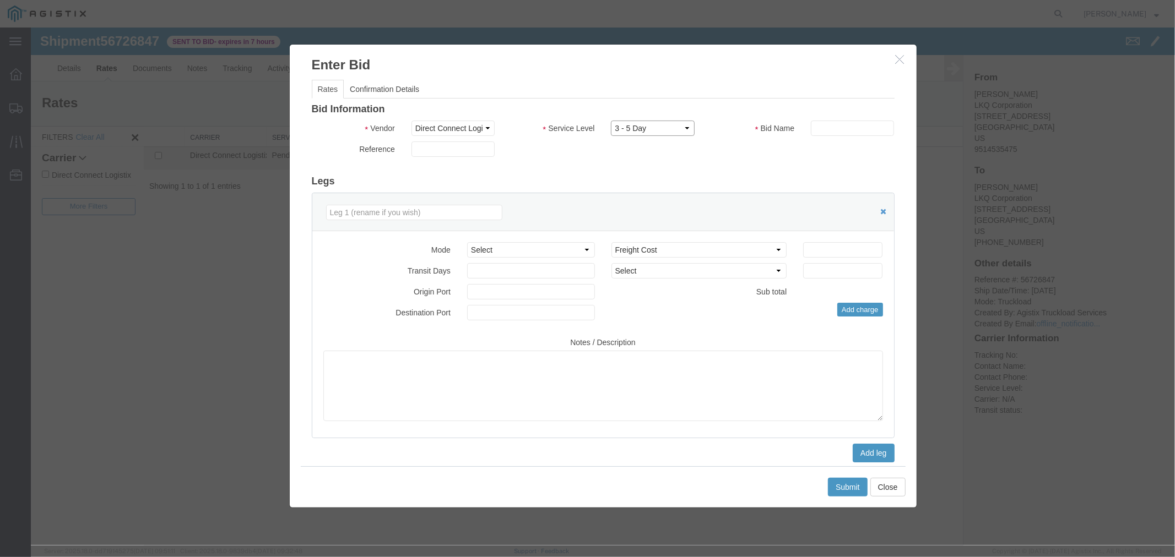
click at [610, 120] on select "Select 3 - 5 Day Rail TL Standard 3- 5 Day" at bounding box center [651, 127] width 83 height 15
click at [835, 126] on input "text" at bounding box center [851, 127] width 83 height 15
type input "DCL"
click at [824, 254] on input "number" at bounding box center [841, 249] width 79 height 15
type input "1520"
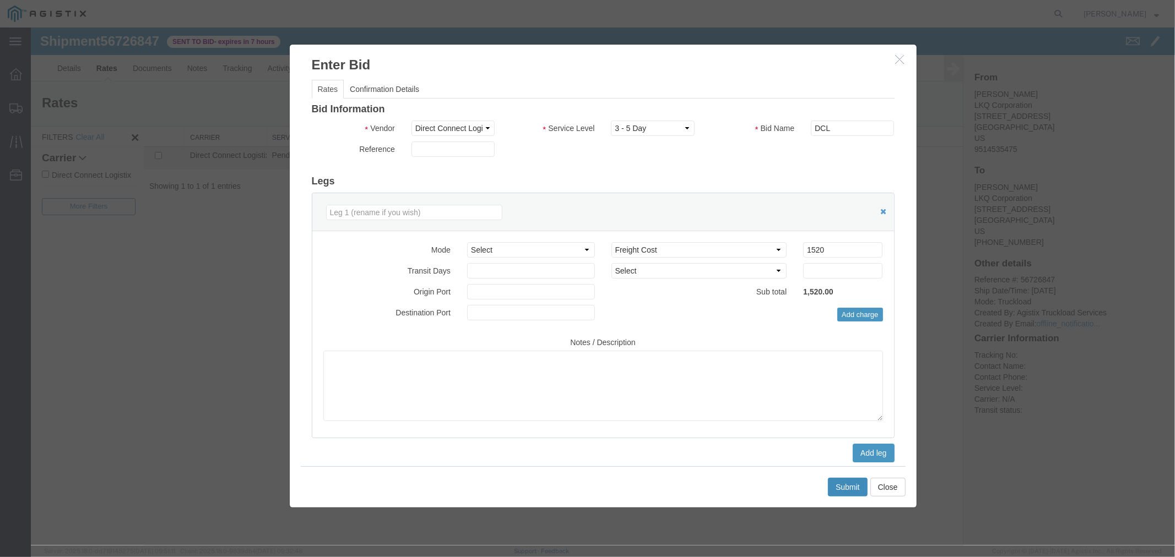
click at [829, 486] on button "Submit" at bounding box center [847, 486] width 40 height 19
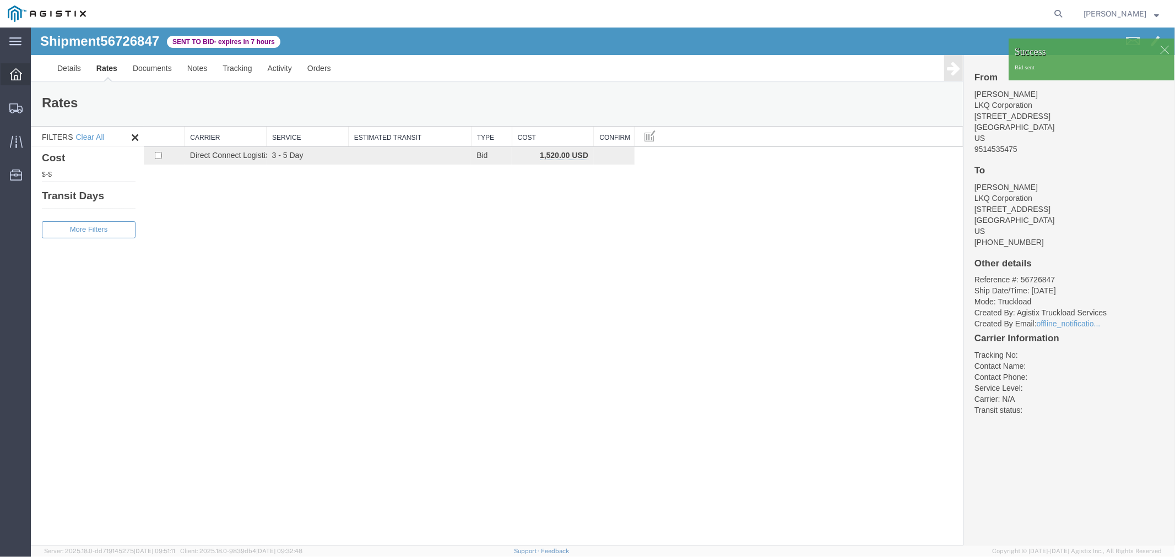
click at [17, 75] on icon at bounding box center [16, 74] width 12 height 12
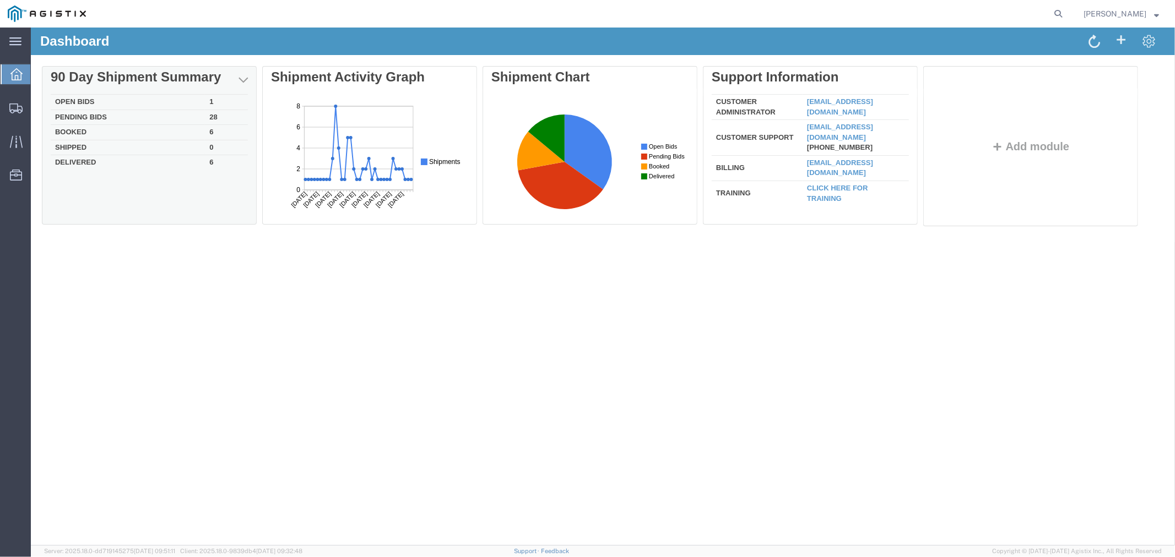
click at [94, 102] on td "Open Bids" at bounding box center [127, 101] width 154 height 15
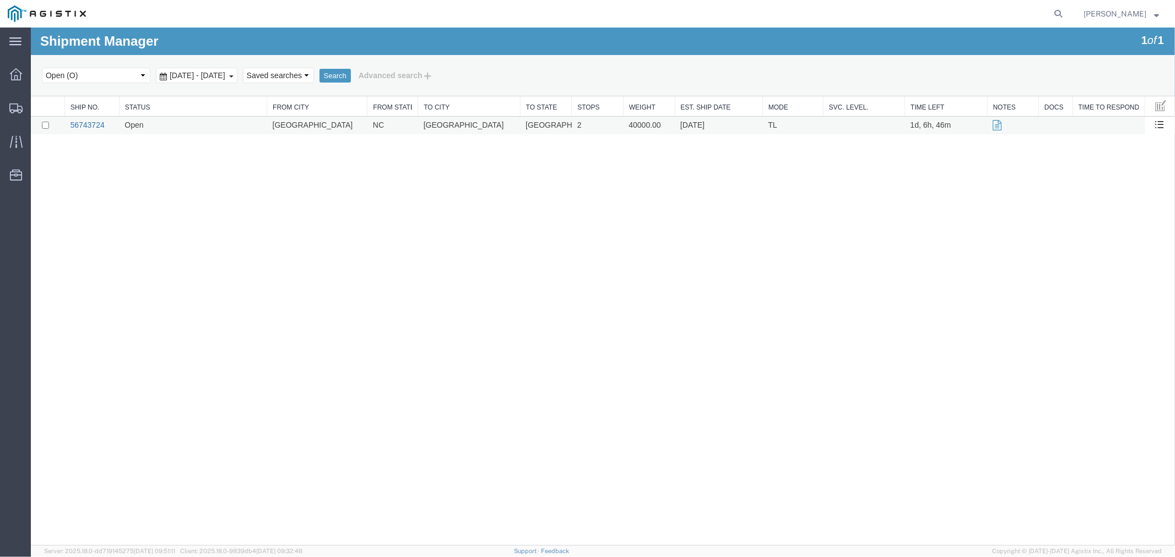
click at [100, 122] on link "56743724" at bounding box center [86, 124] width 34 height 9
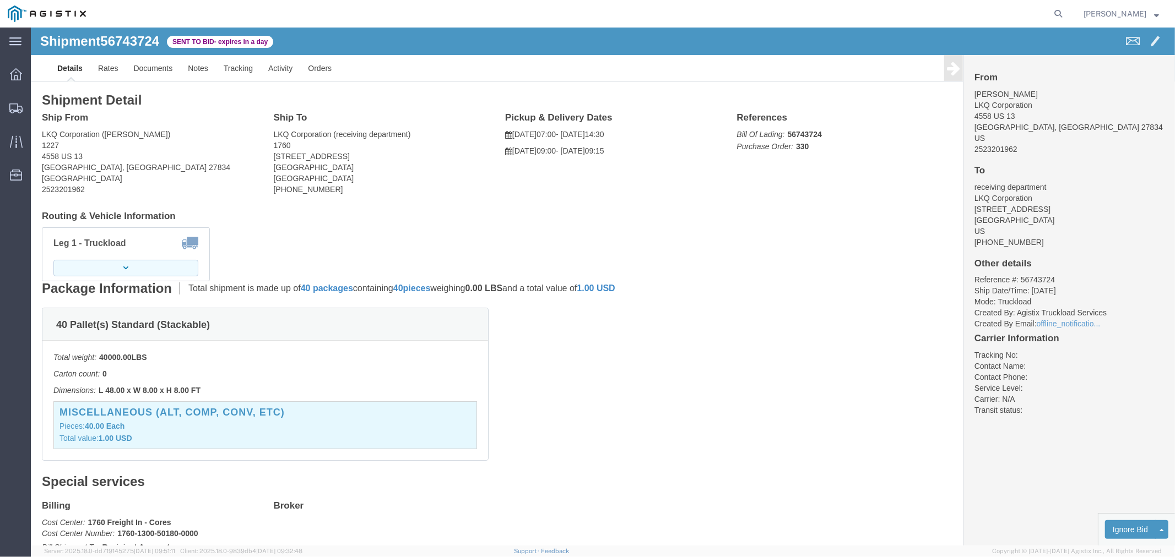
click button "button"
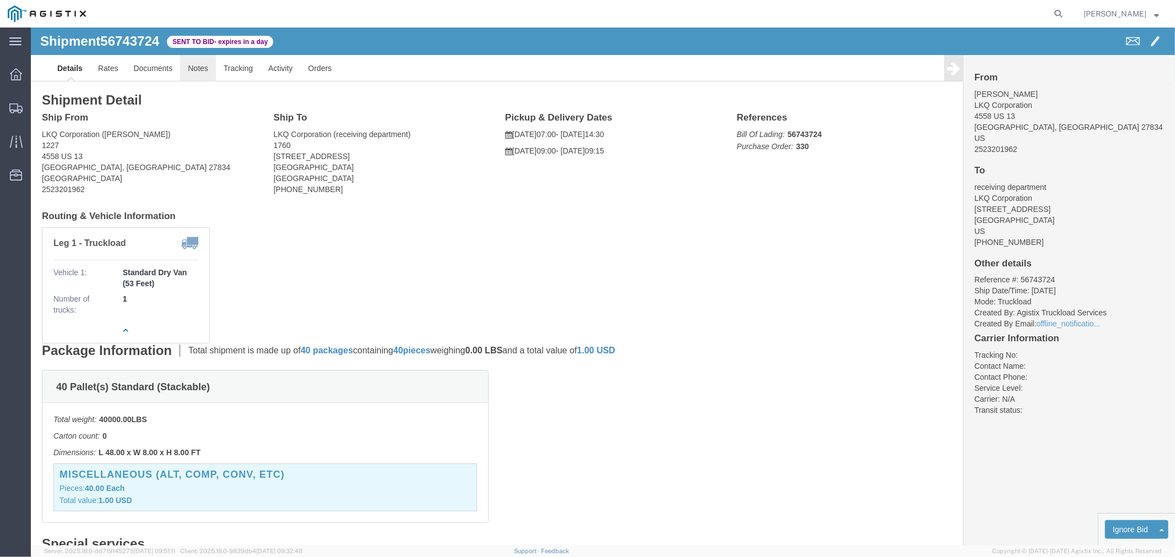
click link "Notes"
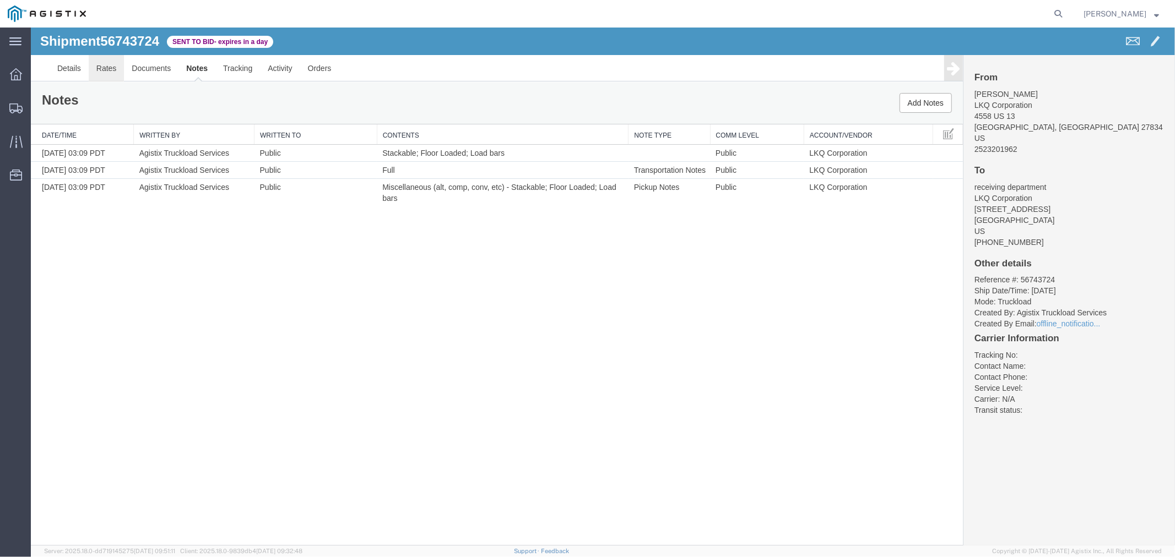
click at [105, 64] on link "Rates" at bounding box center [106, 68] width 36 height 26
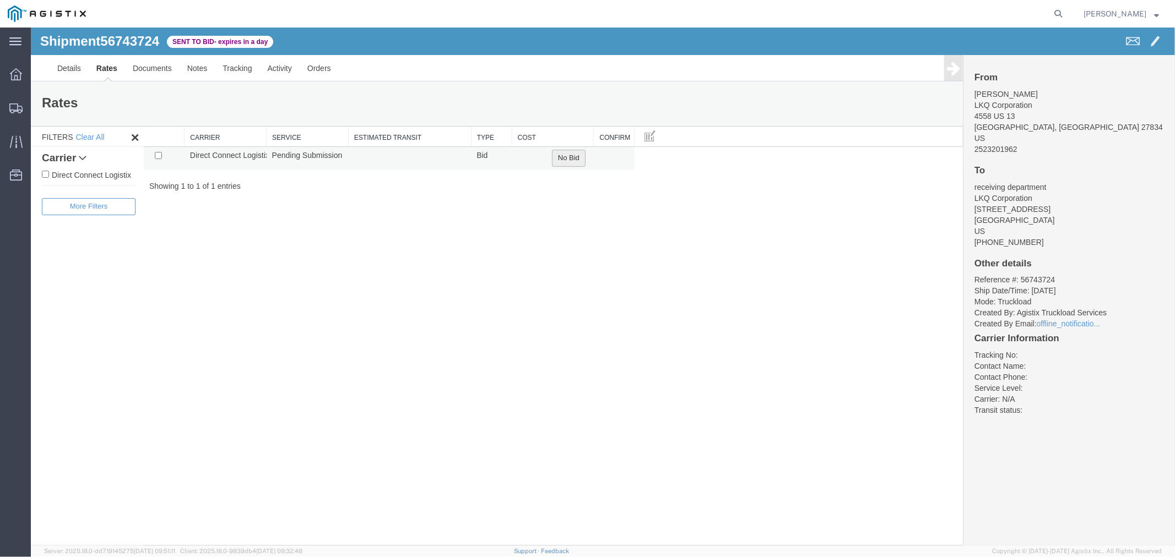
click at [557, 155] on button "No Bid" at bounding box center [568, 157] width 34 height 17
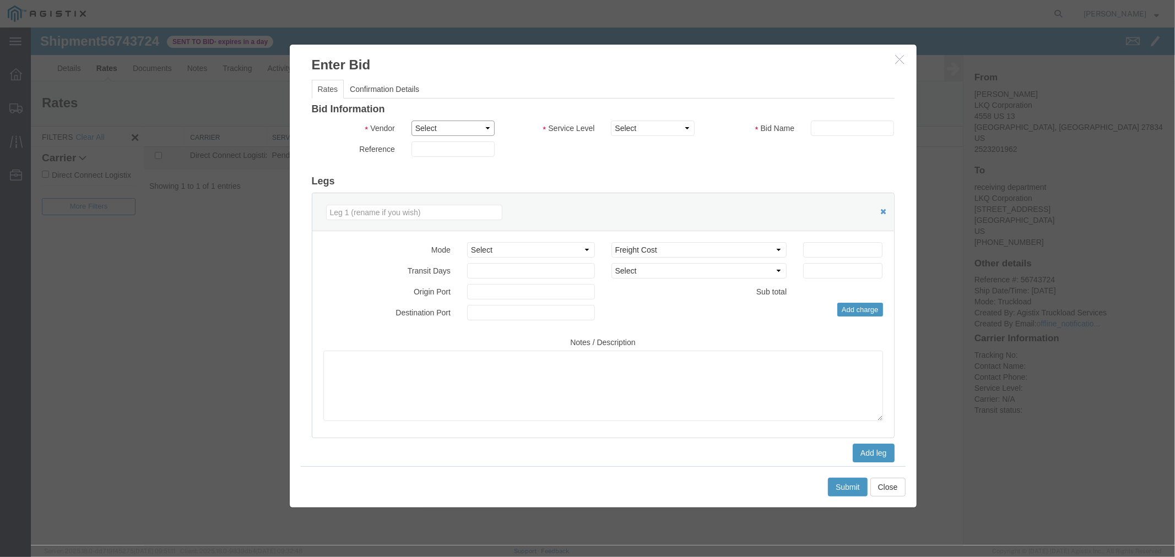
click at [457, 130] on select "Select Direct Connect Logistix" at bounding box center [452, 127] width 83 height 15
select select "4506"
click at [411, 120] on select "Select Direct Connect Logistix" at bounding box center [452, 127] width 83 height 15
click at [626, 133] on select "Select 3 - 5 Day Rail TL Standard 3- 5 Day" at bounding box center [651, 127] width 83 height 15
select select "15907"
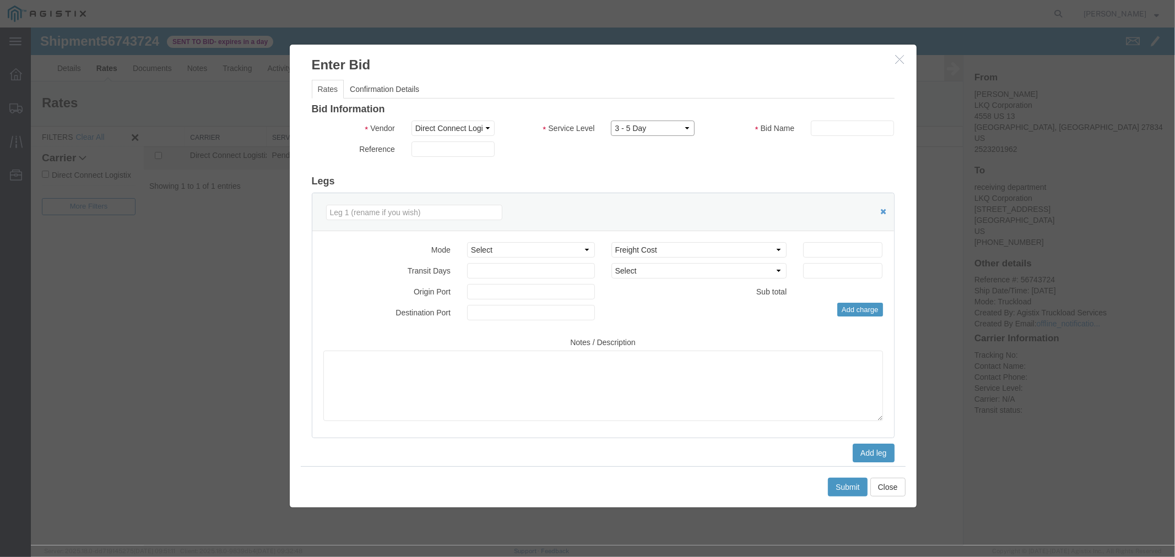
click at [610, 120] on select "Select 3 - 5 Day Rail TL Standard 3- 5 Day" at bounding box center [651, 127] width 83 height 15
drag, startPoint x: 828, startPoint y: 133, endPoint x: 834, endPoint y: 133, distance: 6.1
click at [828, 133] on input "text" at bounding box center [851, 127] width 83 height 15
type input "DCL"
click at [813, 251] on input "number" at bounding box center [841, 249] width 79 height 15
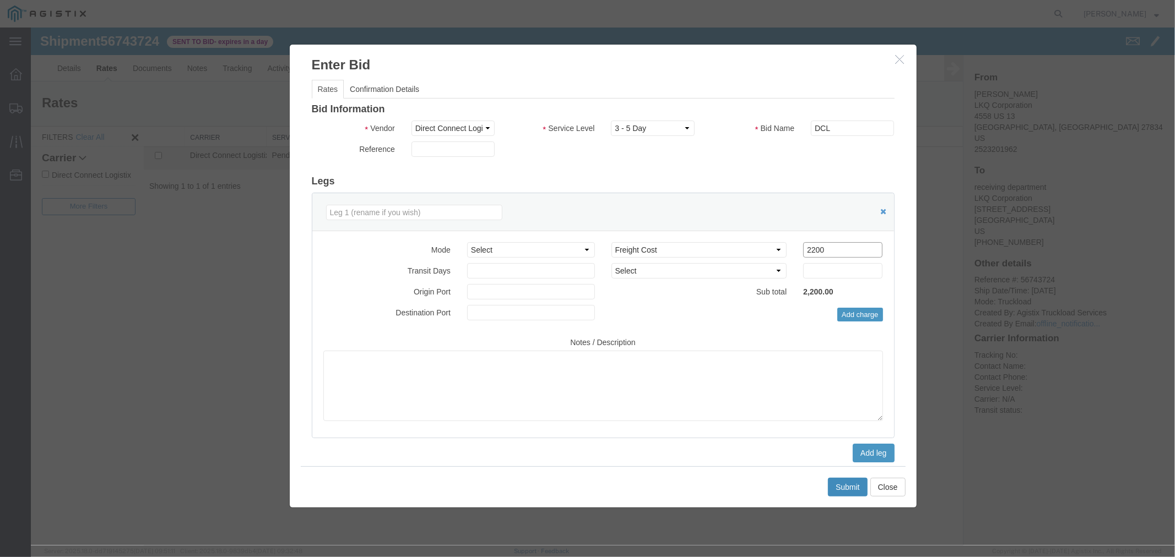
type input "2200"
click at [859, 483] on button "Submit" at bounding box center [847, 486] width 40 height 19
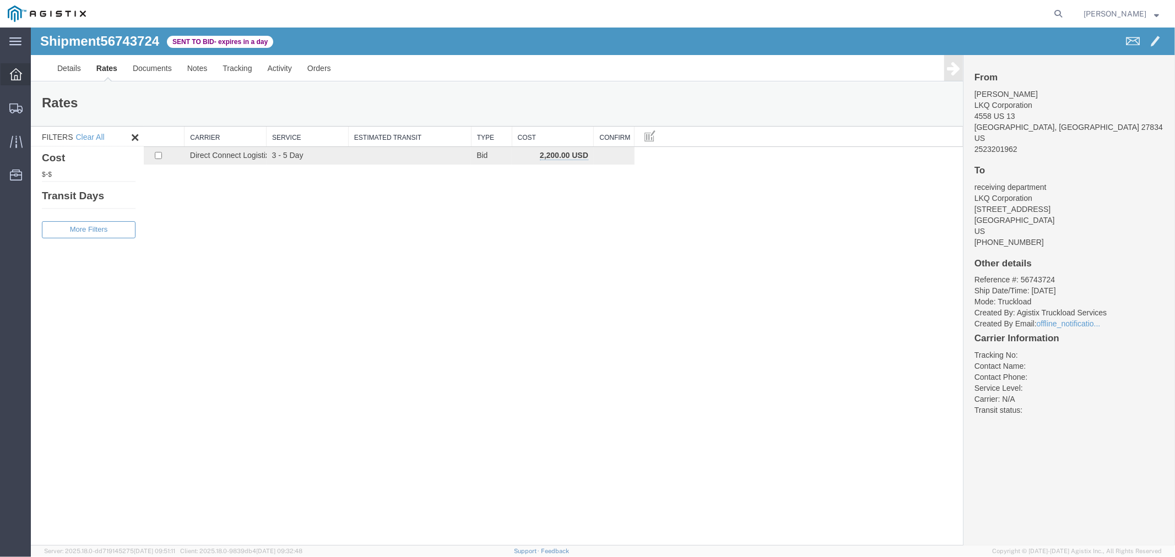
click at [28, 82] on div at bounding box center [16, 74] width 31 height 22
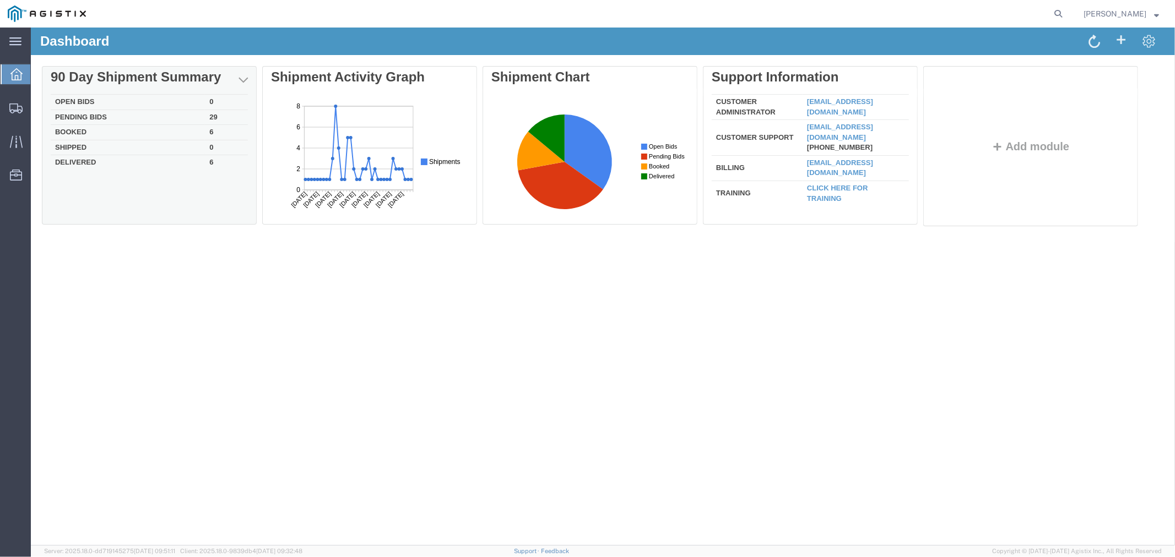
click at [91, 112] on td "Pending Bids" at bounding box center [127, 116] width 154 height 15
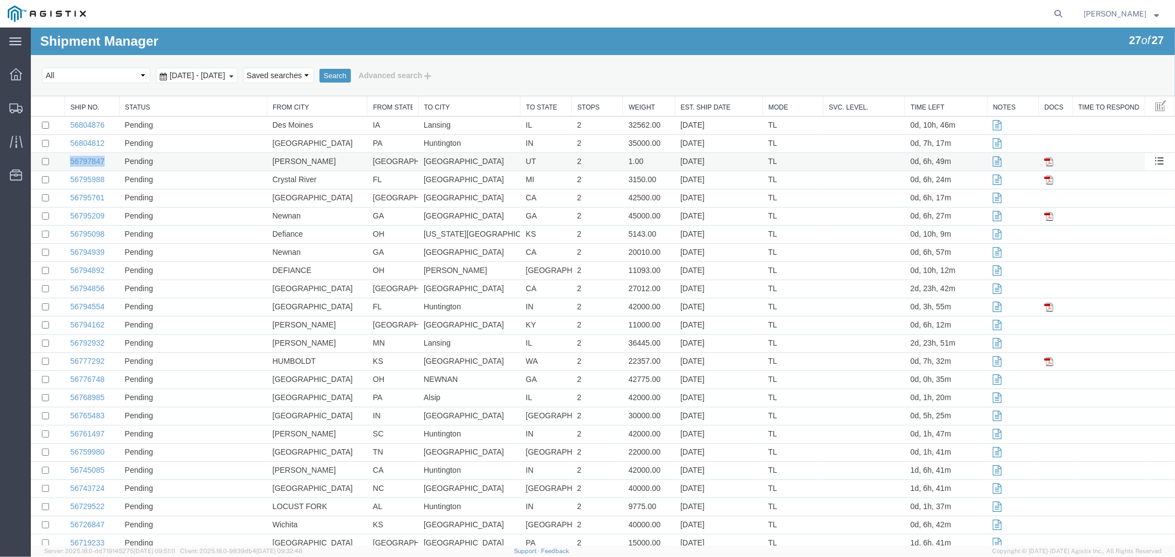
drag, startPoint x: 67, startPoint y: 163, endPoint x: 108, endPoint y: 165, distance: 41.9
click at [108, 165] on td "56797847" at bounding box center [91, 162] width 55 height 18
copy link "56797847"
